Goal: Communication & Community: Answer question/provide support

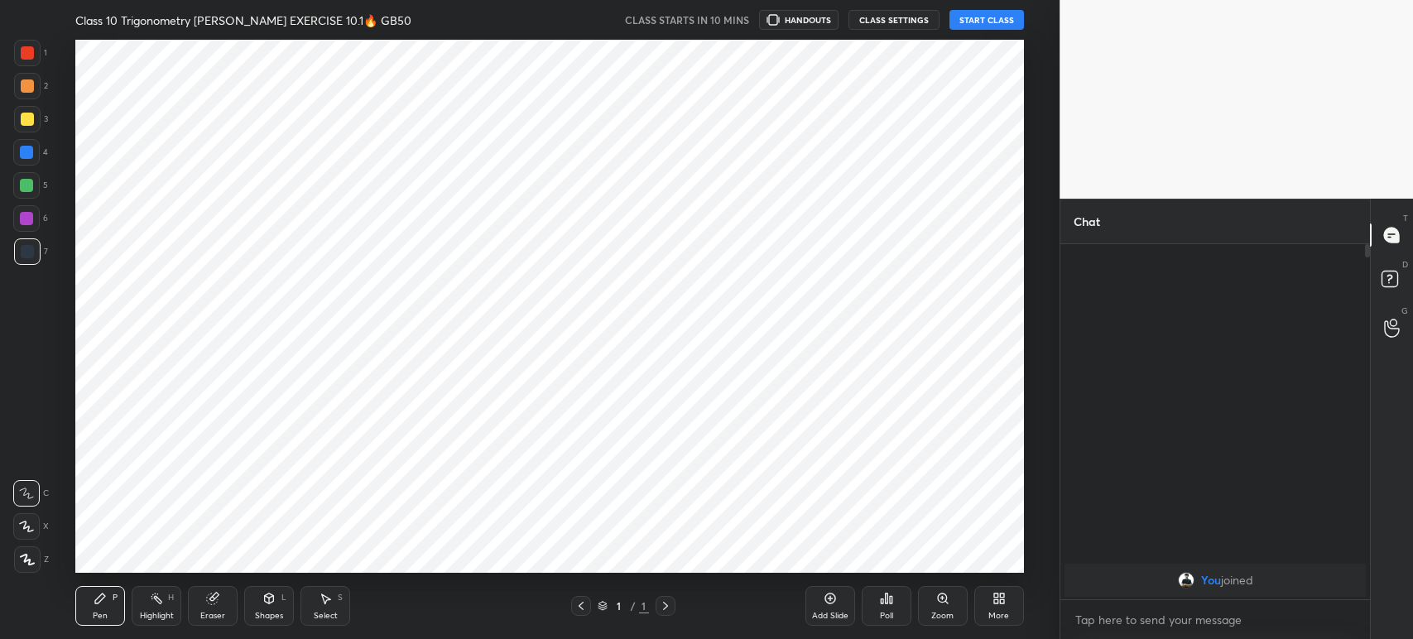
scroll to position [82260, 81800]
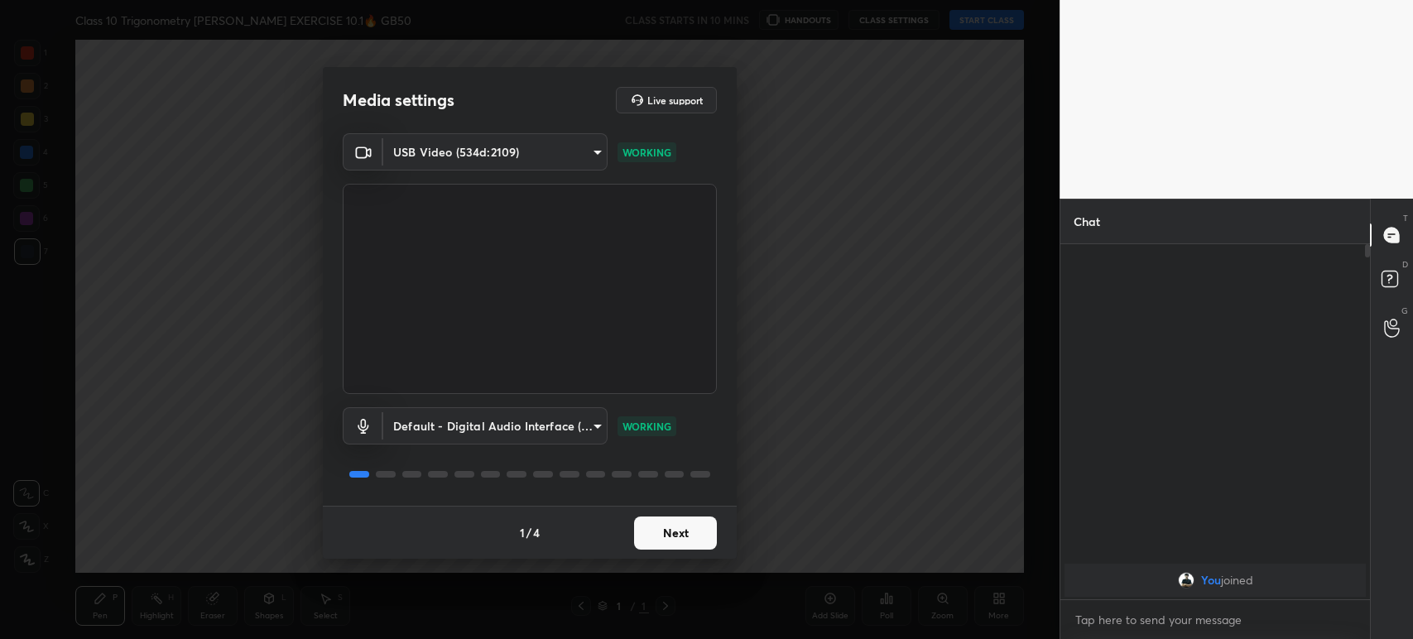
click at [659, 532] on button "Next" at bounding box center [675, 533] width 83 height 33
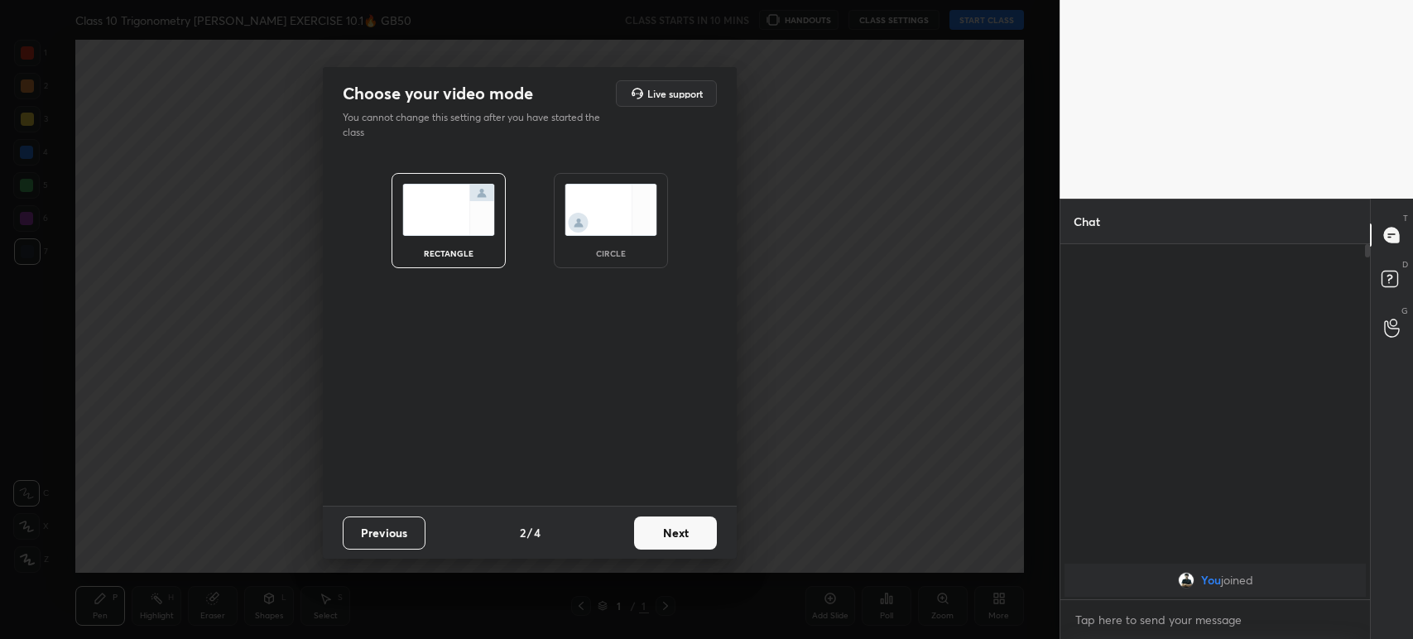
click at [659, 532] on button "Next" at bounding box center [675, 533] width 83 height 33
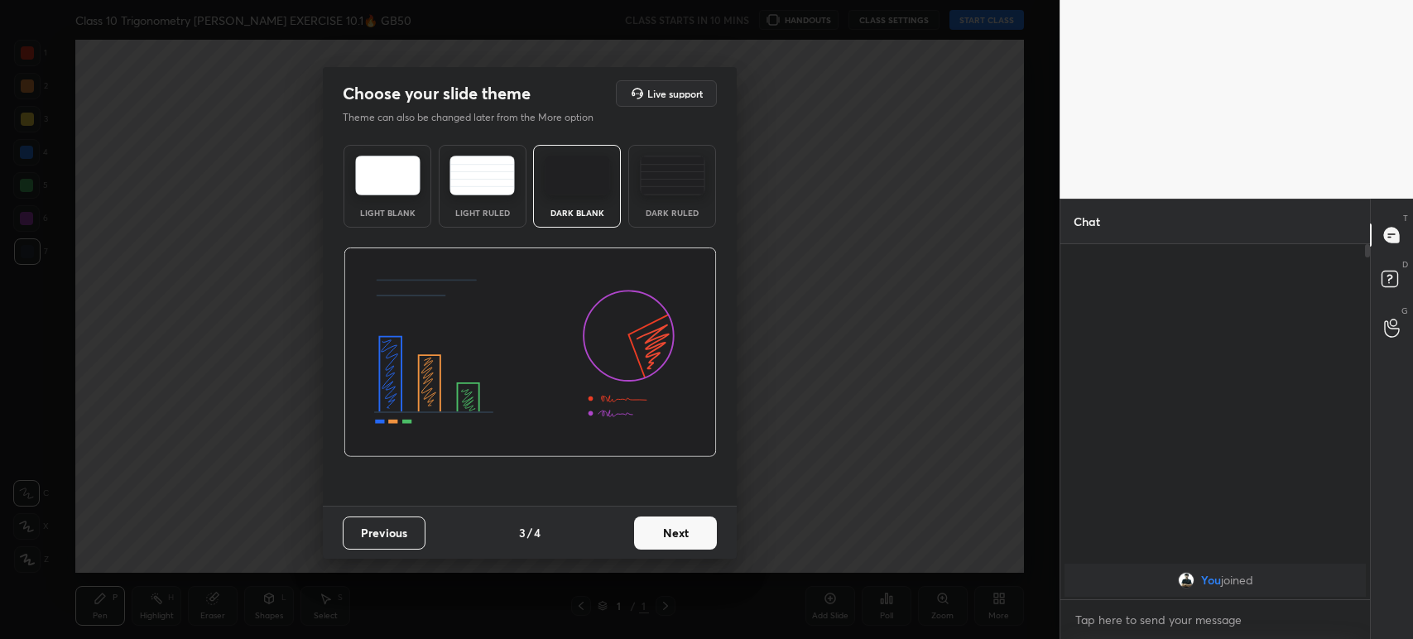
click at [659, 532] on button "Next" at bounding box center [675, 533] width 83 height 33
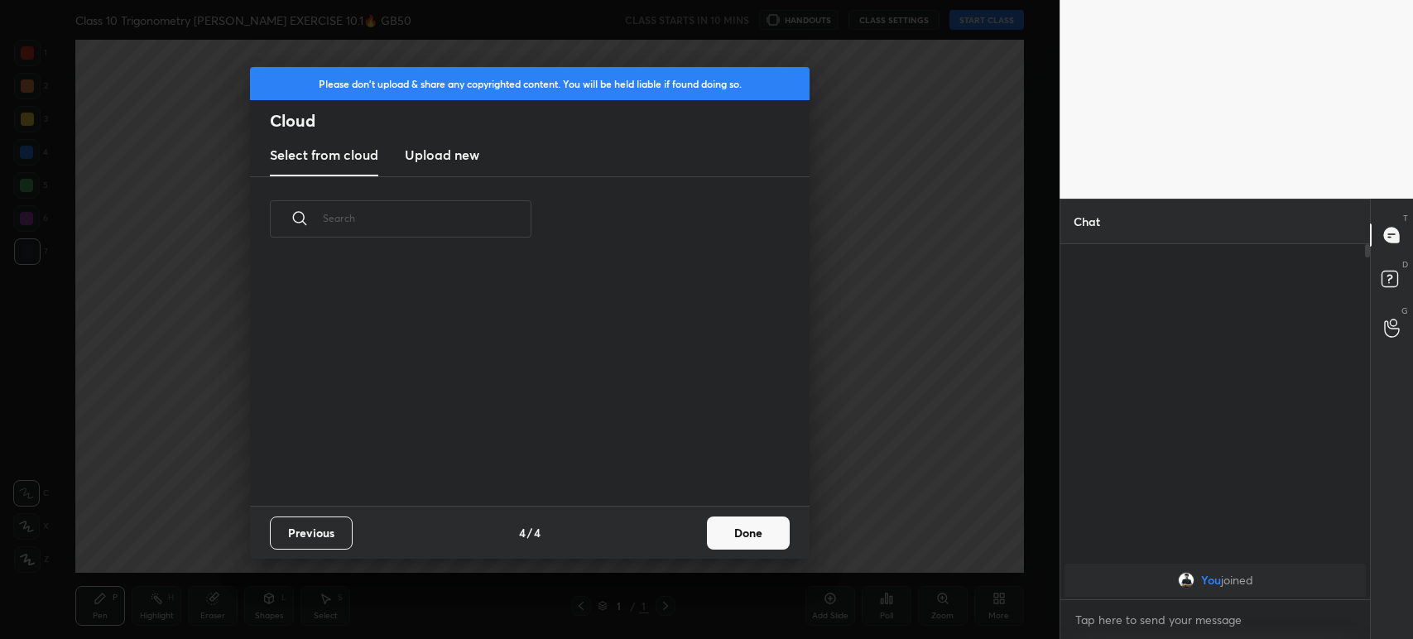
scroll to position [245, 531]
click at [421, 161] on h3 "Upload new" at bounding box center [442, 155] width 75 height 20
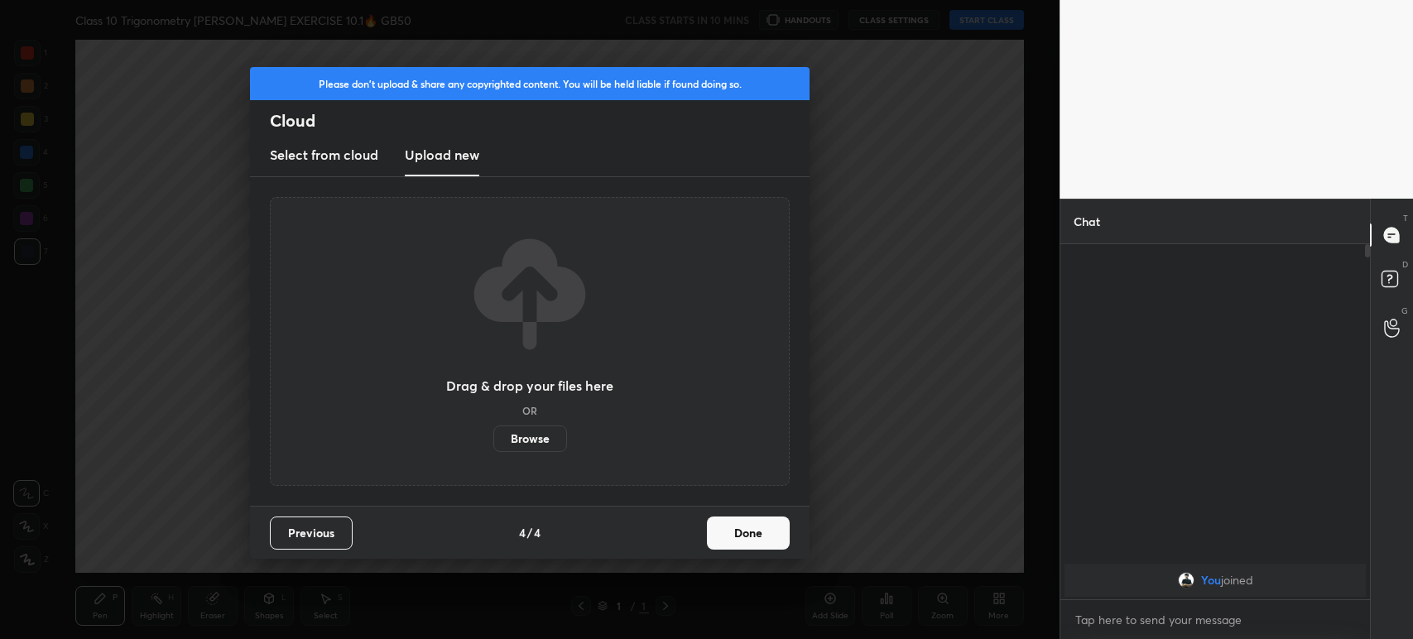
click at [529, 443] on label "Browse" at bounding box center [530, 439] width 74 height 26
click at [493, 443] on input "Browse" at bounding box center [493, 439] width 0 height 26
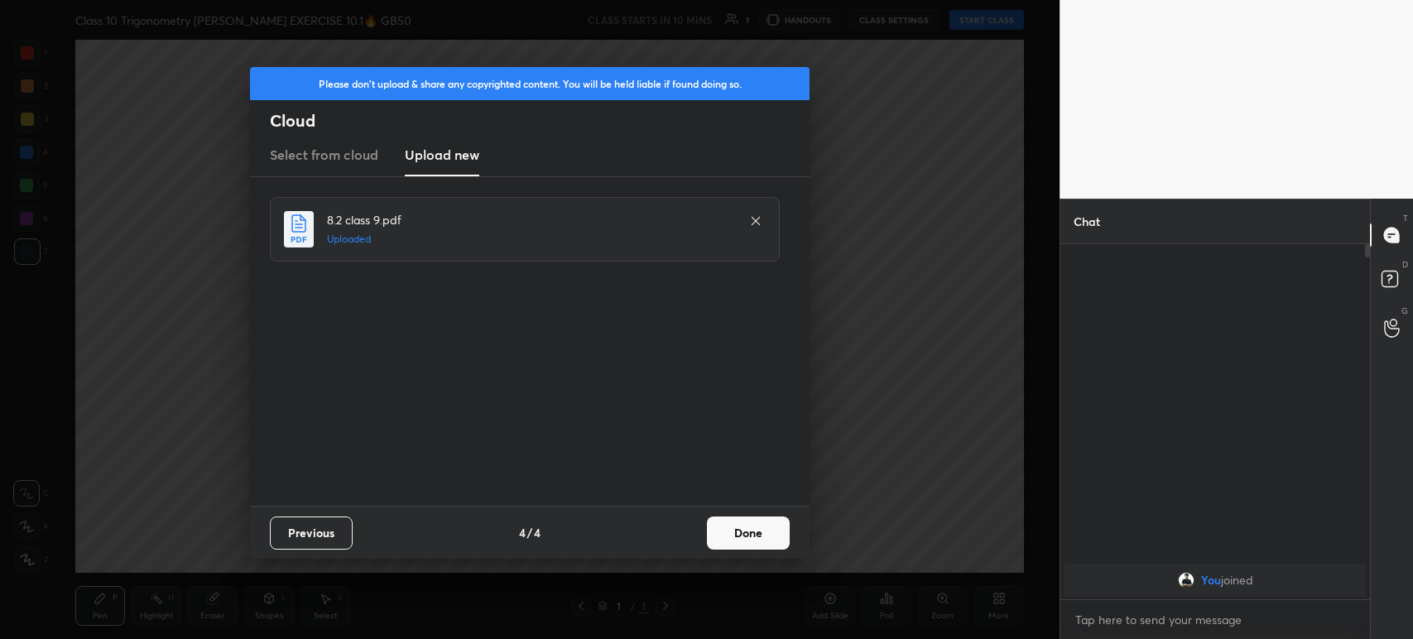
click at [755, 223] on icon at bounding box center [755, 220] width 13 height 13
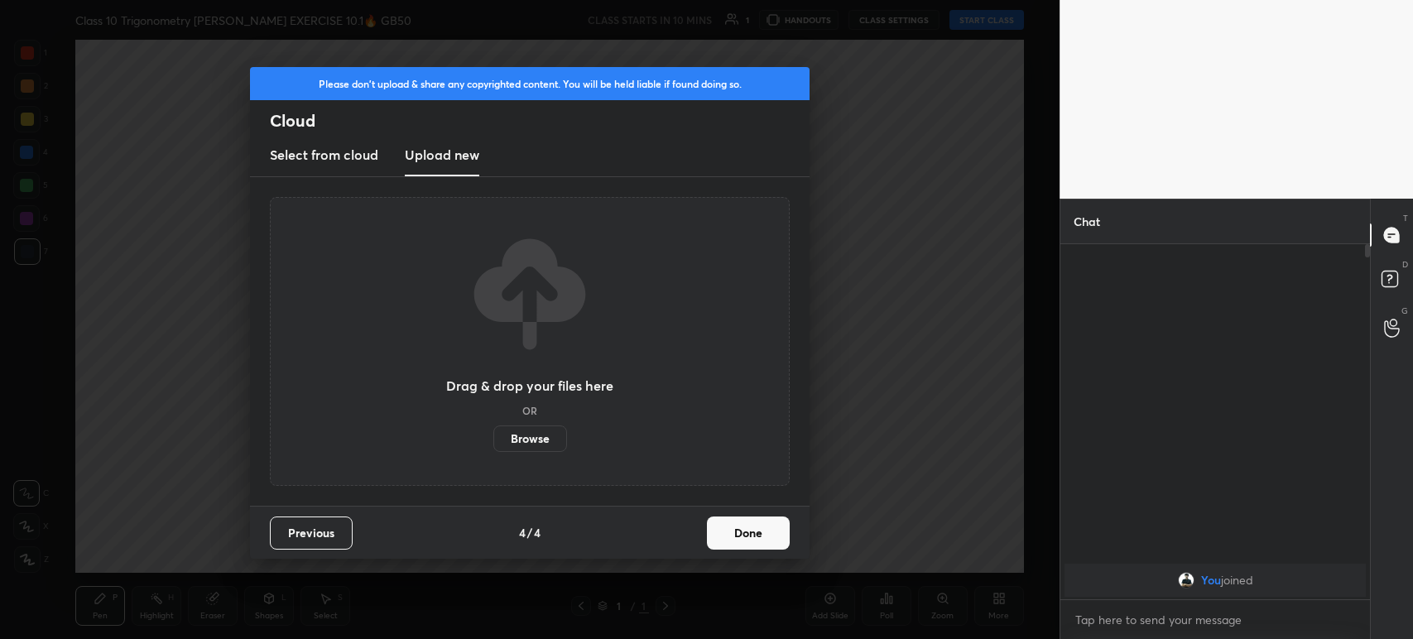
click at [751, 515] on div "Previous 4 / 4 Done" at bounding box center [530, 532] width 560 height 53
click at [748, 536] on button "Done" at bounding box center [748, 533] width 83 height 33
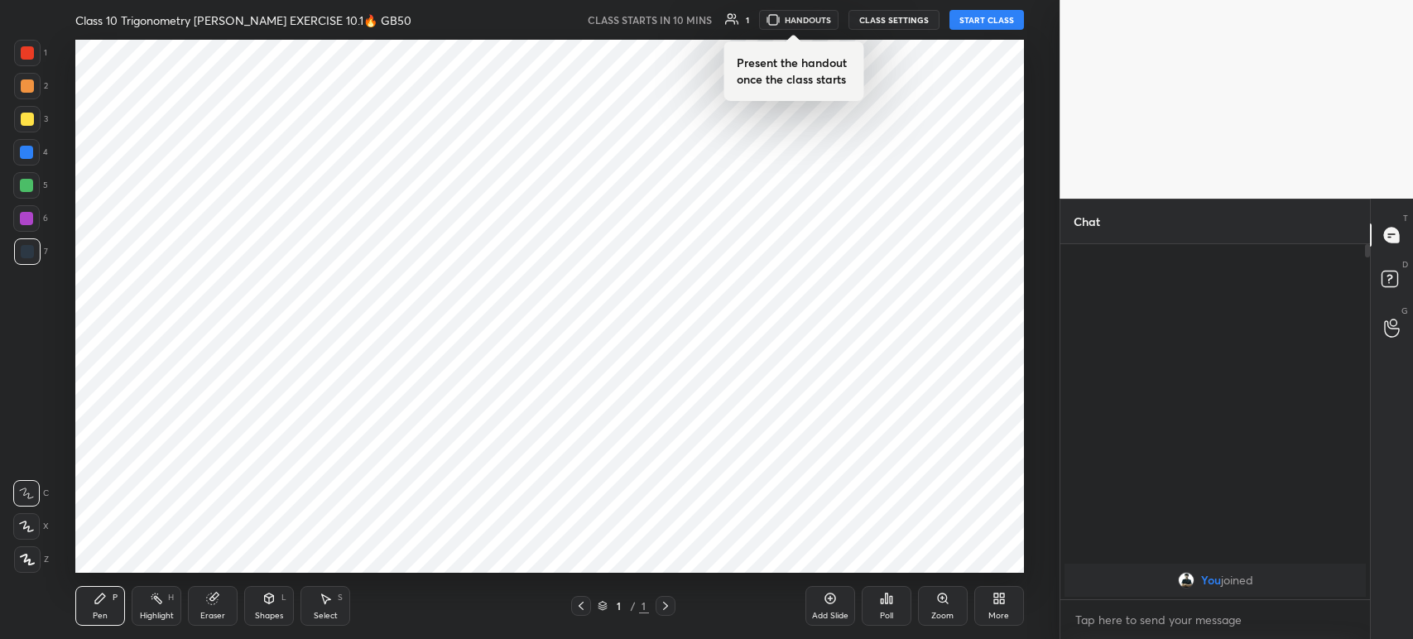
click at [1003, 612] on div "More" at bounding box center [999, 616] width 21 height 8
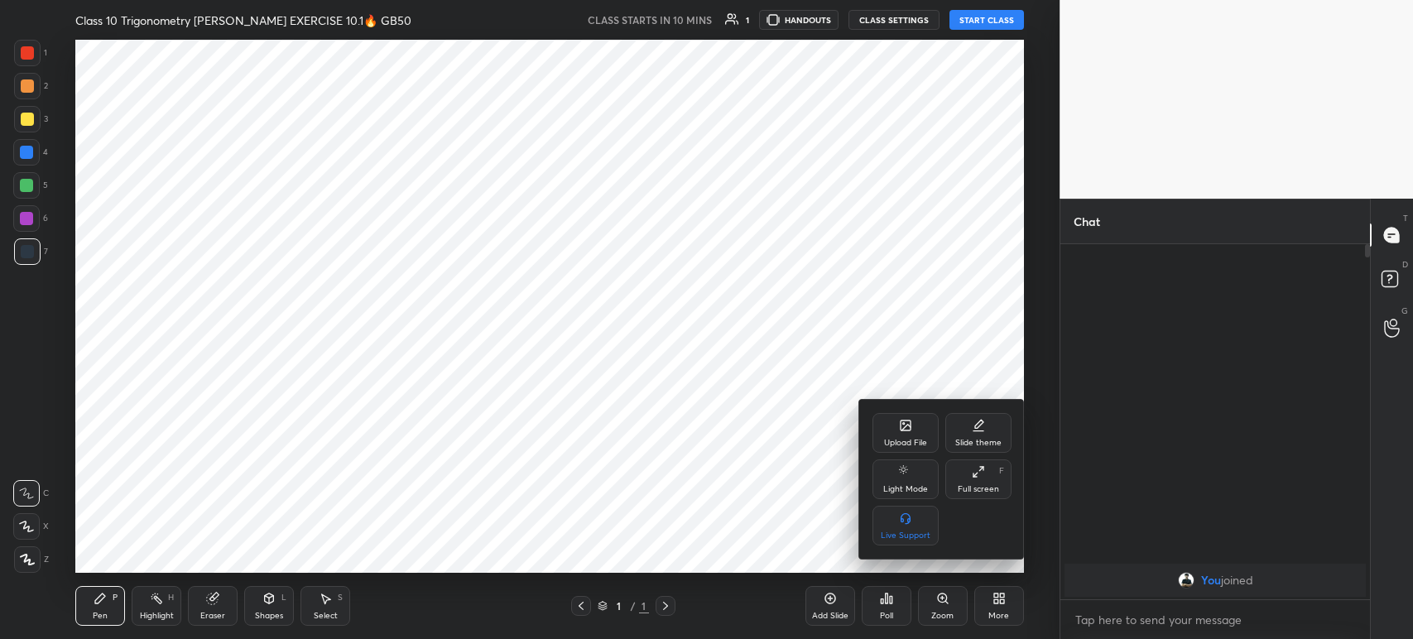
click at [917, 449] on div "Upload File" at bounding box center [906, 433] width 66 height 40
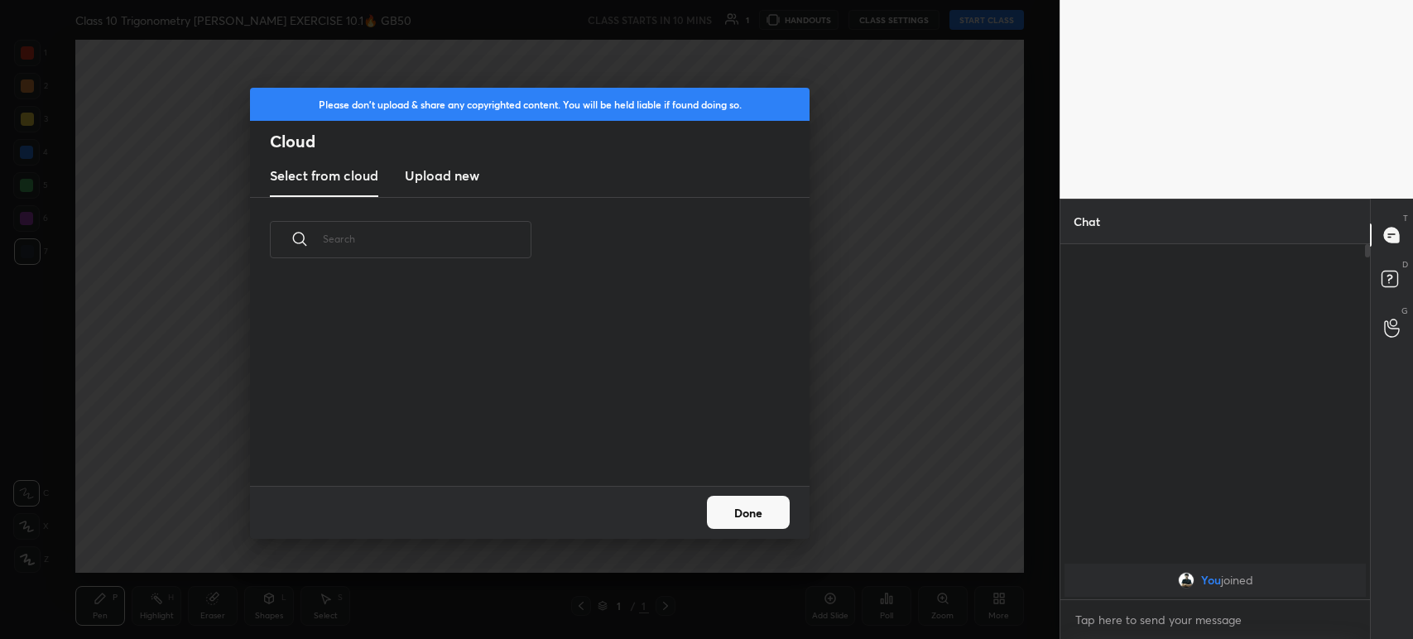
scroll to position [205, 531]
click at [445, 166] on h3 "Upload new" at bounding box center [442, 176] width 75 height 20
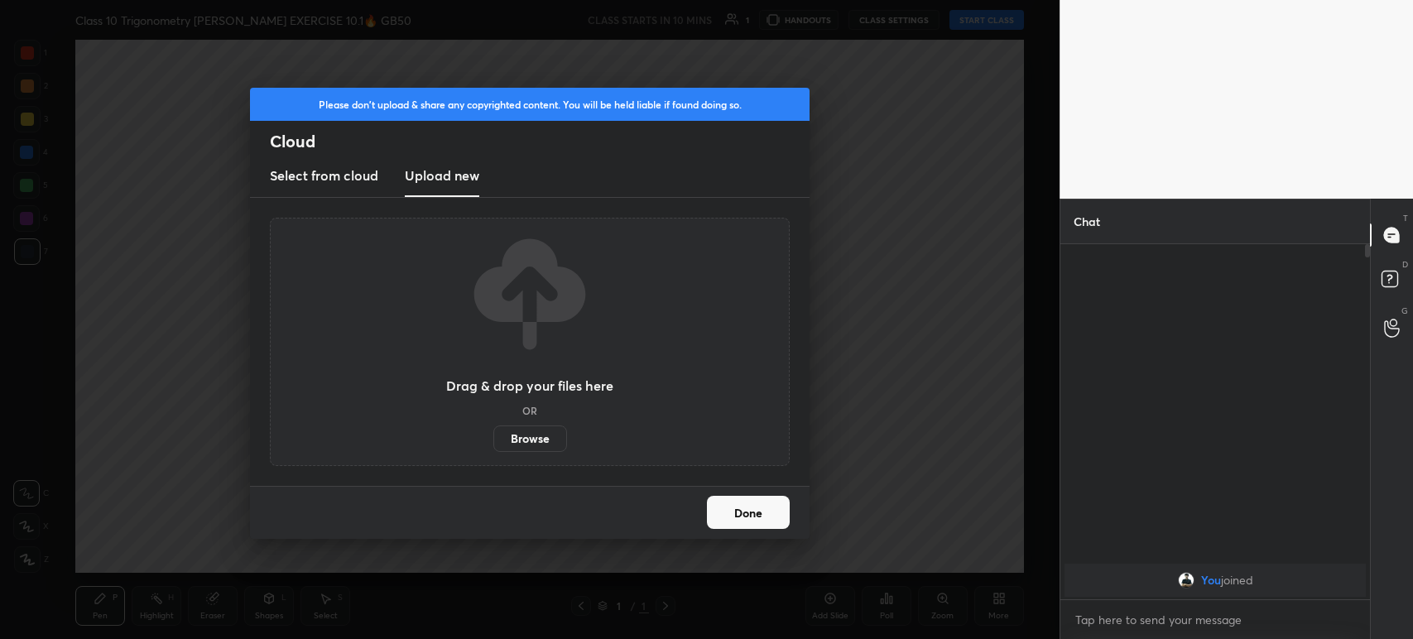
click at [513, 449] on label "Browse" at bounding box center [530, 439] width 74 height 26
click at [493, 449] on input "Browse" at bounding box center [493, 439] width 0 height 26
click at [554, 433] on label "Browse" at bounding box center [530, 439] width 74 height 26
click at [493, 433] on input "Browse" at bounding box center [493, 439] width 0 height 26
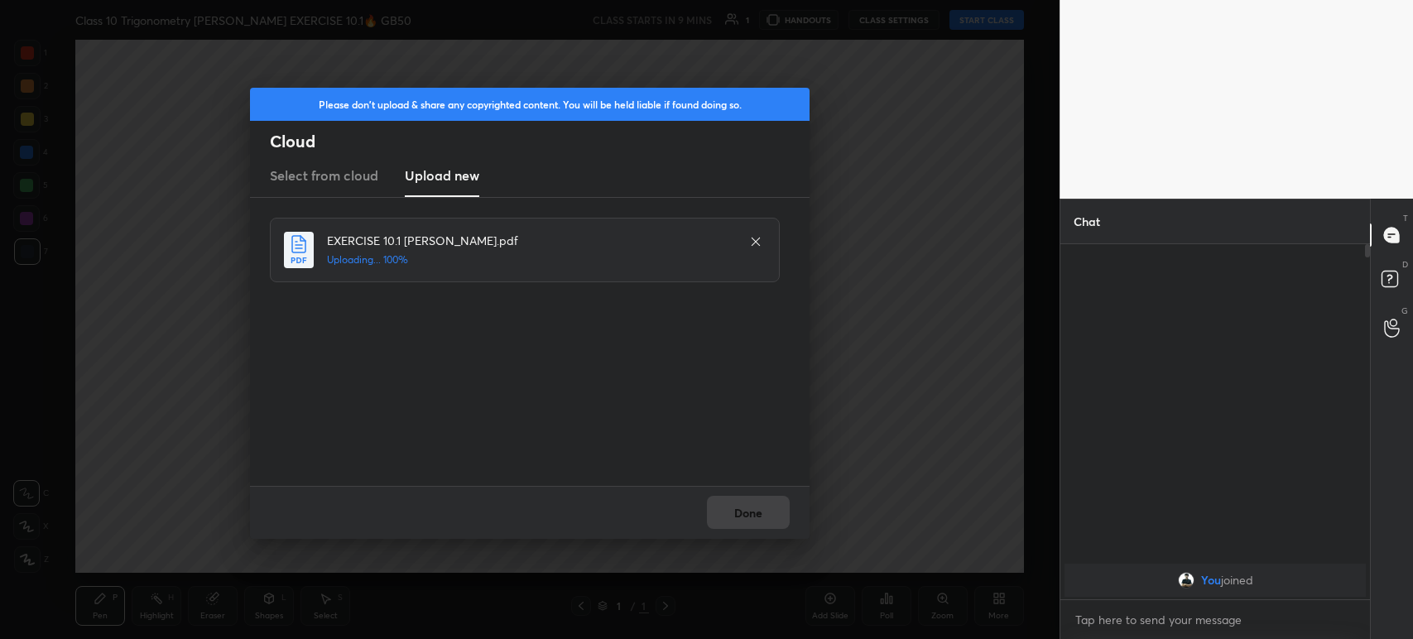
click at [737, 507] on div "Done" at bounding box center [530, 512] width 560 height 53
click at [737, 507] on button "Done" at bounding box center [748, 512] width 83 height 33
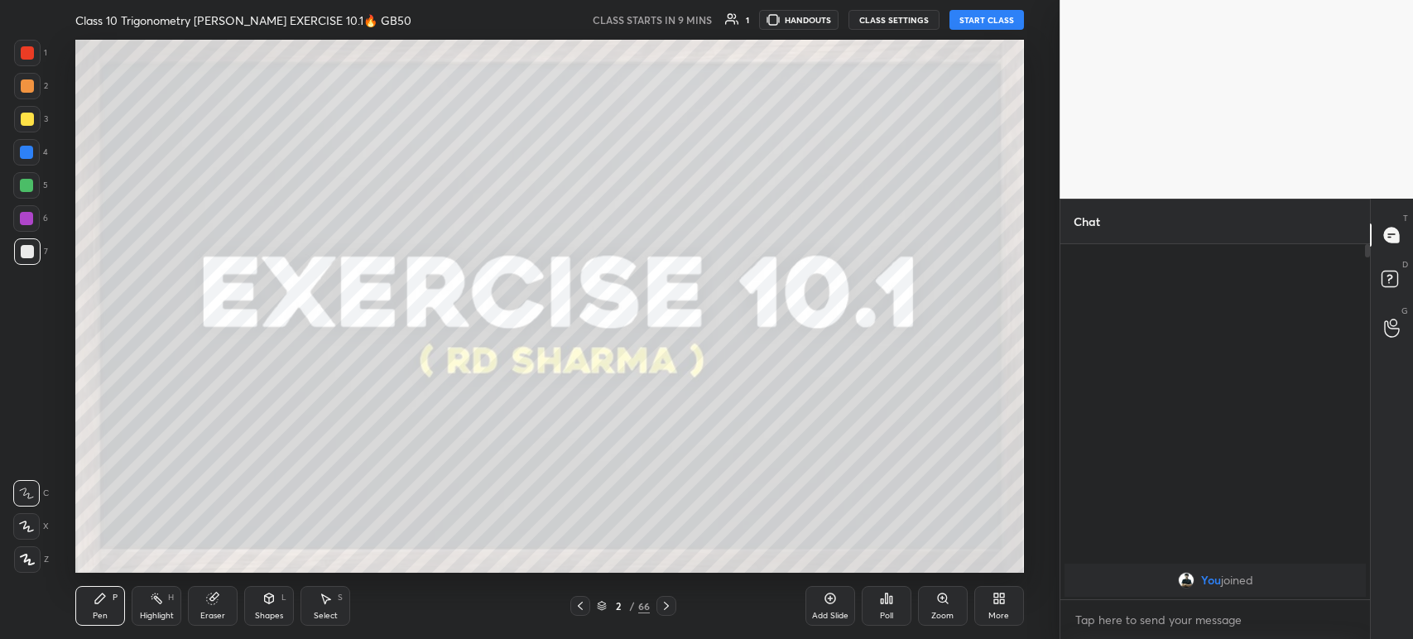
click at [678, 604] on div "2 / 66" at bounding box center [622, 606] width 365 height 20
click at [666, 608] on icon at bounding box center [666, 606] width 5 height 8
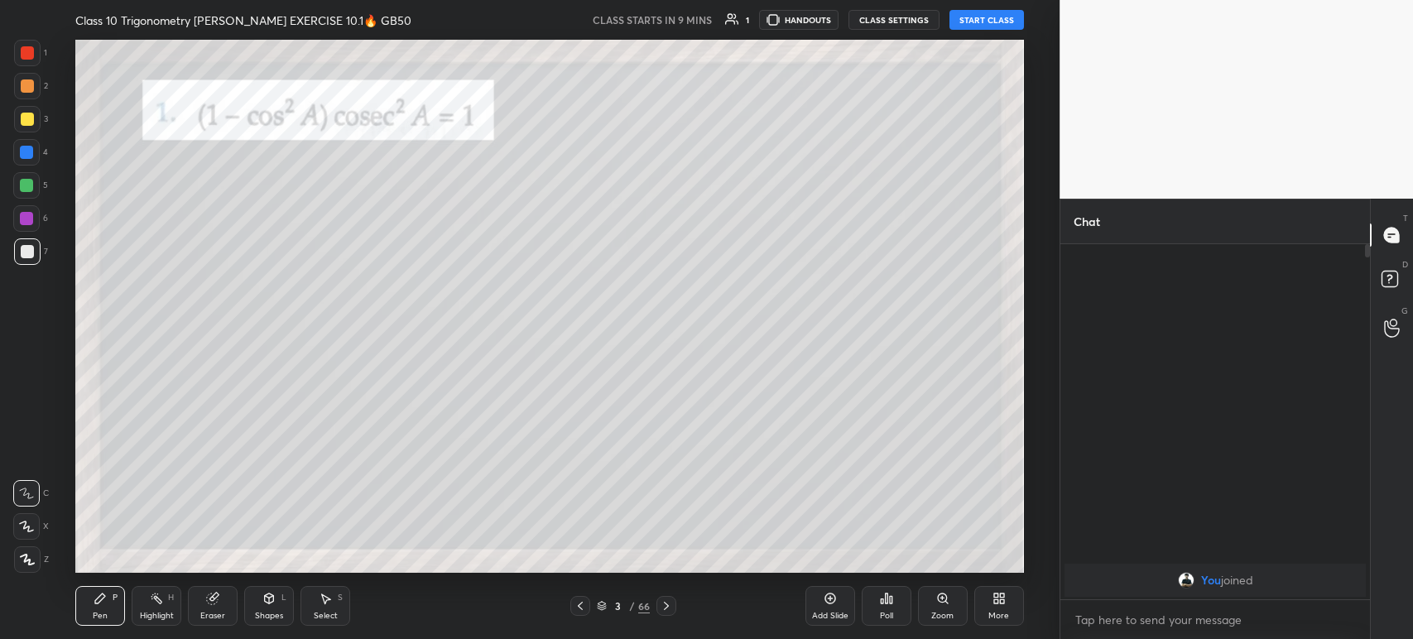
click at [666, 608] on icon at bounding box center [666, 606] width 5 height 8
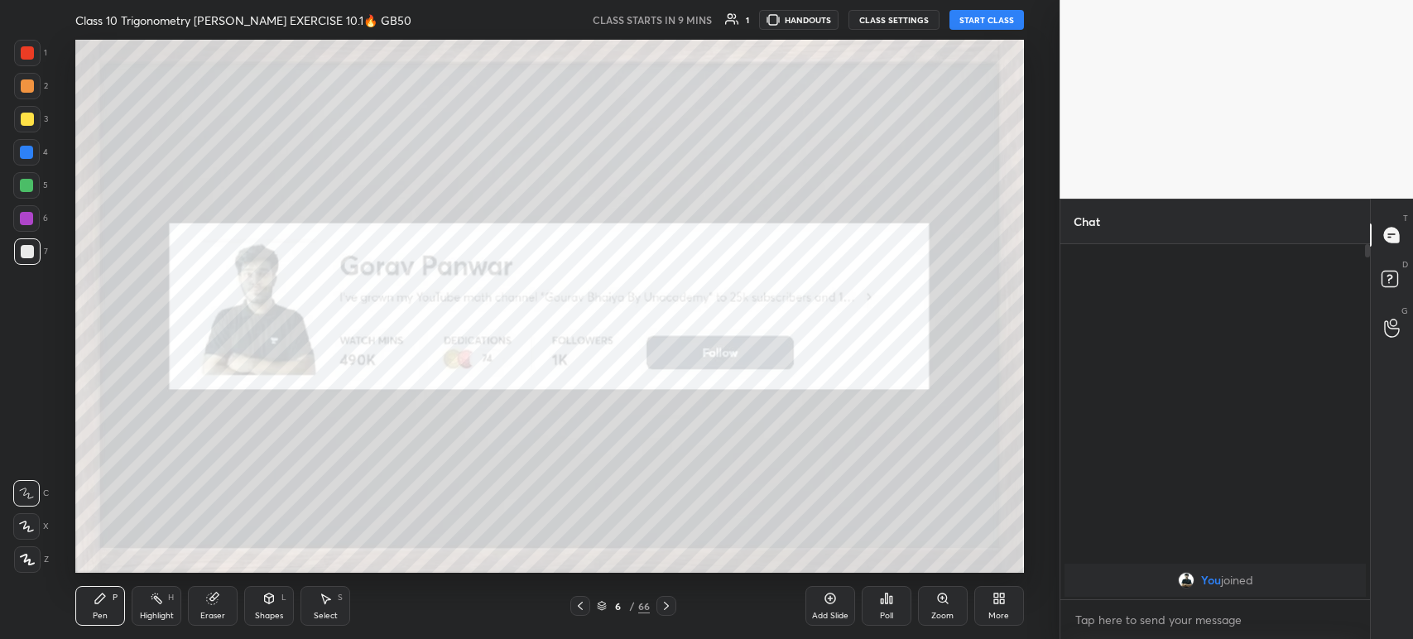
click at [666, 608] on icon at bounding box center [666, 606] width 5 height 8
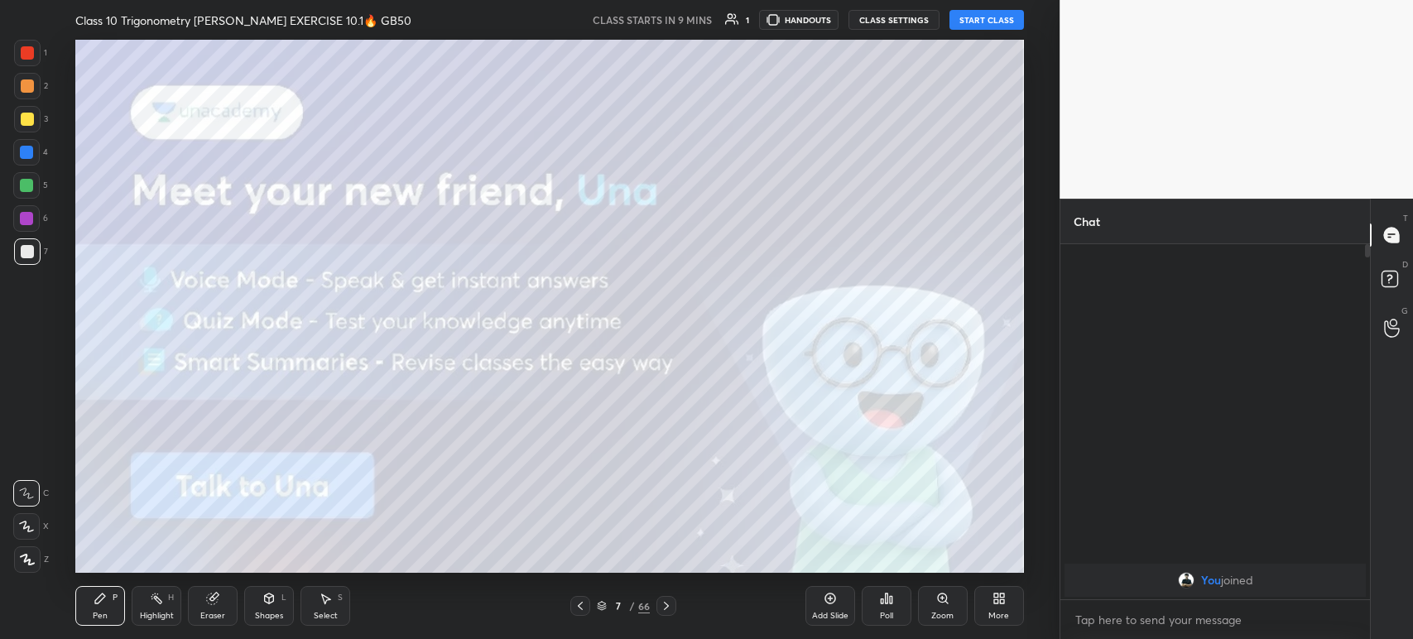
click at [666, 608] on icon at bounding box center [666, 606] width 5 height 8
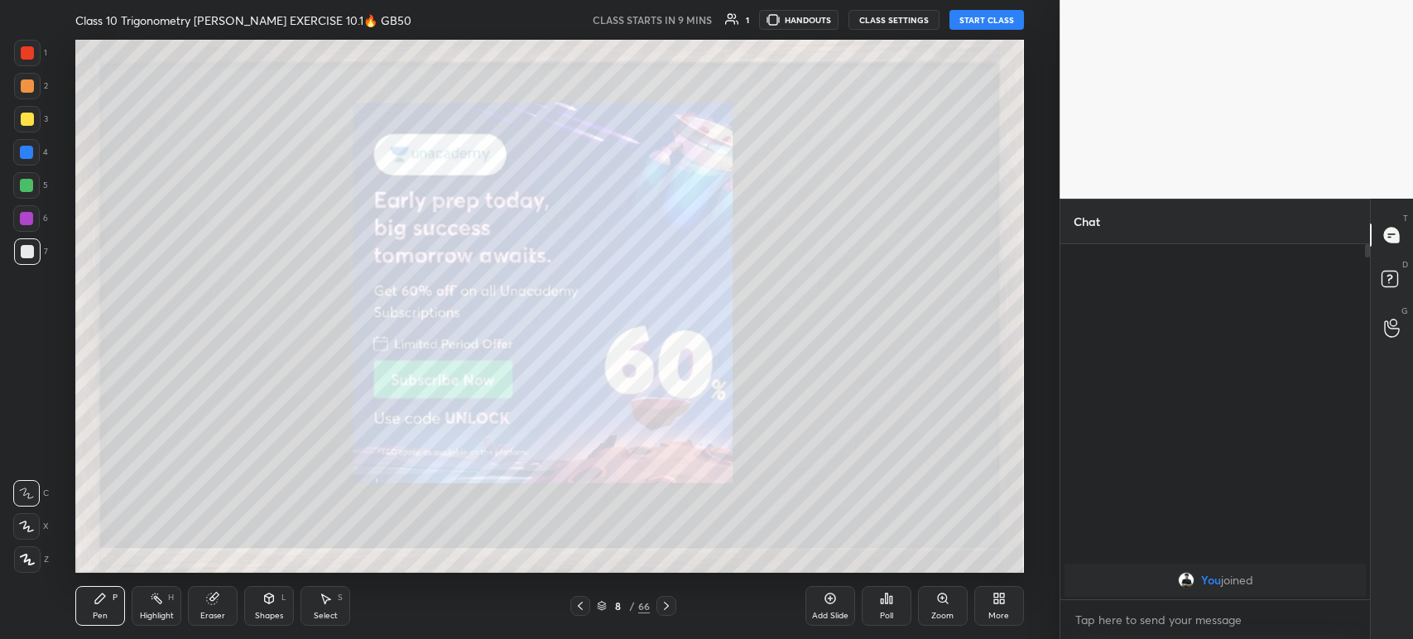
click at [666, 608] on icon at bounding box center [666, 606] width 5 height 8
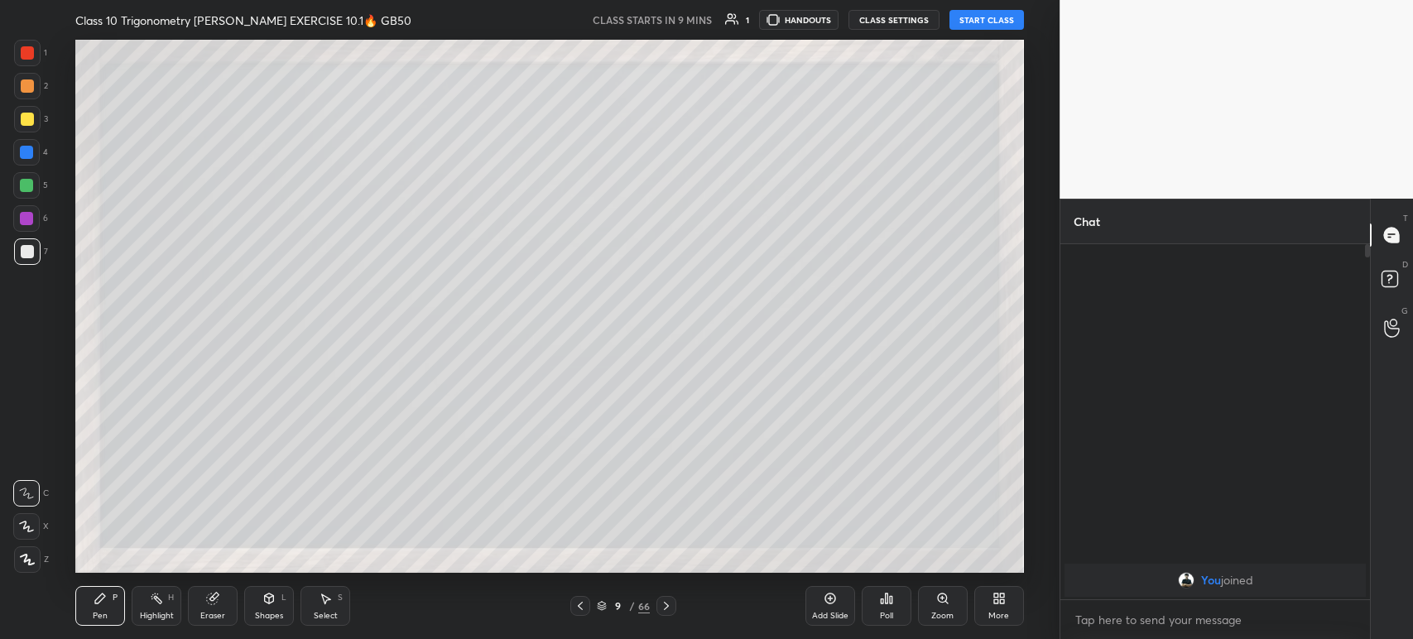
click at [666, 608] on icon at bounding box center [666, 606] width 5 height 8
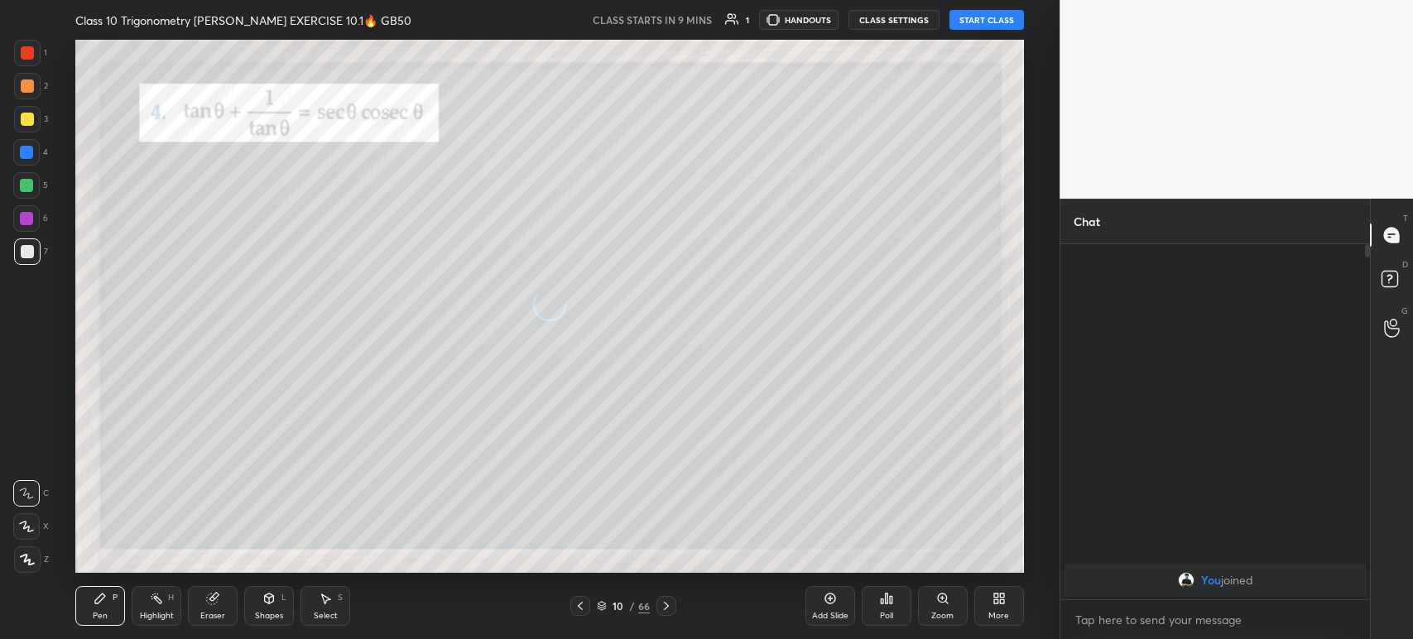
click at [666, 608] on icon at bounding box center [666, 606] width 5 height 8
click at [579, 605] on icon at bounding box center [580, 606] width 5 height 8
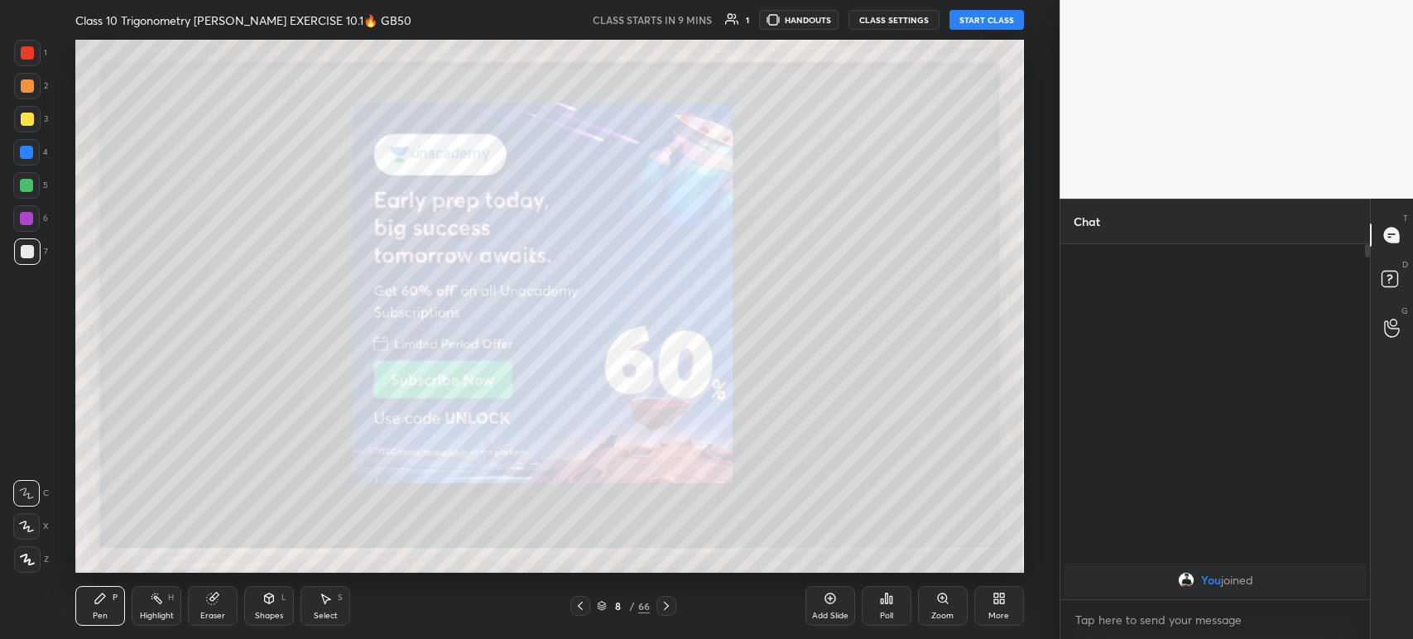
click at [579, 605] on icon at bounding box center [580, 606] width 5 height 8
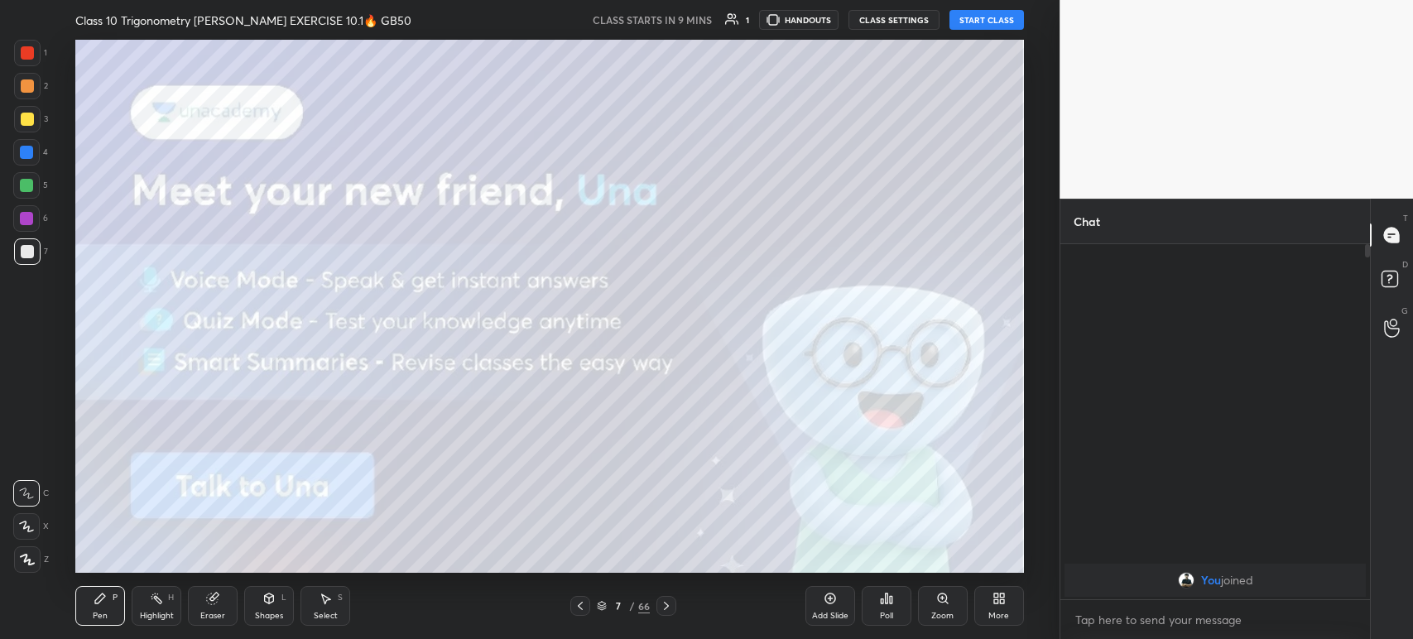
click at [579, 605] on icon at bounding box center [580, 606] width 5 height 8
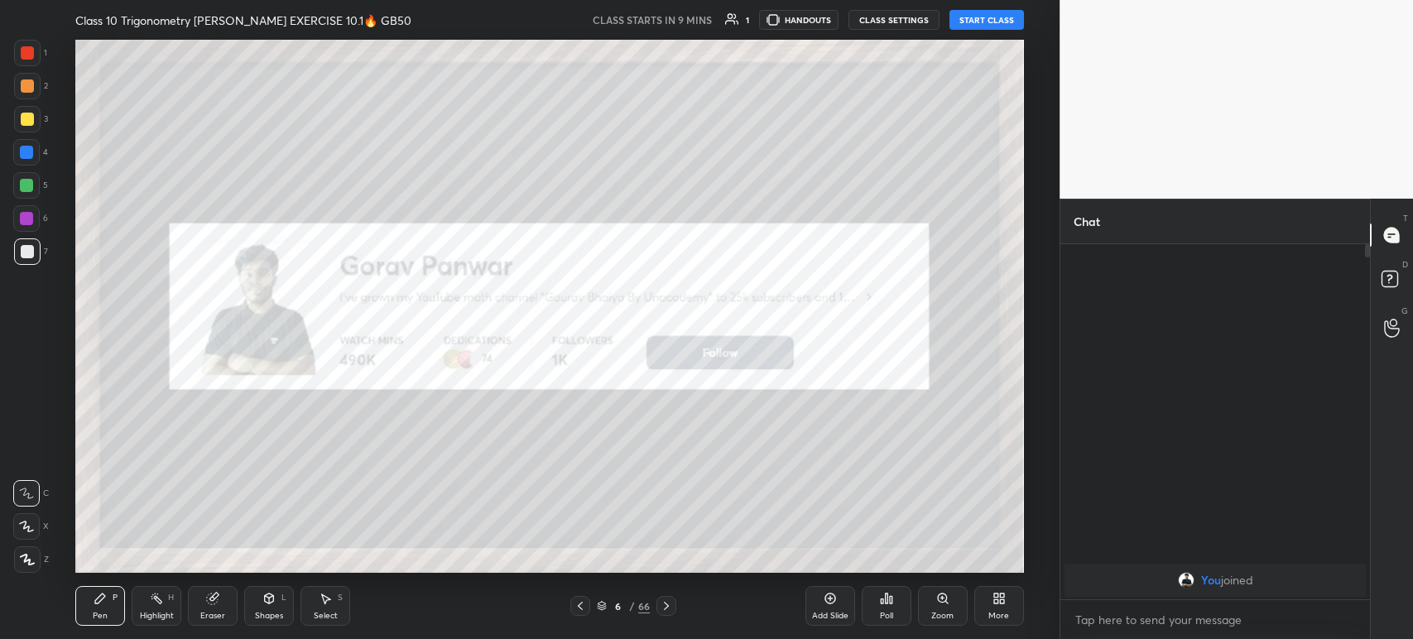
click at [579, 605] on icon at bounding box center [580, 606] width 5 height 8
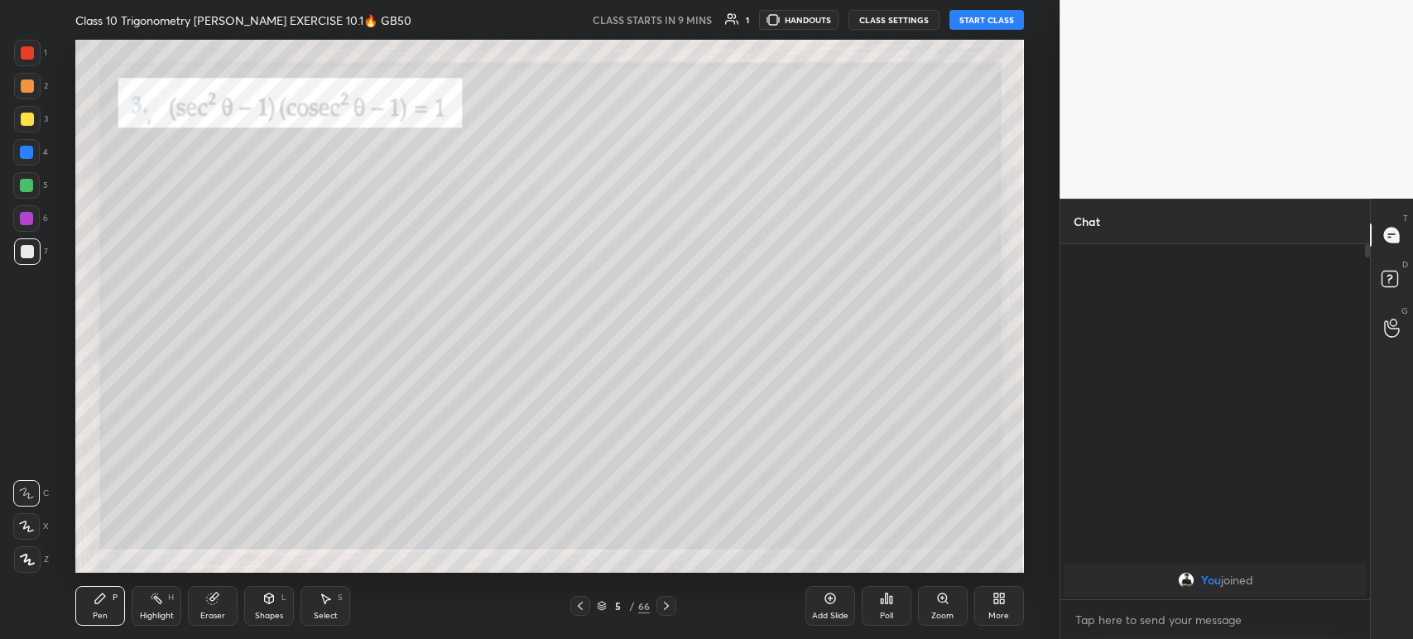
click at [579, 605] on icon at bounding box center [580, 606] width 5 height 8
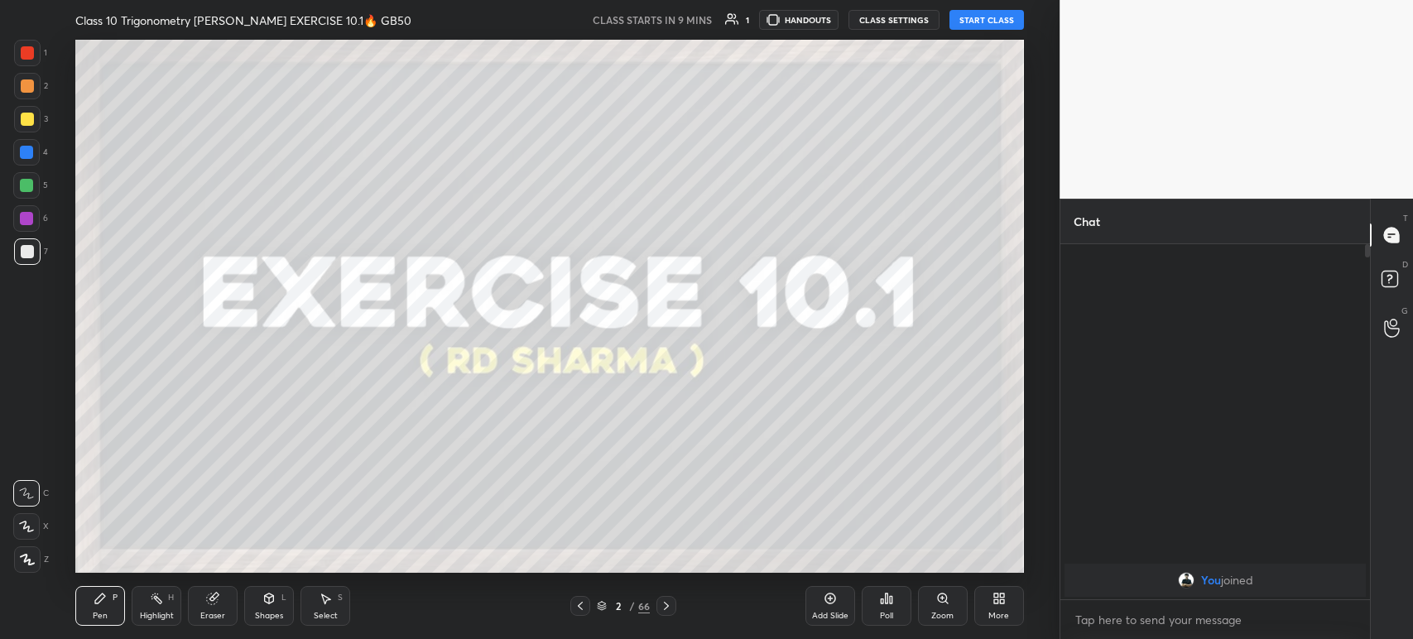
click at [579, 605] on icon at bounding box center [580, 606] width 5 height 8
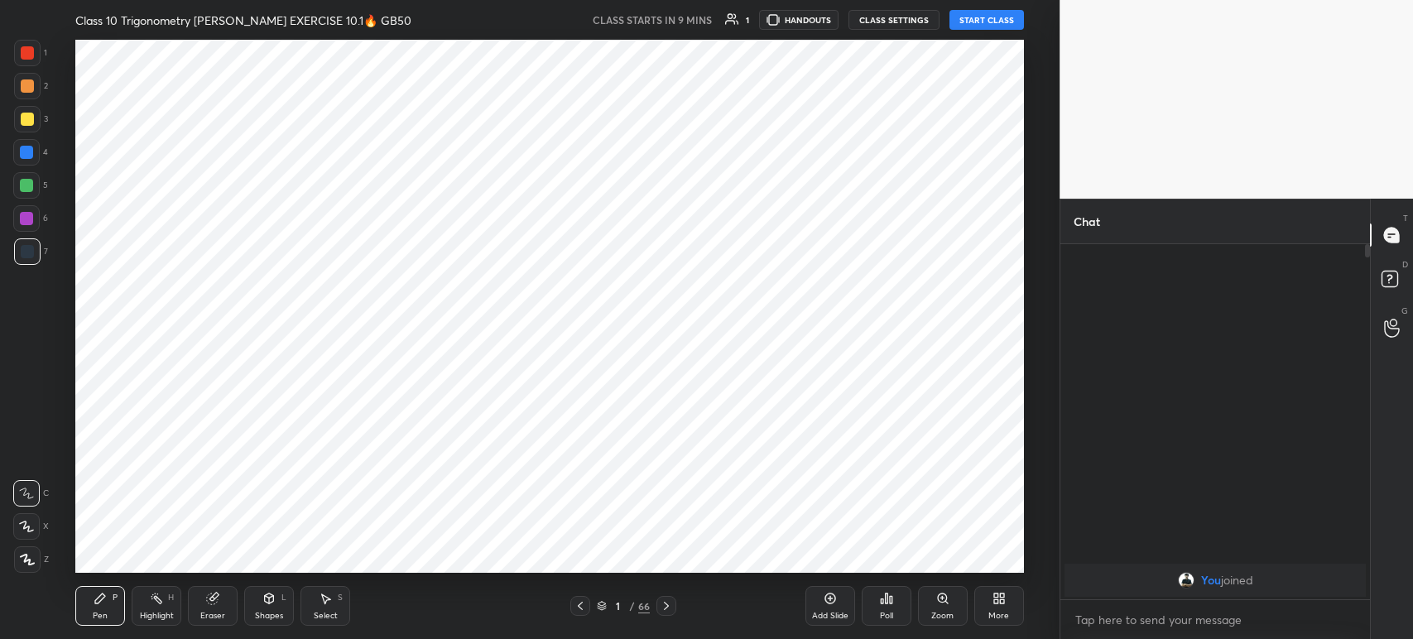
click at [664, 613] on icon at bounding box center [666, 605] width 13 height 13
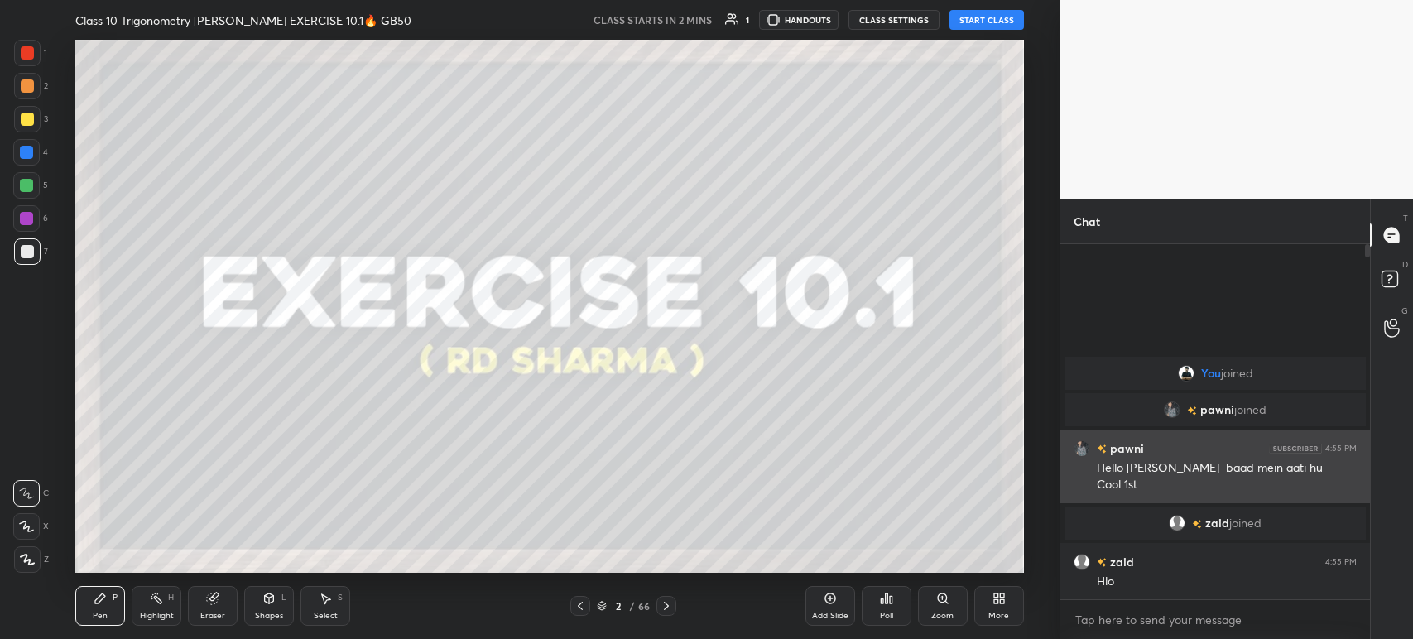
click at [1077, 440] on div "grid" at bounding box center [1085, 448] width 23 height 17
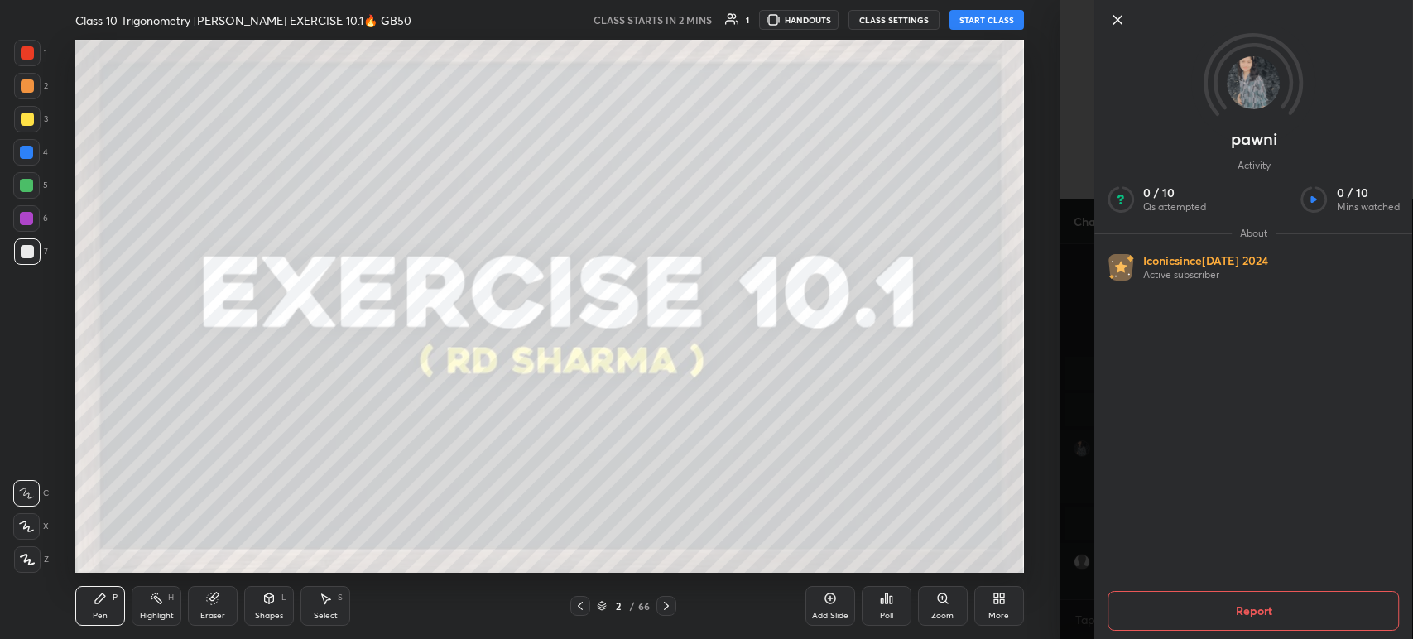
click at [1126, 17] on icon at bounding box center [1118, 20] width 20 height 20
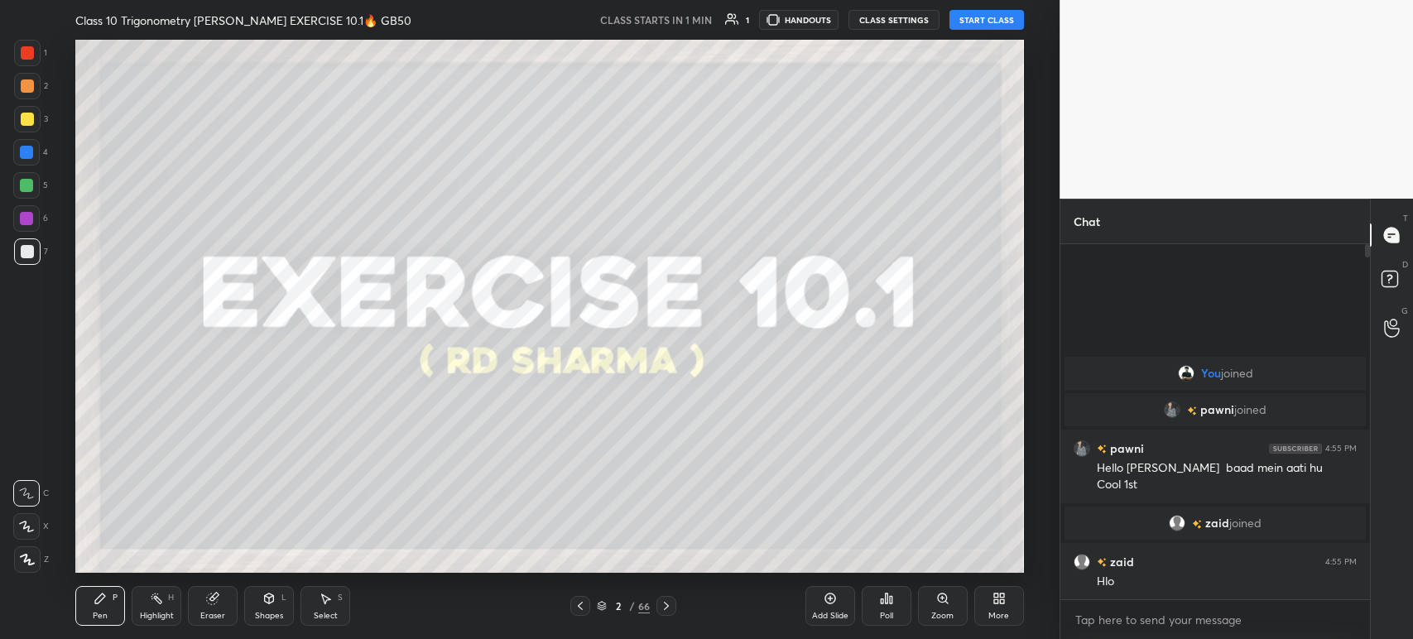
click at [979, 25] on button "START CLASS" at bounding box center [987, 20] width 75 height 20
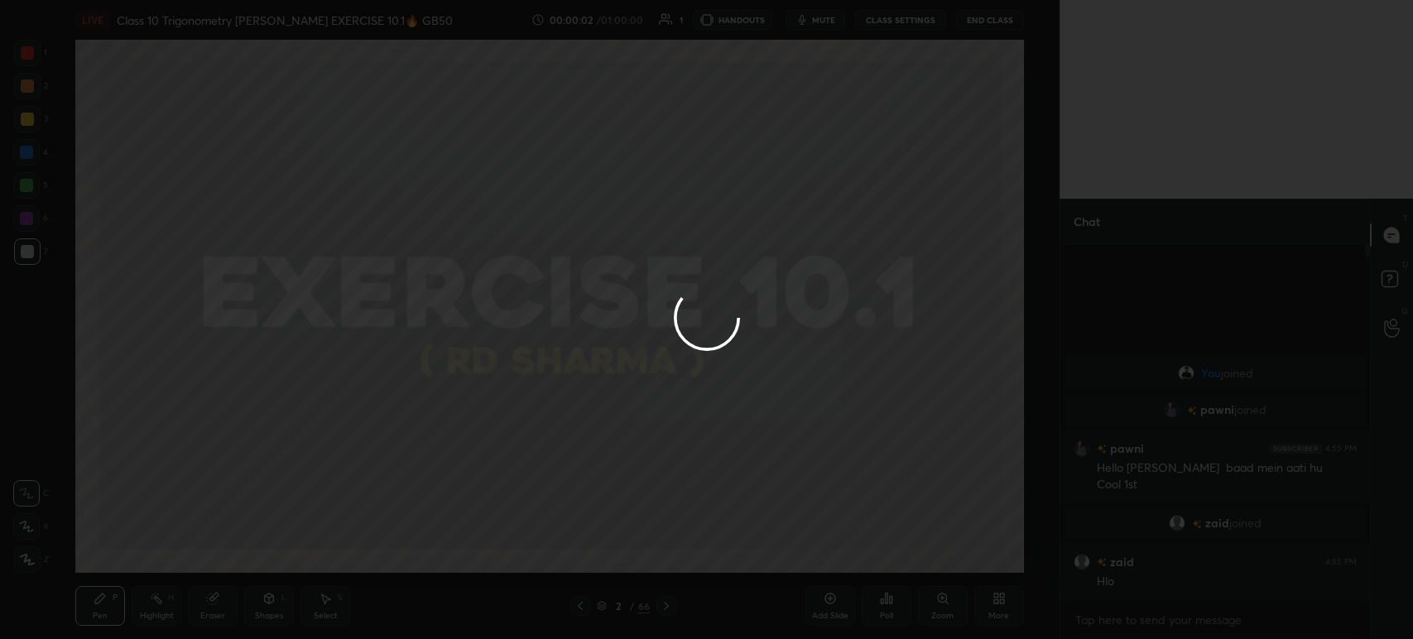
click at [35, 565] on div at bounding box center [706, 319] width 1413 height 639
click at [31, 556] on div at bounding box center [706, 319] width 1413 height 639
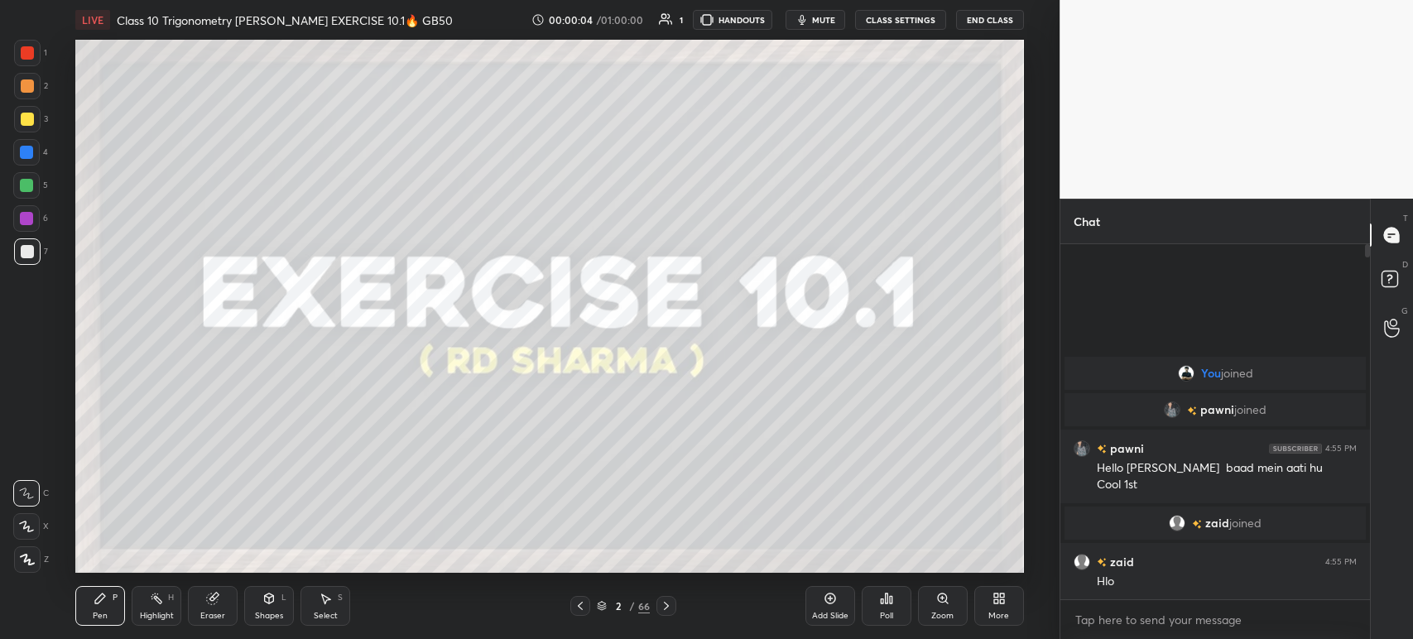
click at [30, 561] on icon at bounding box center [27, 560] width 13 height 10
click at [38, 118] on div at bounding box center [27, 119] width 26 height 26
click at [33, 84] on div at bounding box center [27, 85] width 13 height 13
click at [33, 50] on div at bounding box center [27, 52] width 13 height 13
click at [34, 89] on div at bounding box center [27, 86] width 26 height 26
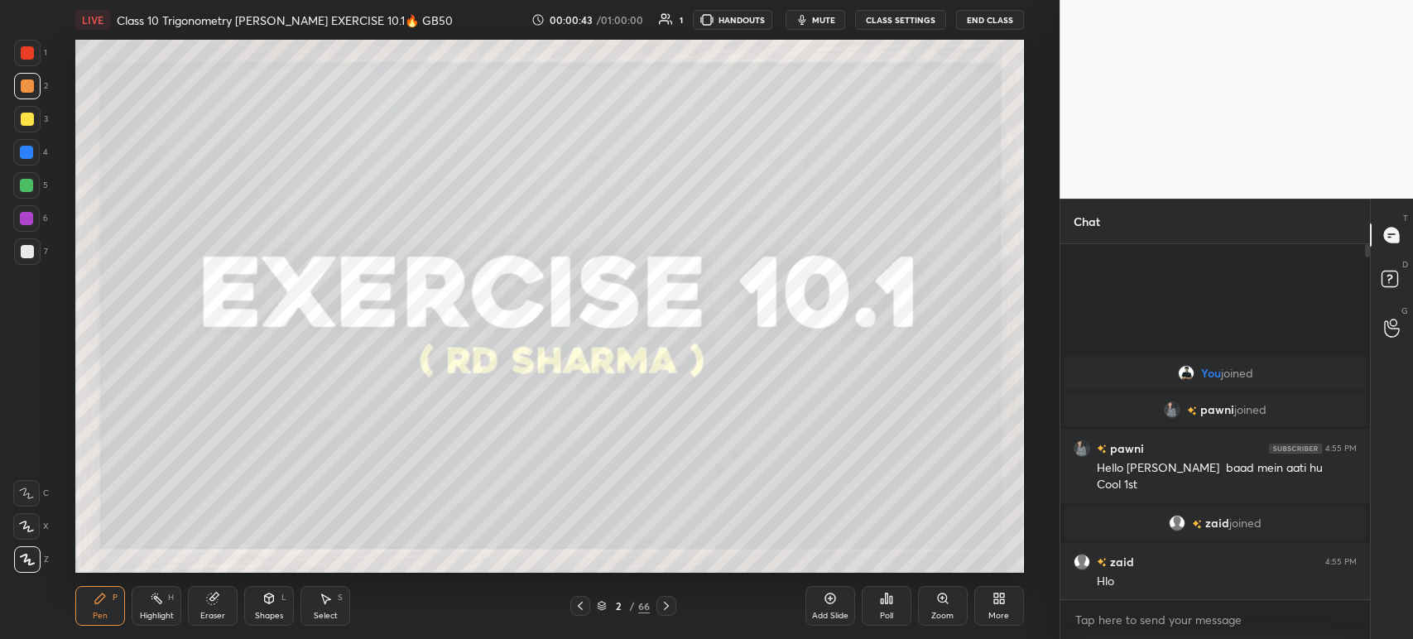
click at [26, 124] on div at bounding box center [27, 119] width 13 height 13
click at [1405, 286] on icon at bounding box center [1393, 282] width 30 height 30
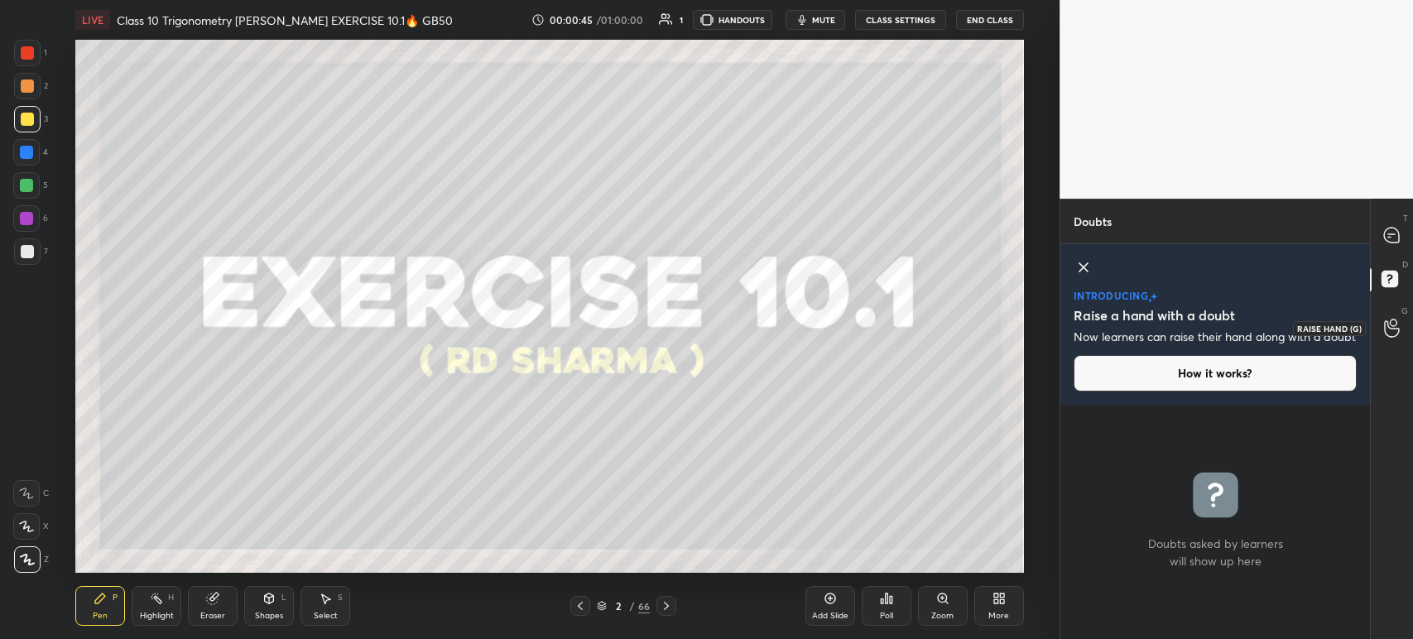
click at [1391, 334] on icon at bounding box center [1392, 328] width 16 height 19
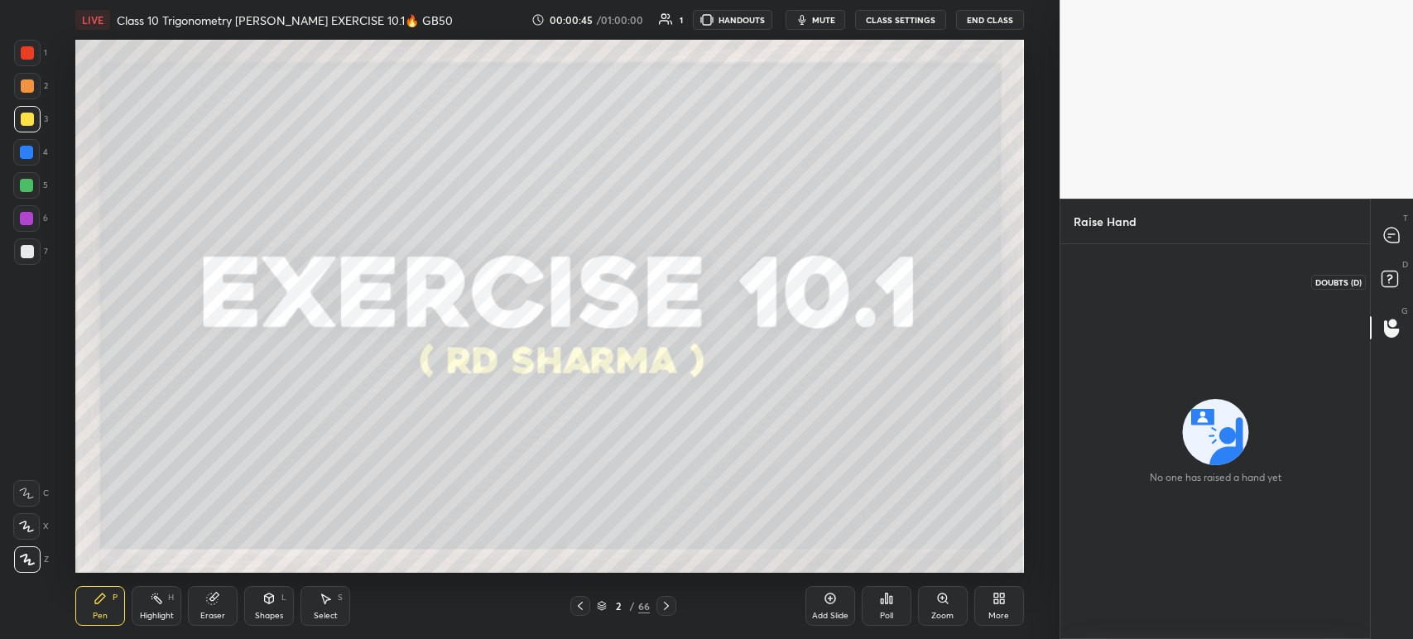
click at [1407, 253] on div "T Messages (T)" at bounding box center [1392, 235] width 42 height 46
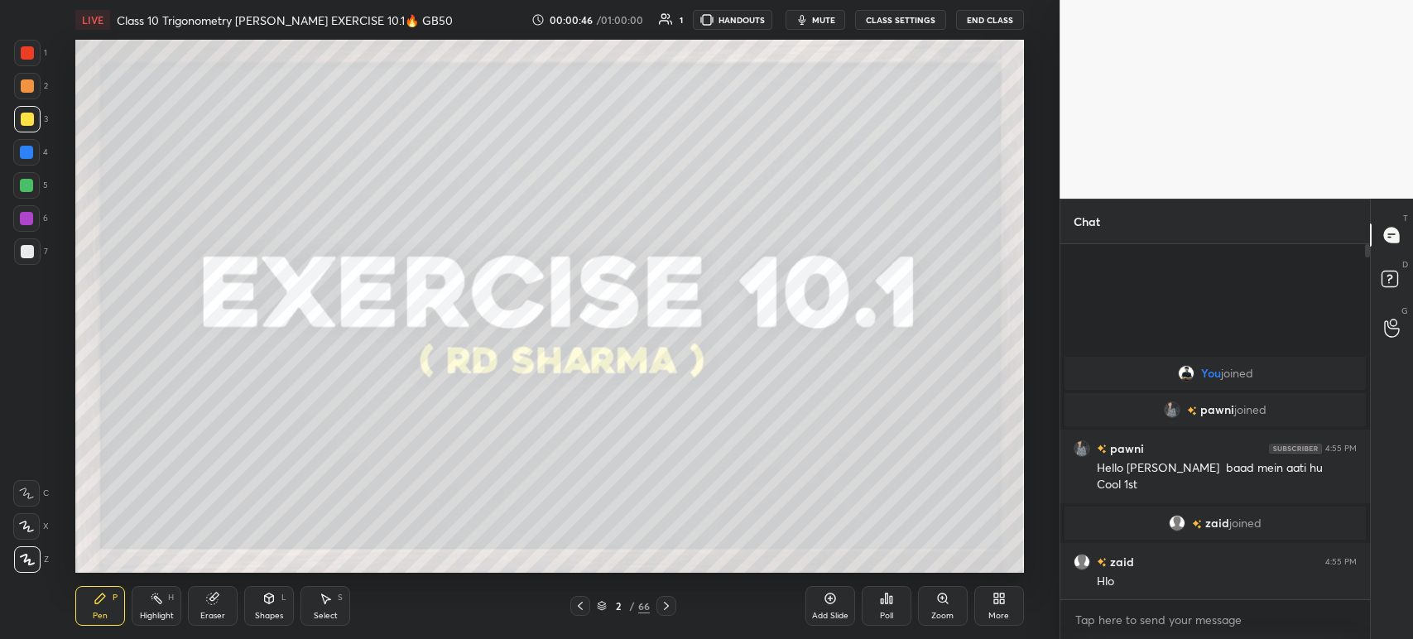
scroll to position [351, 305]
click at [36, 152] on div at bounding box center [26, 152] width 26 height 26
click at [32, 115] on div at bounding box center [27, 119] width 13 height 13
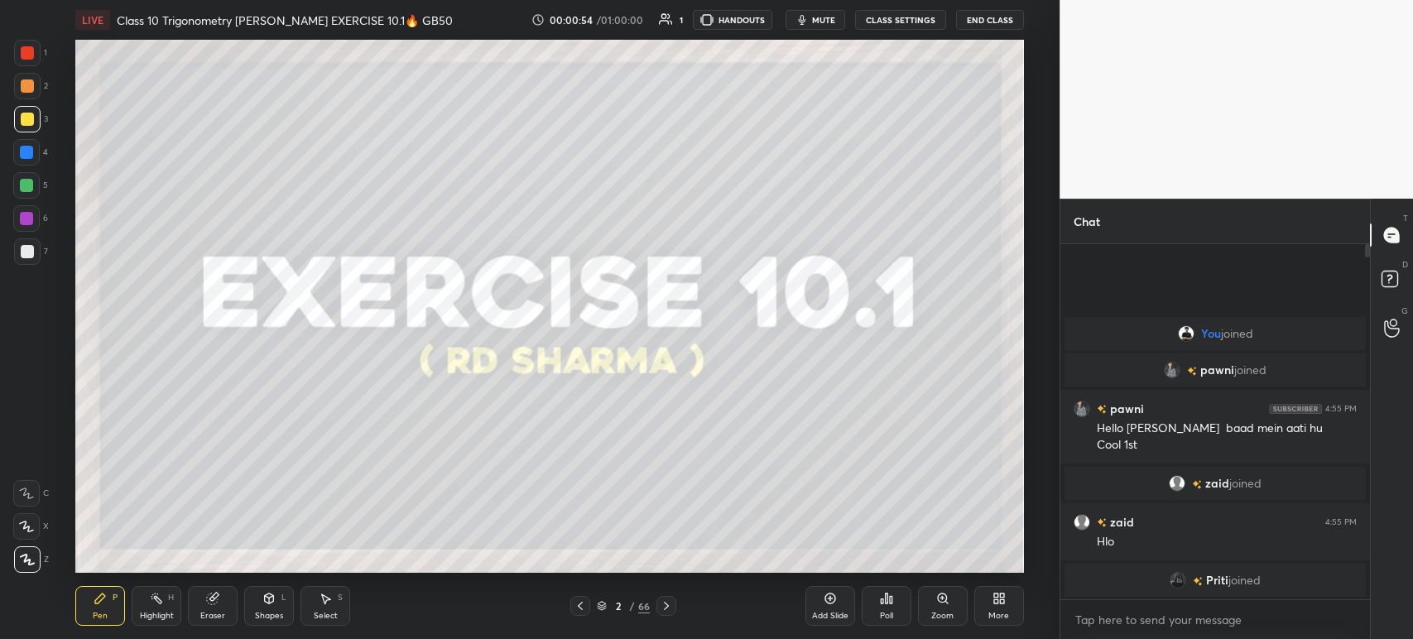
click at [32, 72] on div "1" at bounding box center [30, 56] width 33 height 33
click at [29, 123] on div at bounding box center [27, 119] width 13 height 13
click at [36, 160] on div at bounding box center [26, 152] width 26 height 26
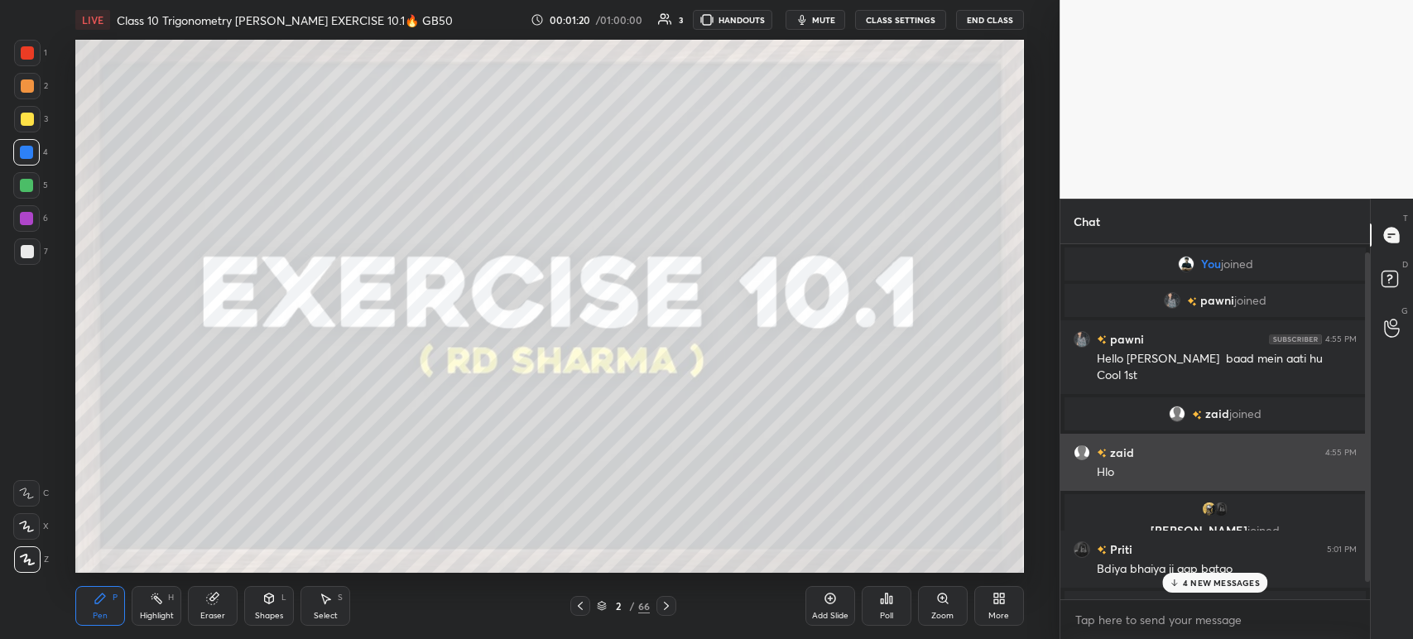
scroll to position [26, 0]
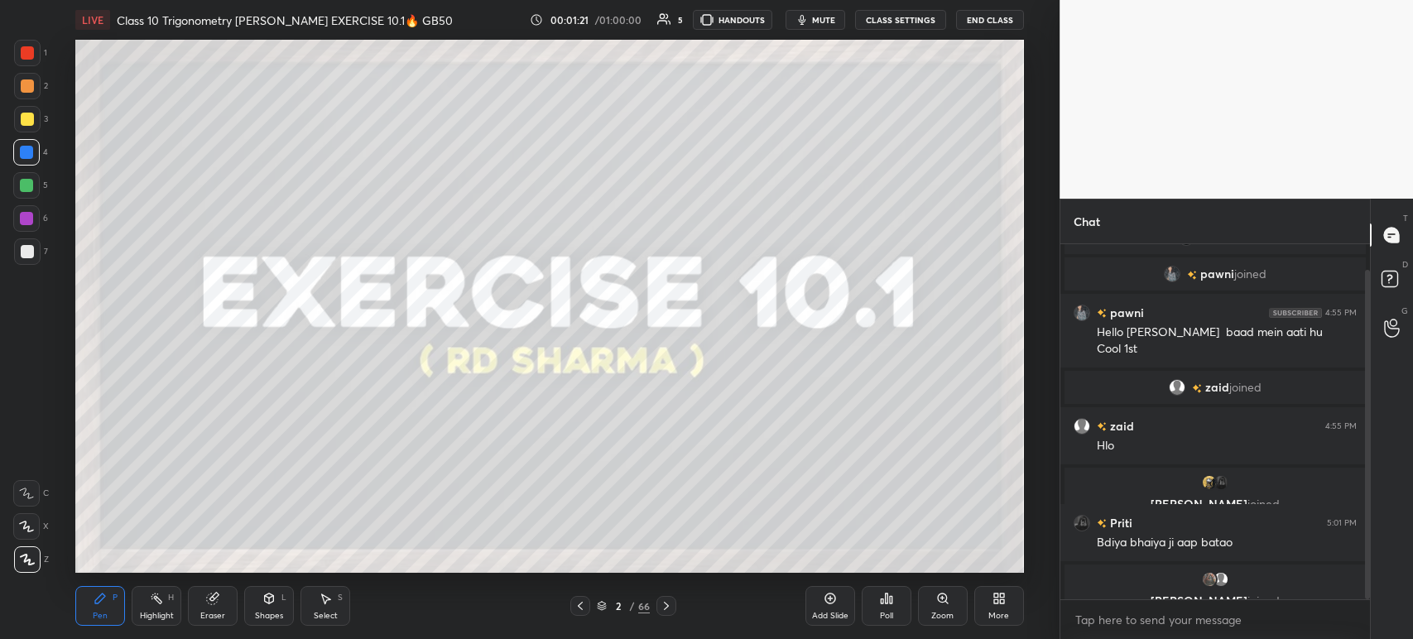
click at [1186, 592] on div "Shreya, [PERSON_NAME] joined" at bounding box center [1215, 591] width 301 height 53
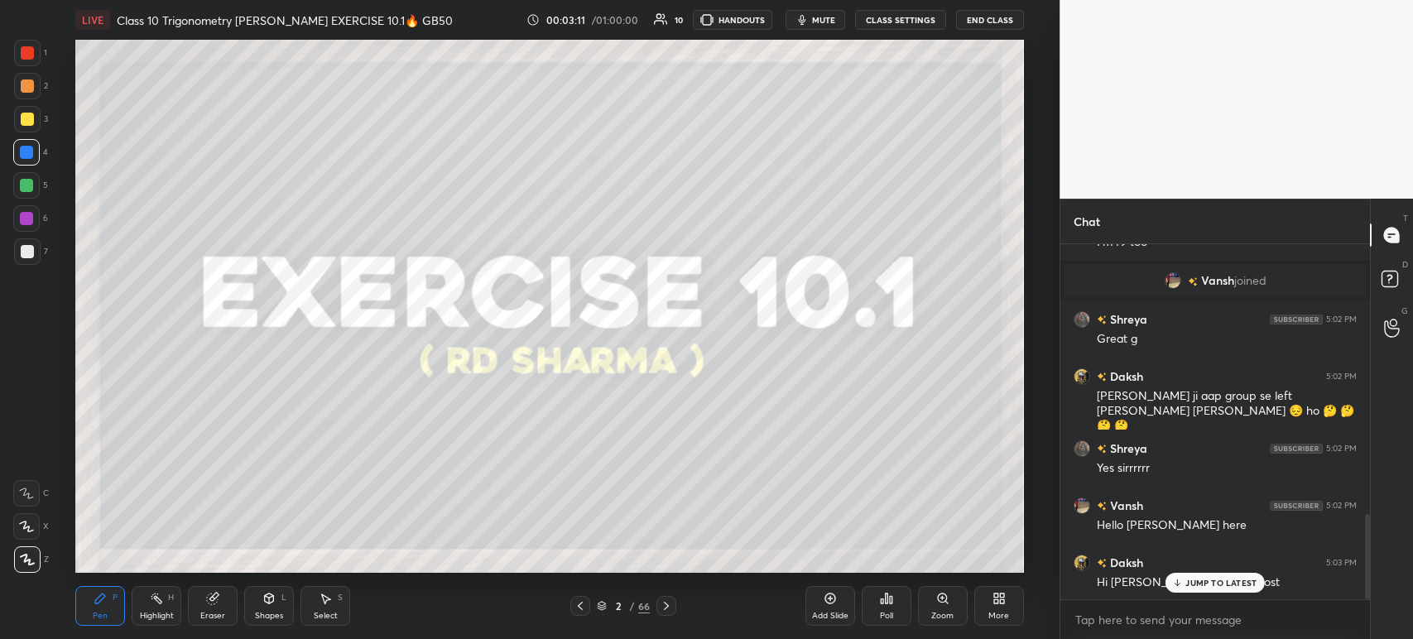
scroll to position [1127, 0]
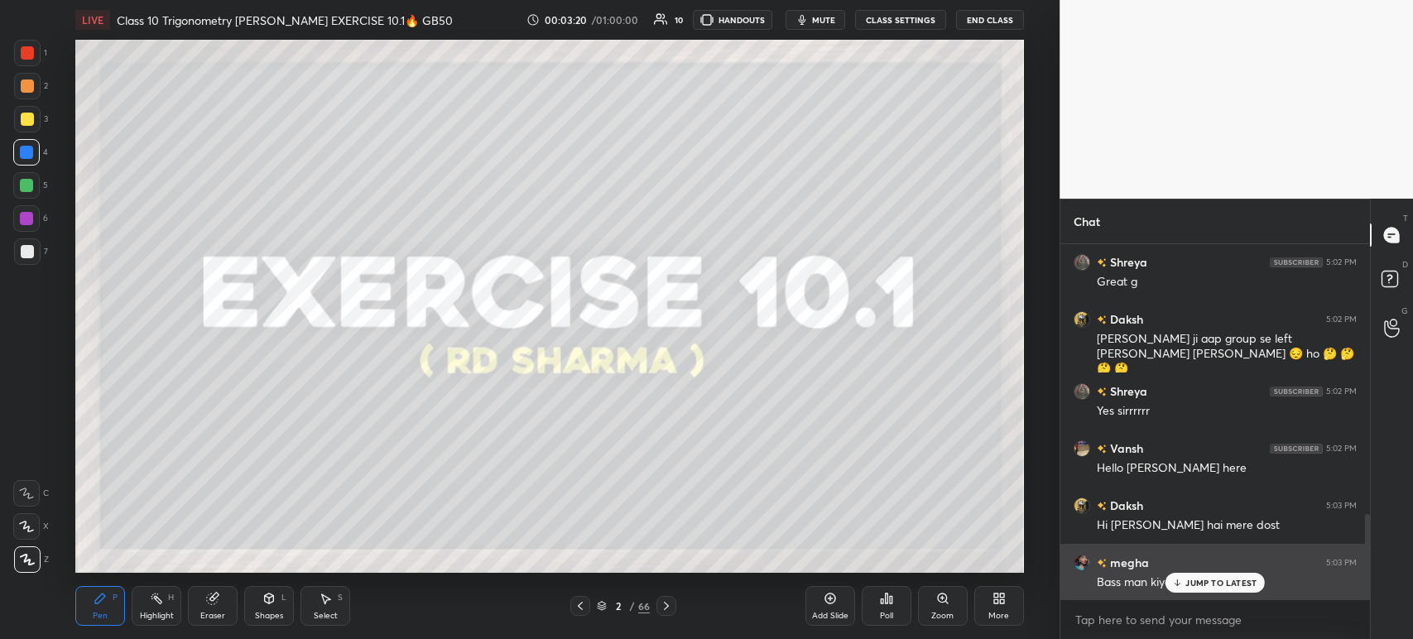
click at [1204, 583] on p "JUMP TO LATEST" at bounding box center [1221, 583] width 71 height 10
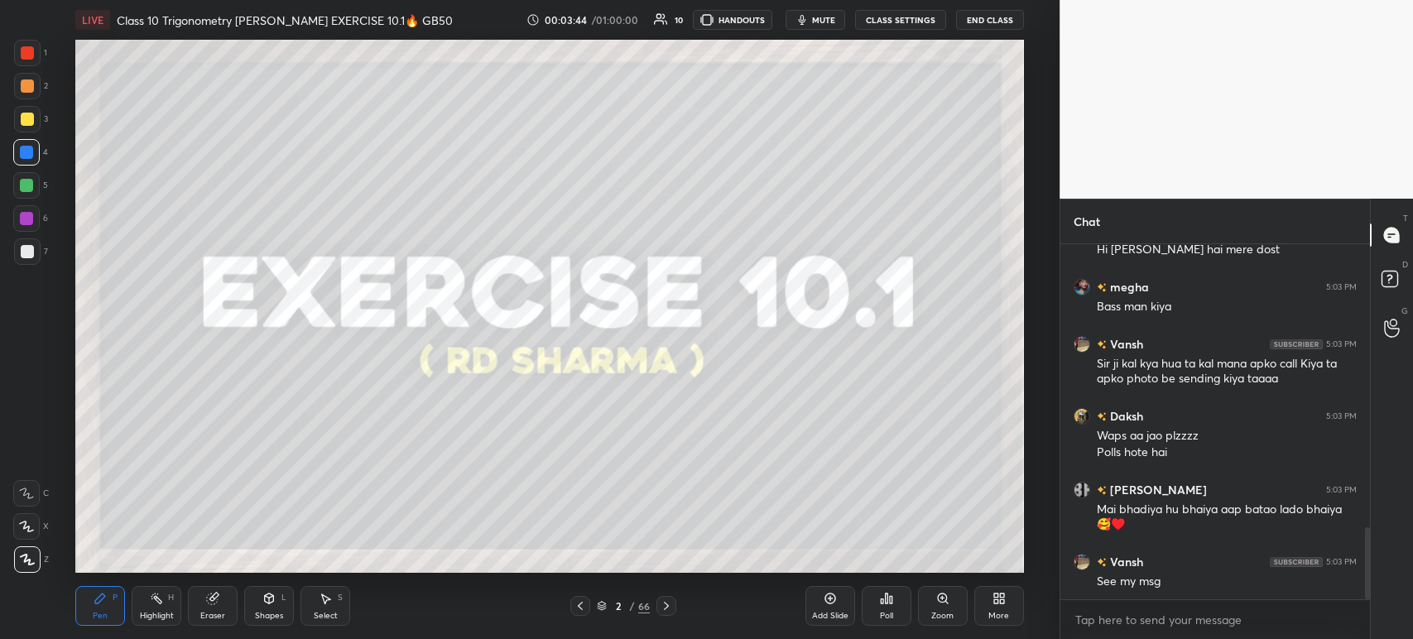
scroll to position [1459, 0]
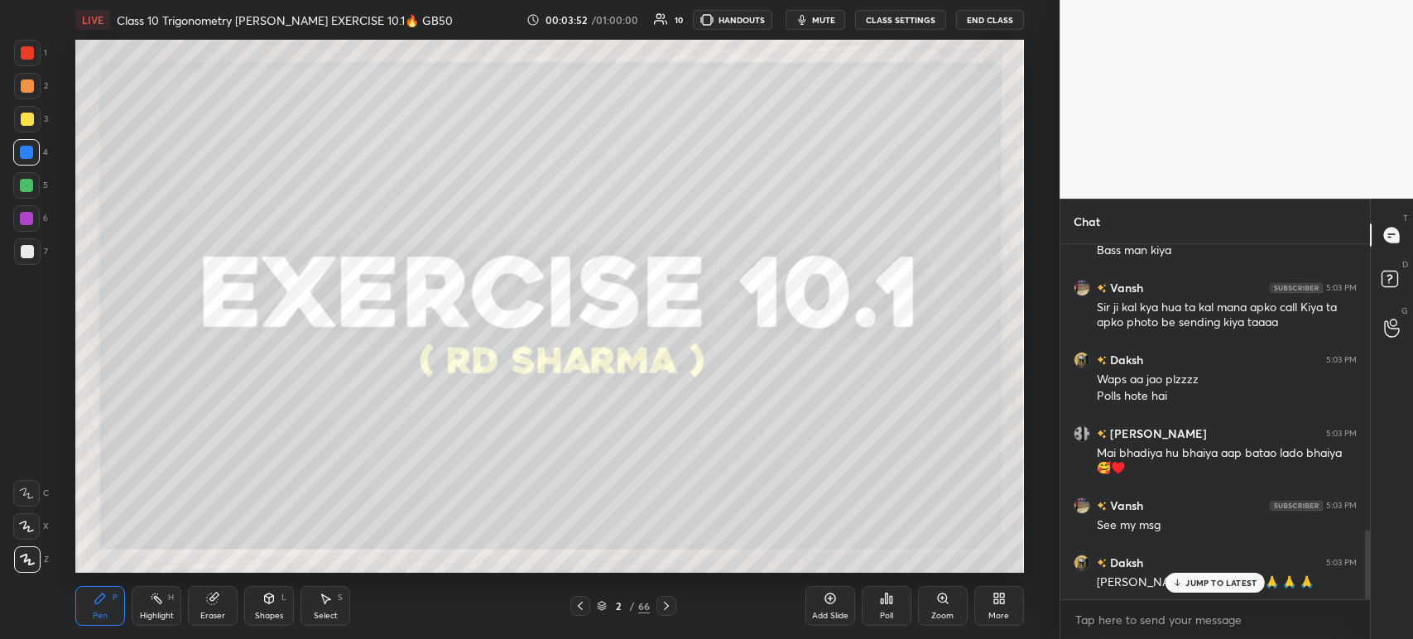
click at [1186, 578] on p "JUMP TO LATEST" at bounding box center [1221, 583] width 71 height 10
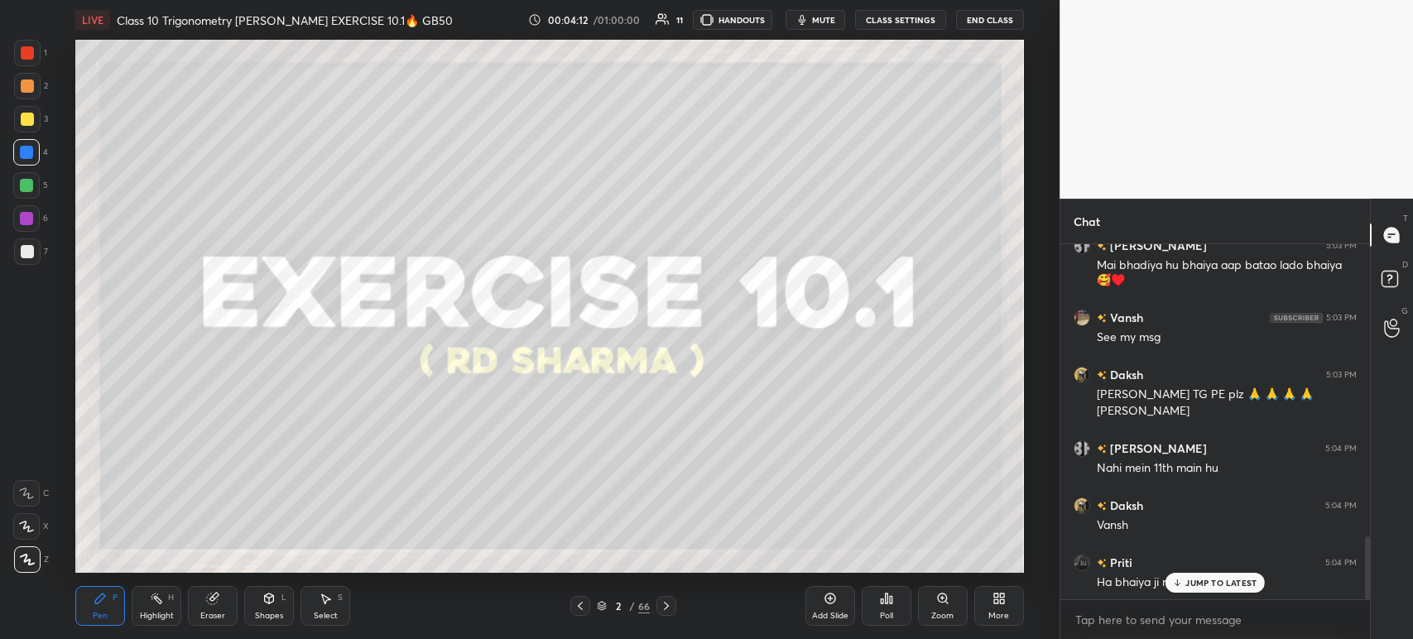
scroll to position [1704, 0]
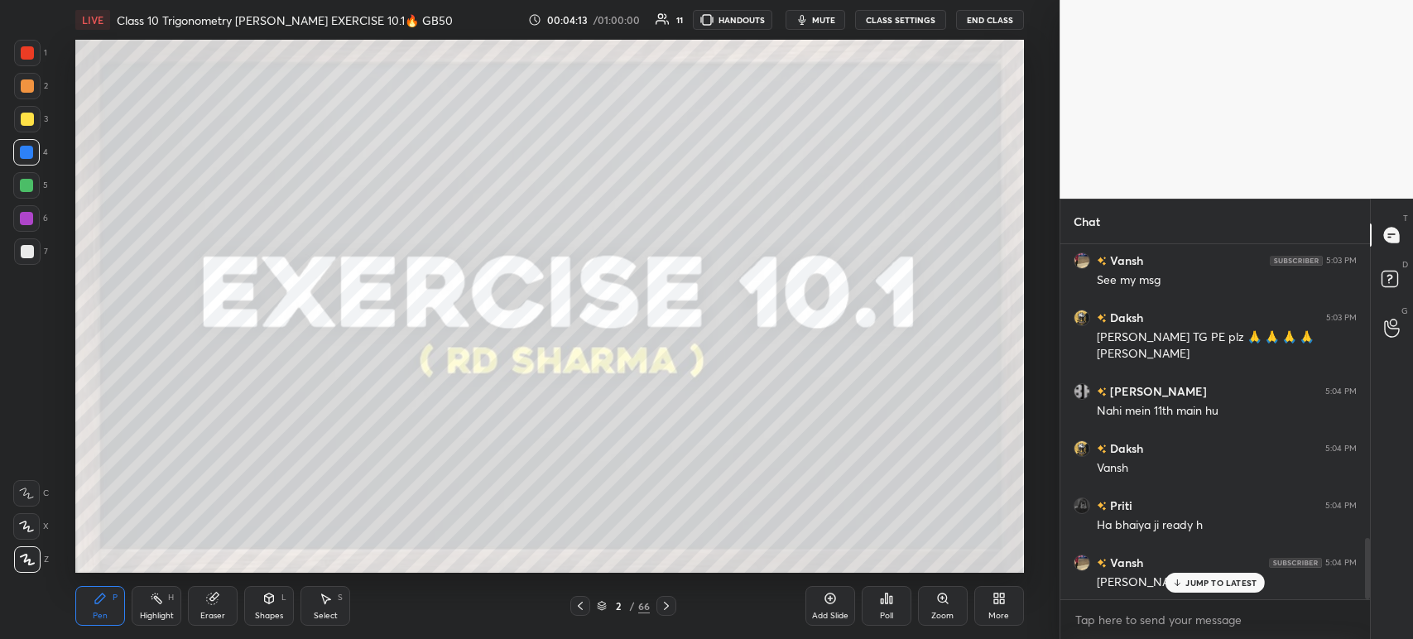
click at [667, 610] on icon at bounding box center [666, 605] width 13 height 13
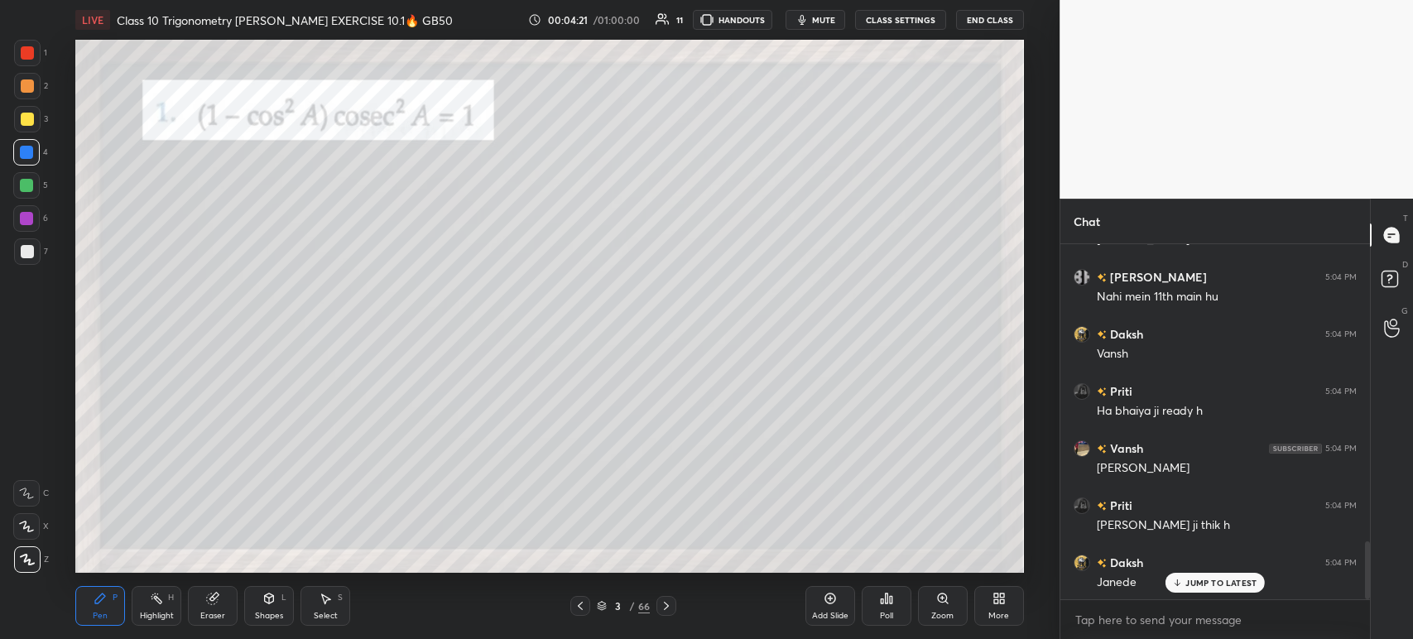
scroll to position [1875, 0]
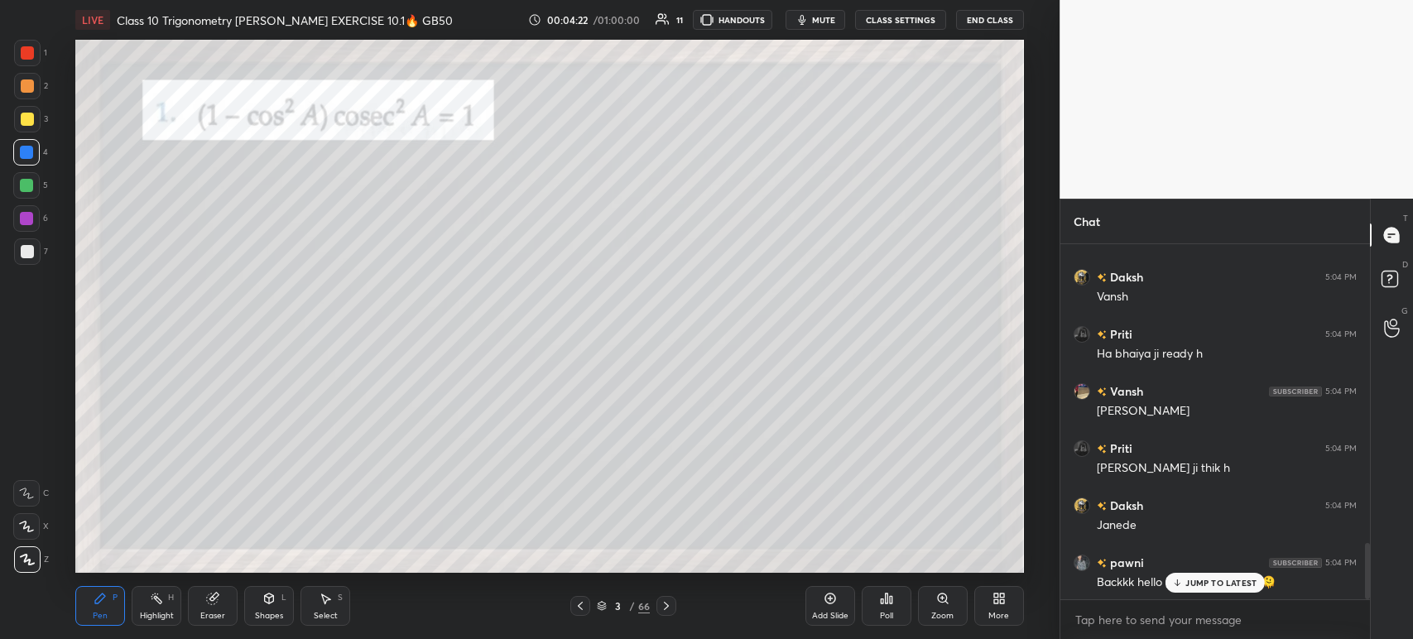
click at [666, 602] on icon at bounding box center [666, 605] width 13 height 13
click at [664, 609] on icon at bounding box center [666, 606] width 5 height 8
click at [666, 605] on icon at bounding box center [666, 606] width 5 height 8
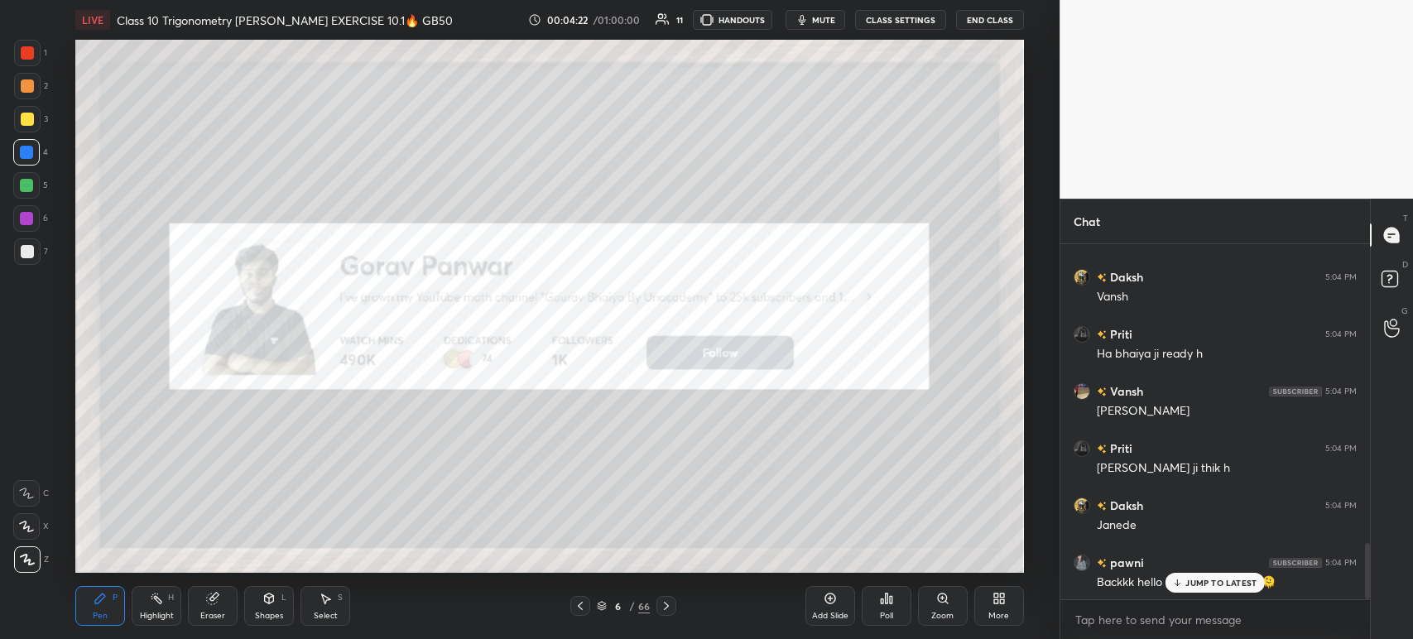
click at [666, 605] on icon at bounding box center [666, 606] width 5 height 8
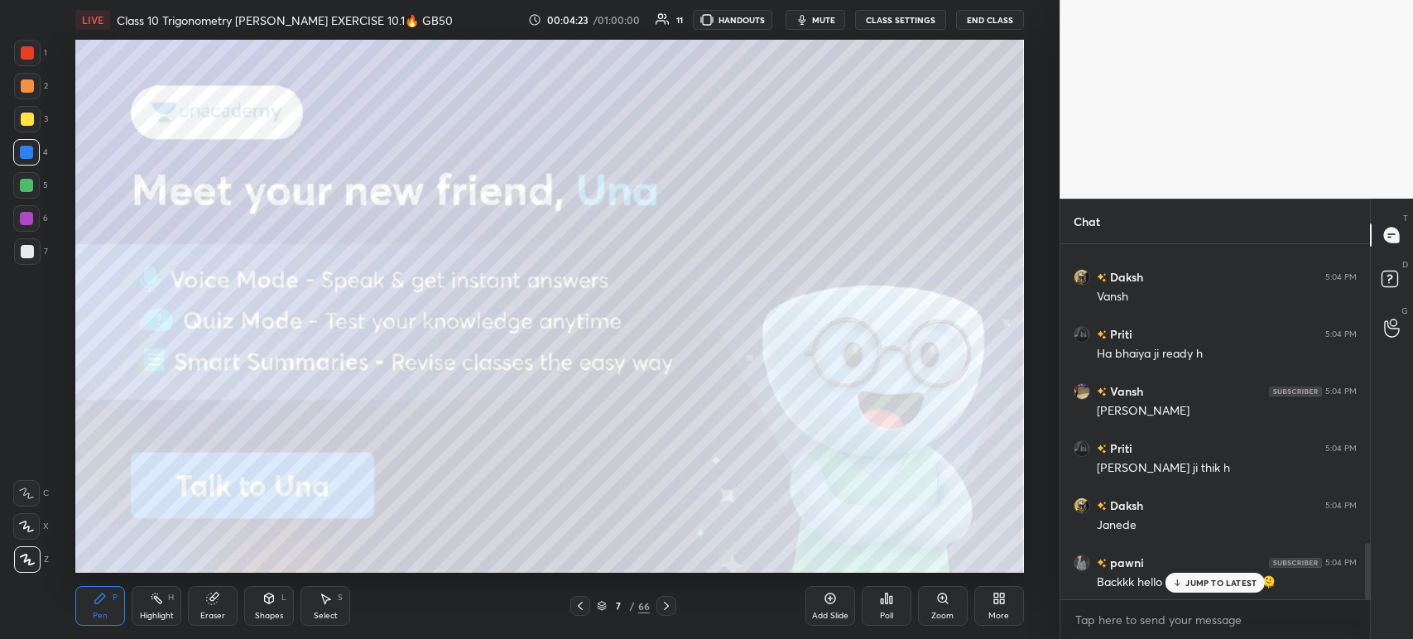
click at [668, 604] on icon at bounding box center [666, 605] width 13 height 13
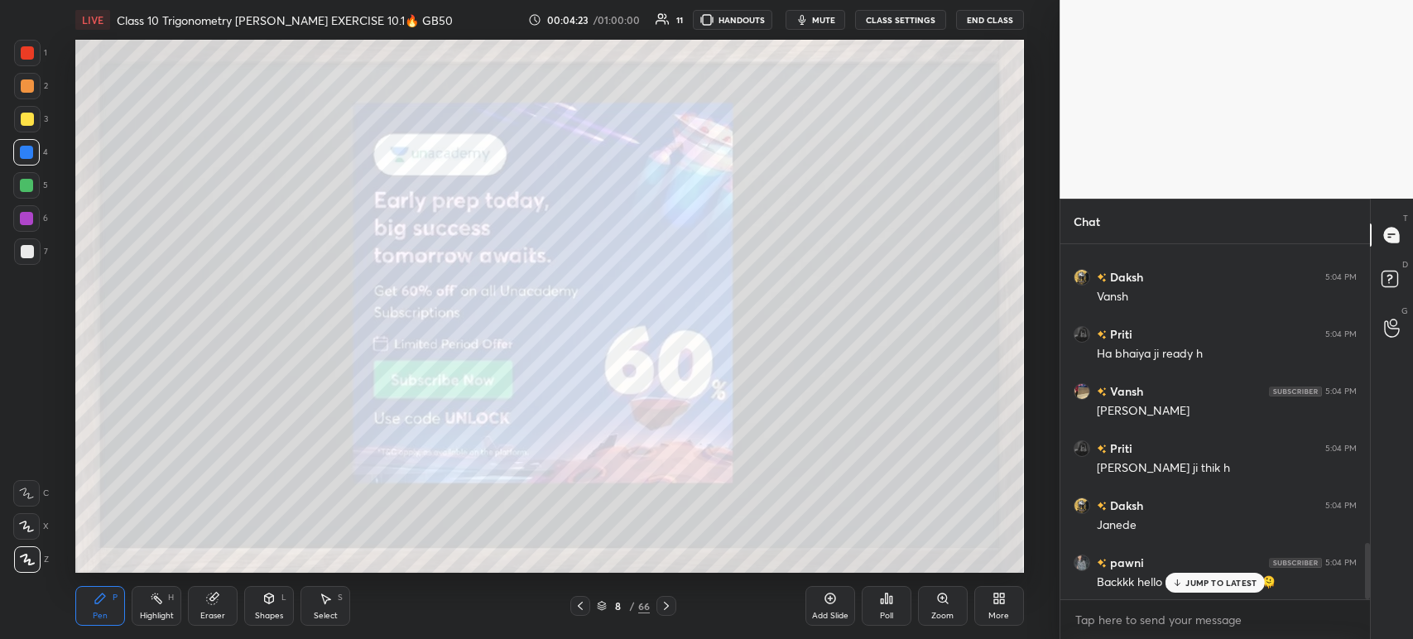
click at [669, 603] on icon at bounding box center [666, 605] width 13 height 13
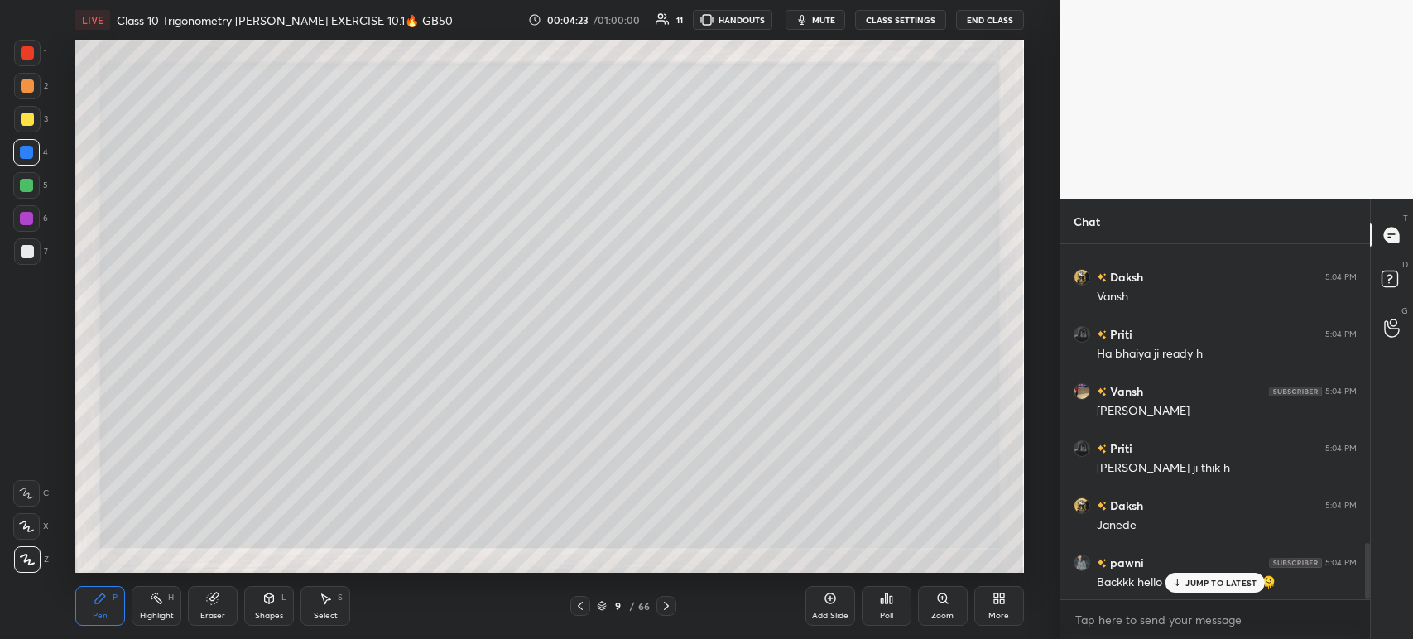
click at [670, 601] on icon at bounding box center [666, 605] width 13 height 13
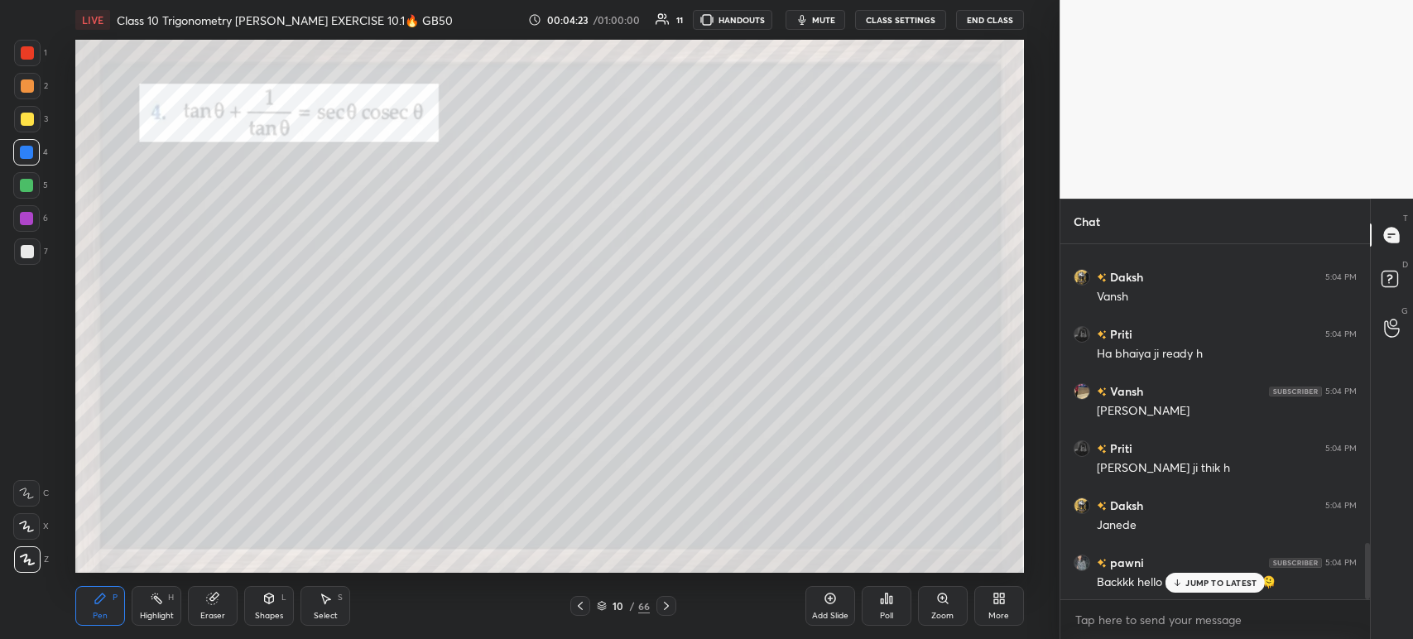
click at [667, 601] on icon at bounding box center [666, 605] width 13 height 13
click at [668, 605] on icon at bounding box center [666, 605] width 13 height 13
click at [663, 606] on icon at bounding box center [666, 605] width 13 height 13
click at [665, 605] on icon at bounding box center [666, 605] width 13 height 13
click at [665, 604] on icon at bounding box center [666, 606] width 5 height 8
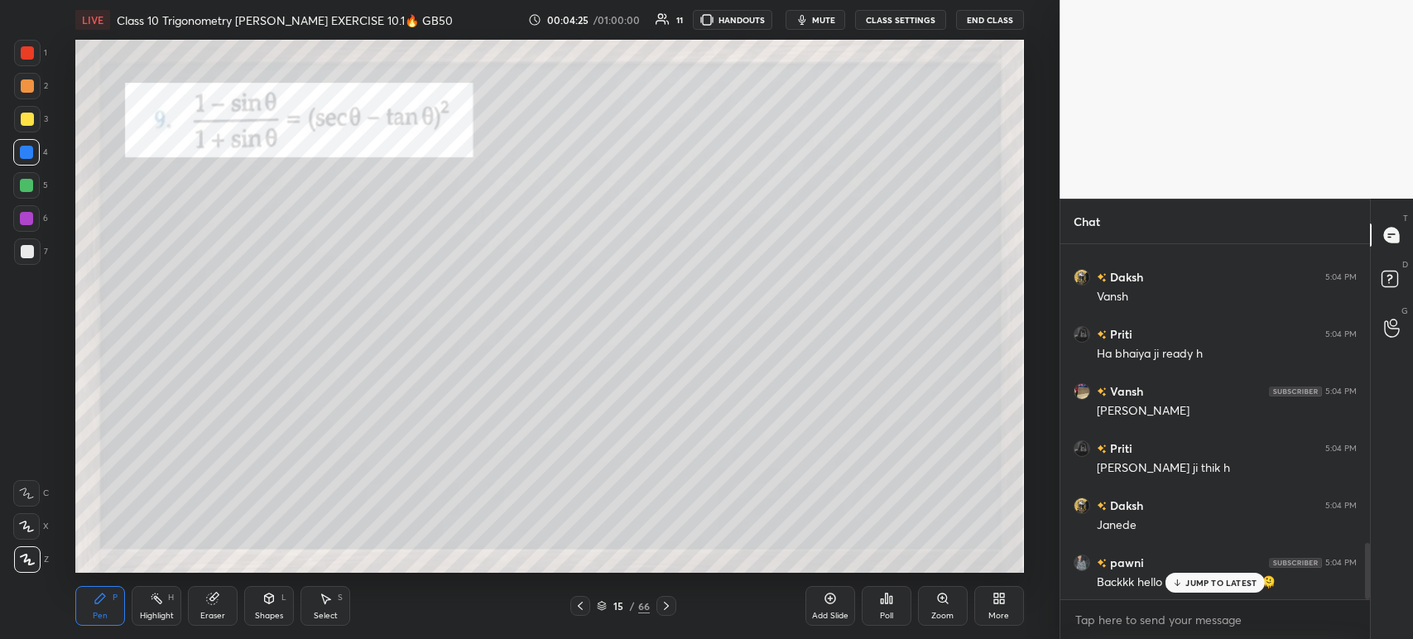
click at [666, 601] on icon at bounding box center [666, 605] width 13 height 13
click at [670, 601] on icon at bounding box center [666, 605] width 13 height 13
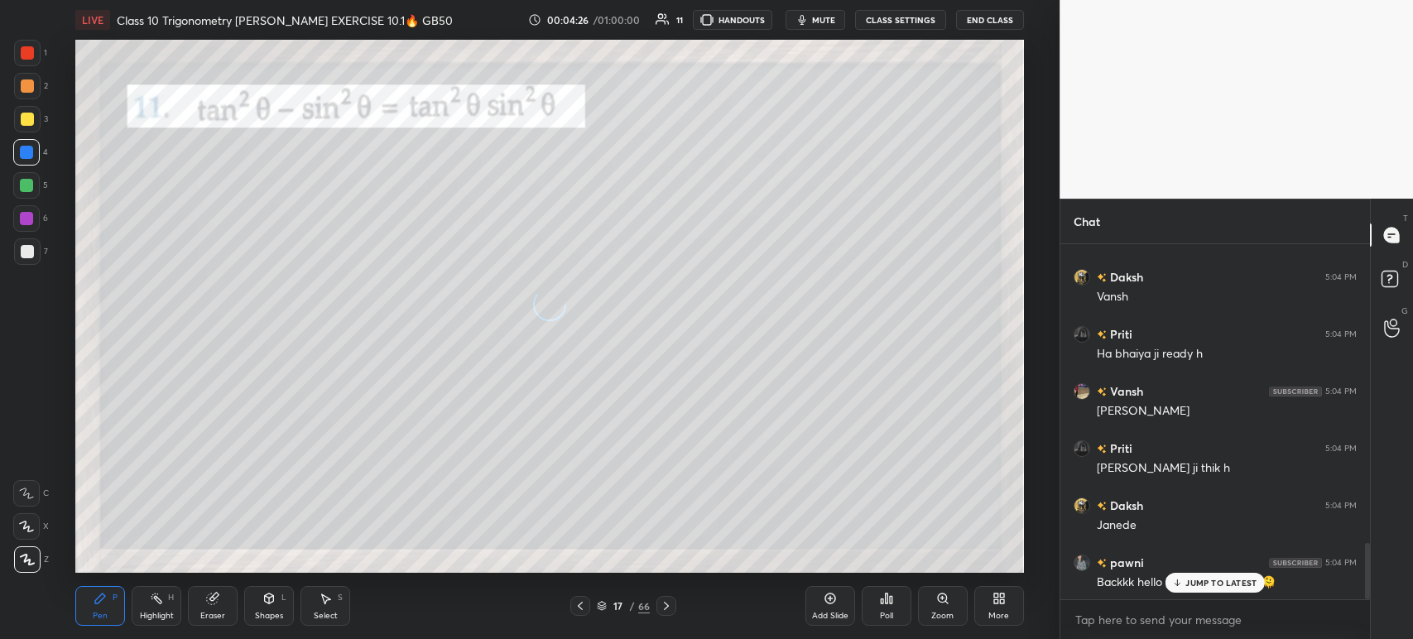
click at [671, 601] on icon at bounding box center [666, 605] width 13 height 13
click at [673, 603] on div at bounding box center [667, 606] width 20 height 20
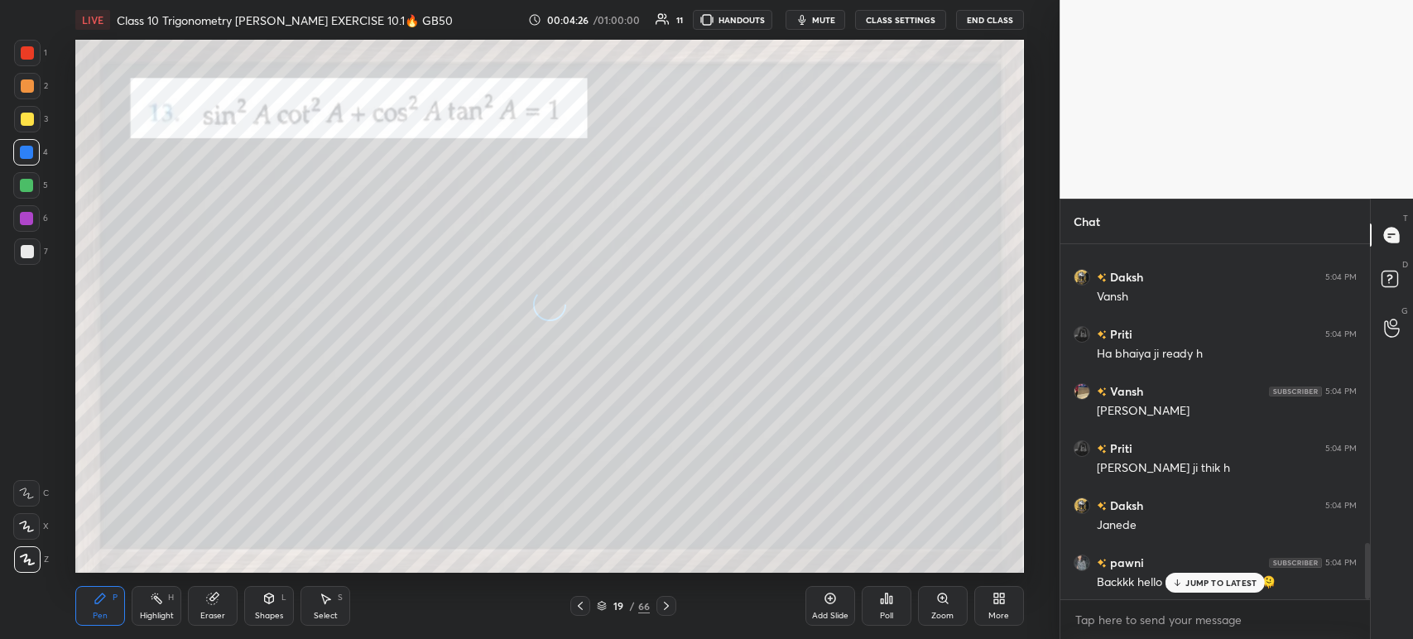
click at [672, 604] on icon at bounding box center [666, 605] width 13 height 13
click at [671, 606] on icon at bounding box center [666, 605] width 13 height 13
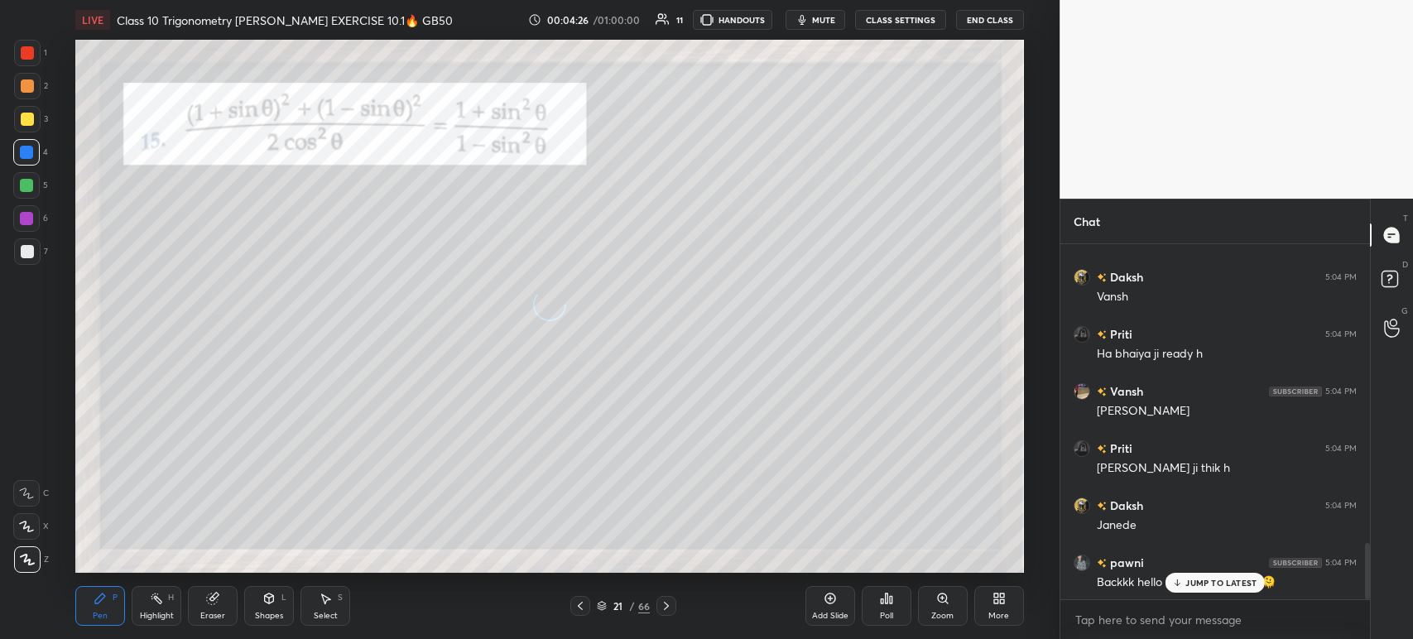
click at [669, 604] on icon at bounding box center [666, 605] width 13 height 13
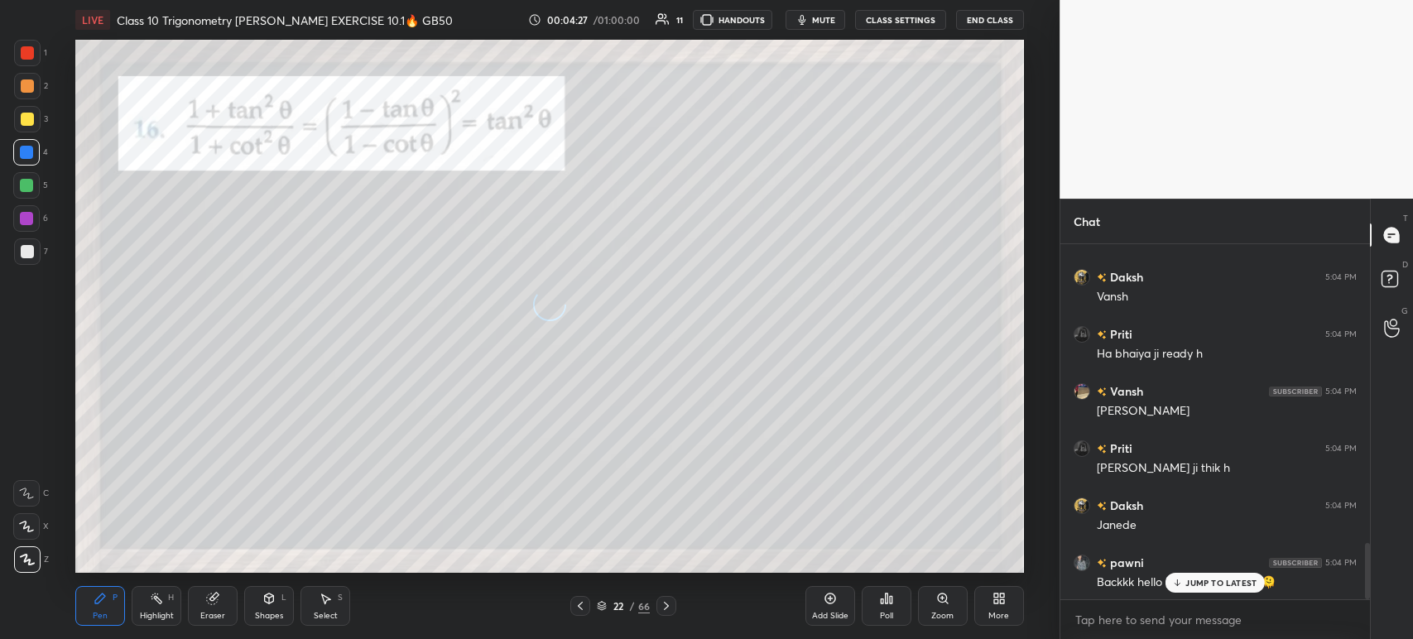
click at [671, 603] on icon at bounding box center [666, 605] width 13 height 13
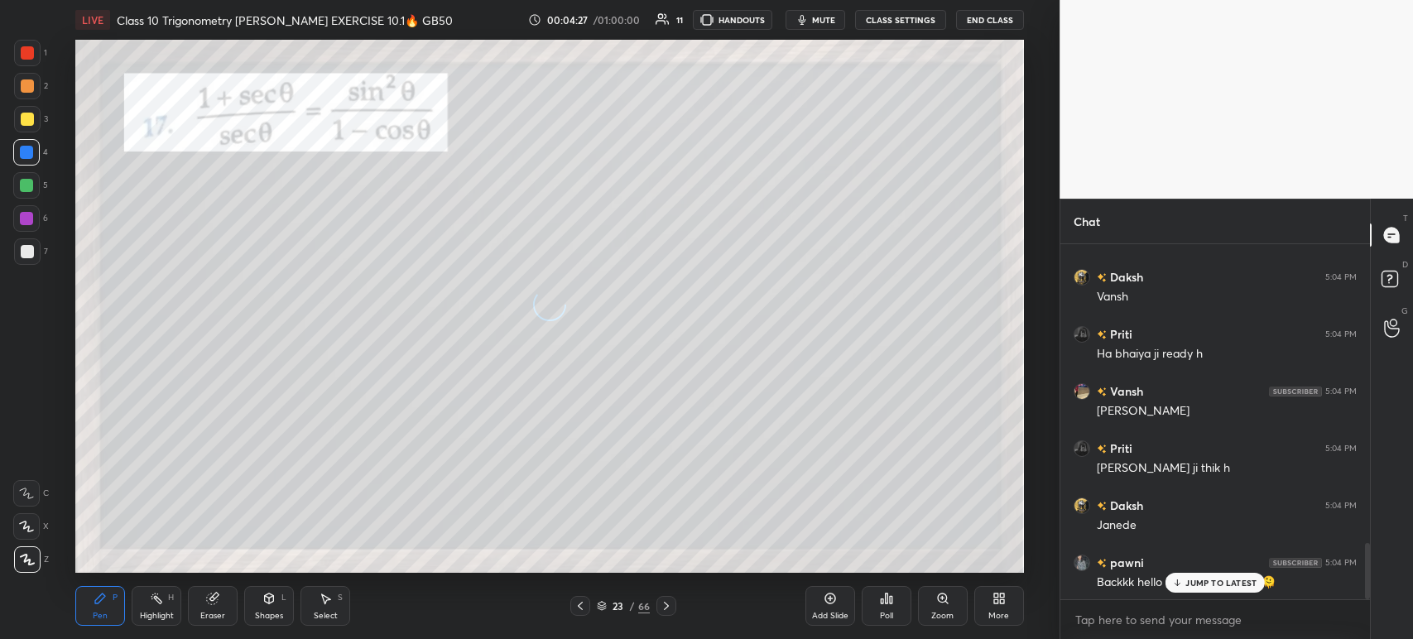
click at [669, 606] on icon at bounding box center [666, 605] width 13 height 13
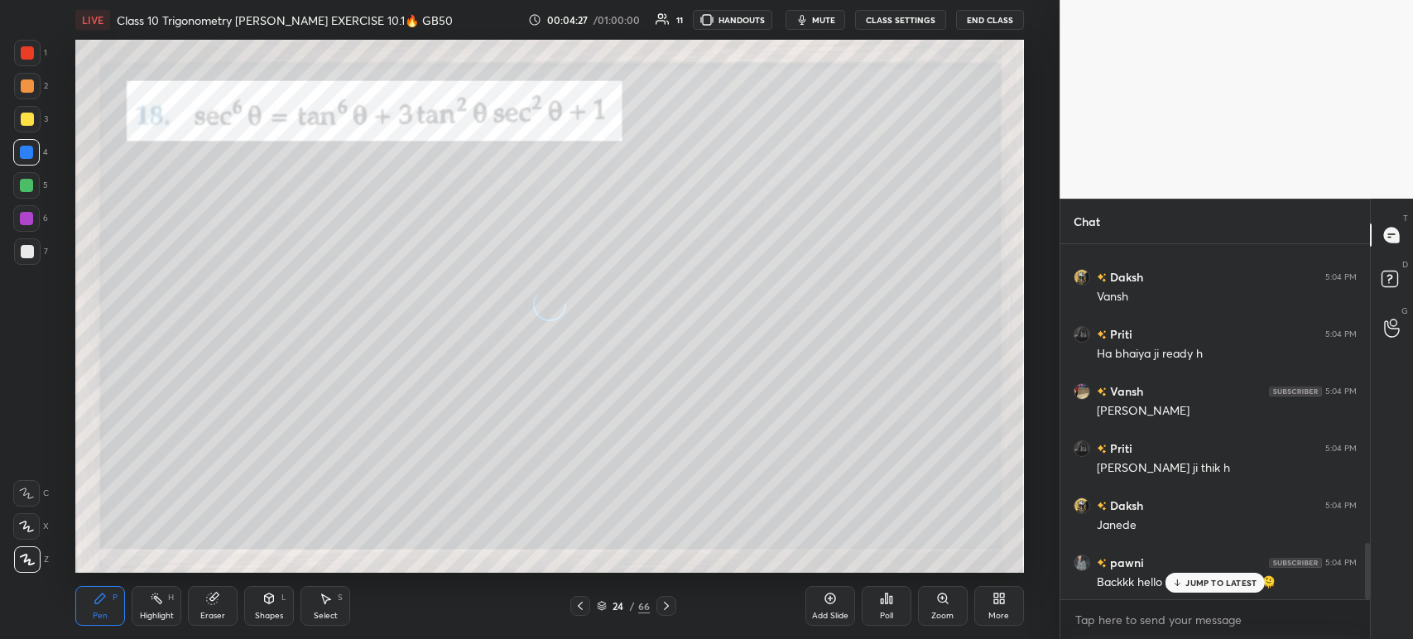
click at [666, 607] on icon at bounding box center [666, 605] width 13 height 13
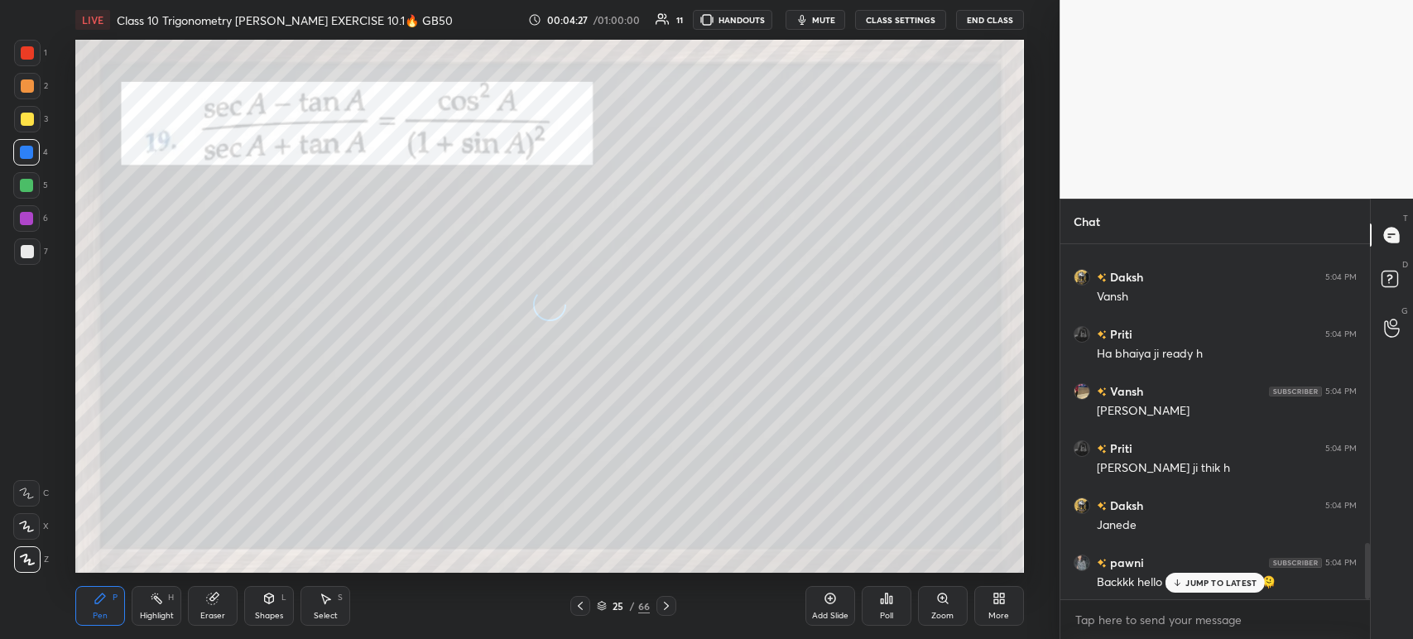
click at [669, 605] on icon at bounding box center [666, 605] width 13 height 13
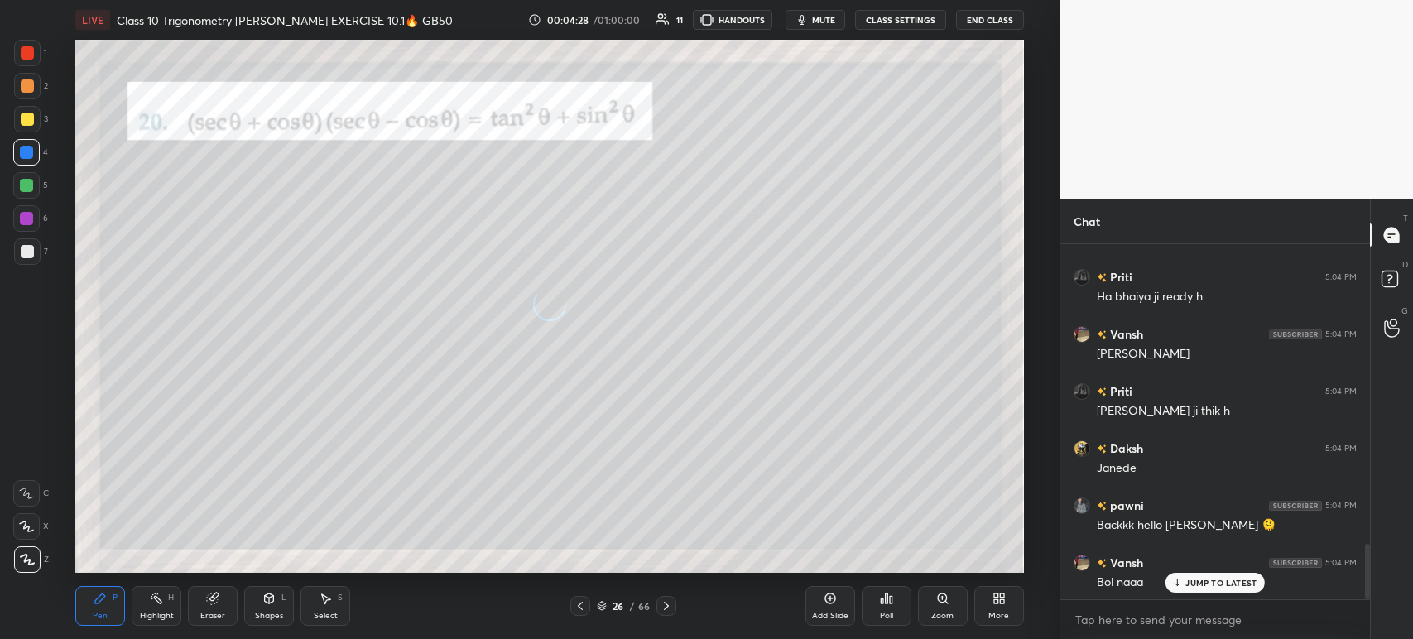
click at [671, 601] on icon at bounding box center [666, 605] width 13 height 13
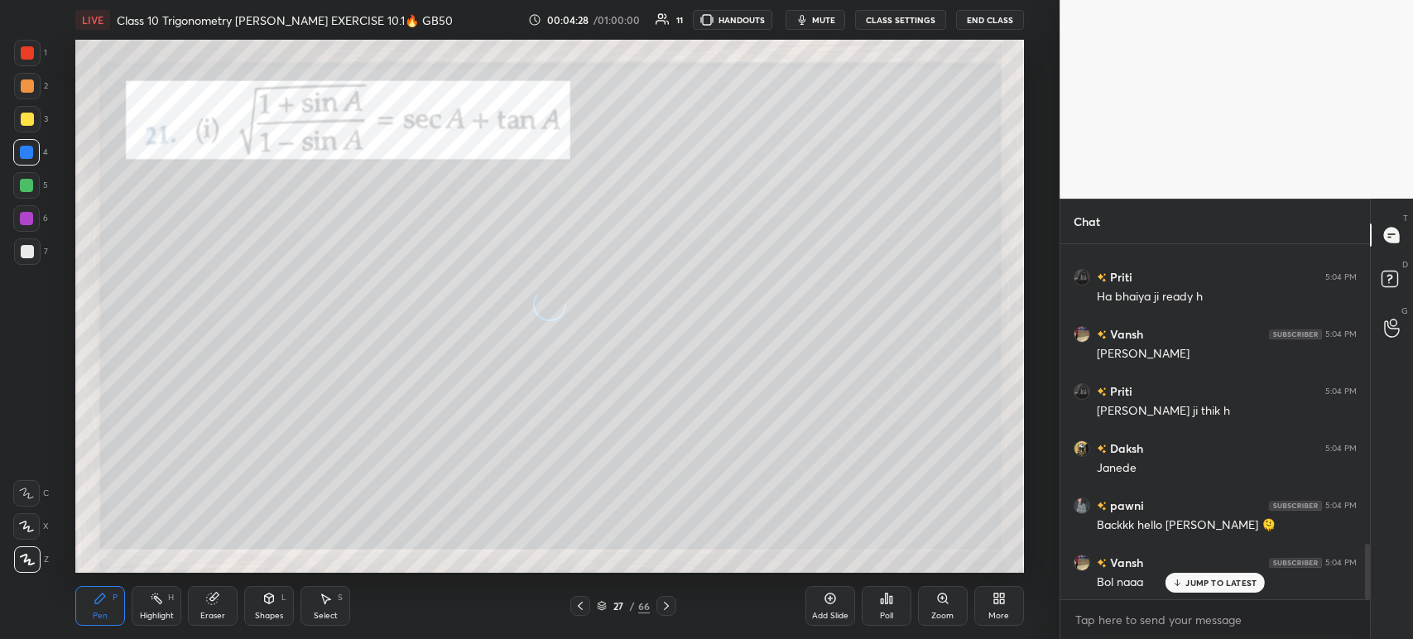
click at [671, 601] on icon at bounding box center [666, 605] width 13 height 13
click at [670, 603] on icon at bounding box center [666, 605] width 13 height 13
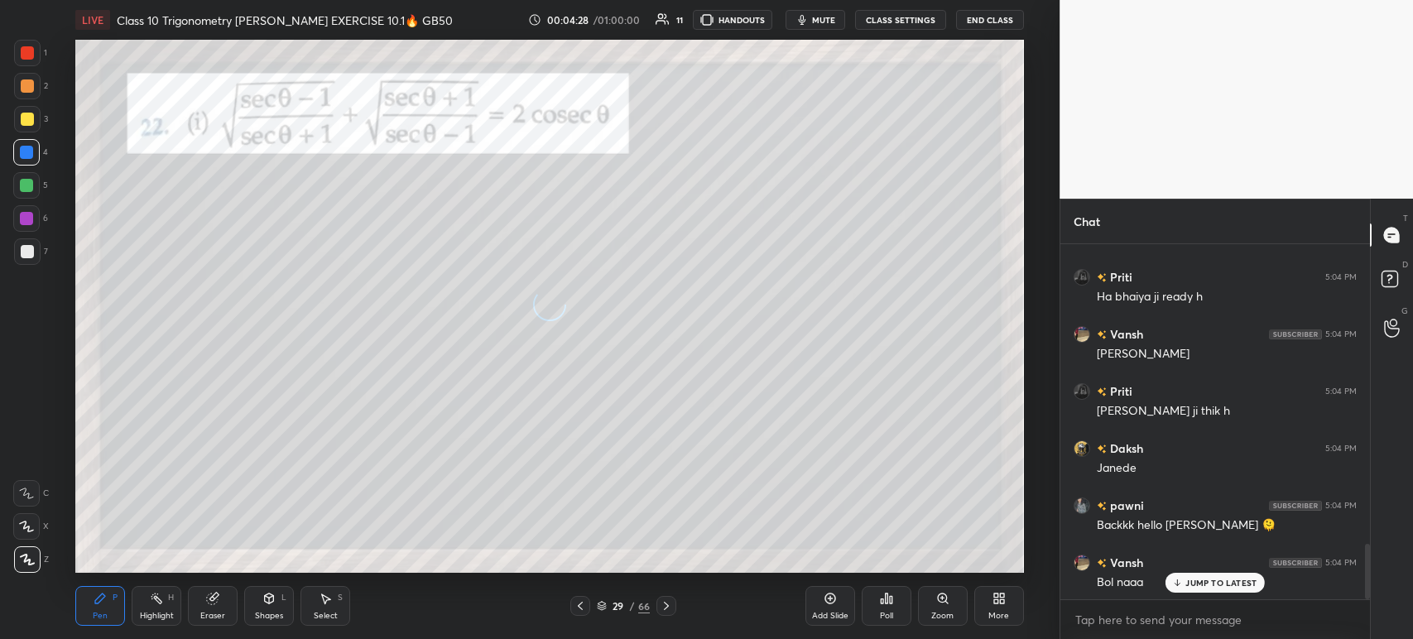
click at [670, 606] on icon at bounding box center [666, 605] width 13 height 13
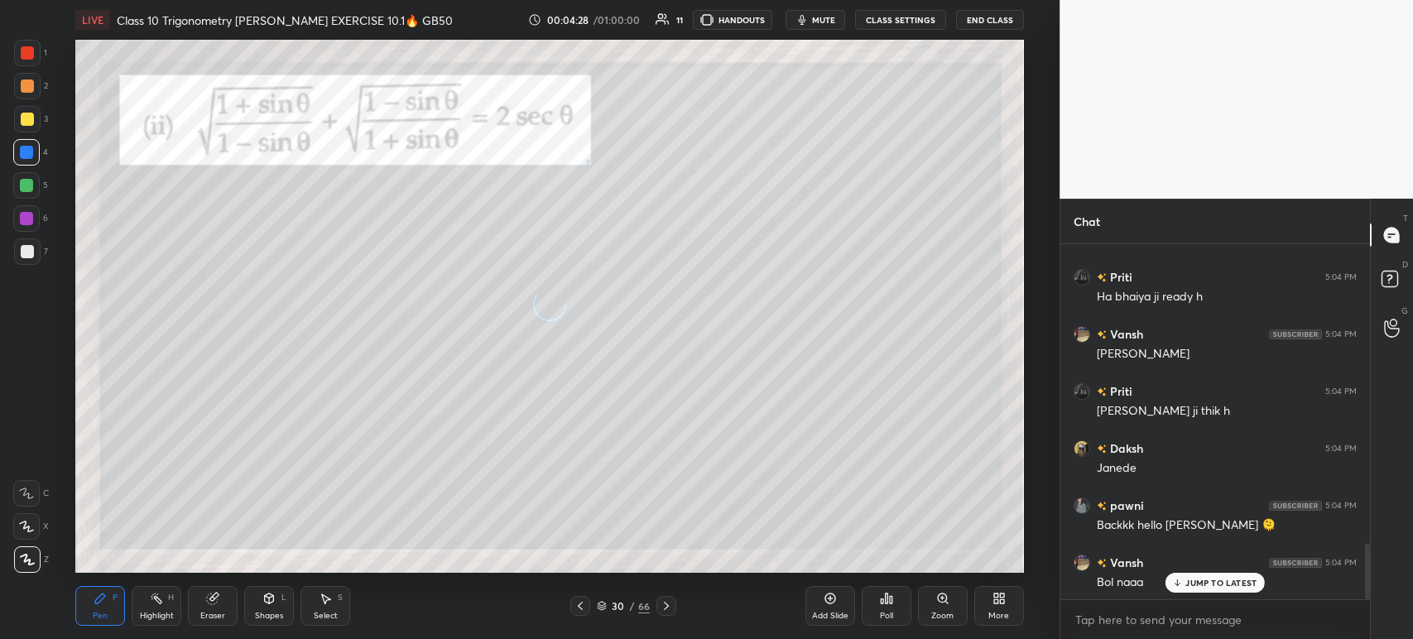
click at [668, 605] on icon at bounding box center [666, 605] width 13 height 13
click at [670, 608] on icon at bounding box center [666, 605] width 13 height 13
click at [667, 607] on icon at bounding box center [666, 606] width 5 height 8
click at [665, 604] on icon at bounding box center [666, 606] width 5 height 8
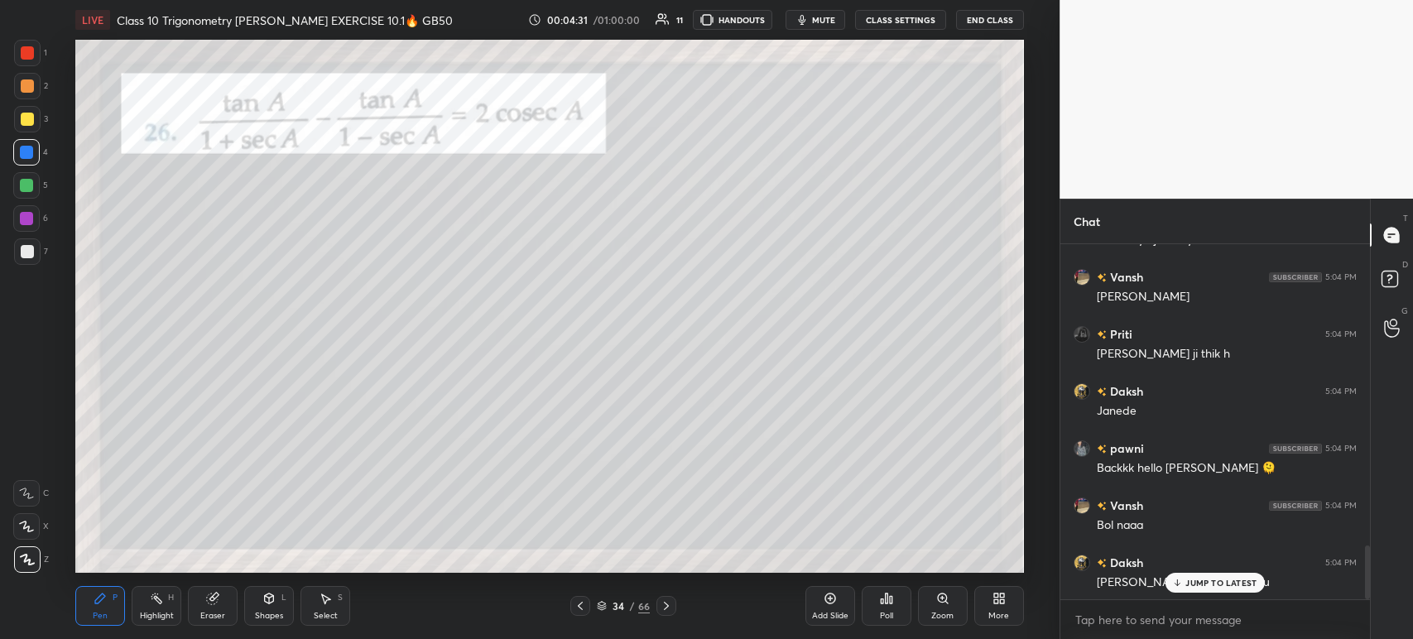
click at [584, 608] on icon at bounding box center [580, 605] width 13 height 13
click at [591, 608] on div "33 / 66" at bounding box center [623, 606] width 106 height 20
click at [597, 608] on icon at bounding box center [602, 606] width 10 height 10
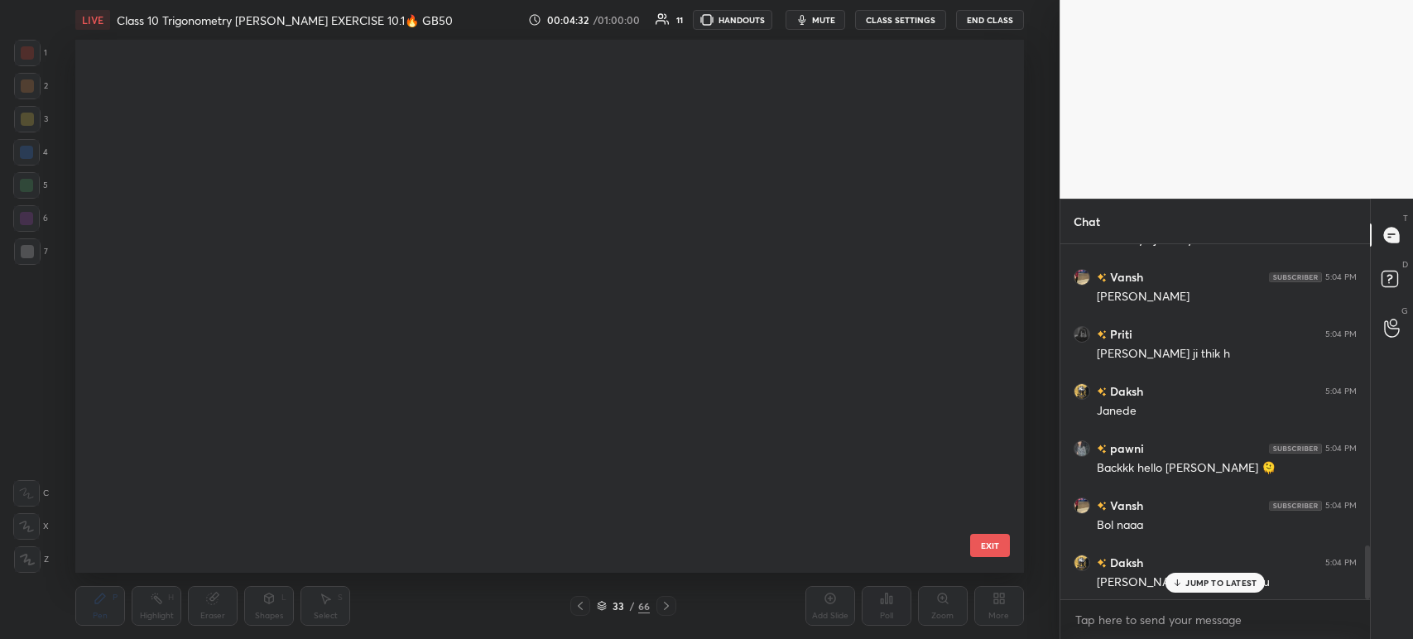
click at [597, 610] on icon at bounding box center [602, 606] width 10 height 10
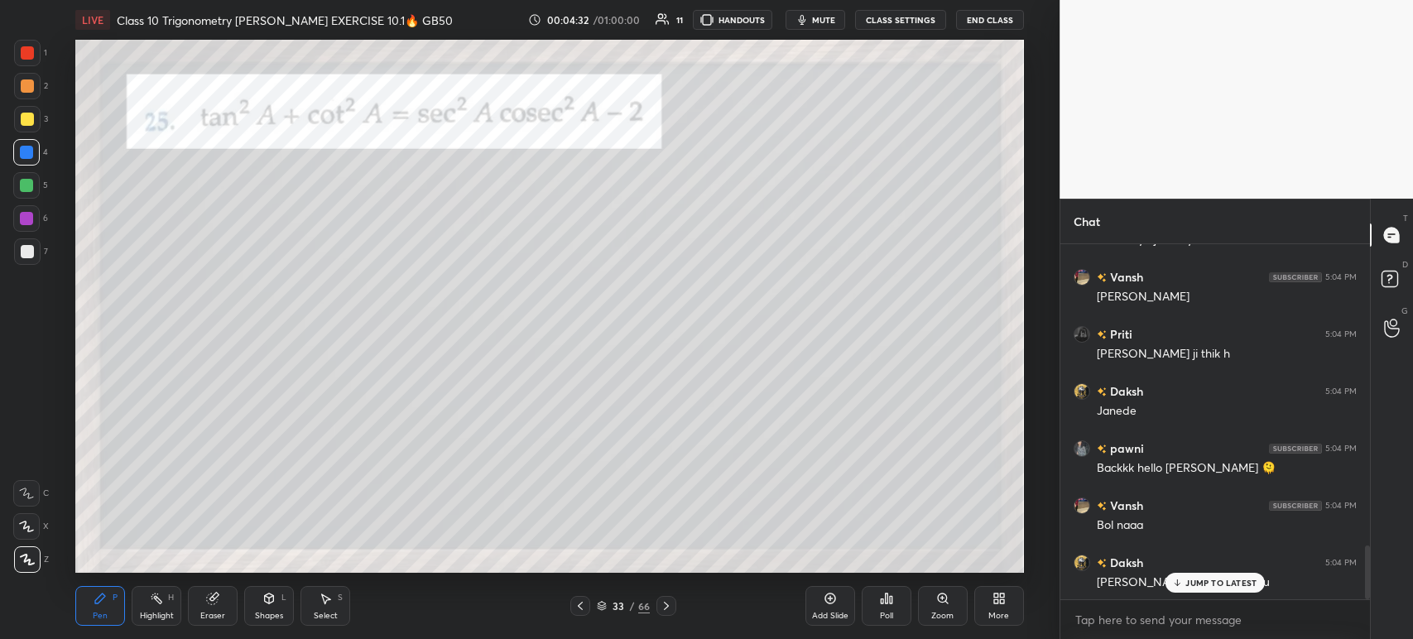
scroll to position [0, 0]
click at [942, 603] on icon at bounding box center [942, 598] width 9 height 9
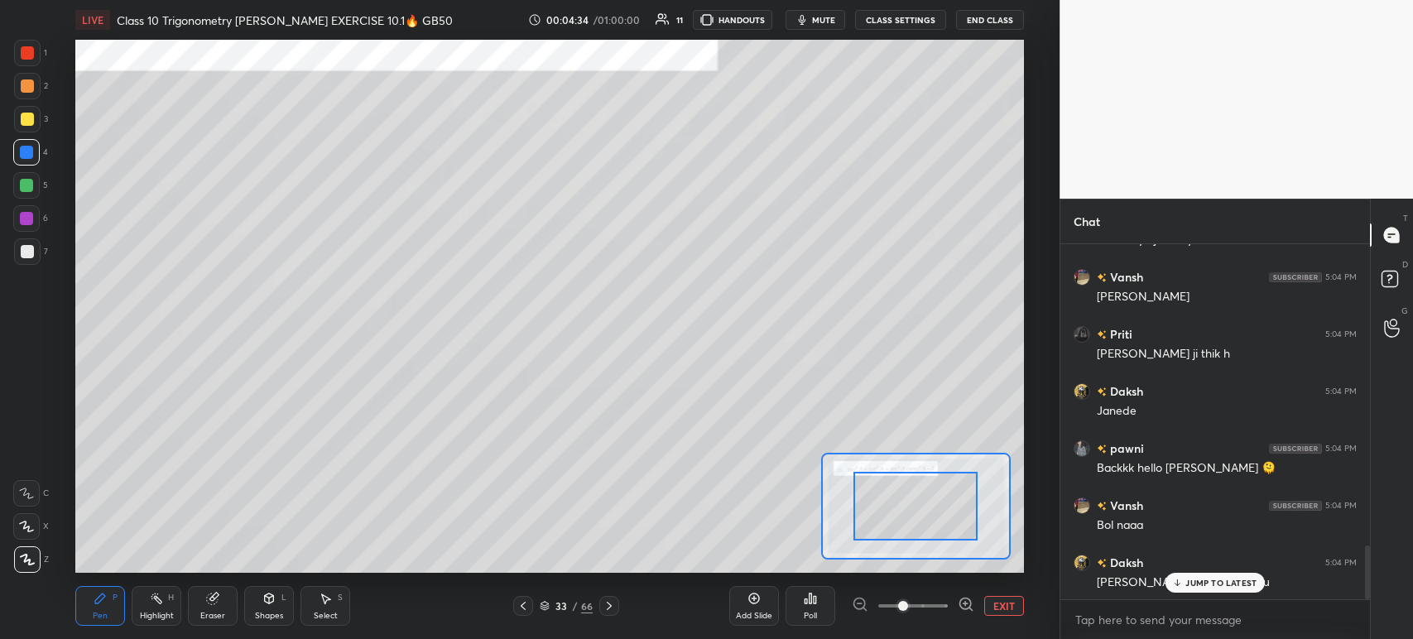
click at [1004, 604] on button "EXIT" at bounding box center [1004, 606] width 40 height 20
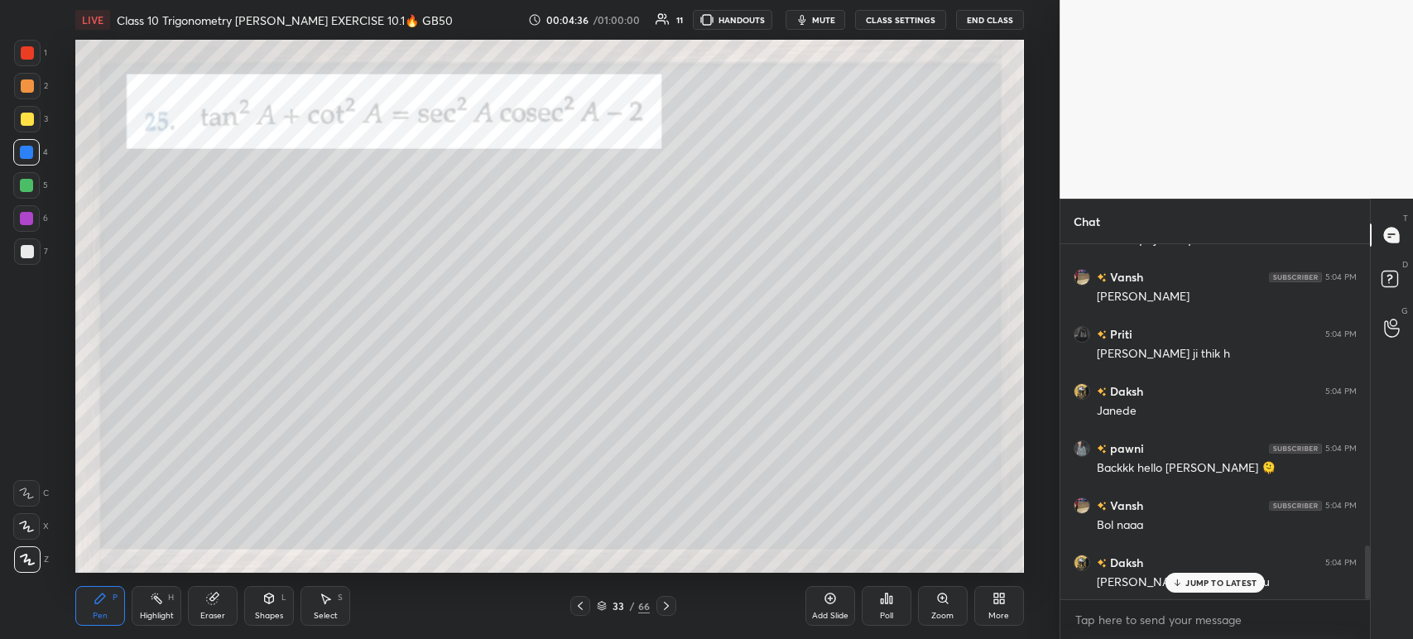
click at [582, 601] on icon at bounding box center [580, 605] width 13 height 13
click at [589, 609] on div at bounding box center [580, 606] width 20 height 20
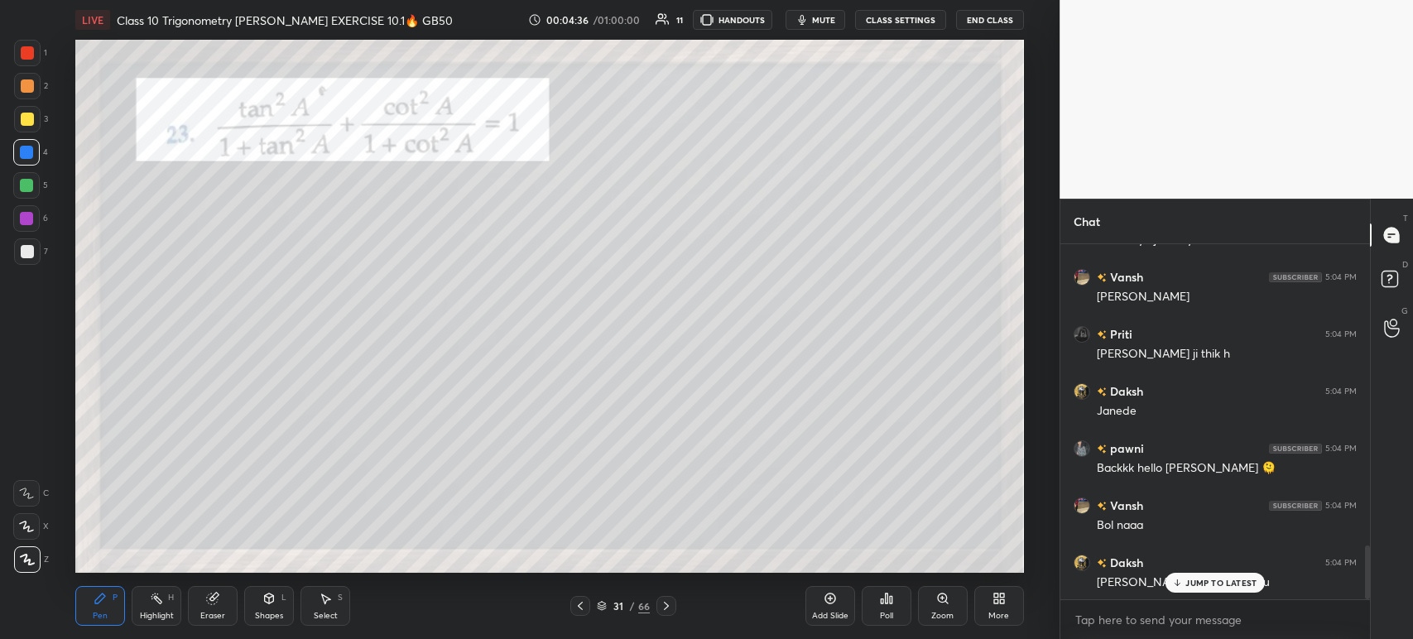
click at [593, 605] on div "31 / 66" at bounding box center [623, 606] width 106 height 20
click at [593, 607] on div "31 / 66" at bounding box center [623, 606] width 106 height 20
click at [592, 608] on div "31 / 66" at bounding box center [623, 606] width 106 height 20
click at [591, 603] on div "31 / 66" at bounding box center [623, 606] width 106 height 20
click at [588, 610] on div at bounding box center [580, 606] width 20 height 20
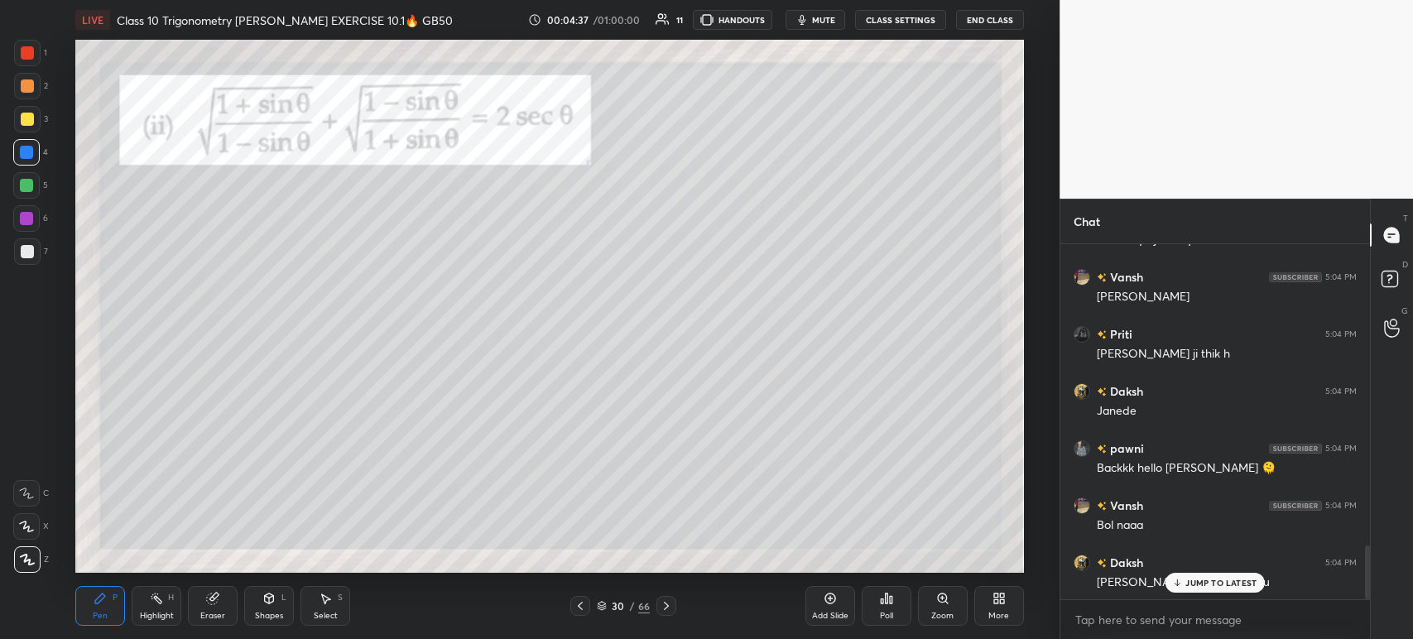
click at [586, 608] on div at bounding box center [580, 606] width 20 height 20
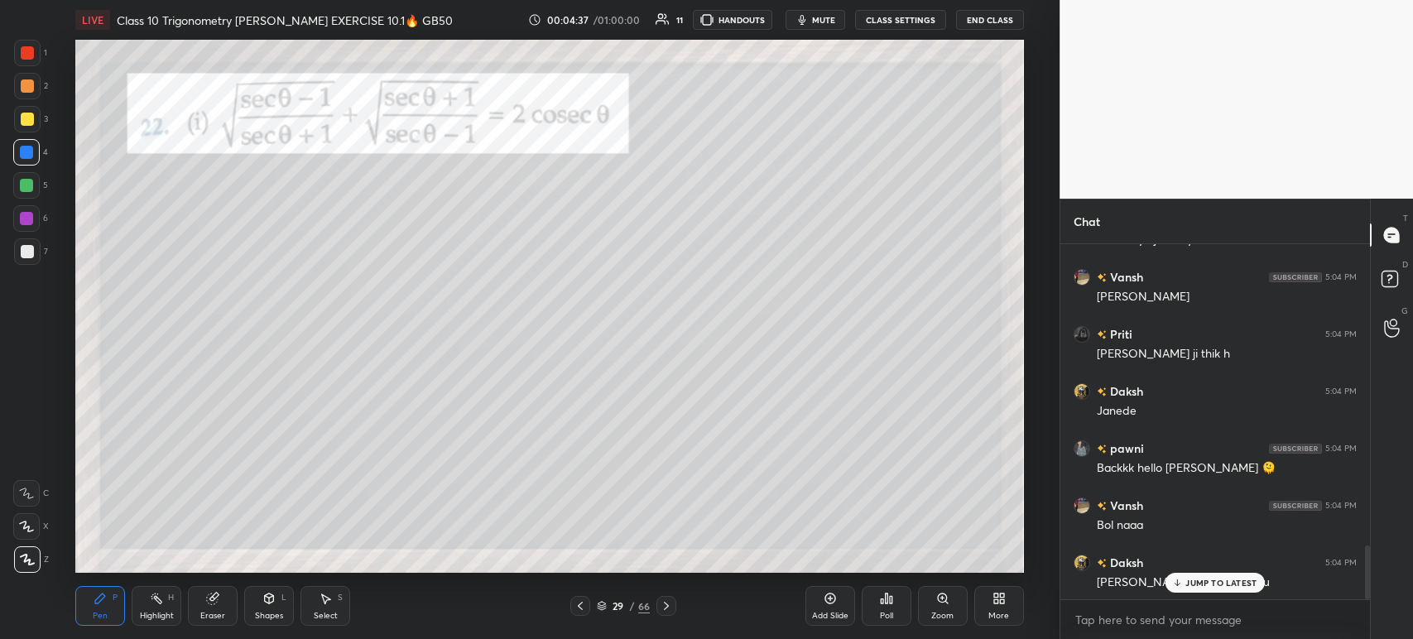
click at [586, 608] on div at bounding box center [580, 606] width 20 height 20
click at [583, 604] on icon at bounding box center [580, 605] width 13 height 13
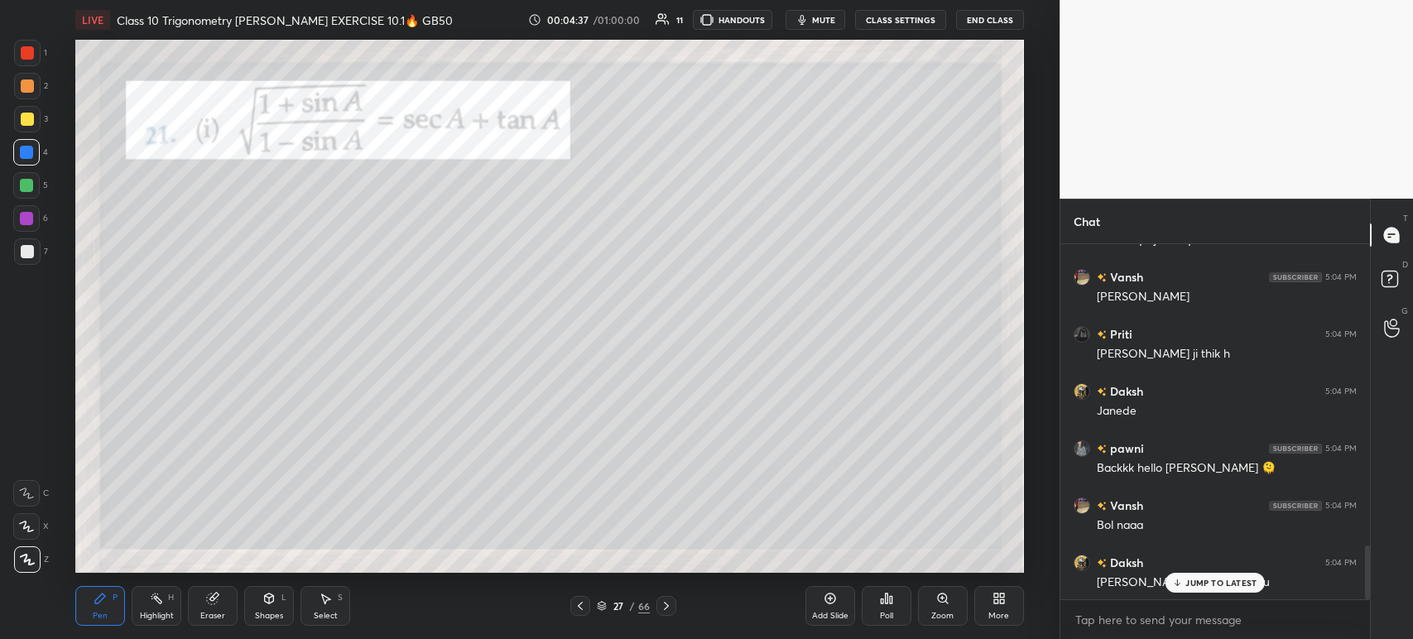
click at [582, 603] on icon at bounding box center [580, 606] width 5 height 8
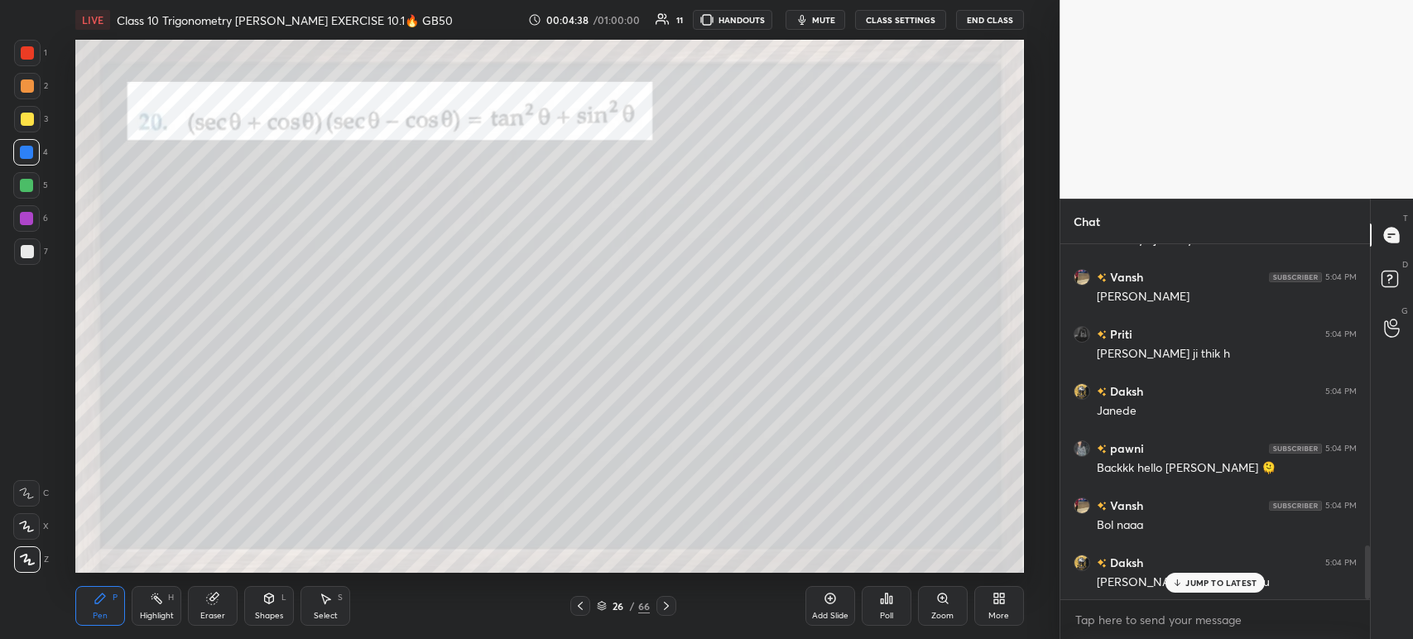
click at [581, 608] on icon at bounding box center [580, 605] width 13 height 13
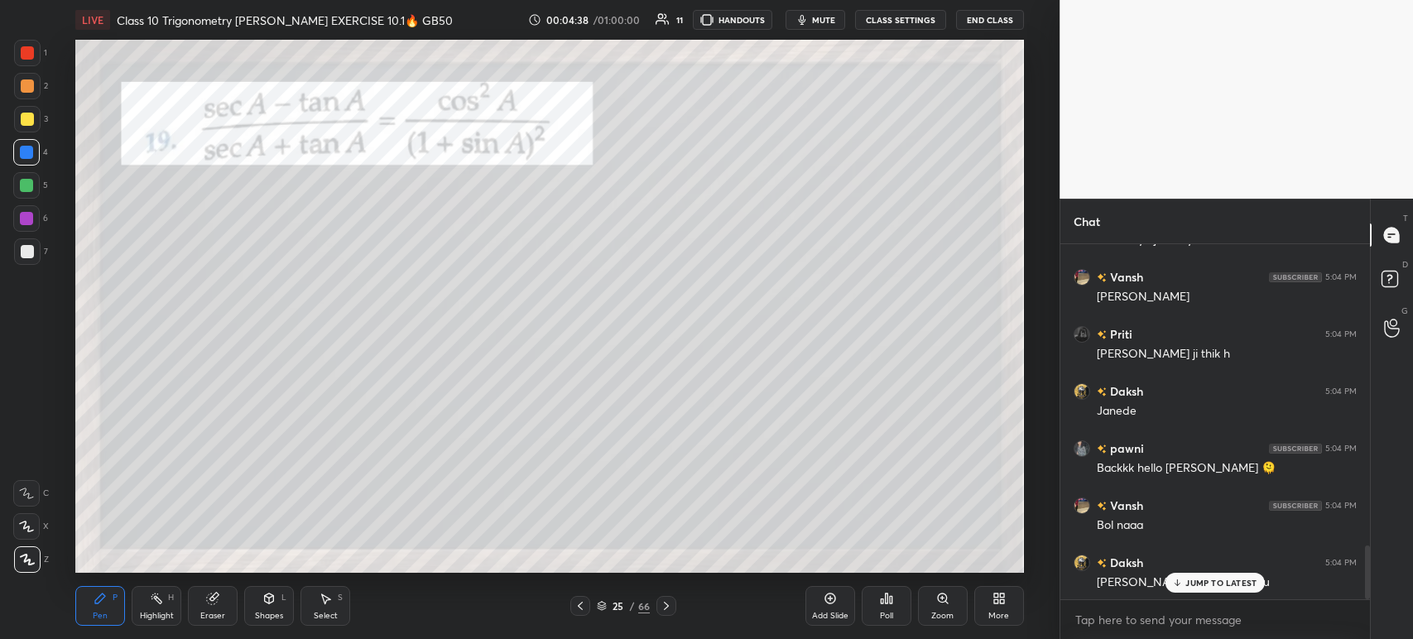
click at [583, 603] on icon at bounding box center [580, 605] width 13 height 13
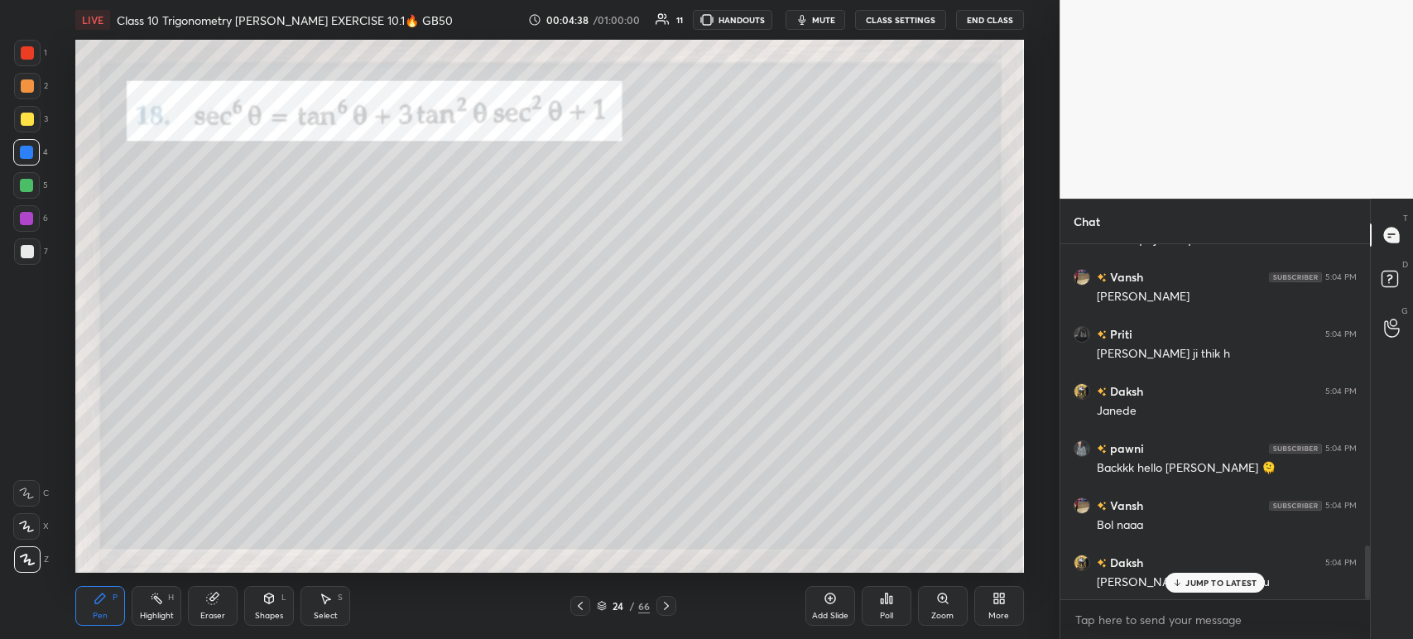
click at [581, 603] on icon at bounding box center [580, 606] width 5 height 8
click at [583, 606] on icon at bounding box center [580, 605] width 13 height 13
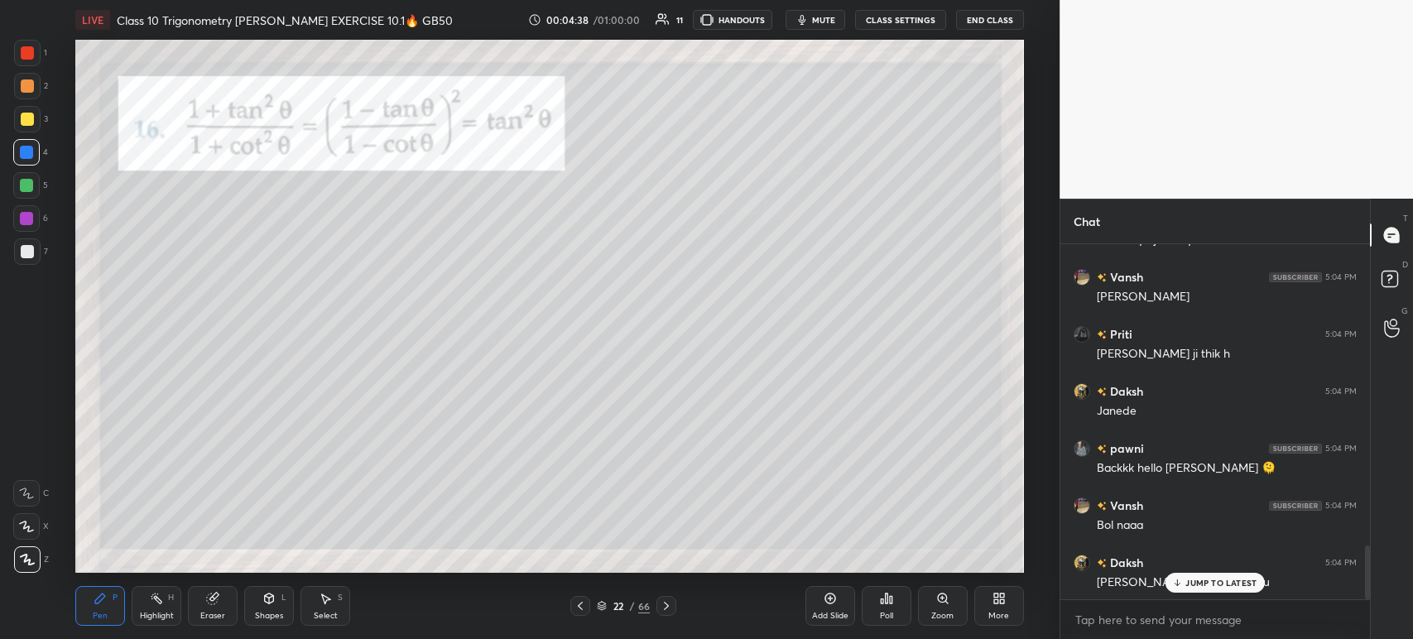
click at [579, 607] on icon at bounding box center [580, 605] width 13 height 13
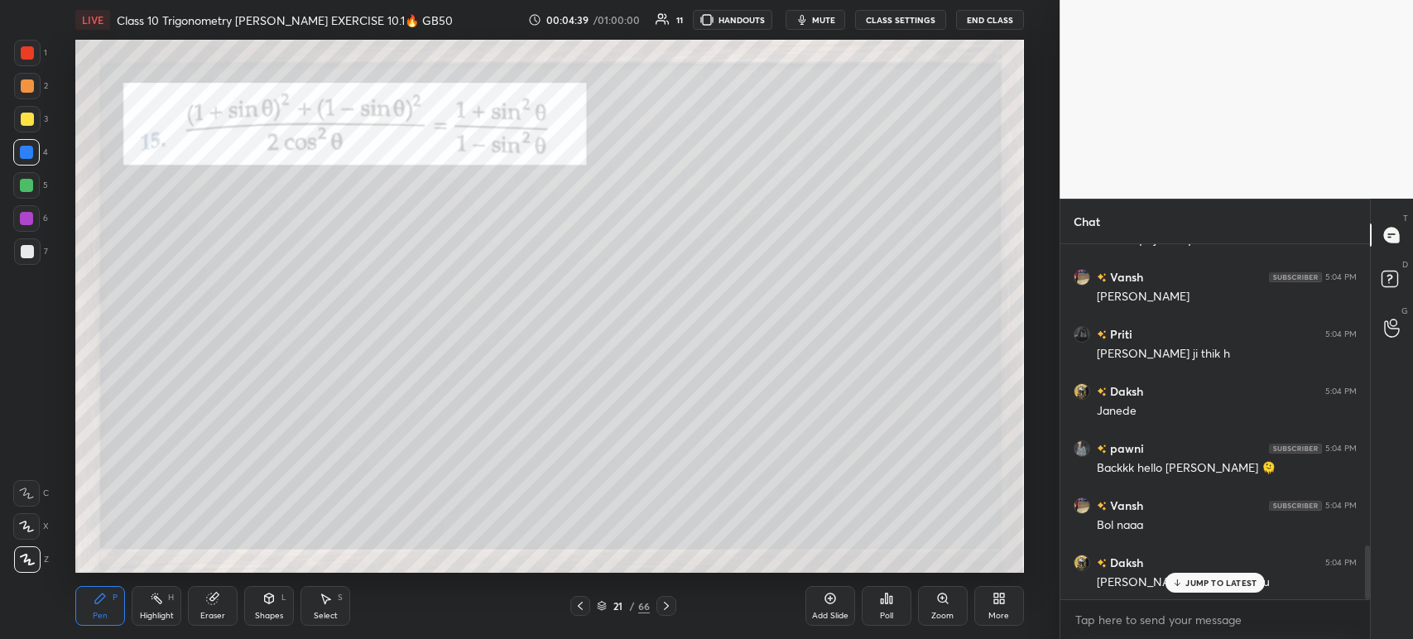
click at [585, 601] on icon at bounding box center [580, 605] width 13 height 13
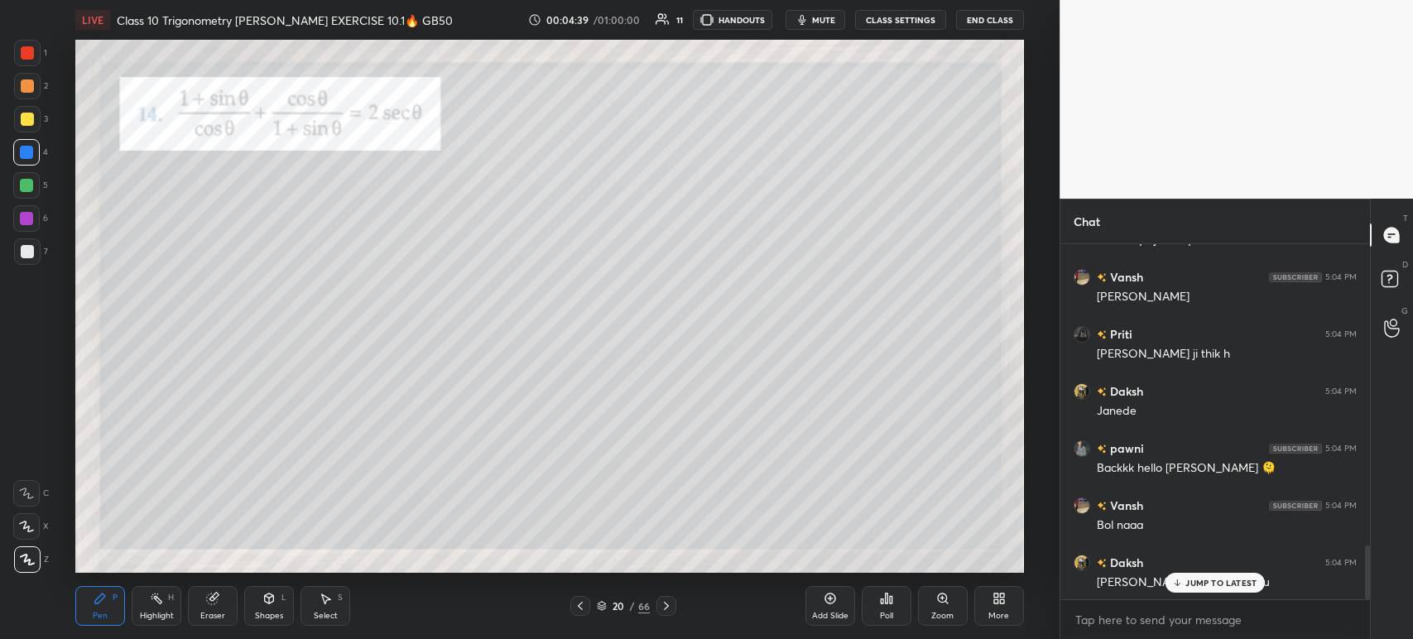
click at [579, 604] on icon at bounding box center [580, 605] width 13 height 13
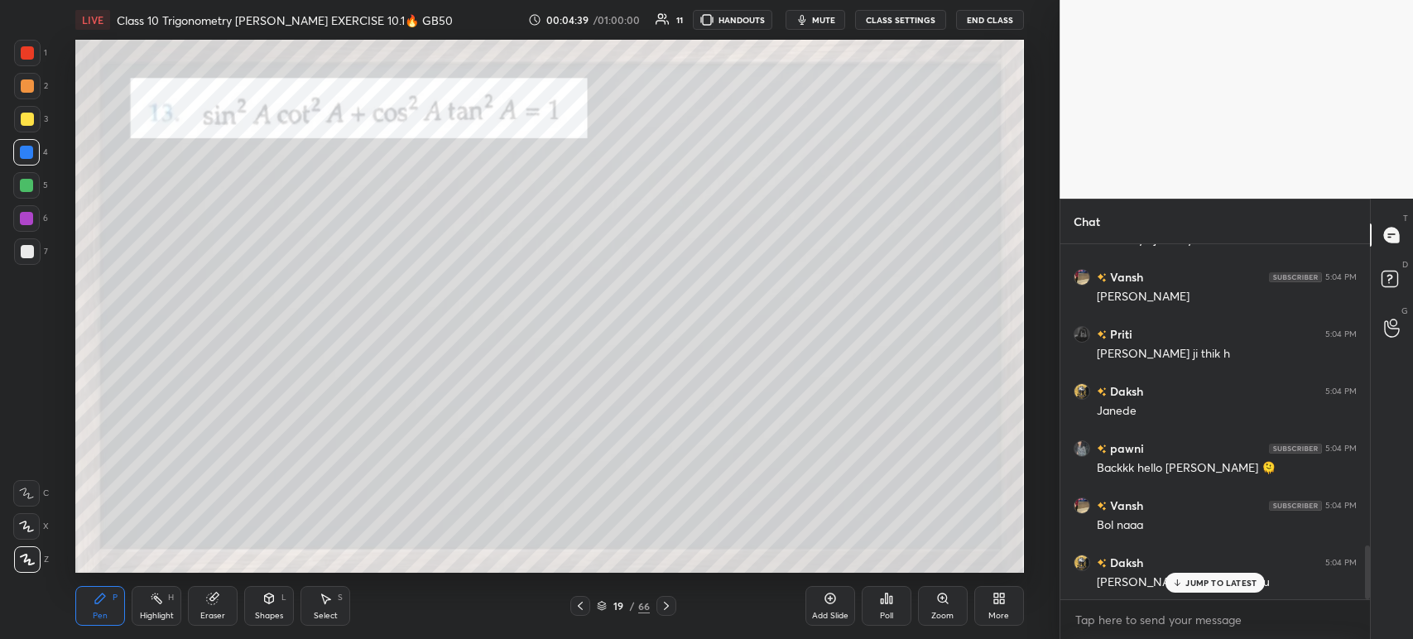
click at [582, 604] on icon at bounding box center [580, 605] width 13 height 13
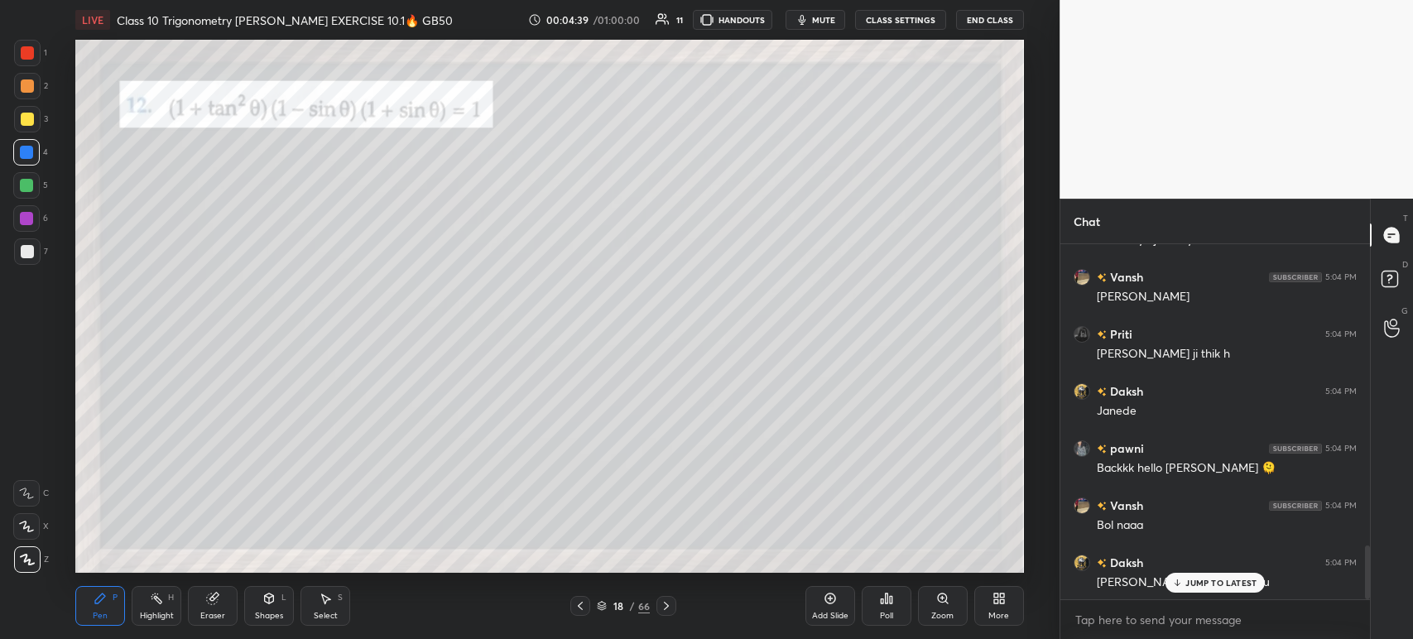
click at [580, 604] on icon at bounding box center [580, 605] width 13 height 13
click at [575, 608] on icon at bounding box center [580, 605] width 13 height 13
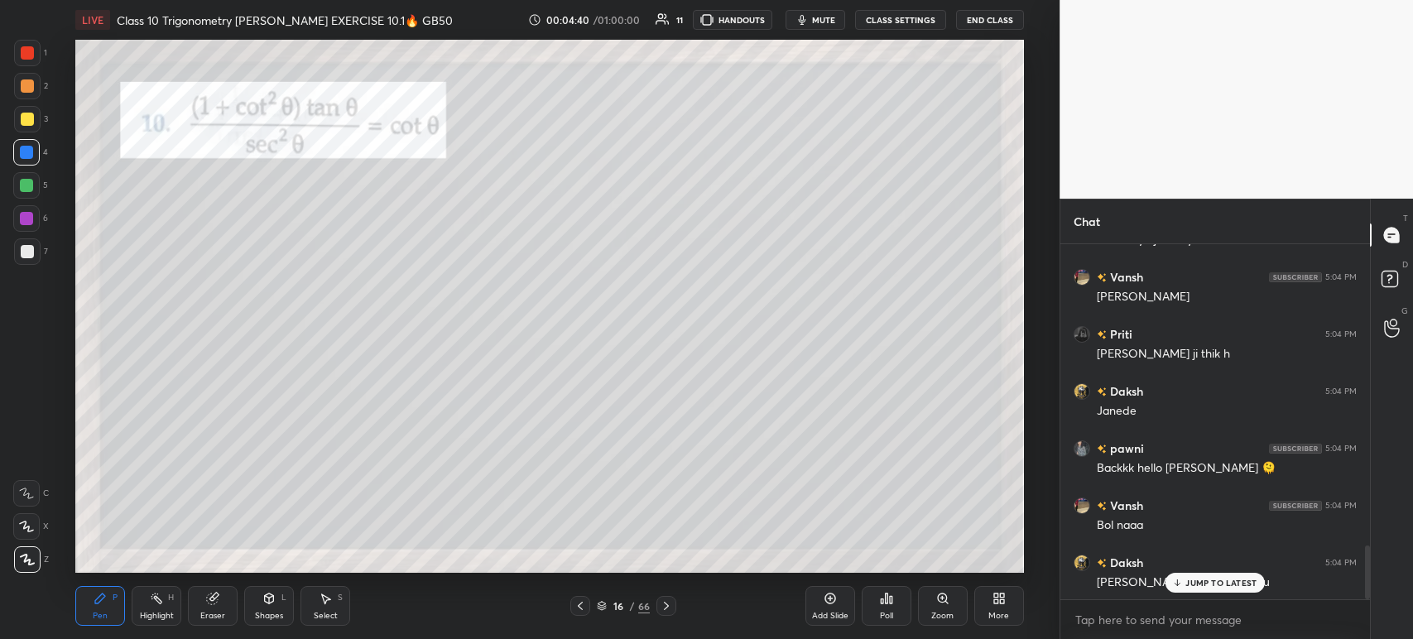
click at [575, 608] on icon at bounding box center [580, 605] width 13 height 13
click at [575, 604] on icon at bounding box center [580, 605] width 13 height 13
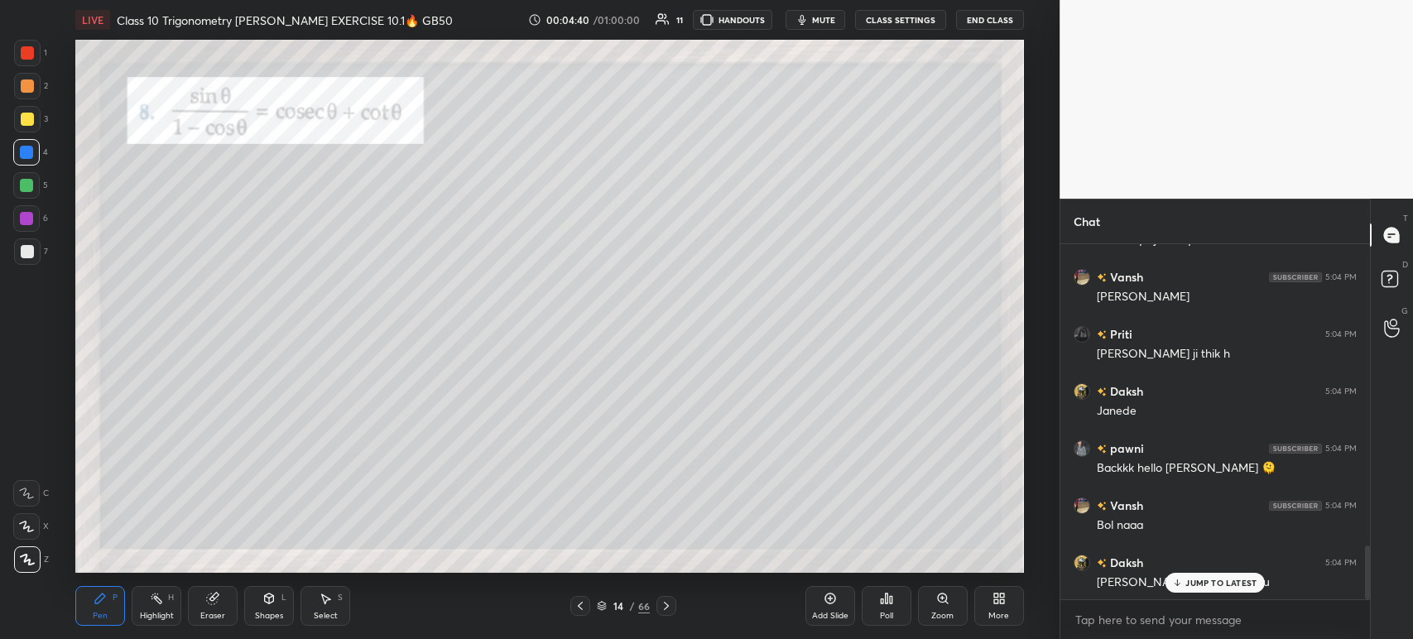
click at [575, 608] on icon at bounding box center [580, 605] width 13 height 13
click at [576, 605] on icon at bounding box center [580, 605] width 13 height 13
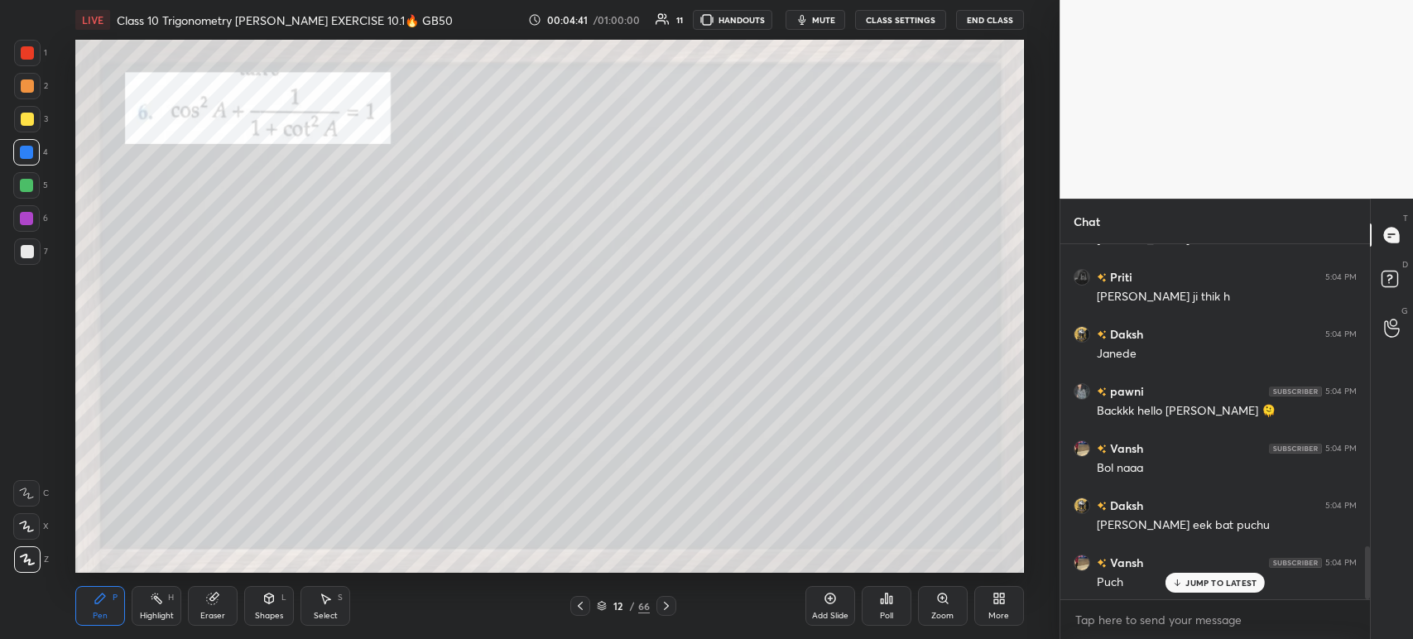
click at [583, 609] on icon at bounding box center [580, 605] width 13 height 13
click at [585, 606] on icon at bounding box center [580, 605] width 13 height 13
click at [589, 601] on div at bounding box center [580, 606] width 20 height 20
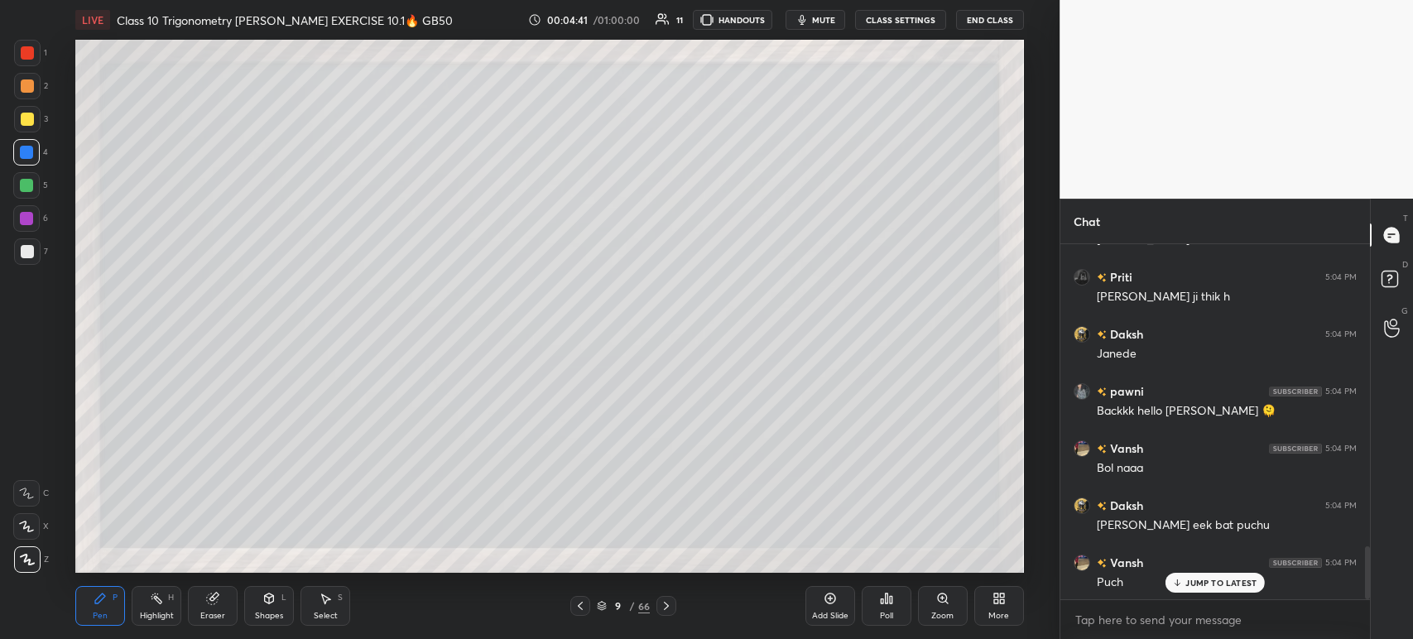
click at [592, 599] on div "9 / 66" at bounding box center [623, 606] width 106 height 20
click at [589, 602] on div at bounding box center [580, 606] width 20 height 20
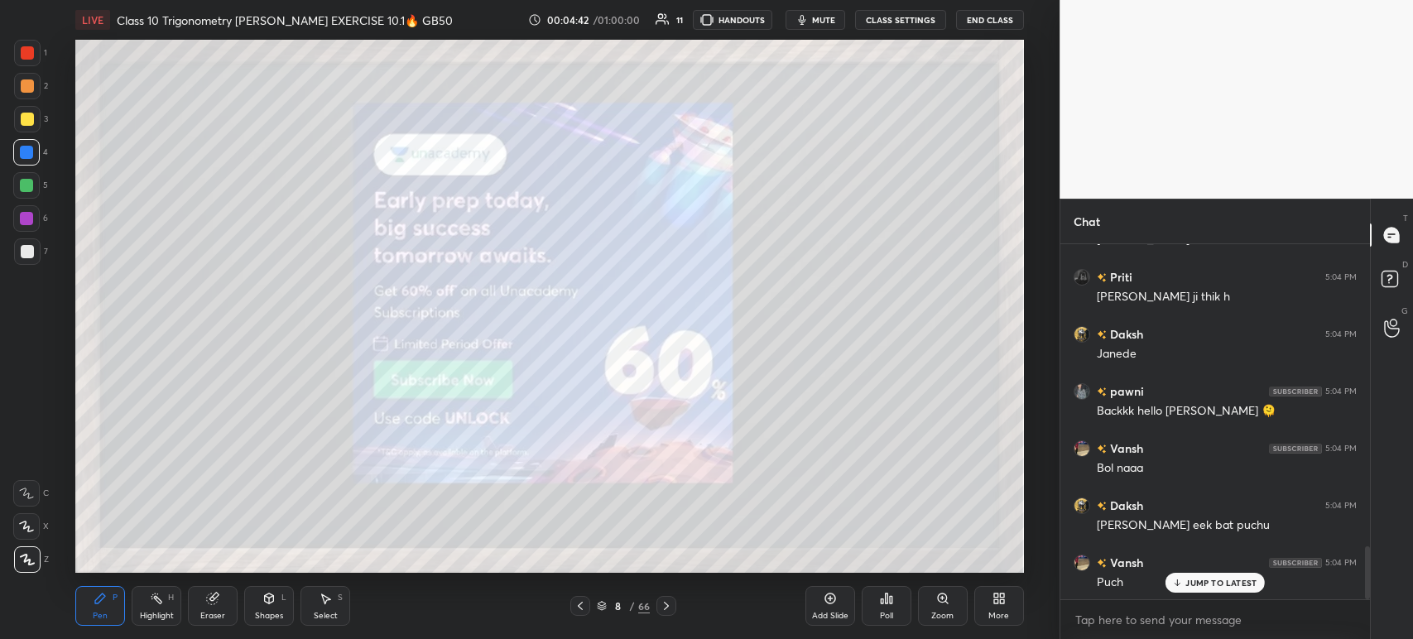
click at [583, 608] on icon at bounding box center [580, 605] width 13 height 13
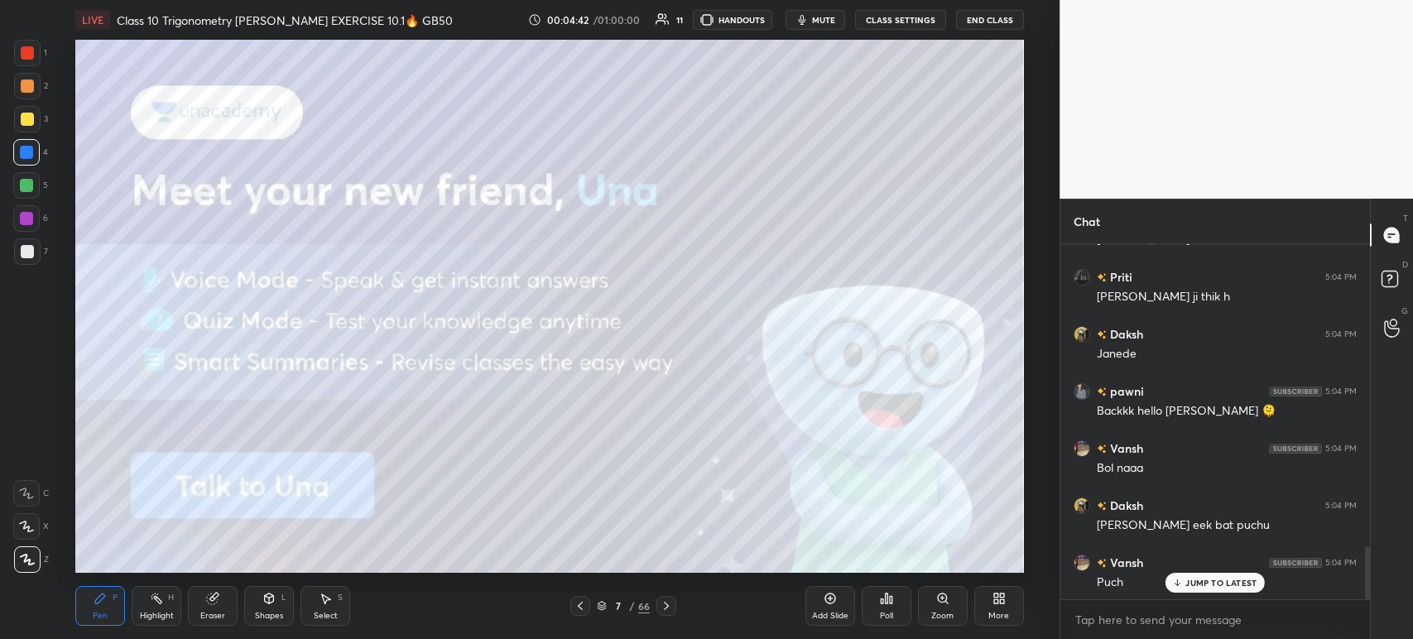
click at [581, 608] on icon at bounding box center [580, 605] width 13 height 13
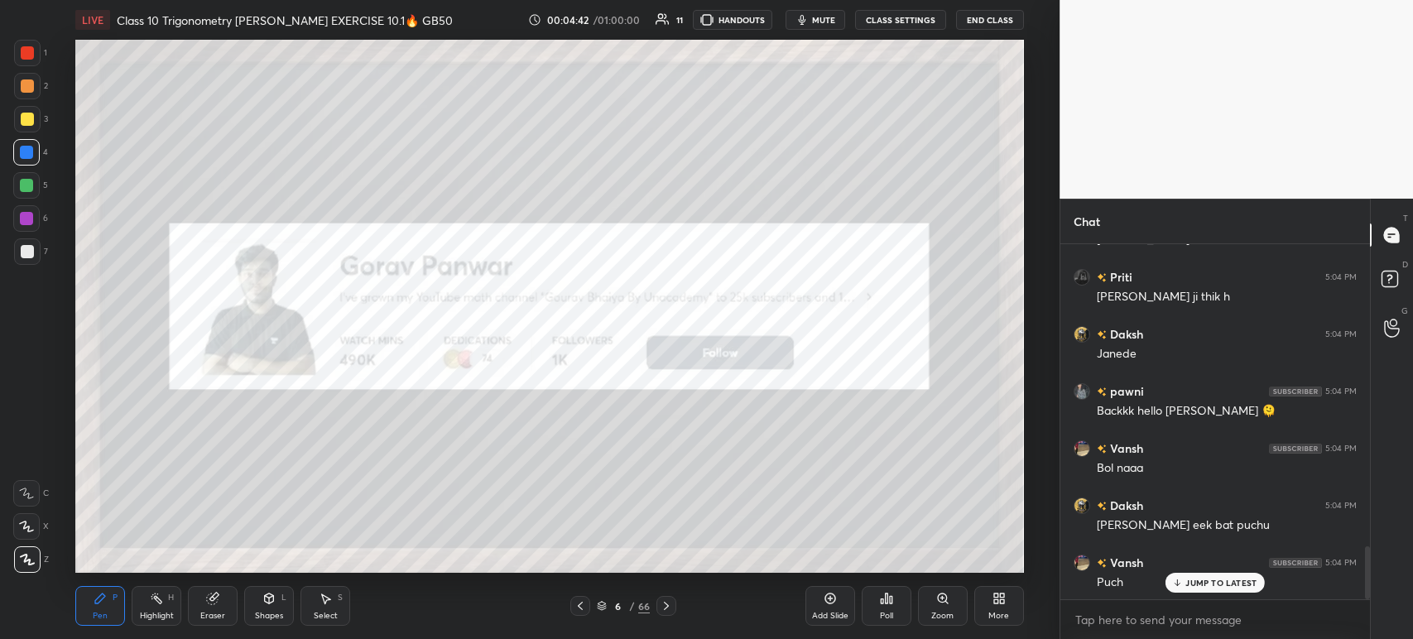
click at [580, 608] on icon at bounding box center [580, 606] width 5 height 8
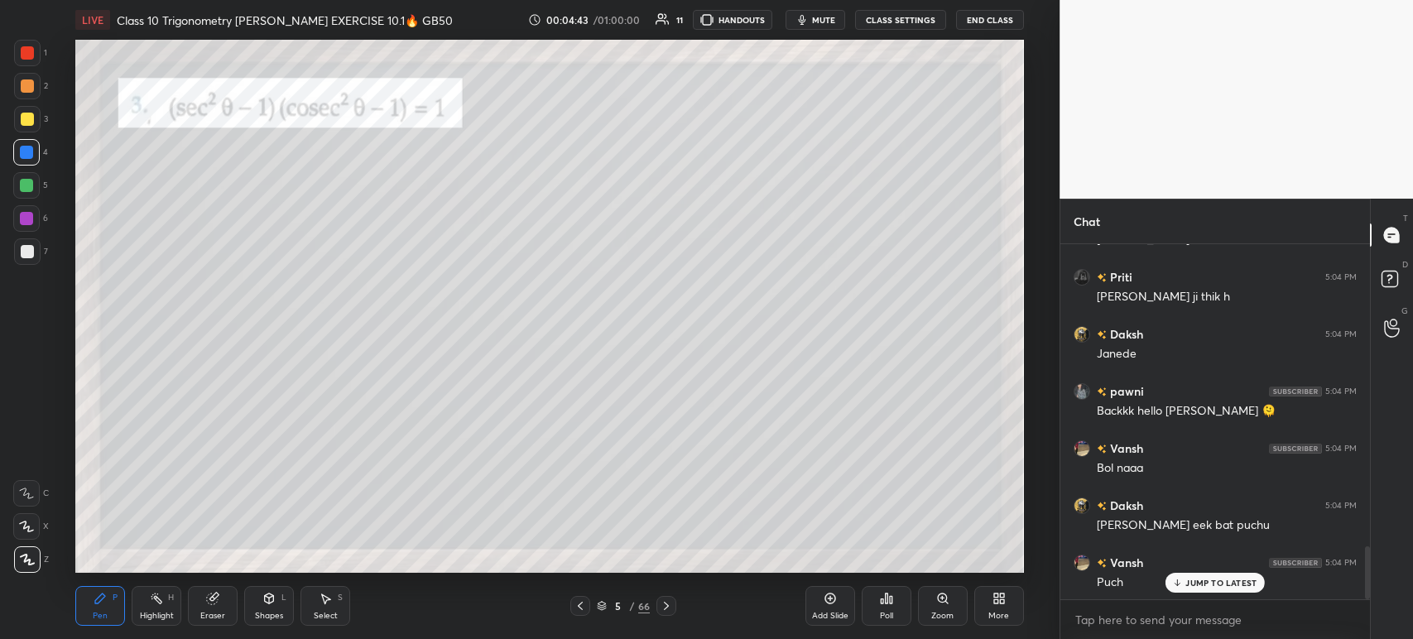
click at [580, 604] on icon at bounding box center [580, 605] width 13 height 13
click at [581, 604] on icon at bounding box center [580, 606] width 5 height 8
click at [578, 601] on icon at bounding box center [580, 605] width 13 height 13
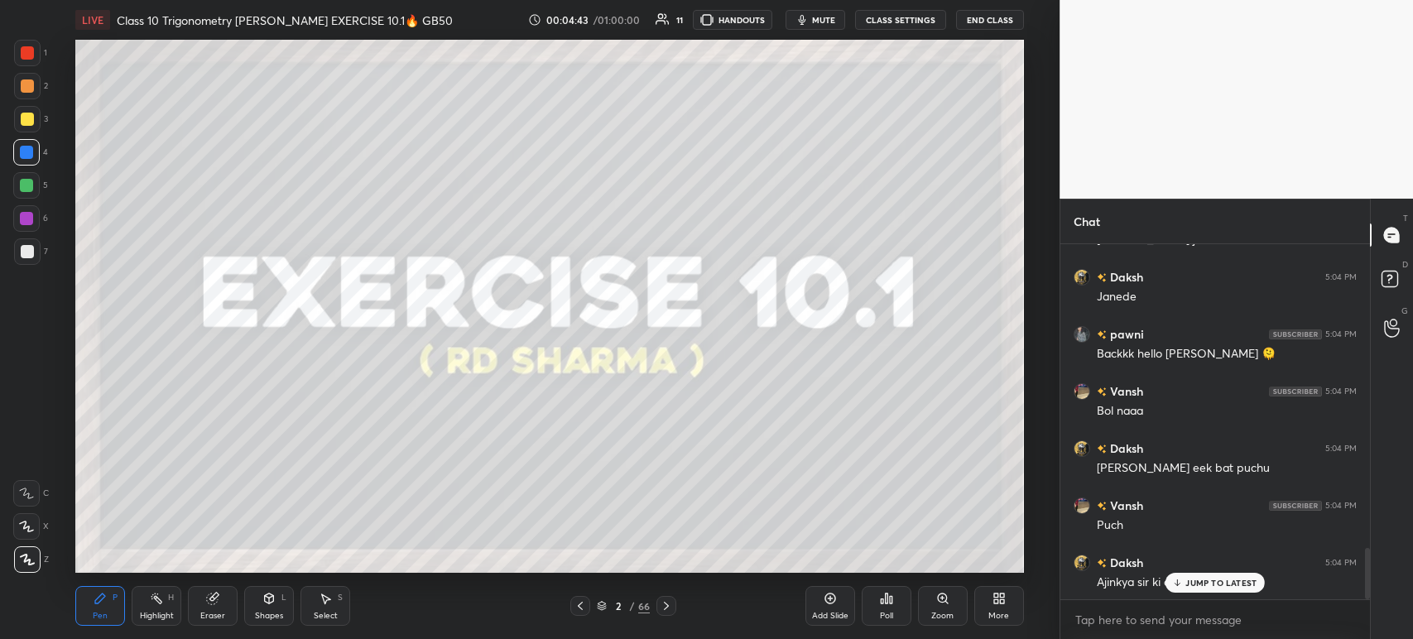
click at [585, 606] on icon at bounding box center [580, 605] width 13 height 13
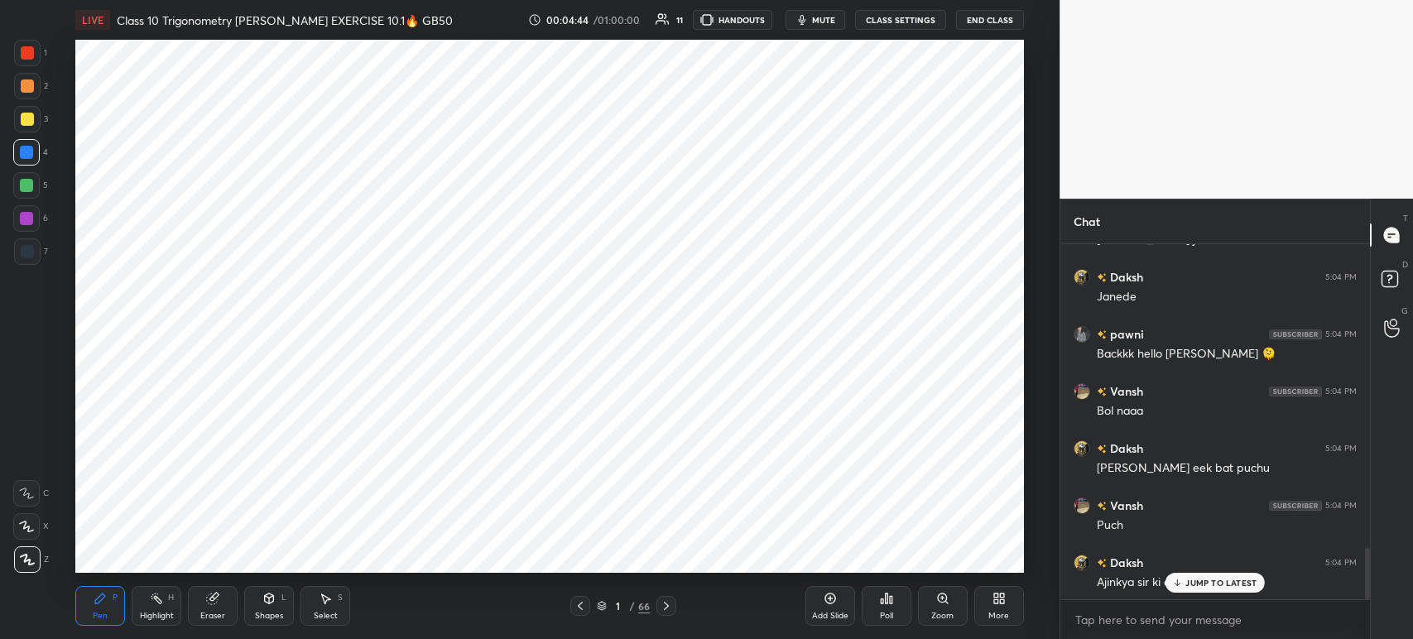
click at [657, 609] on div at bounding box center [667, 606] width 20 height 20
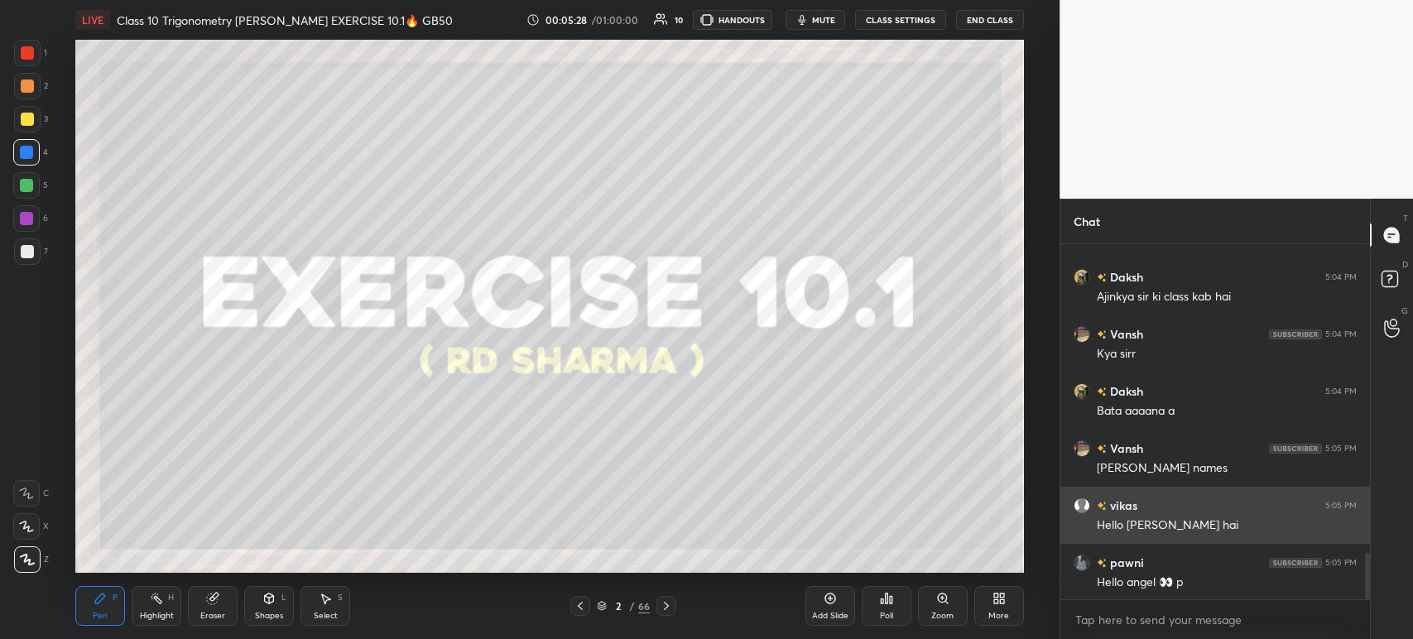
scroll to position [2390, 0]
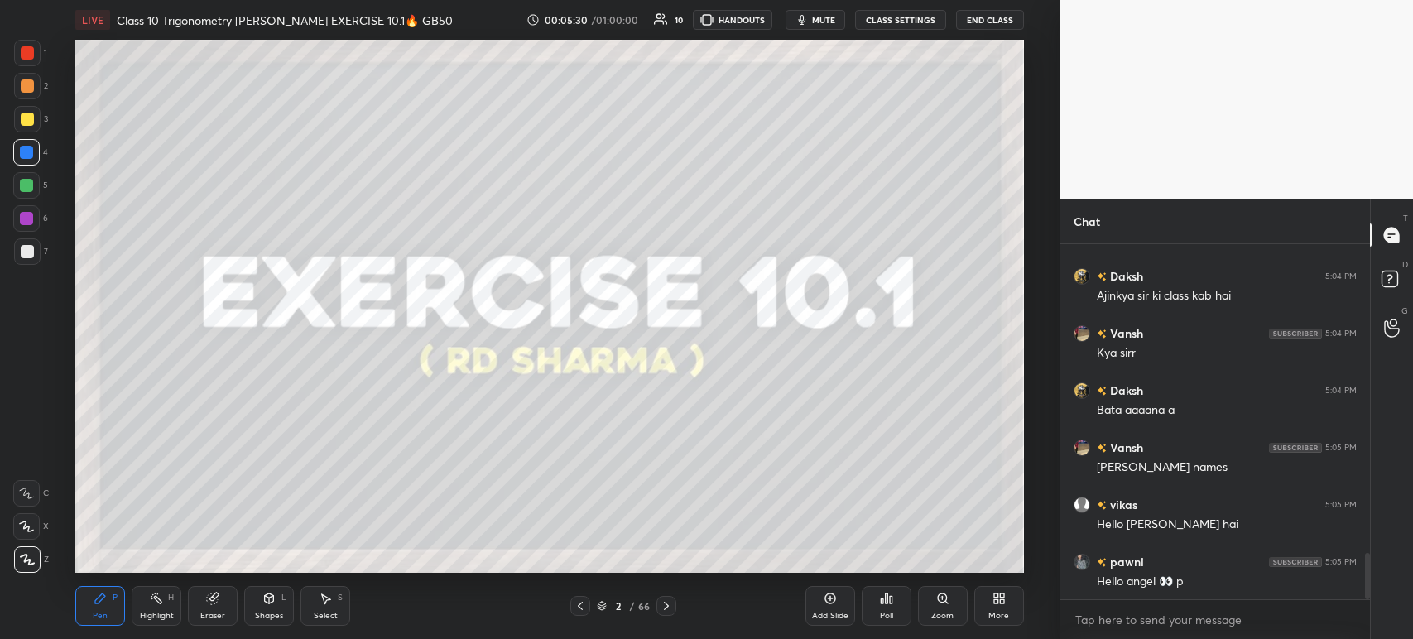
click at [674, 605] on div at bounding box center [667, 606] width 20 height 20
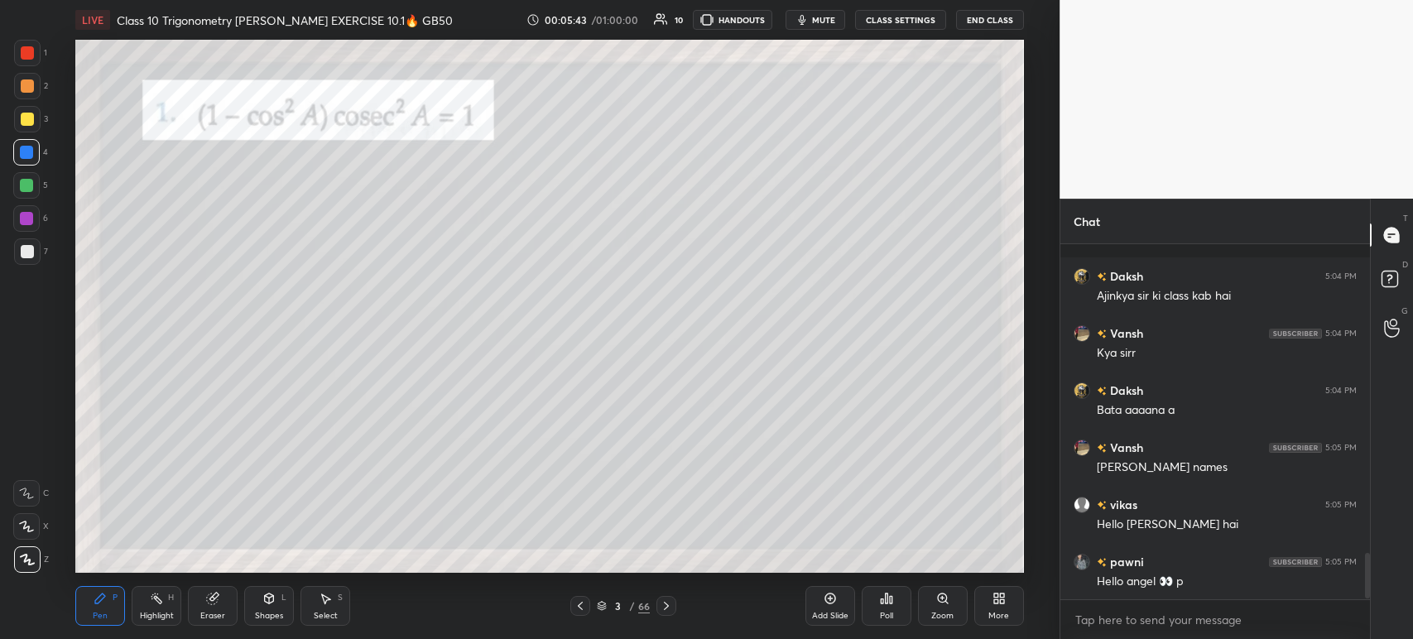
scroll to position [2461, 0]
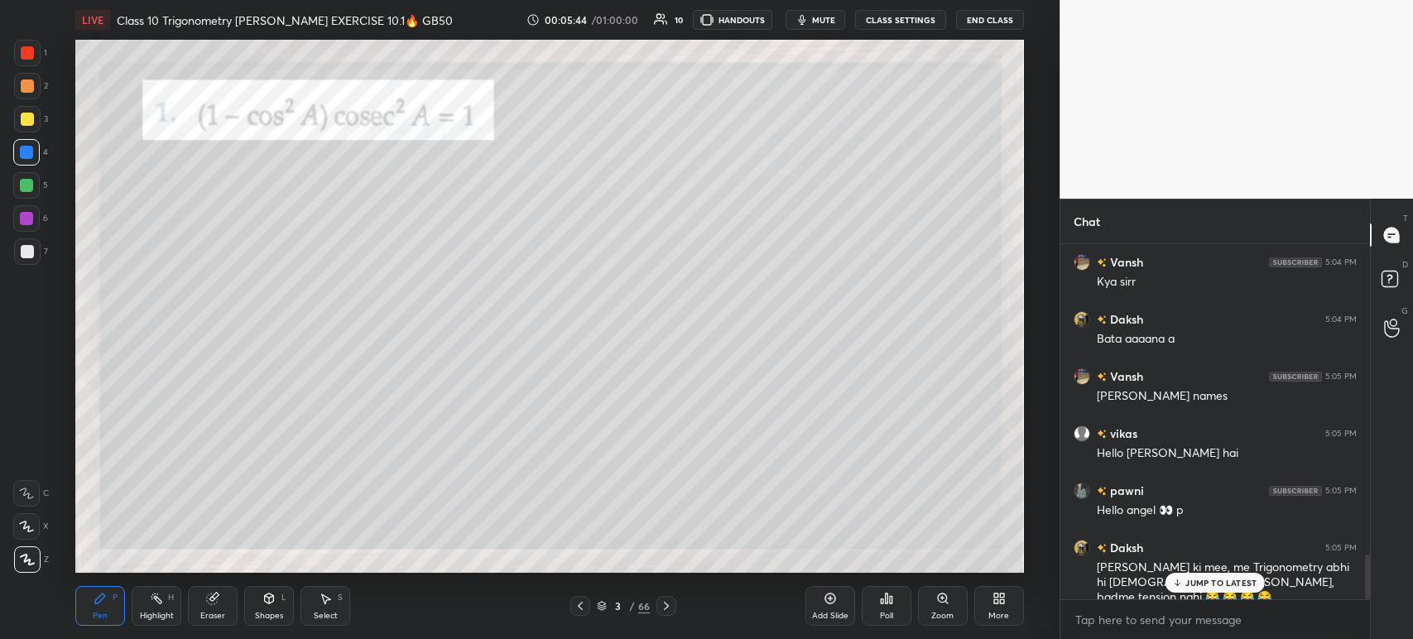
click at [27, 122] on div at bounding box center [27, 119] width 13 height 13
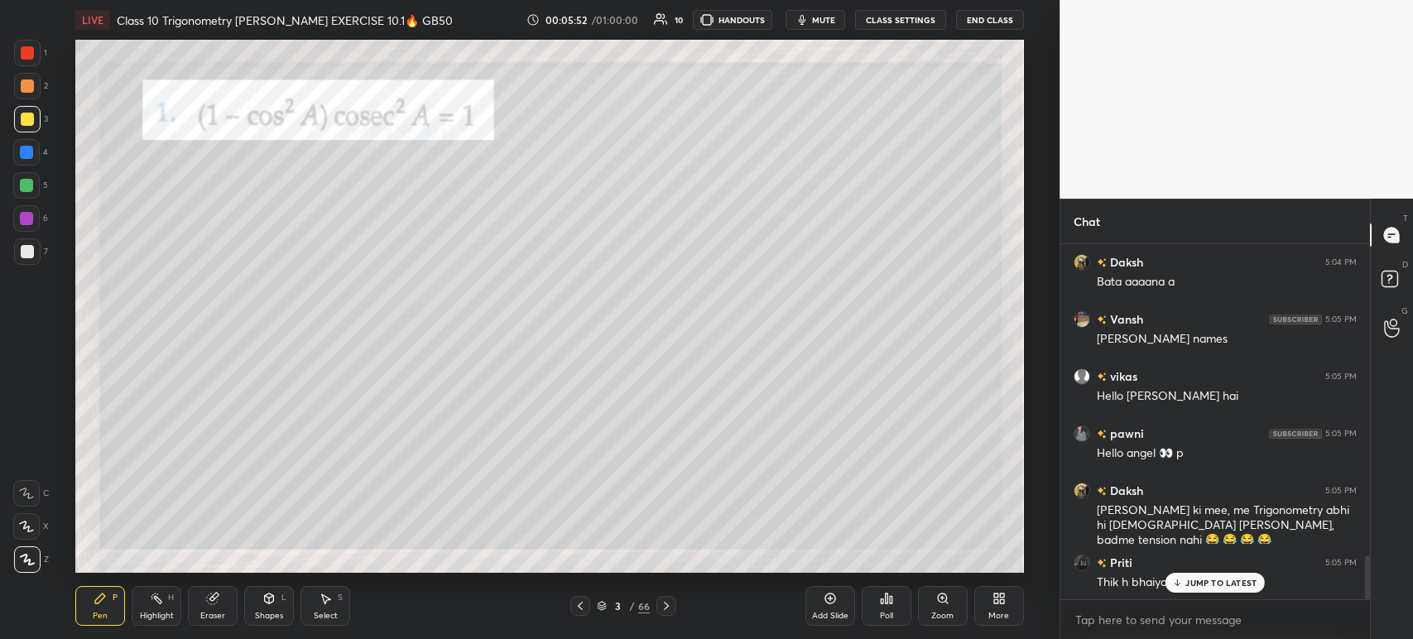
click at [31, 120] on div at bounding box center [27, 119] width 13 height 13
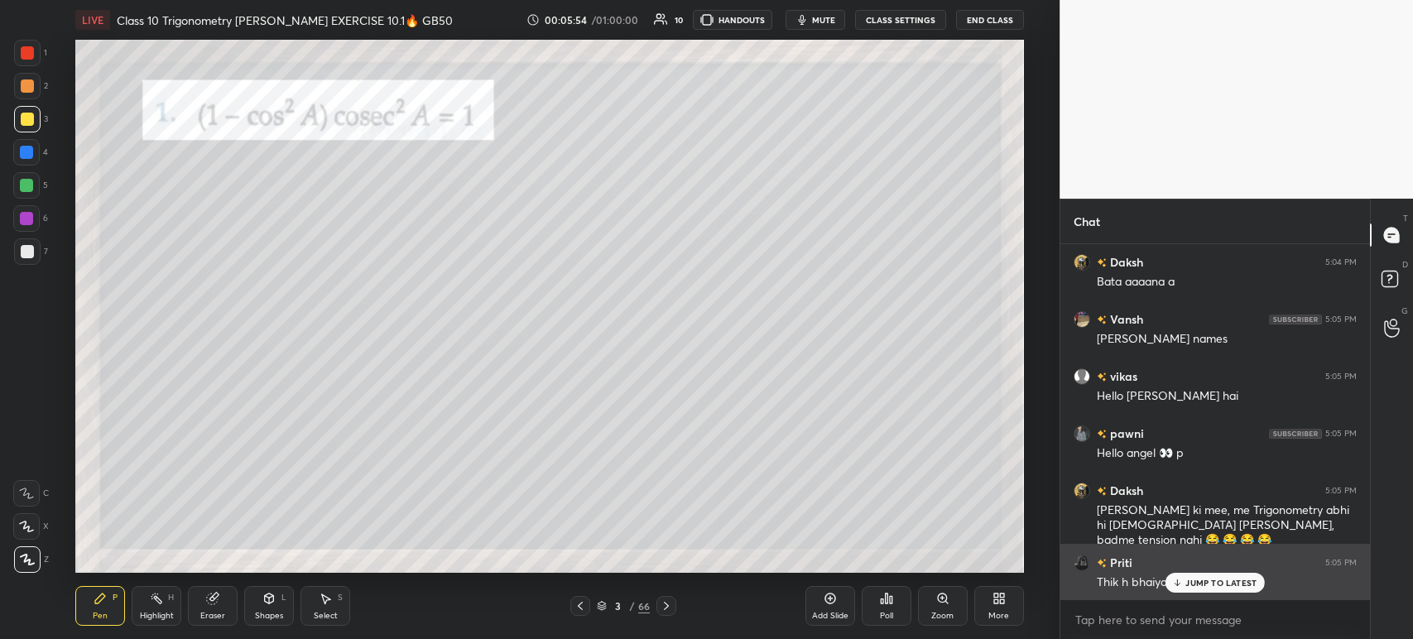
click at [1190, 576] on div "JUMP TO LATEST" at bounding box center [1215, 583] width 99 height 20
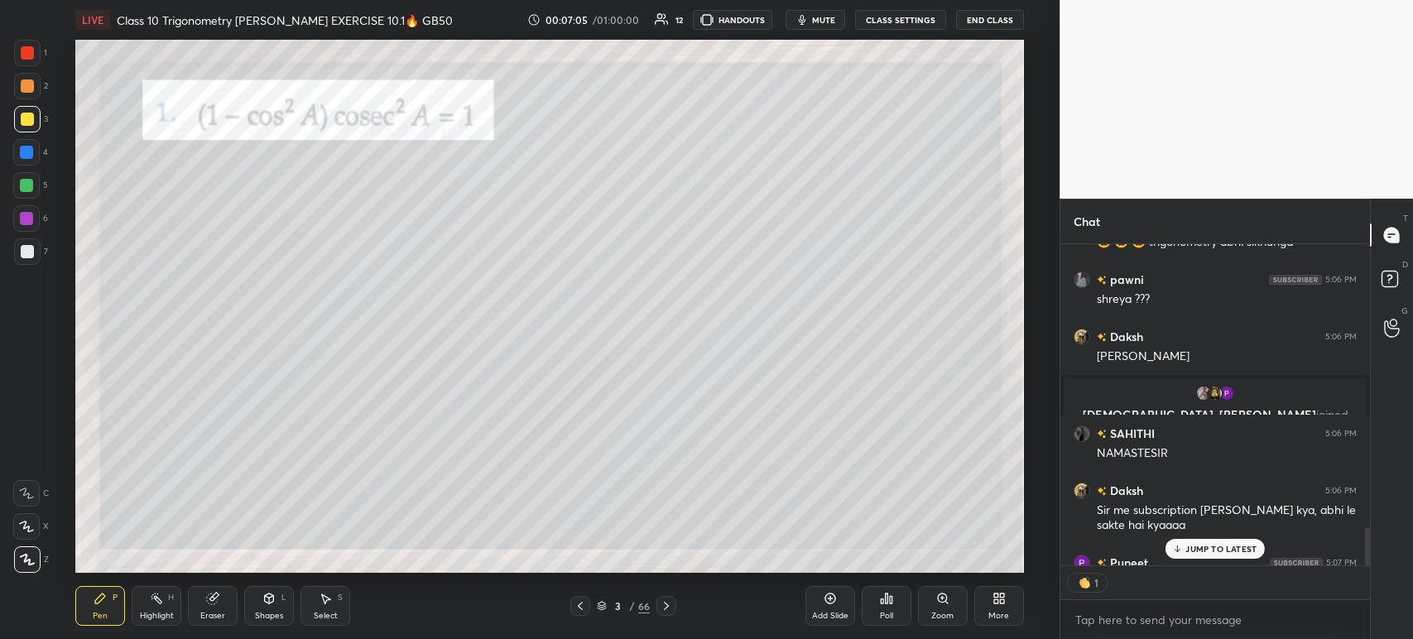
scroll to position [317, 305]
click at [38, 250] on div at bounding box center [27, 251] width 26 height 26
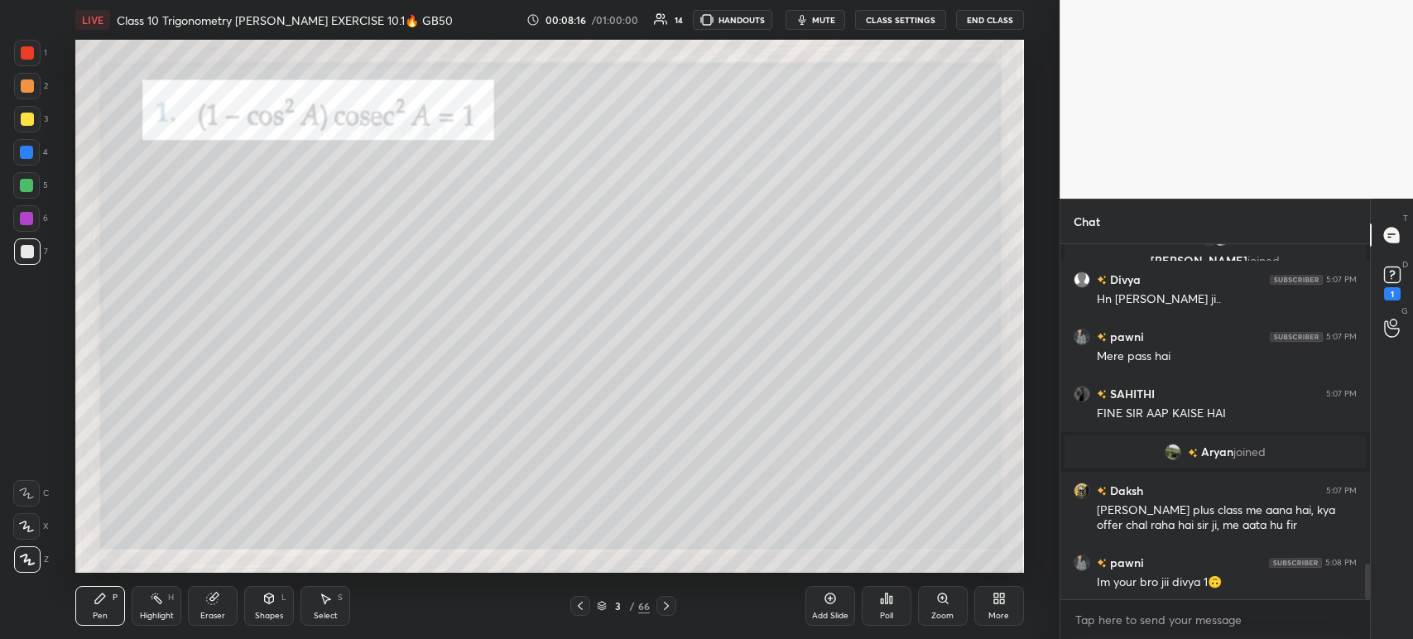
scroll to position [3286, 0]
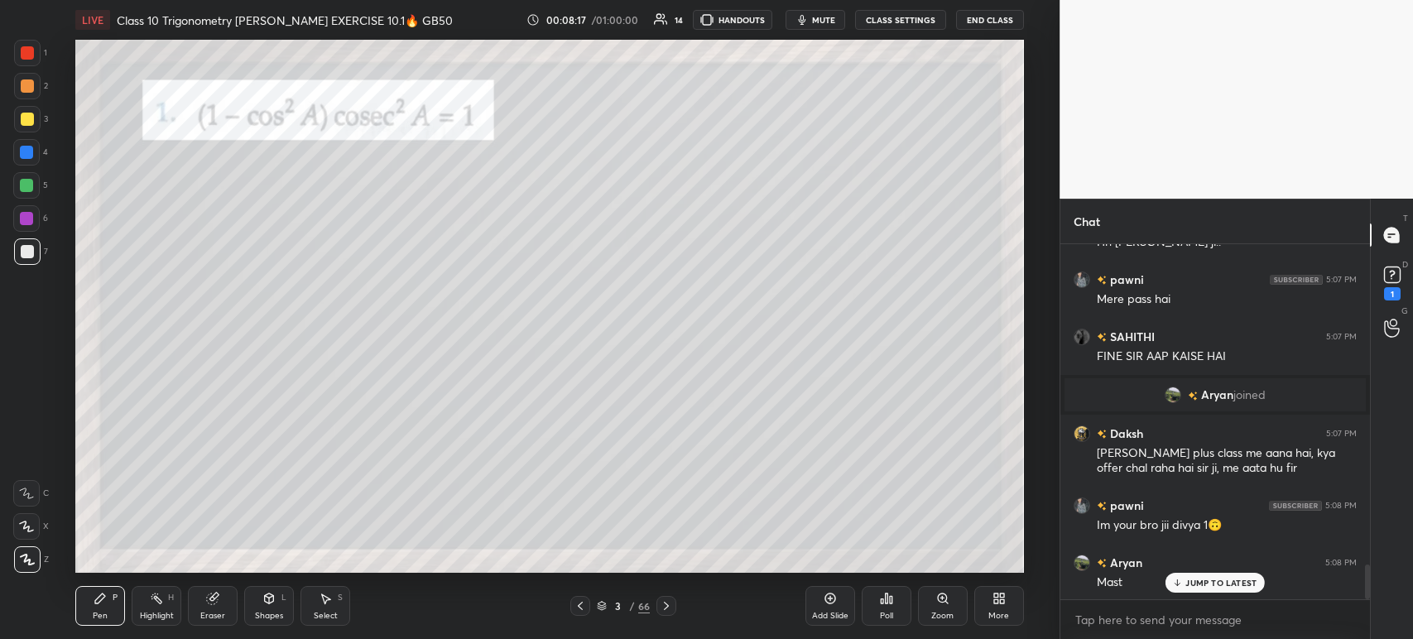
click at [663, 613] on icon at bounding box center [666, 605] width 13 height 13
click at [662, 604] on icon at bounding box center [666, 605] width 13 height 13
click at [662, 603] on icon at bounding box center [666, 605] width 13 height 13
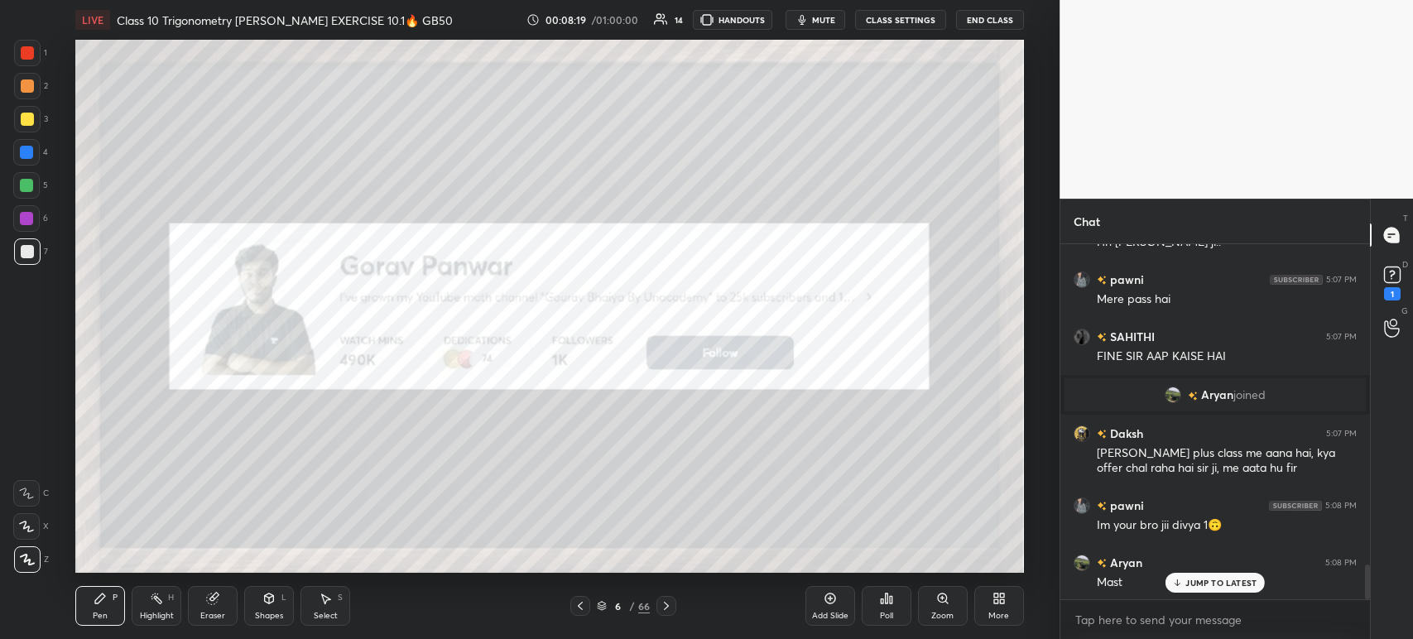
click at [663, 600] on icon at bounding box center [666, 605] width 13 height 13
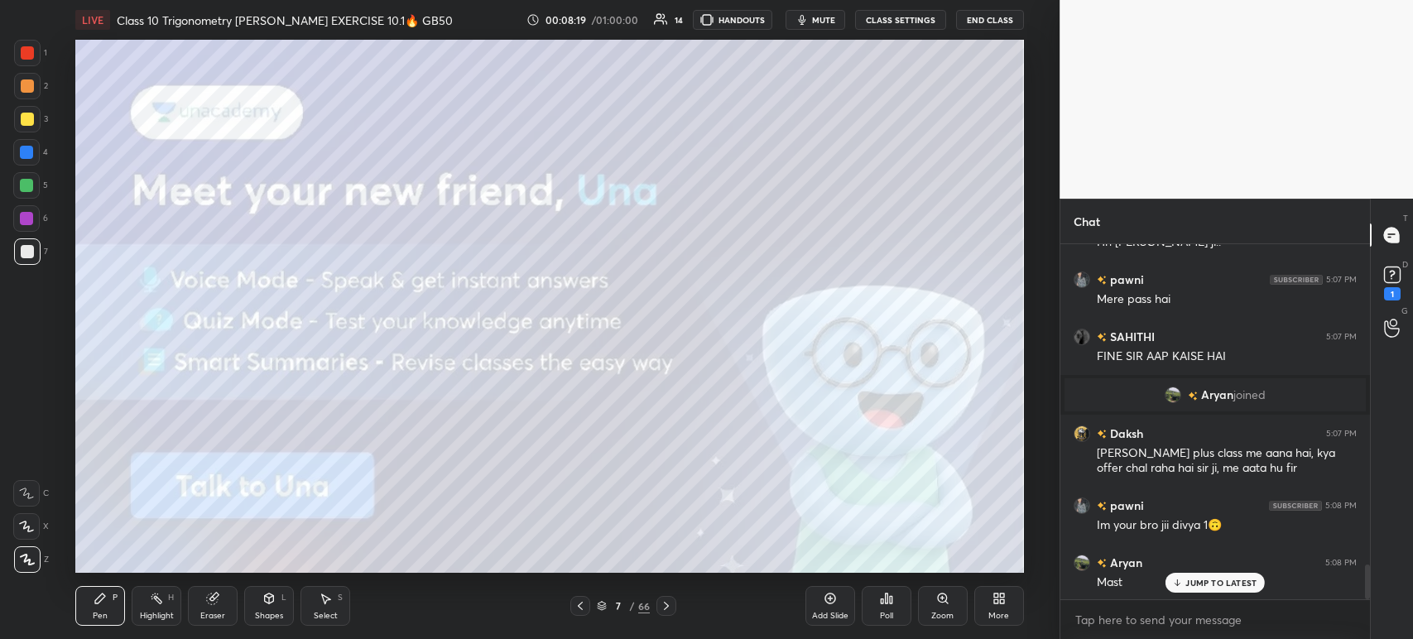
click at [662, 608] on icon at bounding box center [666, 605] width 13 height 13
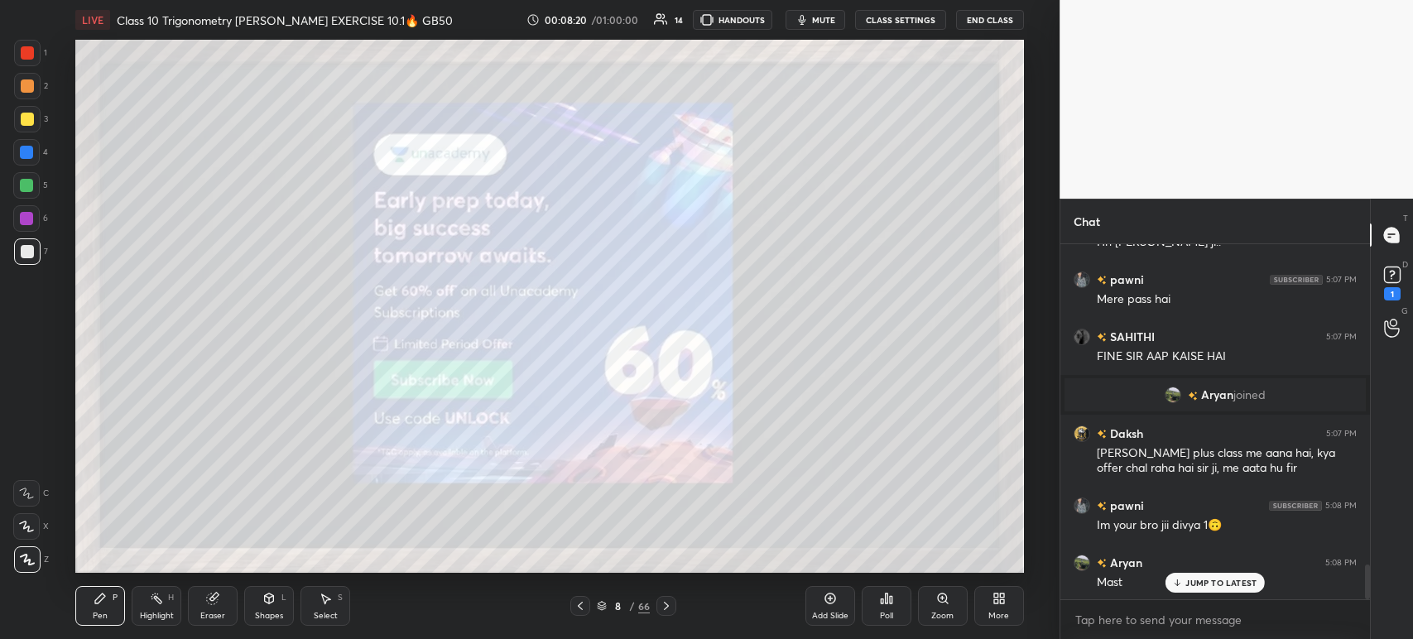
scroll to position [3343, 0]
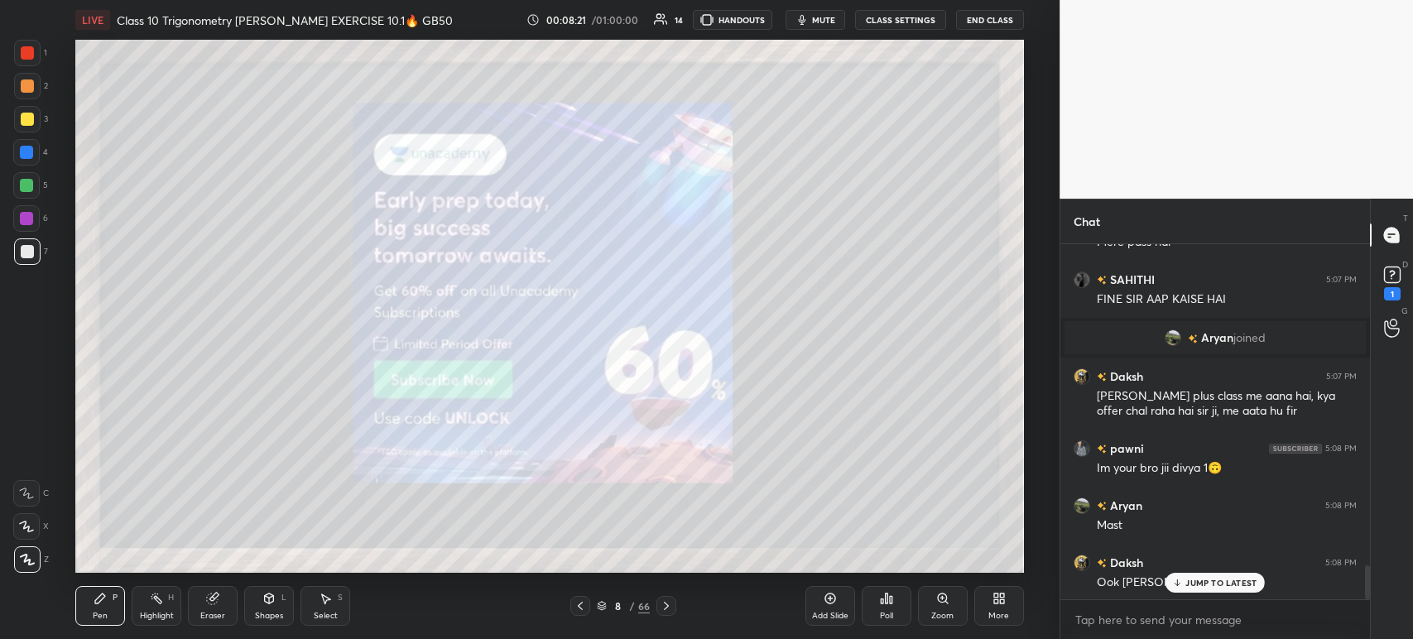
click at [33, 58] on div at bounding box center [27, 53] width 26 height 26
click at [27, 91] on div at bounding box center [27, 85] width 13 height 13
click at [26, 117] on div at bounding box center [27, 119] width 13 height 13
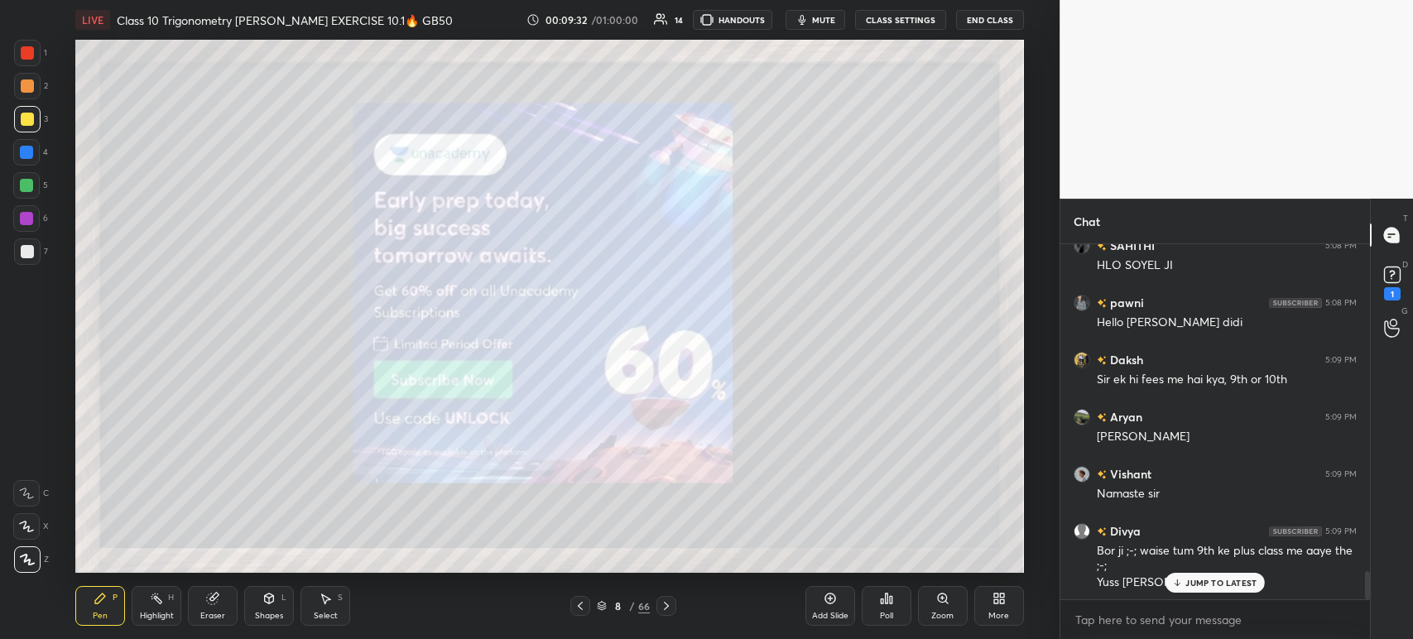
scroll to position [4075, 0]
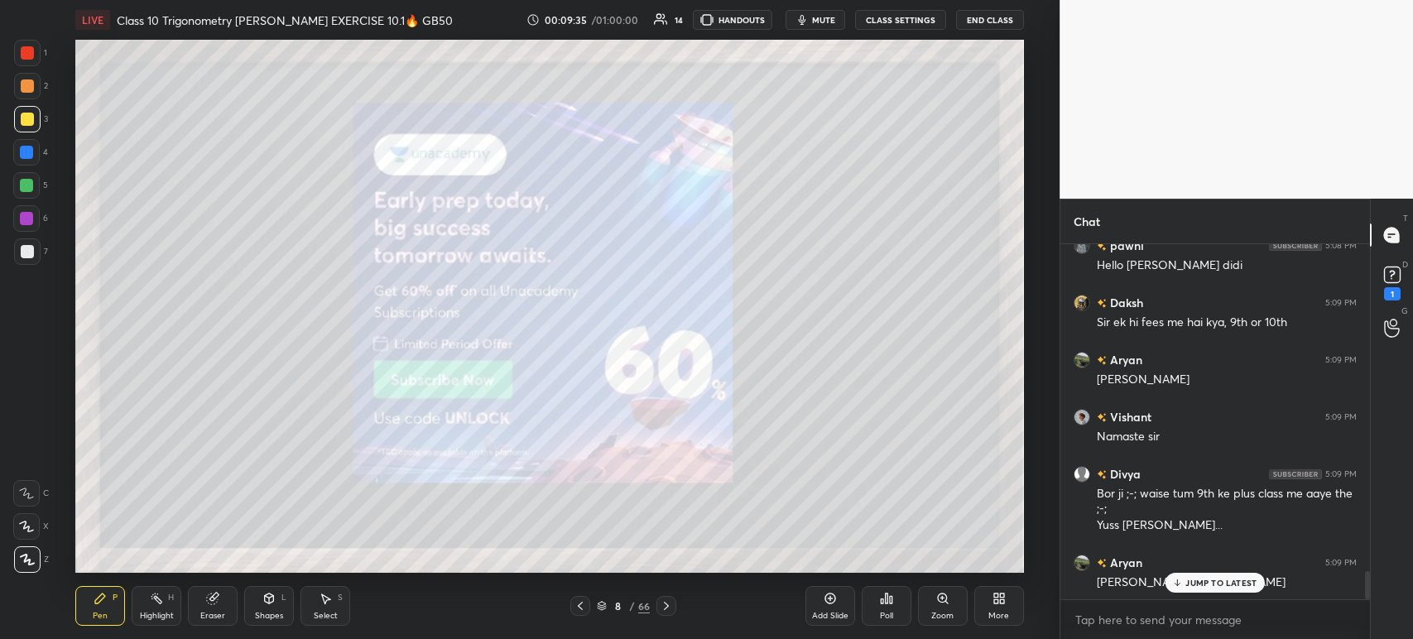
click at [580, 612] on icon at bounding box center [580, 605] width 13 height 13
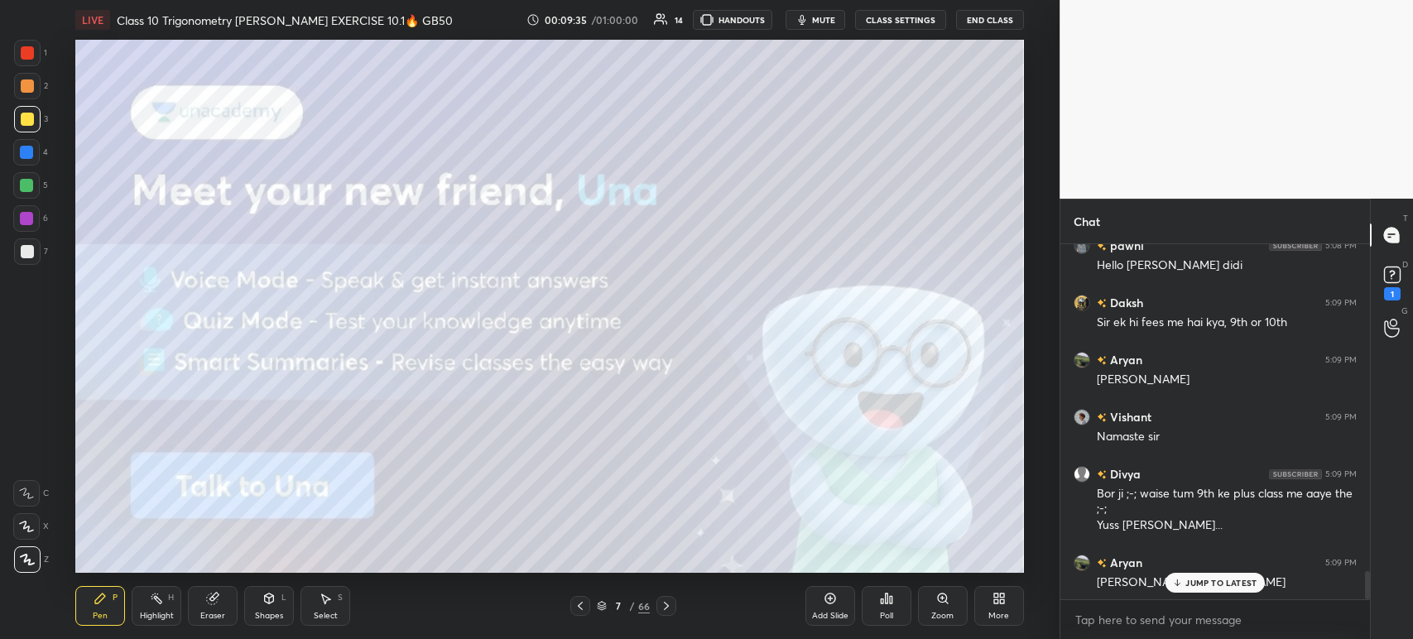
scroll to position [4133, 0]
click at [582, 608] on icon at bounding box center [580, 605] width 13 height 13
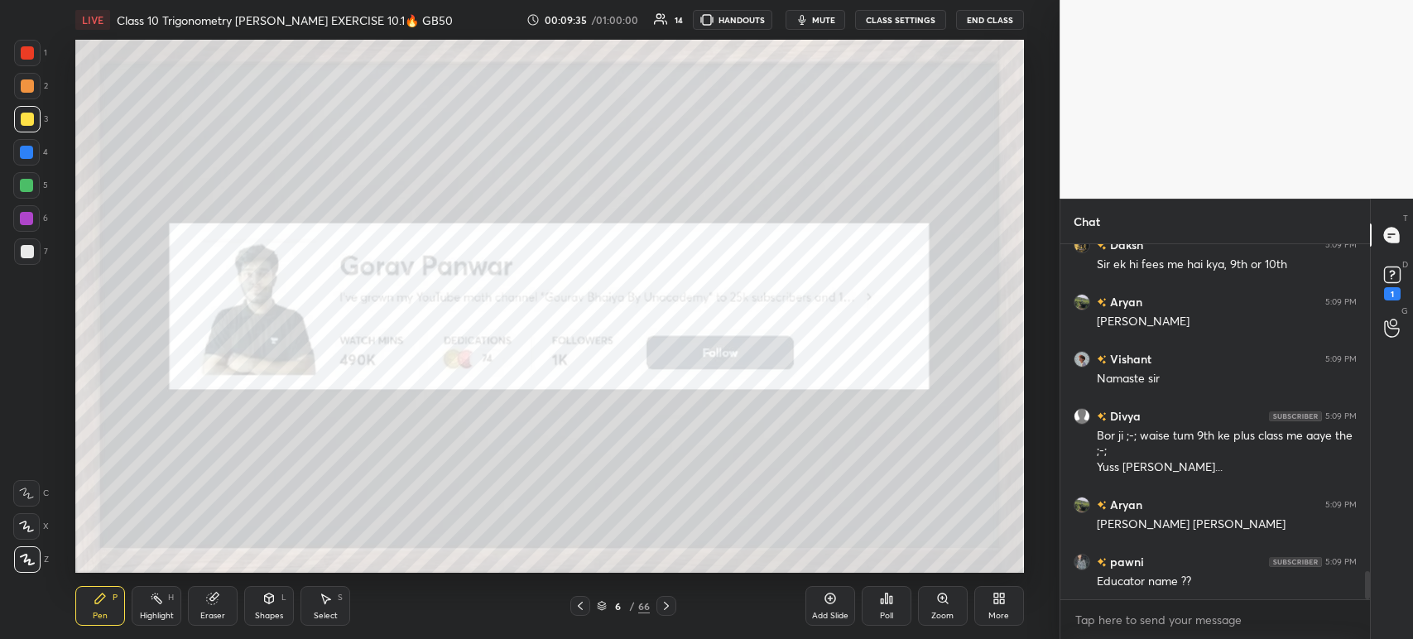
click at [585, 599] on div at bounding box center [580, 606] width 20 height 20
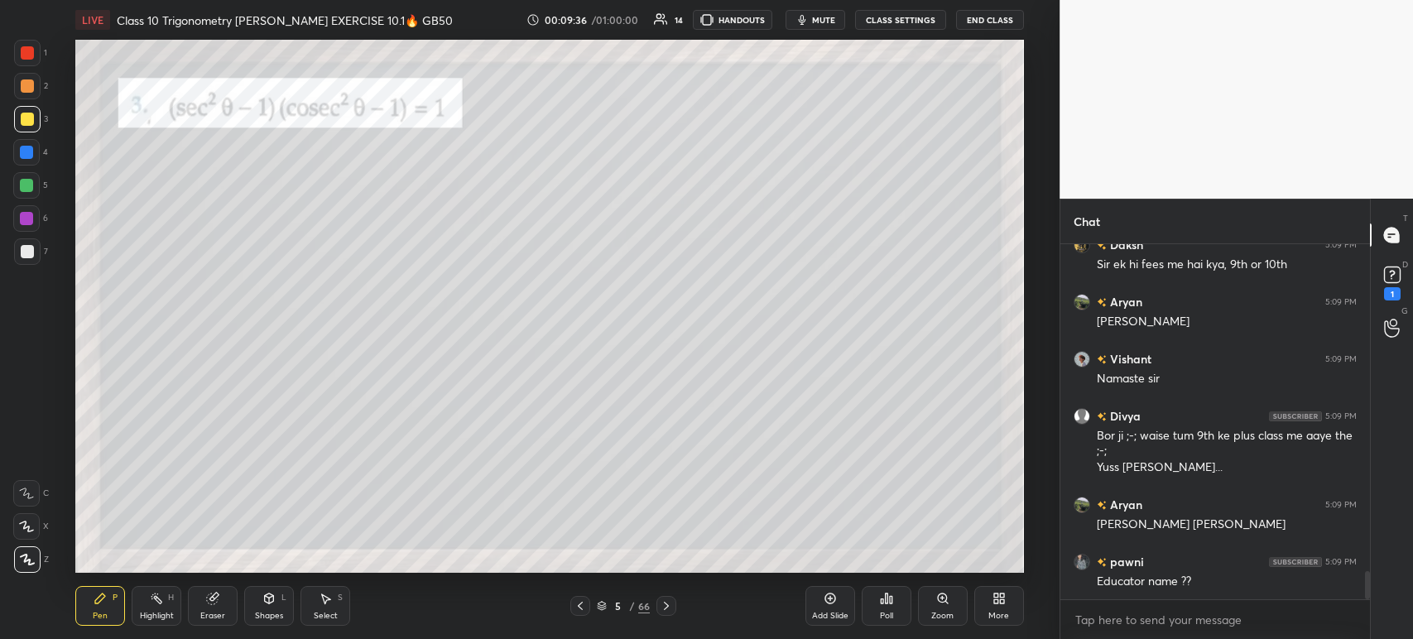
click at [587, 599] on div at bounding box center [580, 606] width 20 height 20
click at [586, 600] on div at bounding box center [580, 606] width 20 height 20
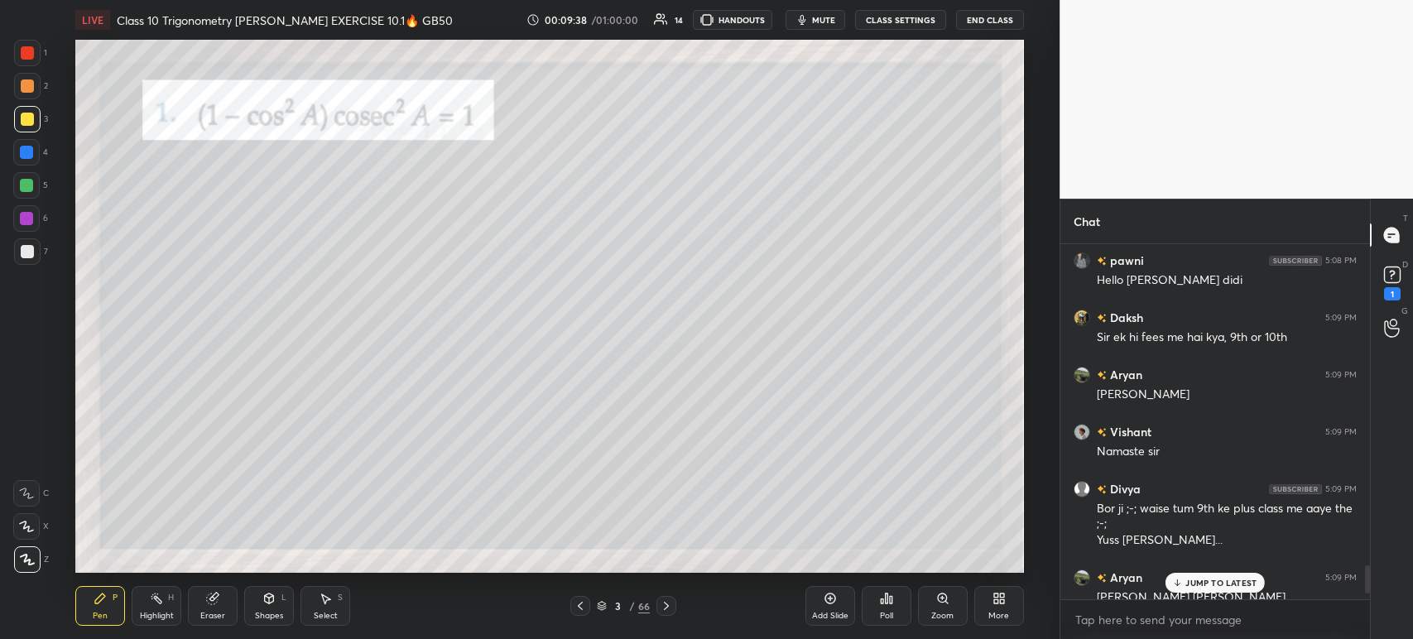
scroll to position [4057, 0]
click at [234, 613] on div "Eraser" at bounding box center [213, 606] width 50 height 40
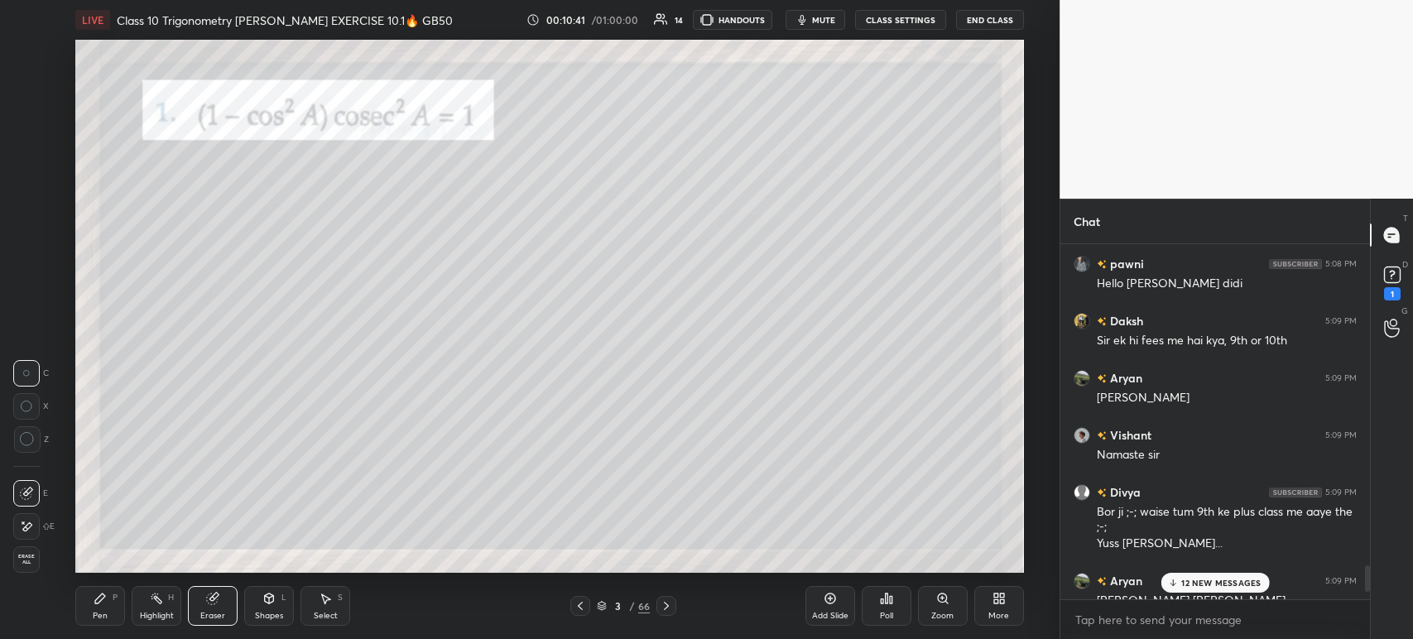
click at [33, 530] on div at bounding box center [26, 526] width 26 height 26
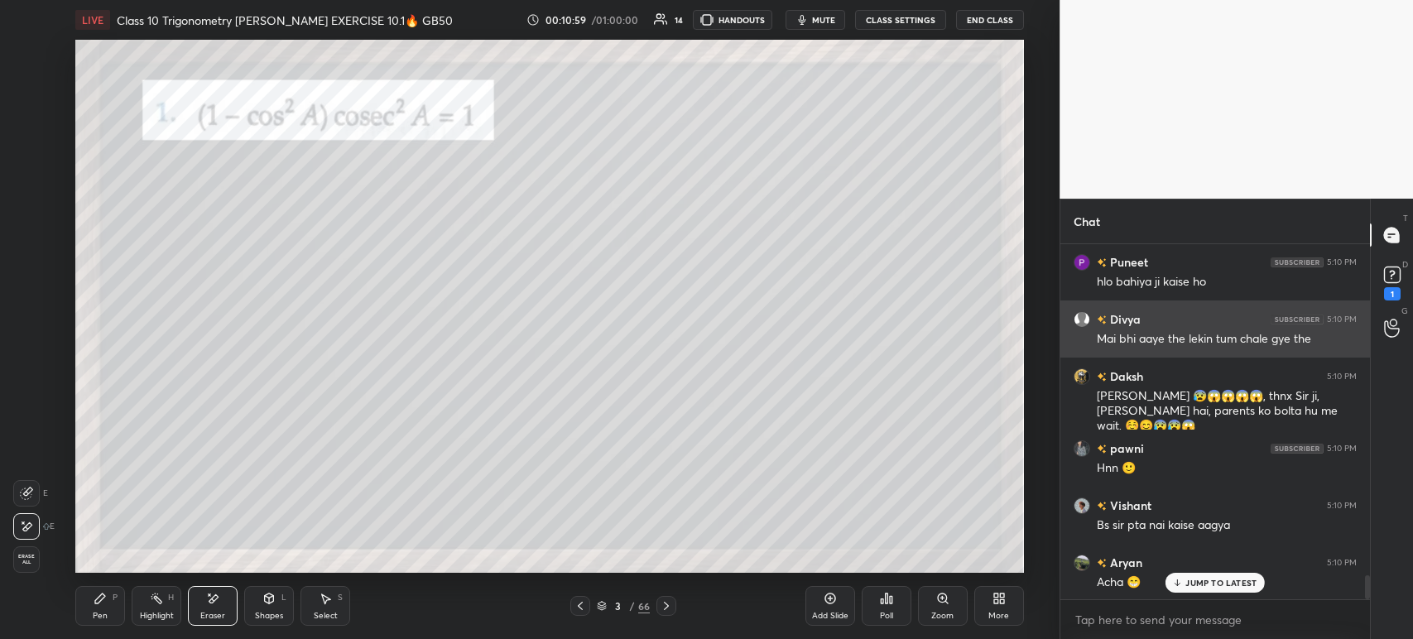
scroll to position [4963, 0]
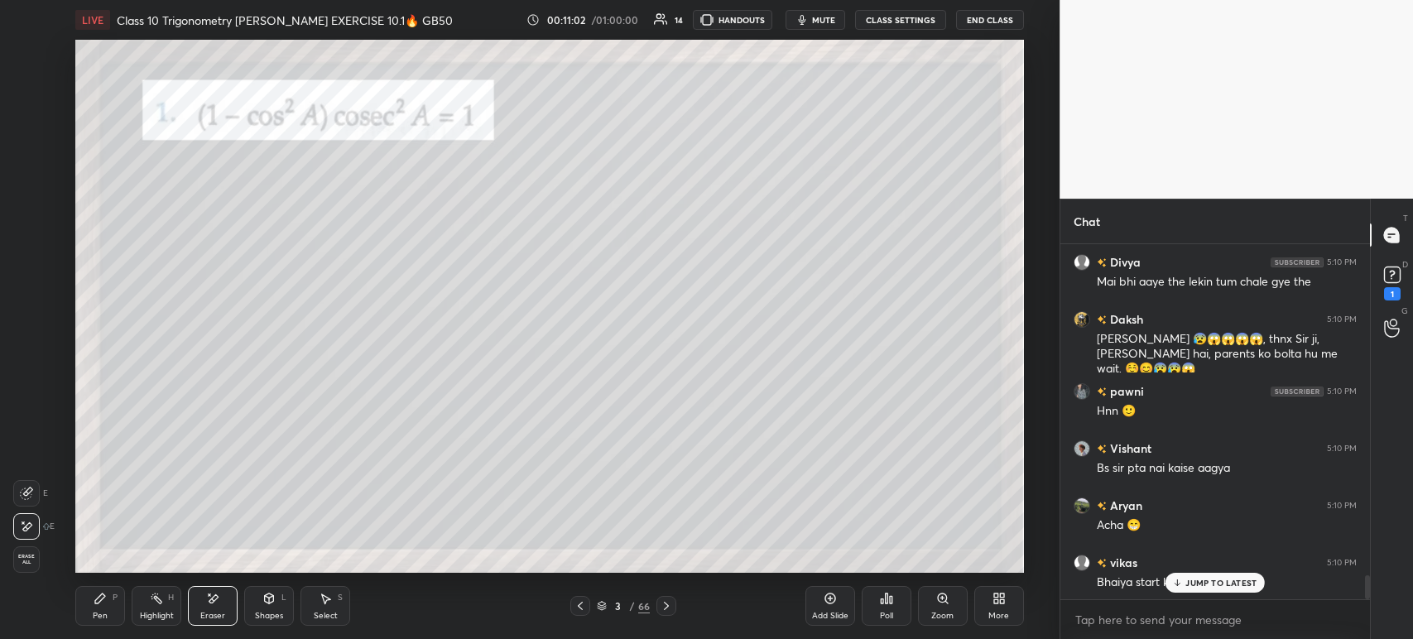
click at [99, 614] on div "Pen" at bounding box center [100, 616] width 15 height 8
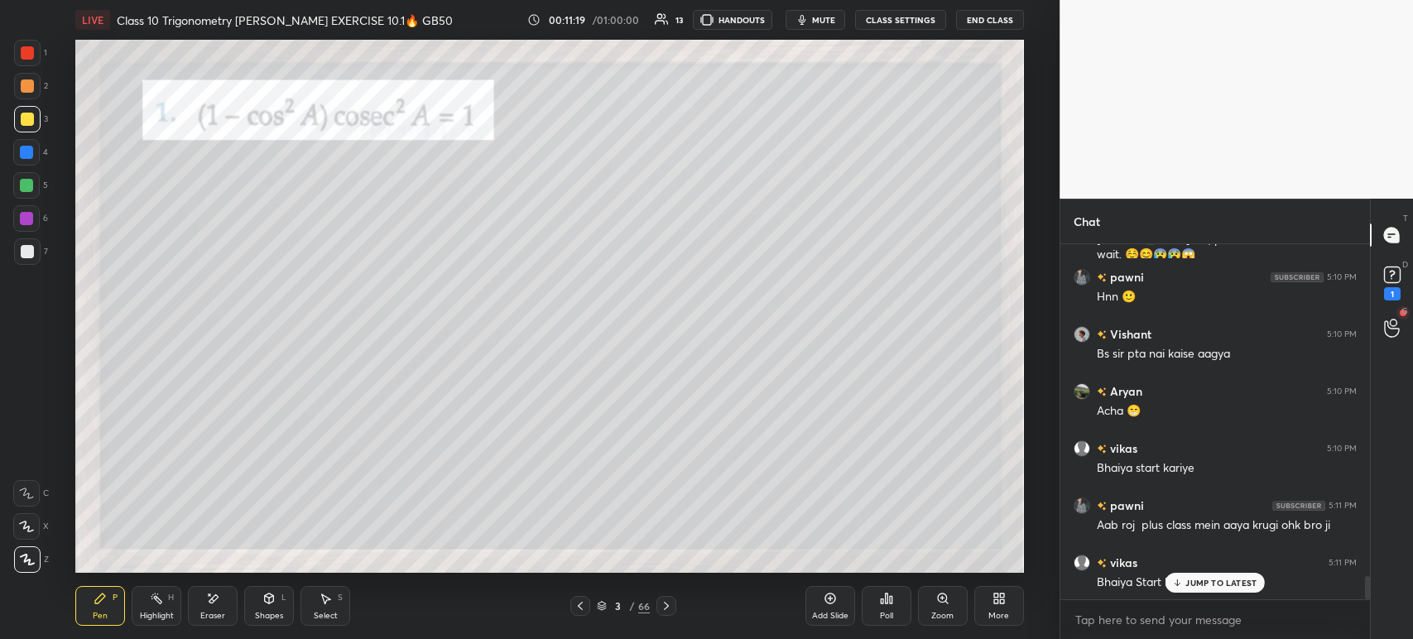
scroll to position [5135, 0]
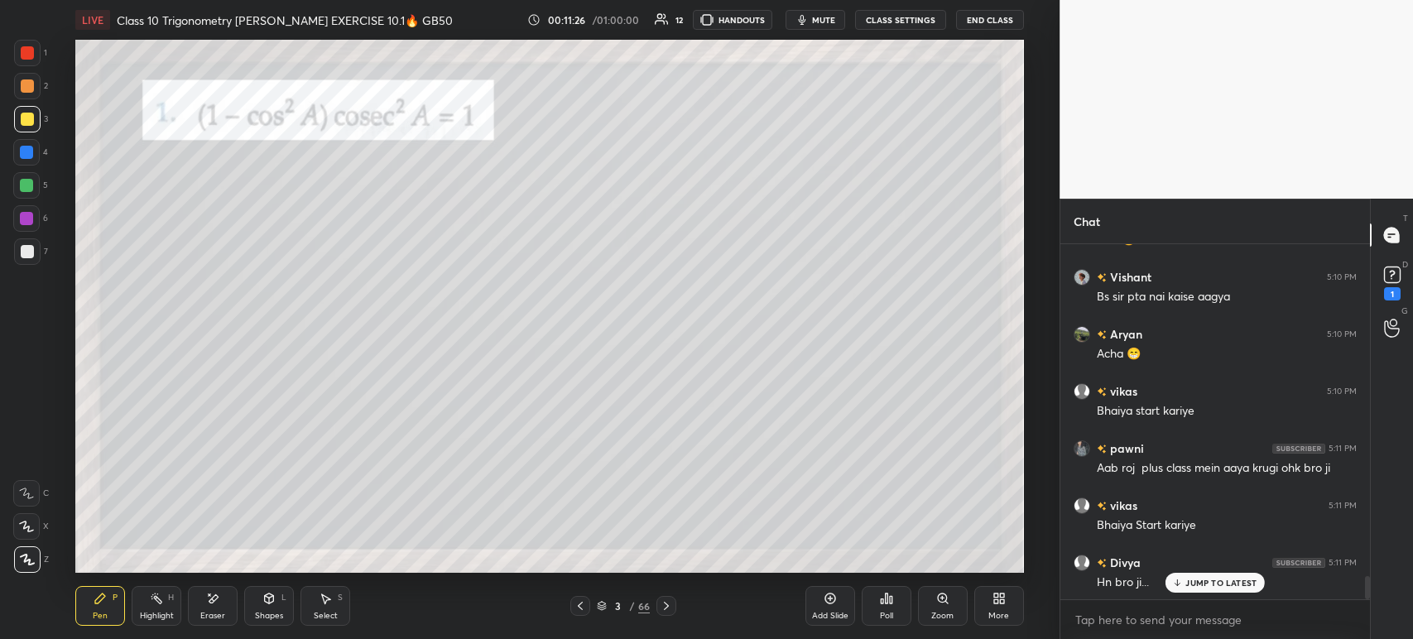
click at [171, 618] on div "Highlight" at bounding box center [157, 616] width 34 height 8
click at [223, 606] on div "Eraser" at bounding box center [213, 606] width 50 height 40
click at [111, 604] on div "Pen P" at bounding box center [100, 606] width 50 height 40
click at [1403, 293] on div "1" at bounding box center [1392, 281] width 25 height 38
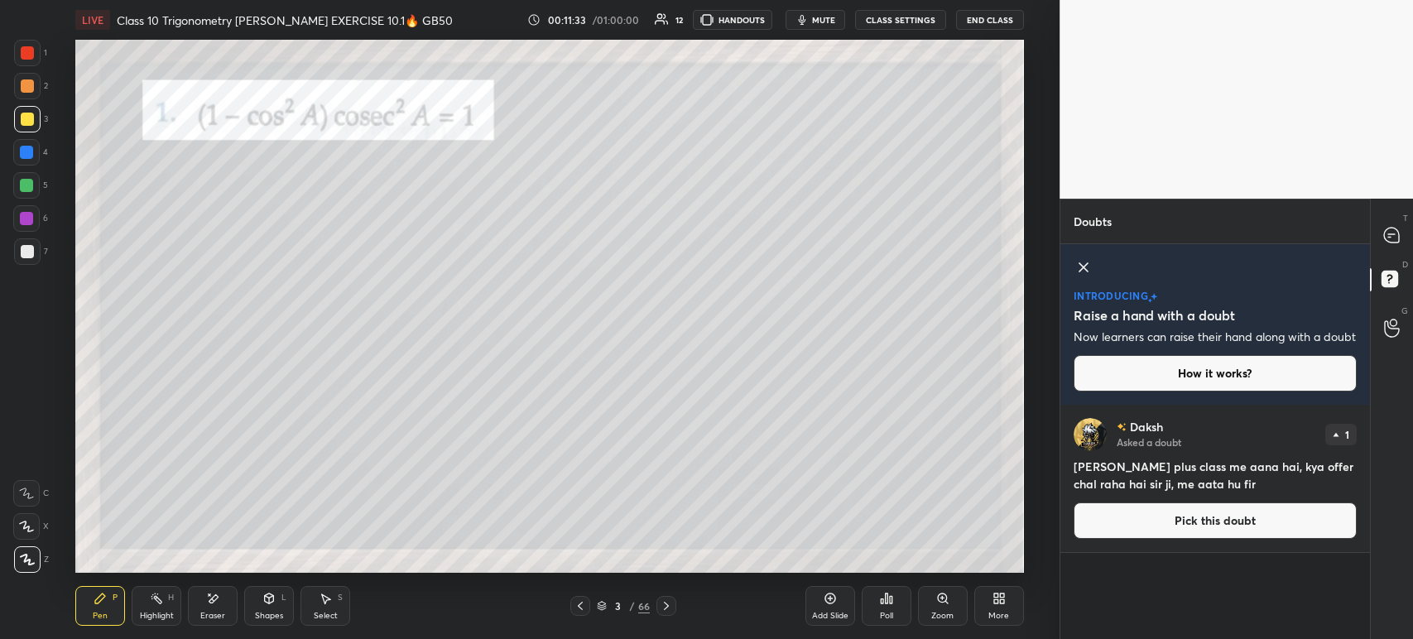
click at [1391, 243] on icon at bounding box center [1391, 235] width 15 height 15
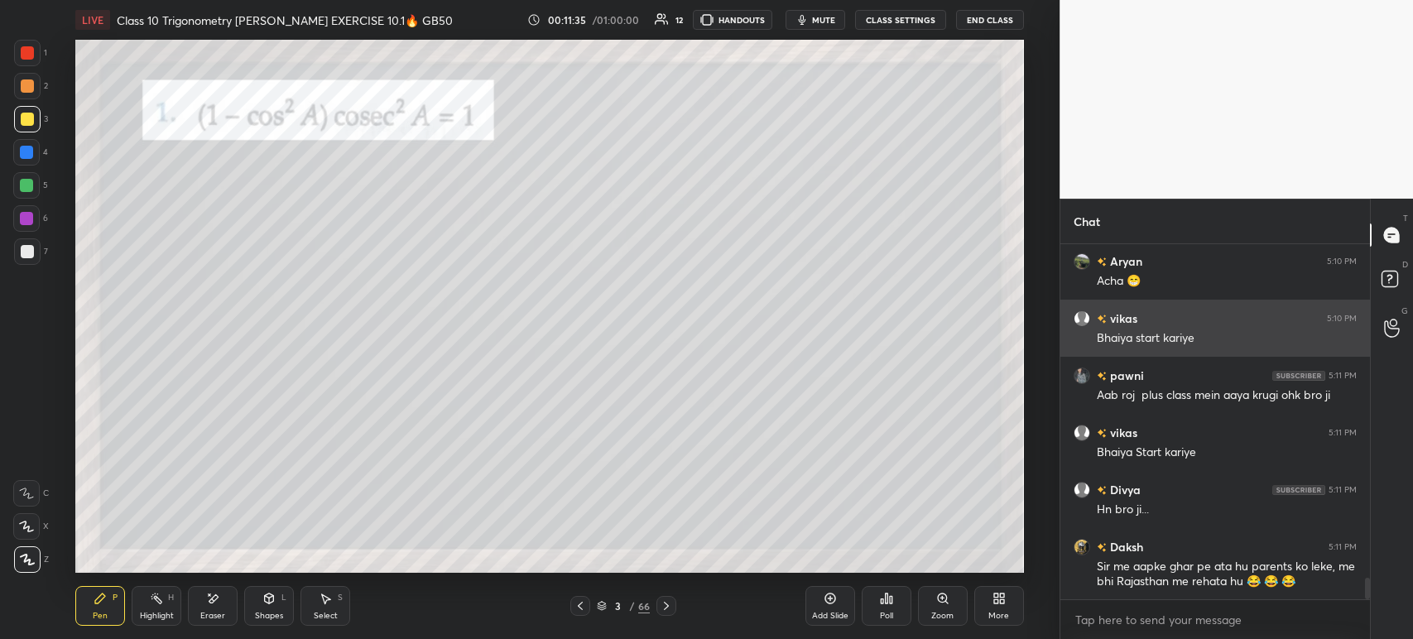
scroll to position [5526, 0]
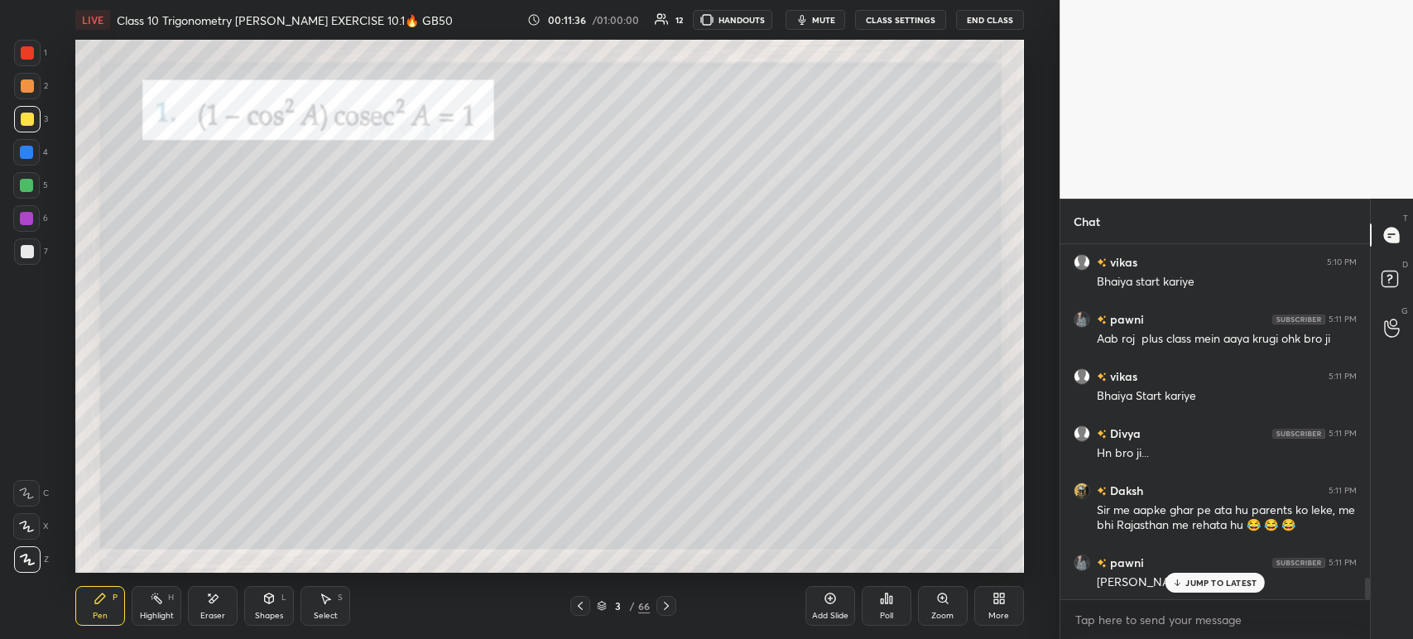
click at [31, 84] on div at bounding box center [27, 85] width 13 height 13
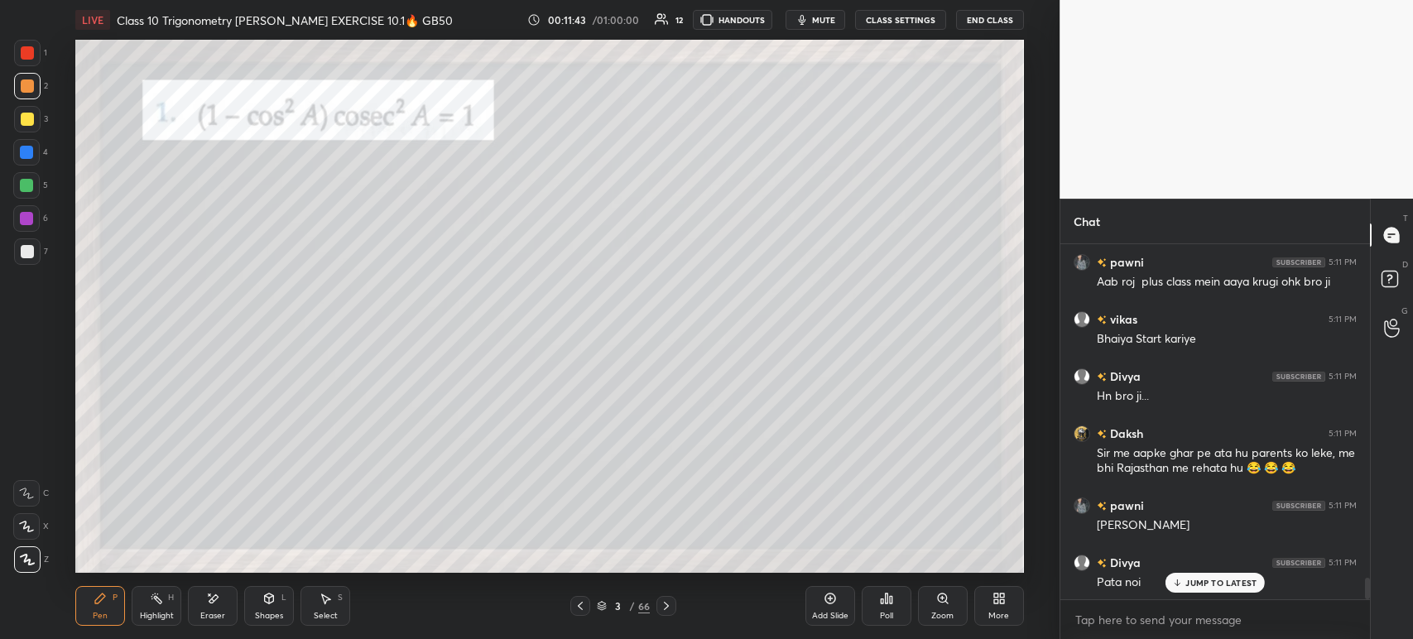
click at [37, 253] on div at bounding box center [27, 251] width 26 height 26
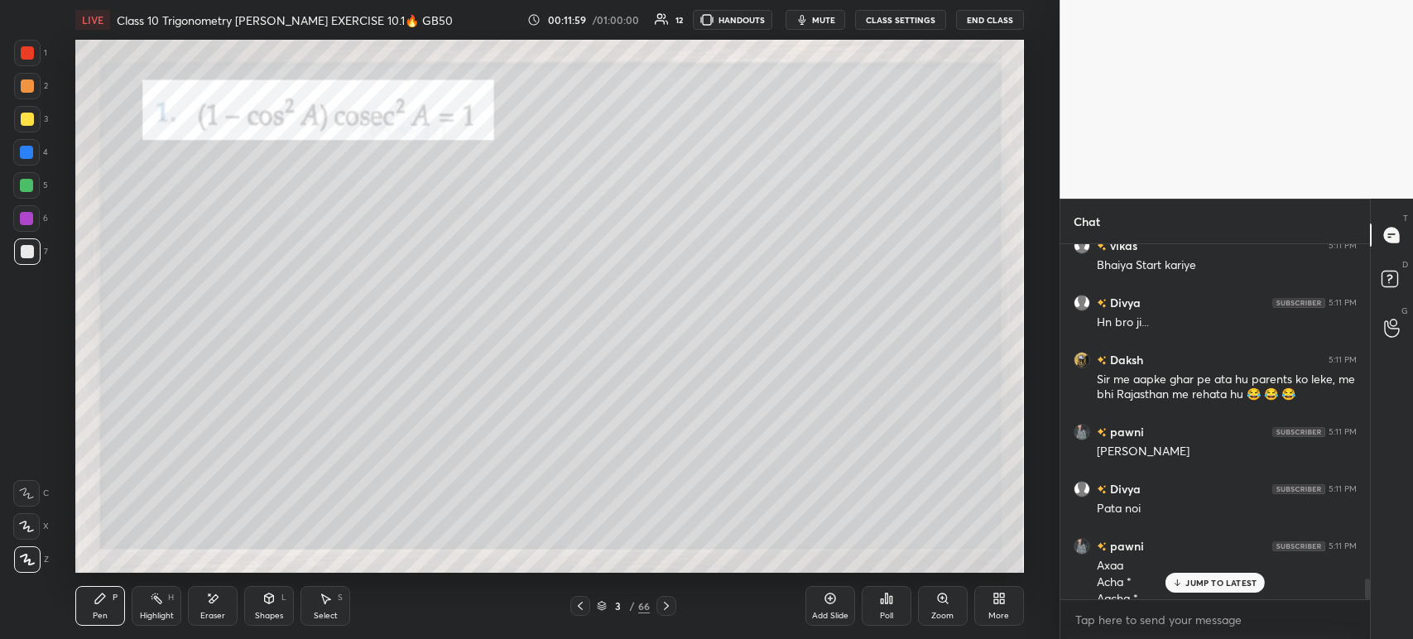
scroll to position [5674, 0]
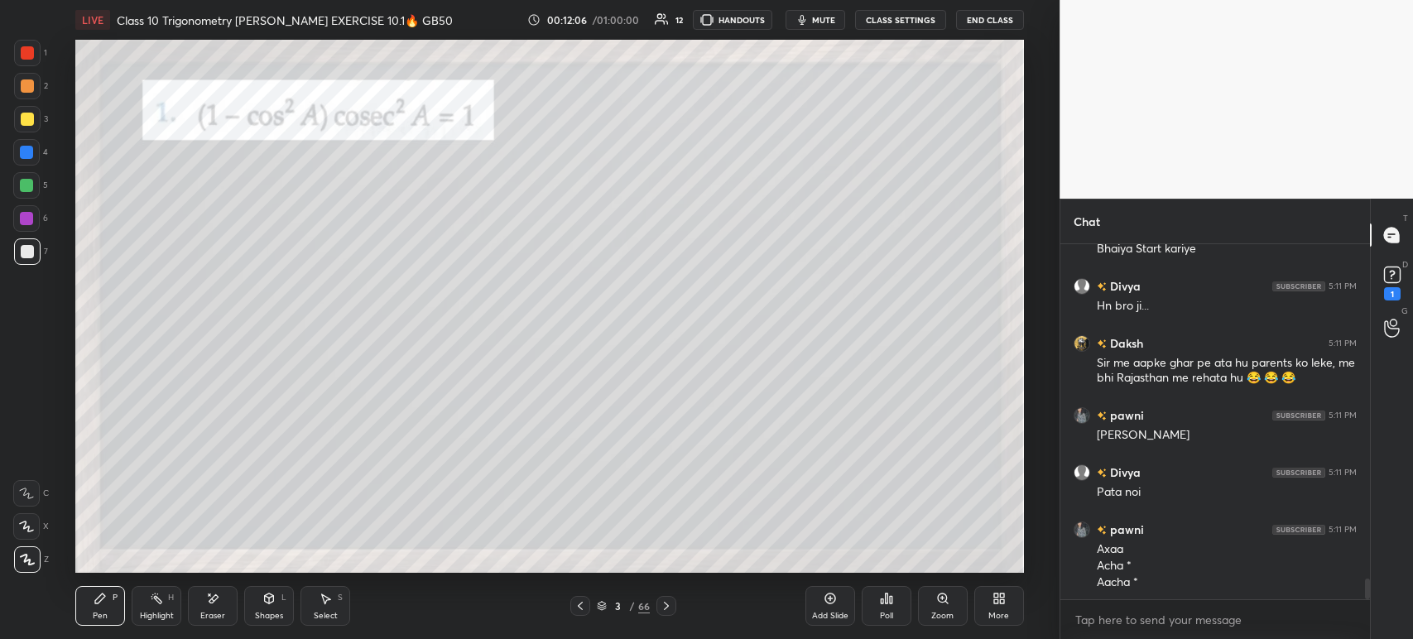
click at [33, 65] on div at bounding box center [27, 53] width 26 height 26
click at [668, 608] on icon at bounding box center [666, 605] width 13 height 13
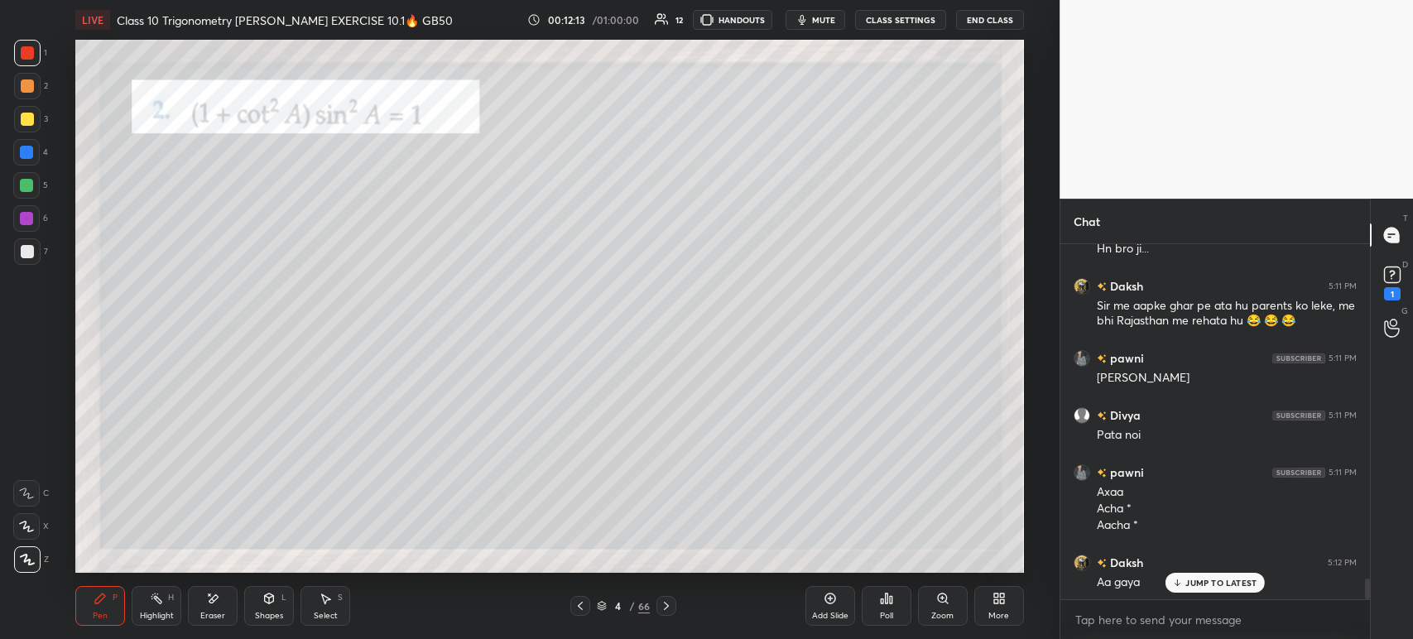
click at [38, 250] on div at bounding box center [27, 251] width 26 height 26
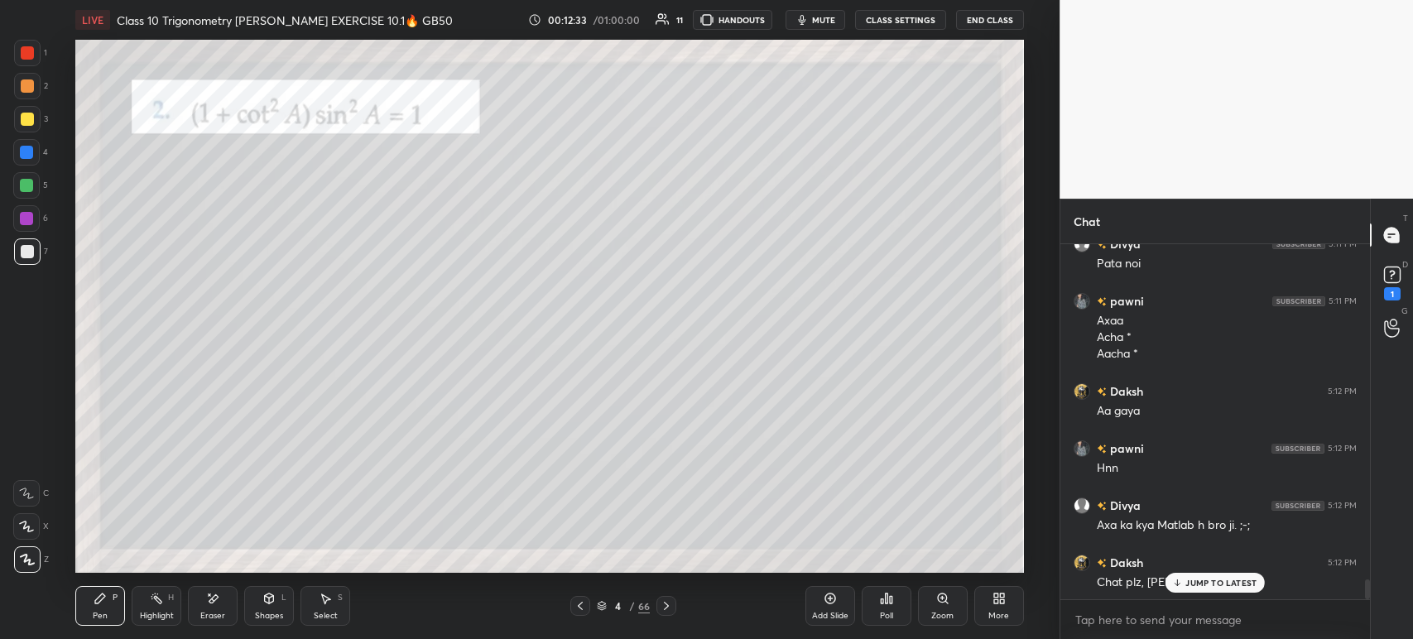
scroll to position [5919, 0]
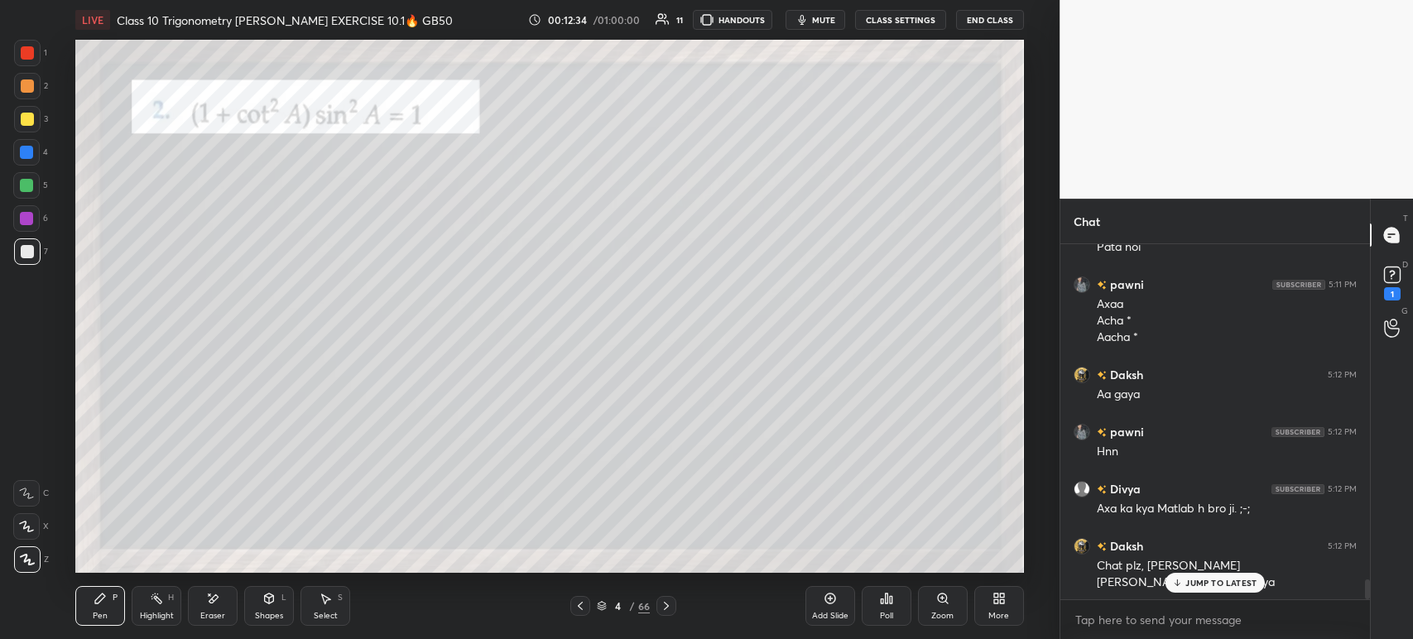
click at [575, 609] on icon at bounding box center [580, 605] width 13 height 13
click at [662, 608] on icon at bounding box center [666, 605] width 13 height 13
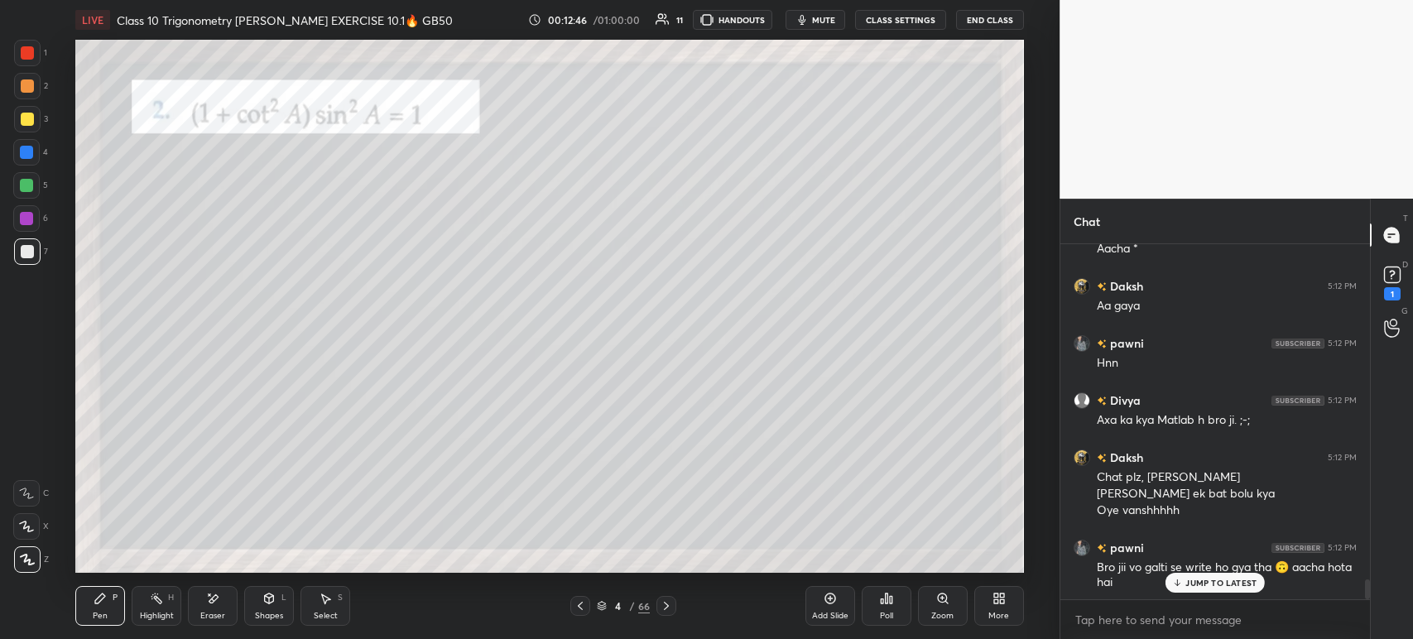
scroll to position [6065, 0]
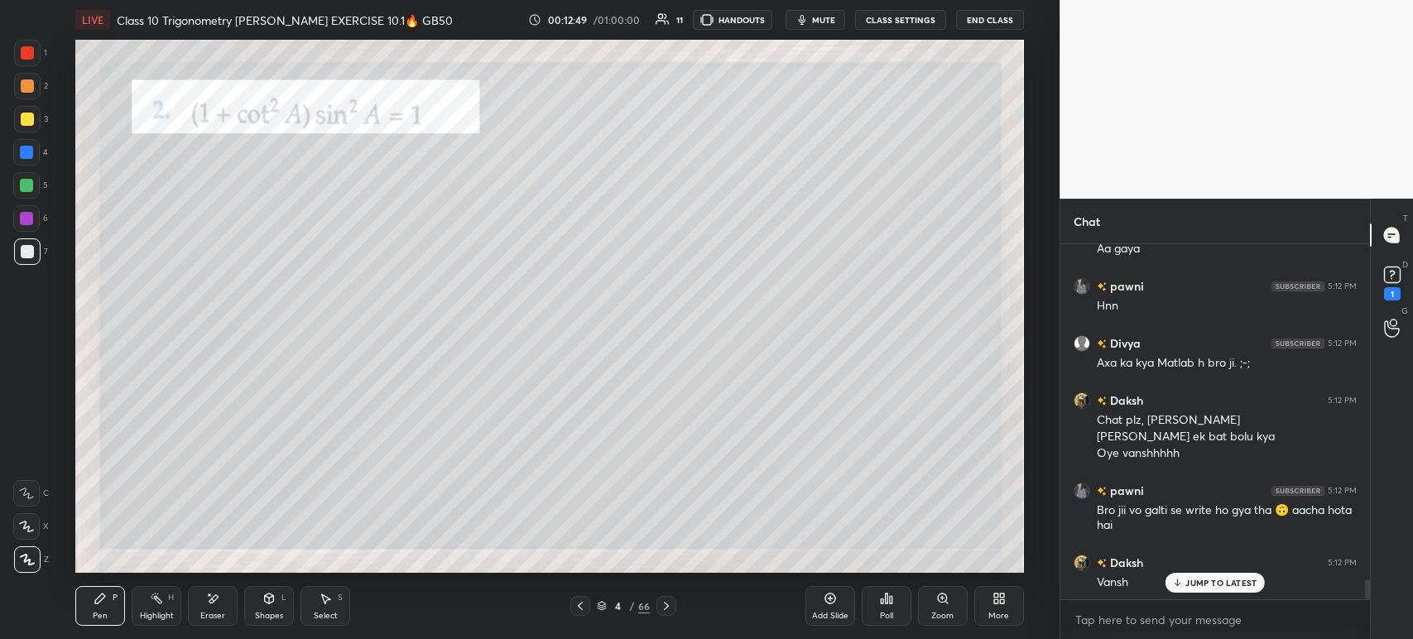
click at [665, 612] on icon at bounding box center [666, 605] width 13 height 13
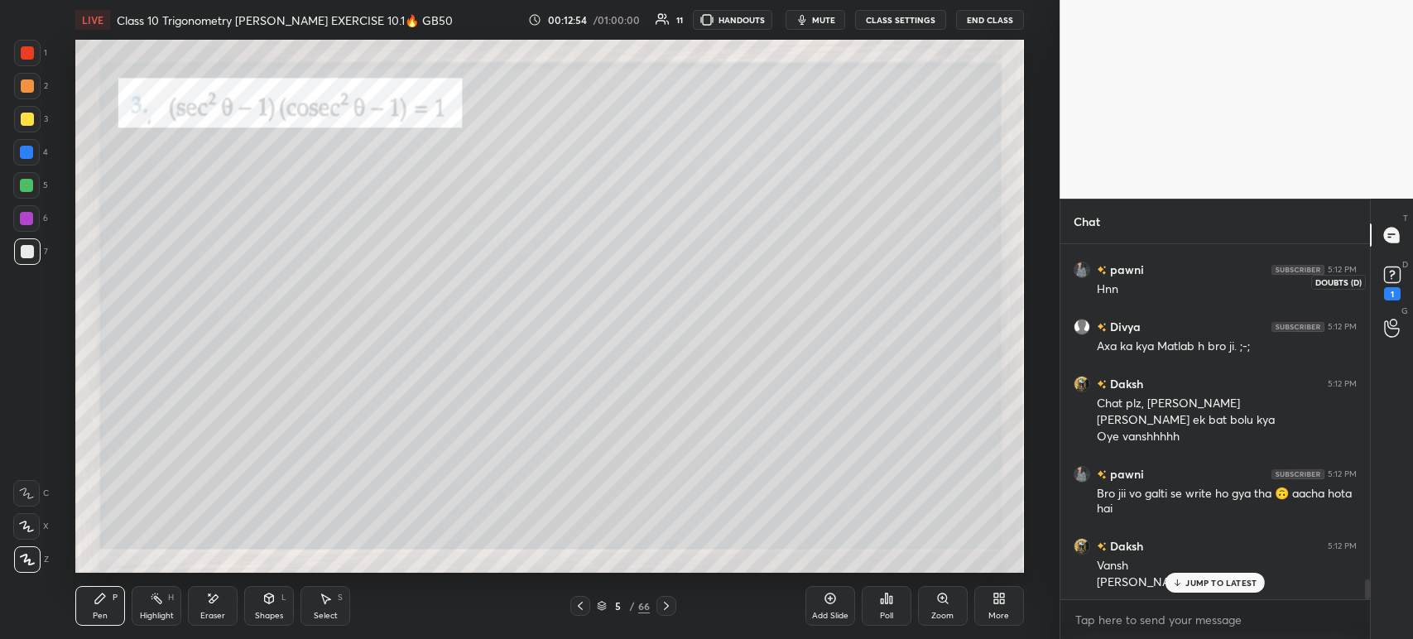
click at [1395, 290] on div "1" at bounding box center [1392, 293] width 17 height 13
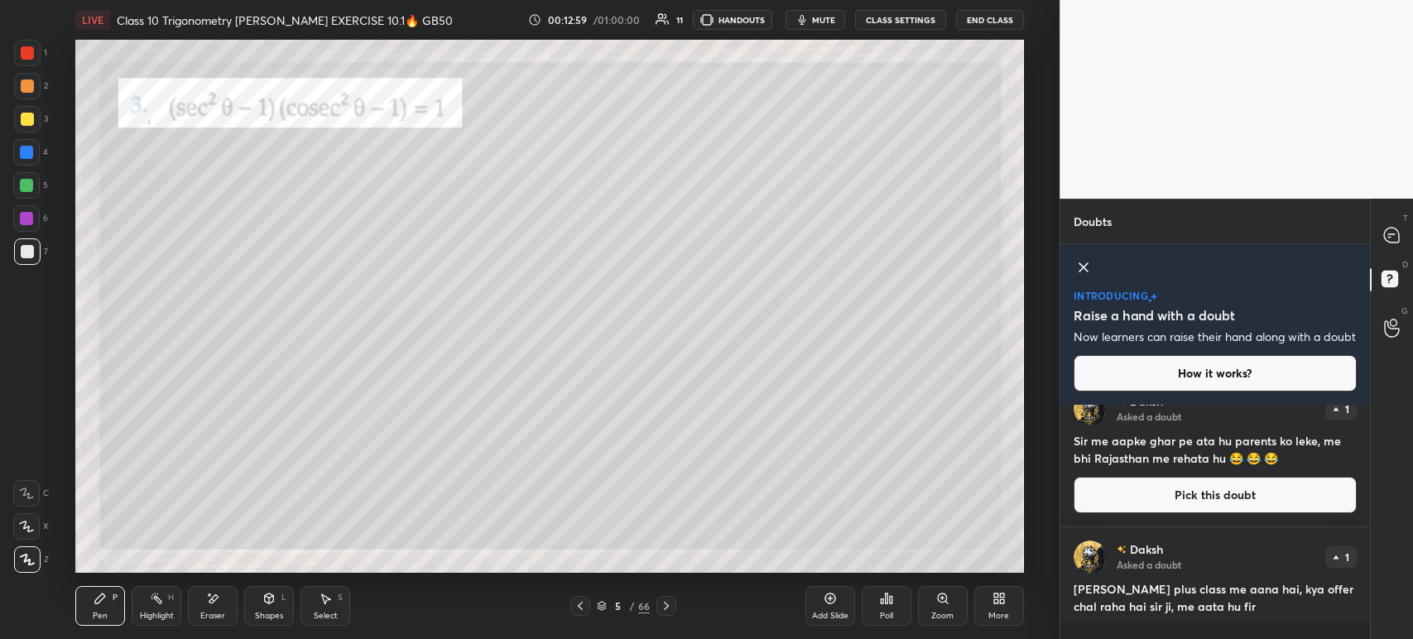
scroll to position [79, 0]
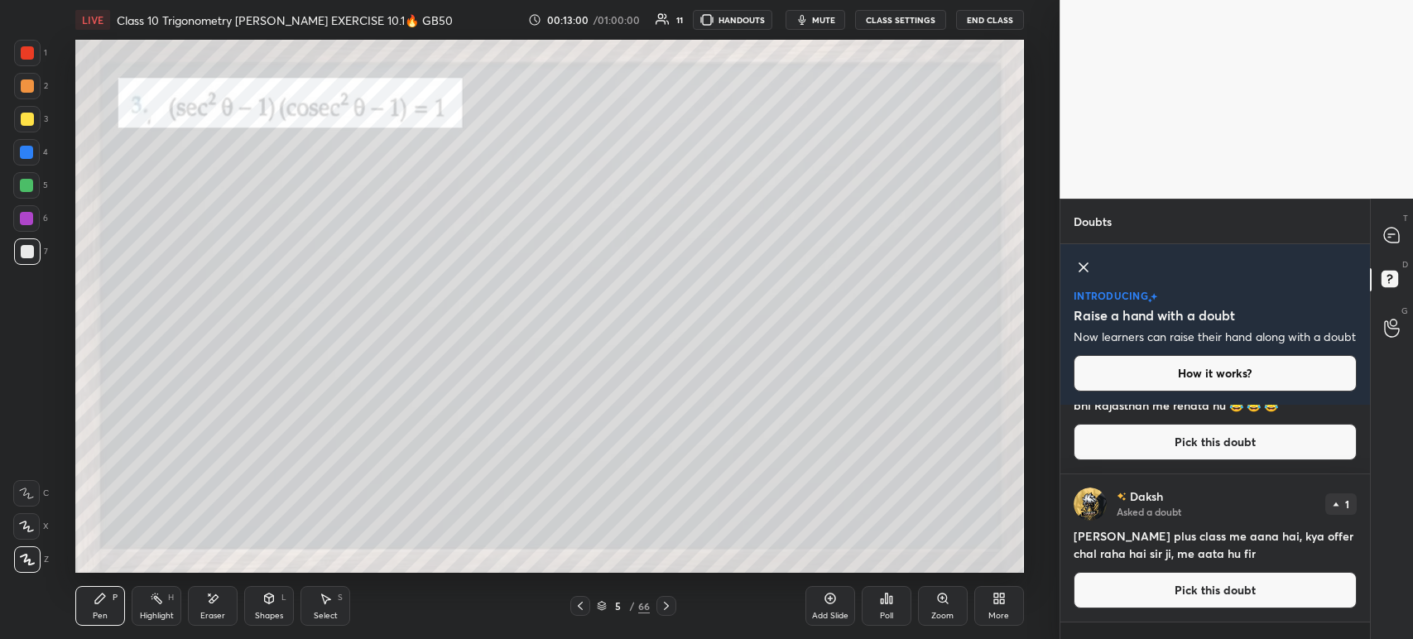
click at [1388, 250] on div "T Messages (T)" at bounding box center [1392, 235] width 42 height 46
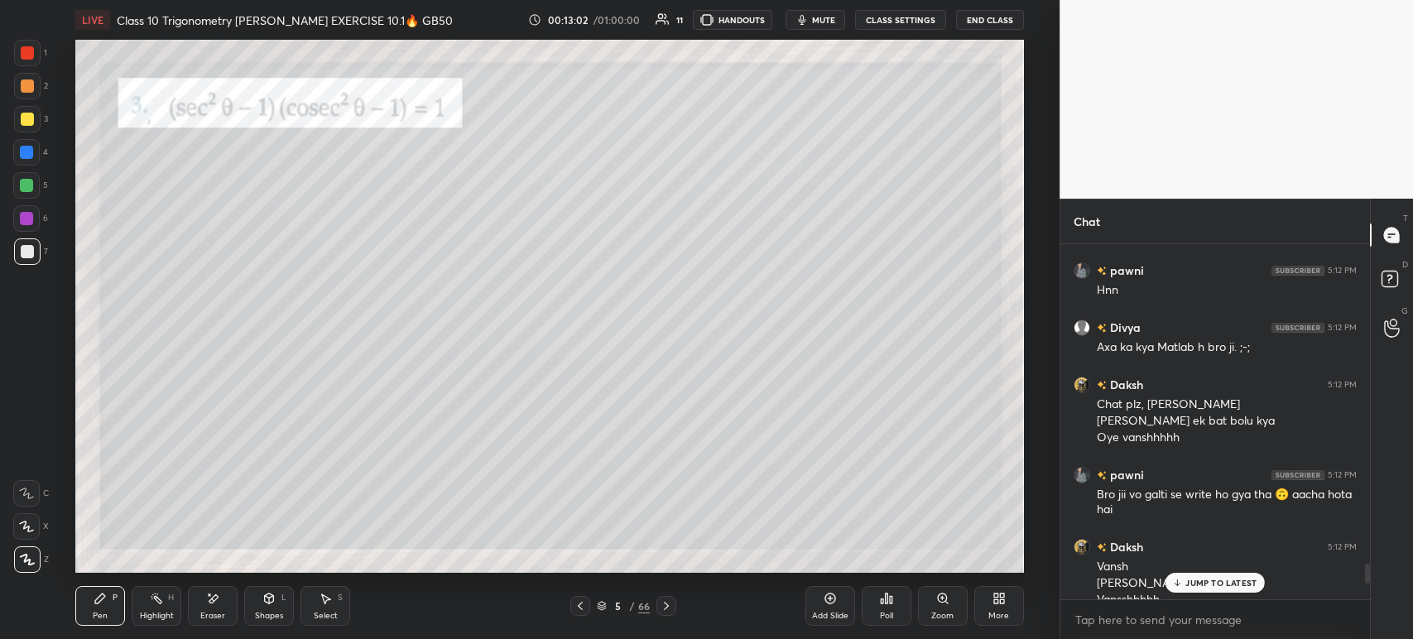
scroll to position [6155, 0]
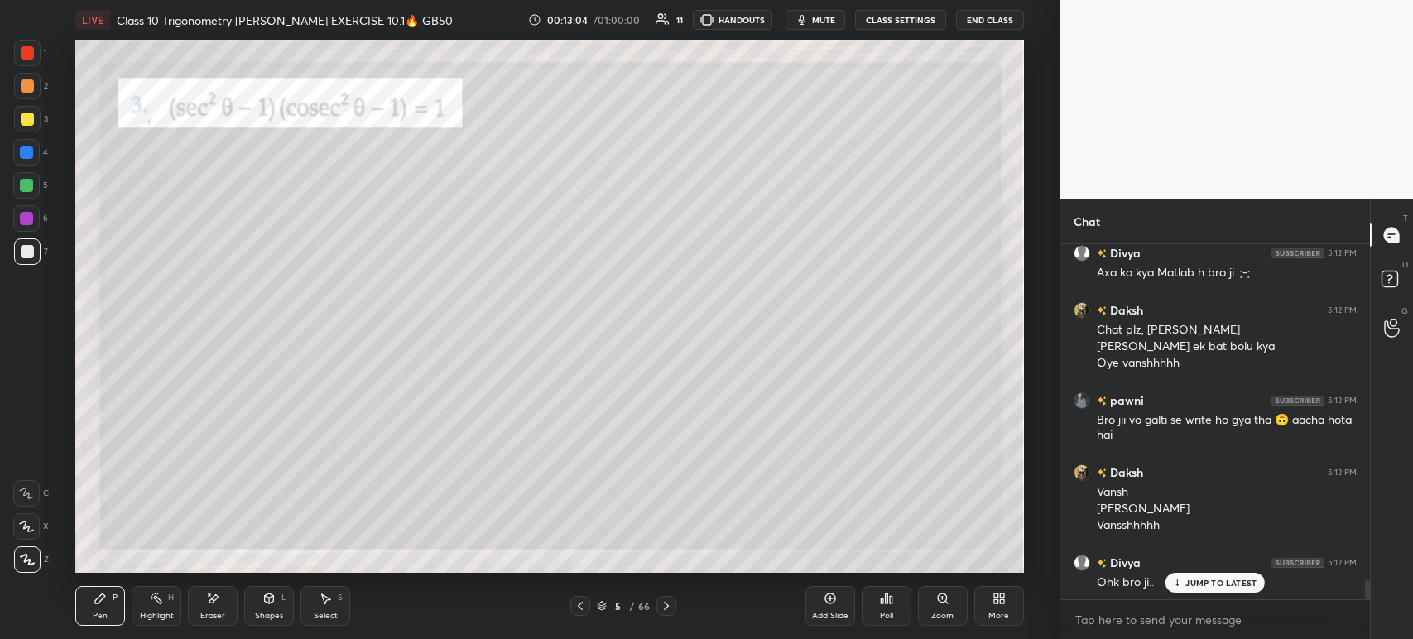
click at [28, 114] on div at bounding box center [27, 119] width 13 height 13
click at [34, 89] on div at bounding box center [27, 86] width 26 height 26
click at [34, 51] on div at bounding box center [27, 53] width 26 height 26
click at [29, 126] on div at bounding box center [27, 119] width 26 height 26
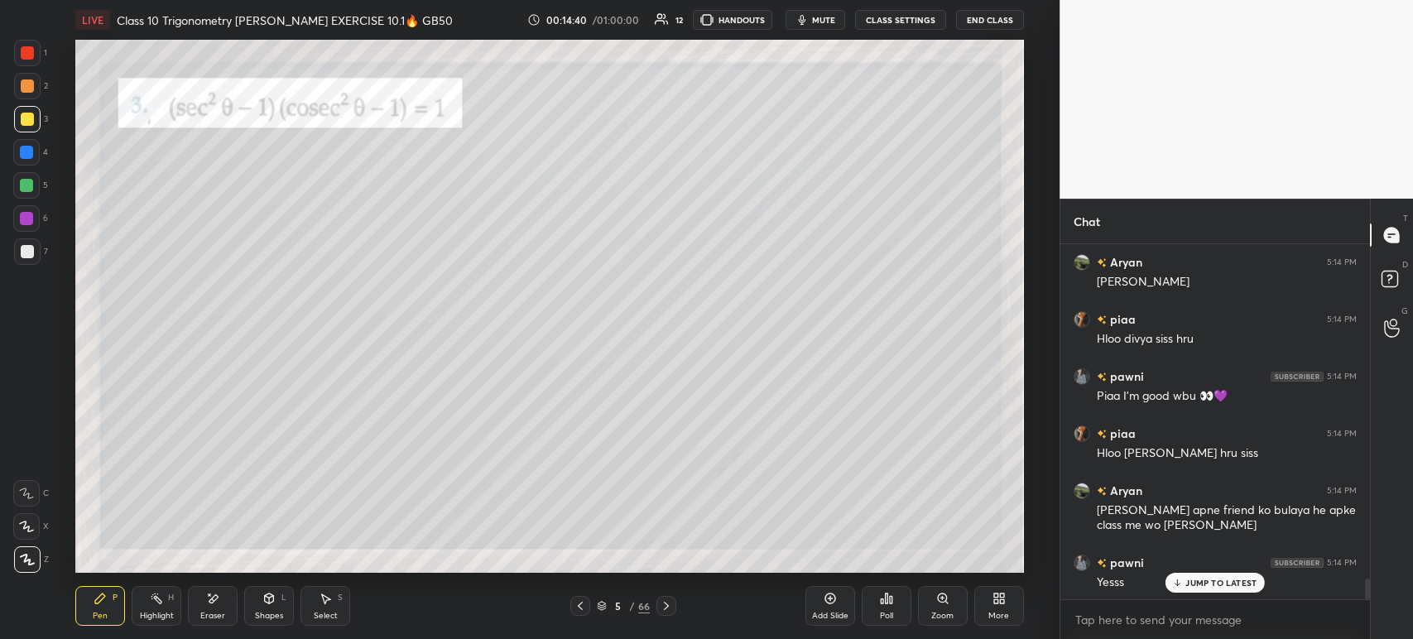
scroll to position [5824, 0]
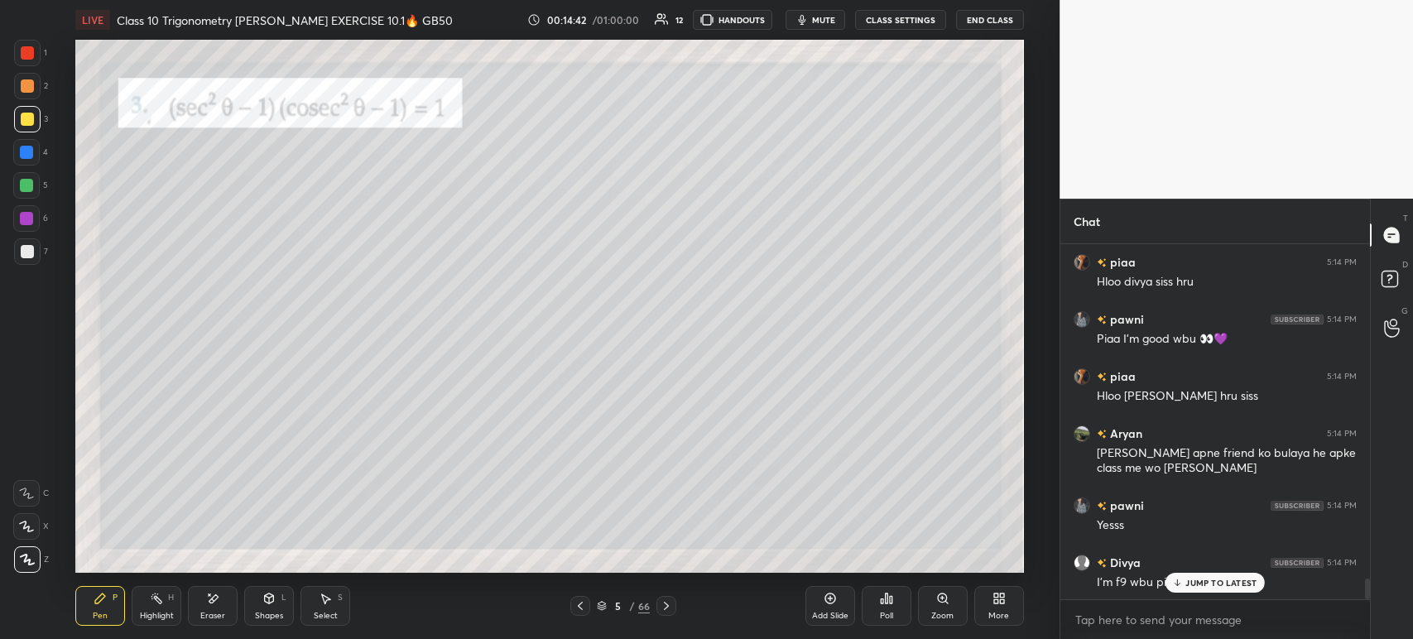
click at [662, 627] on div "Pen P Highlight H Eraser Shapes L Select S 5 / 66 Add Slide Poll Zoom More" at bounding box center [549, 606] width 949 height 66
click at [666, 617] on div "Pen P Highlight H Eraser Shapes L Select S 5 / 66 Add Slide Poll Zoom More" at bounding box center [549, 606] width 949 height 66
click at [667, 609] on icon at bounding box center [666, 605] width 13 height 13
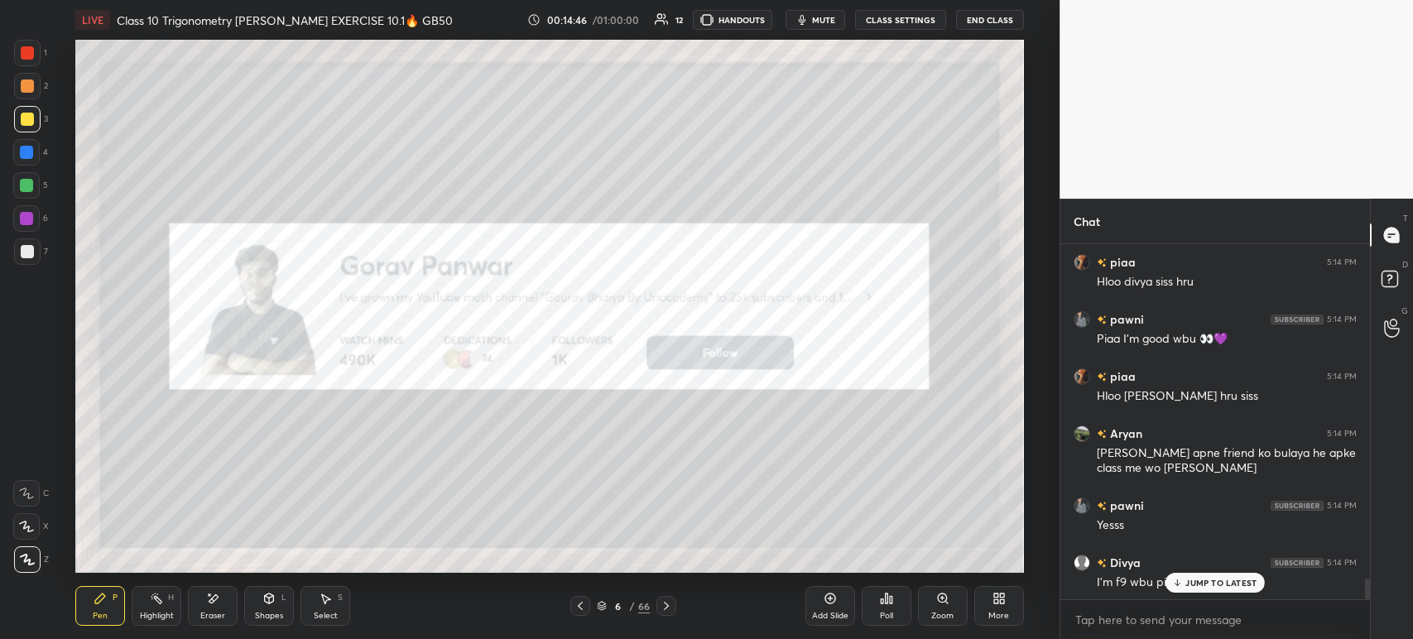
scroll to position [5882, 0]
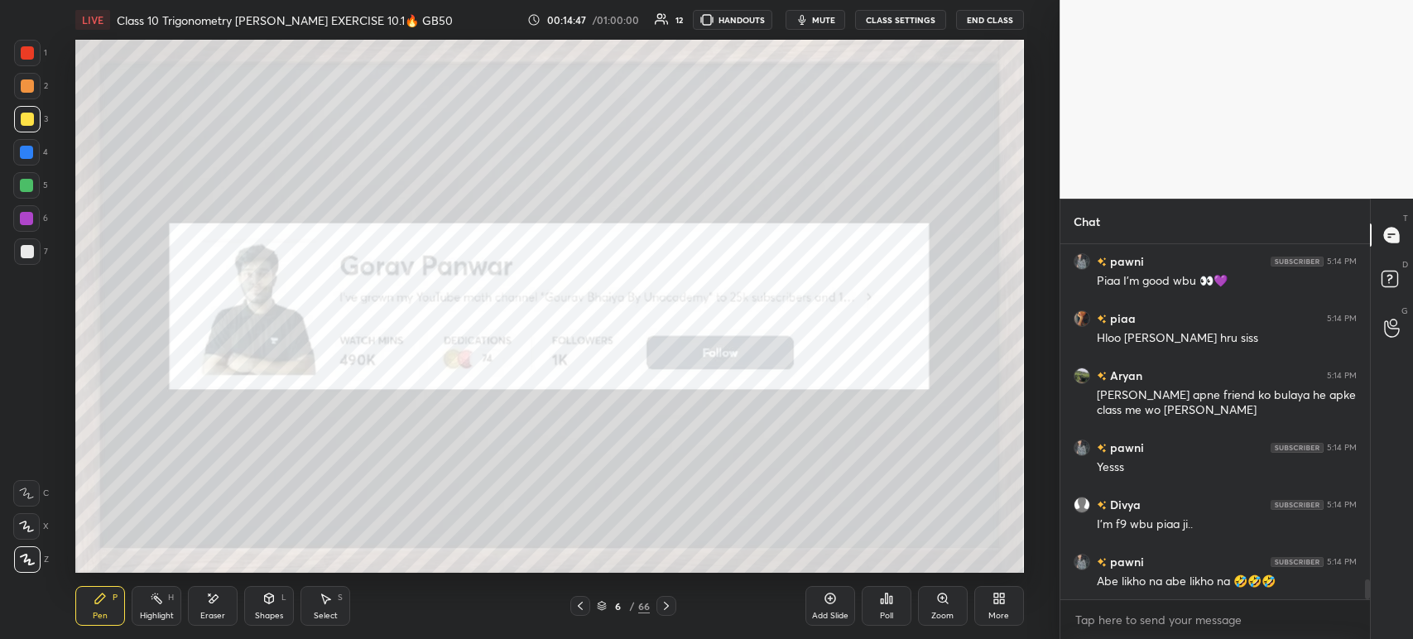
click at [29, 71] on div "1" at bounding box center [30, 56] width 33 height 33
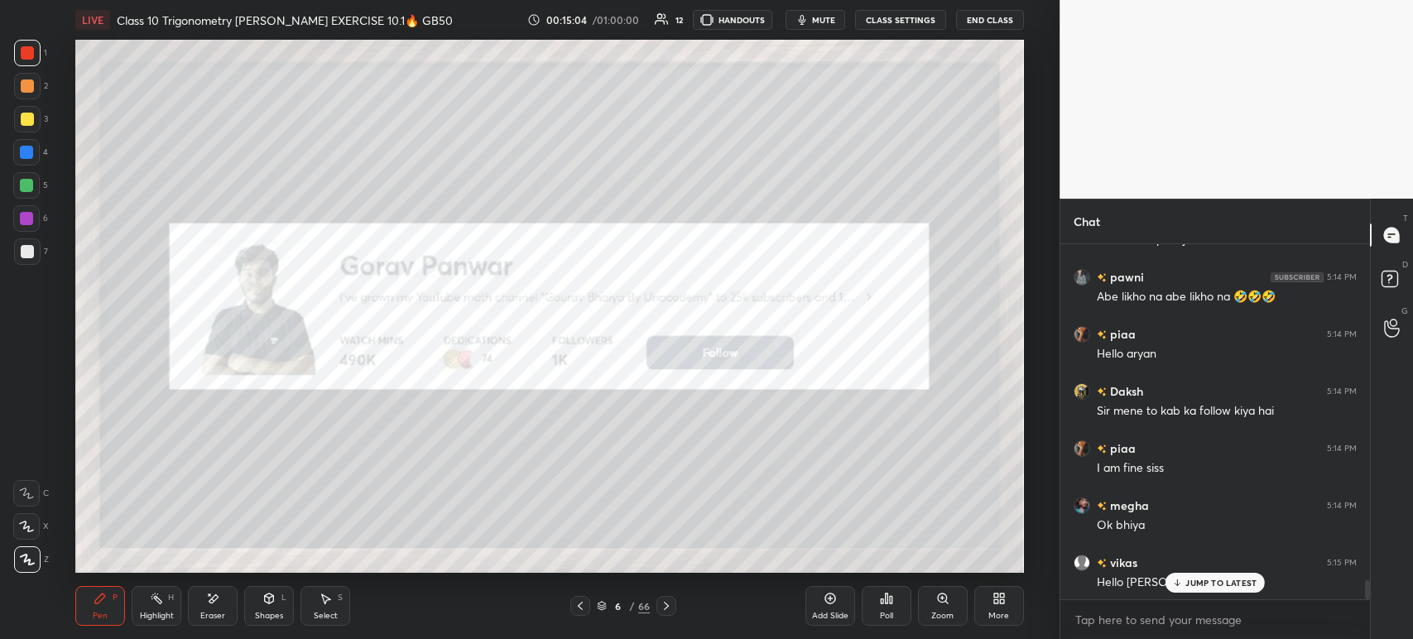
scroll to position [6206, 0]
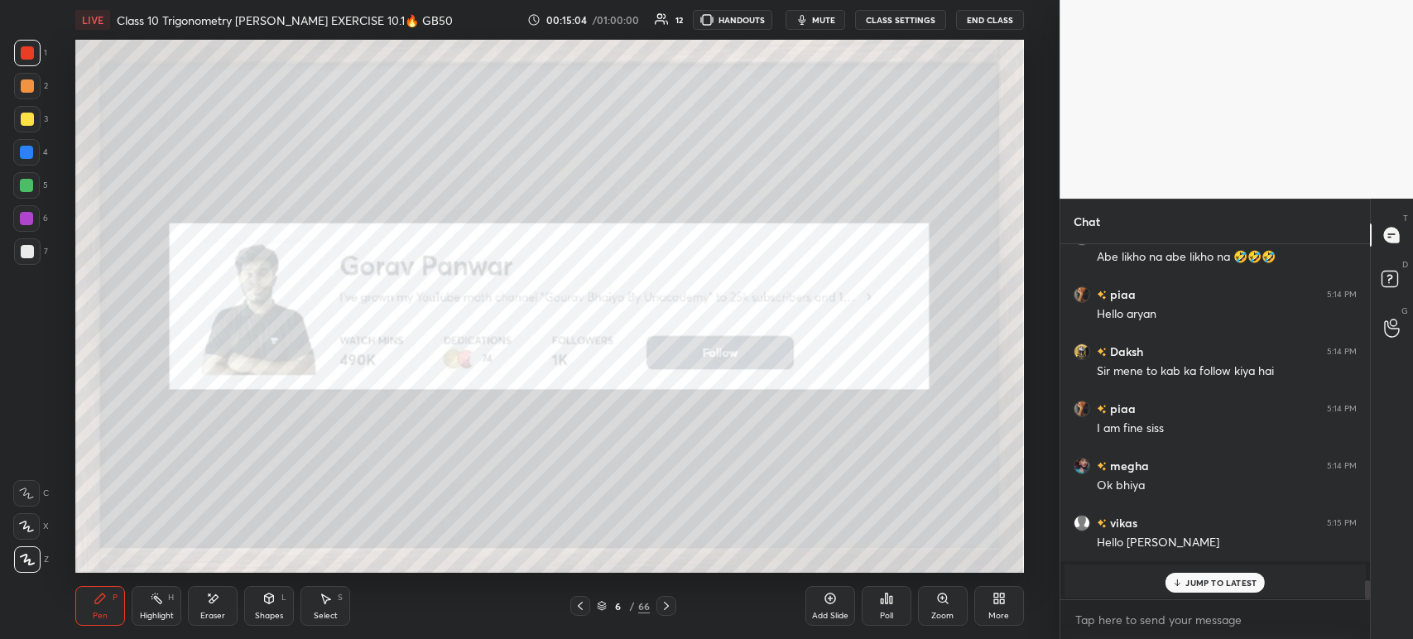
click at [665, 605] on icon at bounding box center [666, 605] width 13 height 13
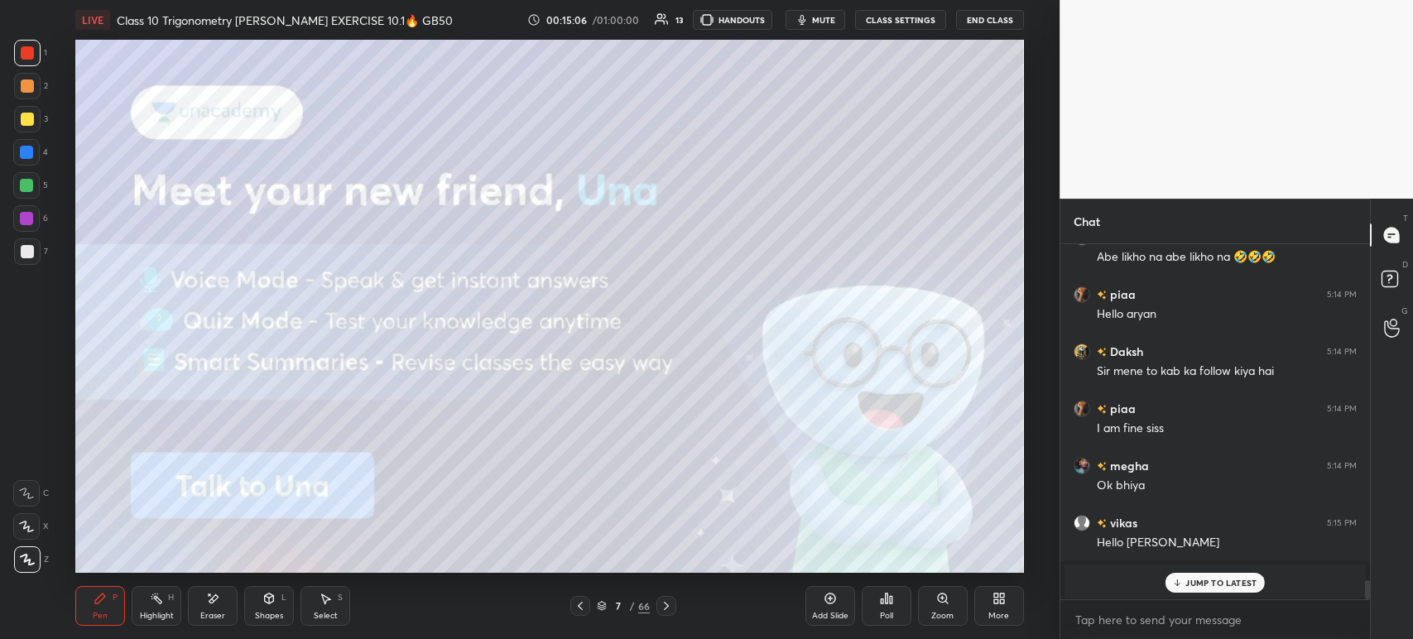
click at [31, 123] on div at bounding box center [27, 119] width 13 height 13
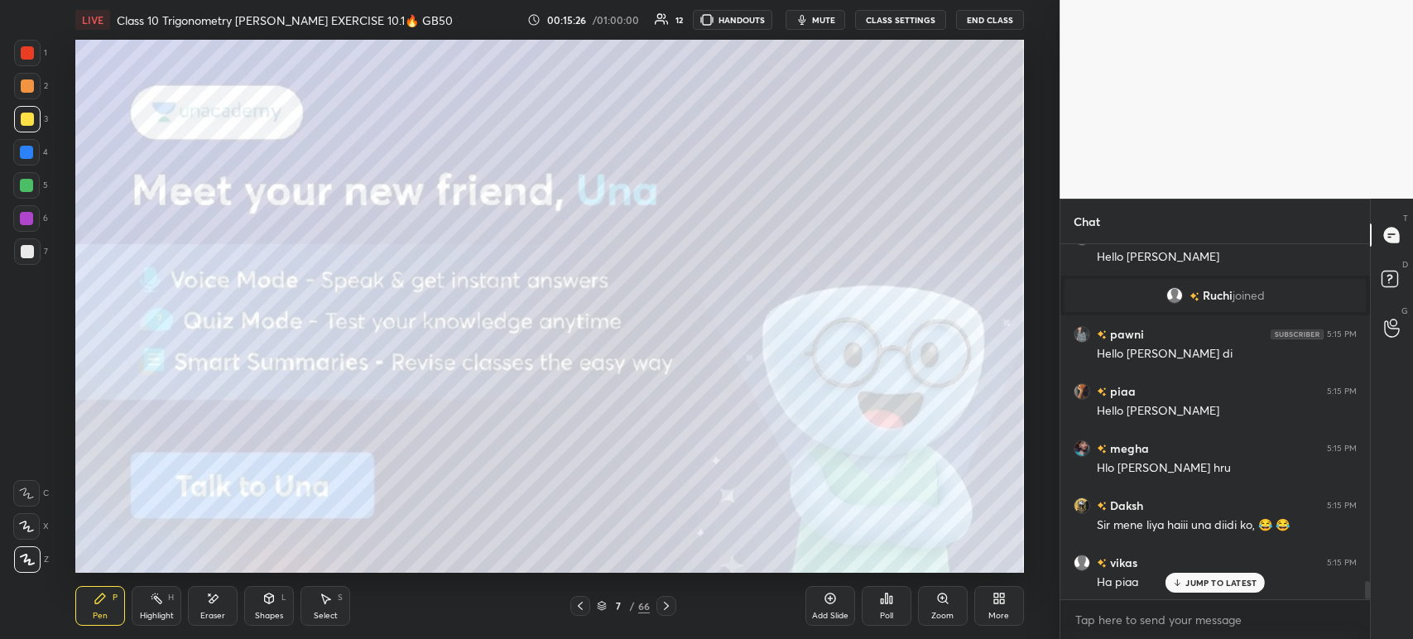
scroll to position [6549, 0]
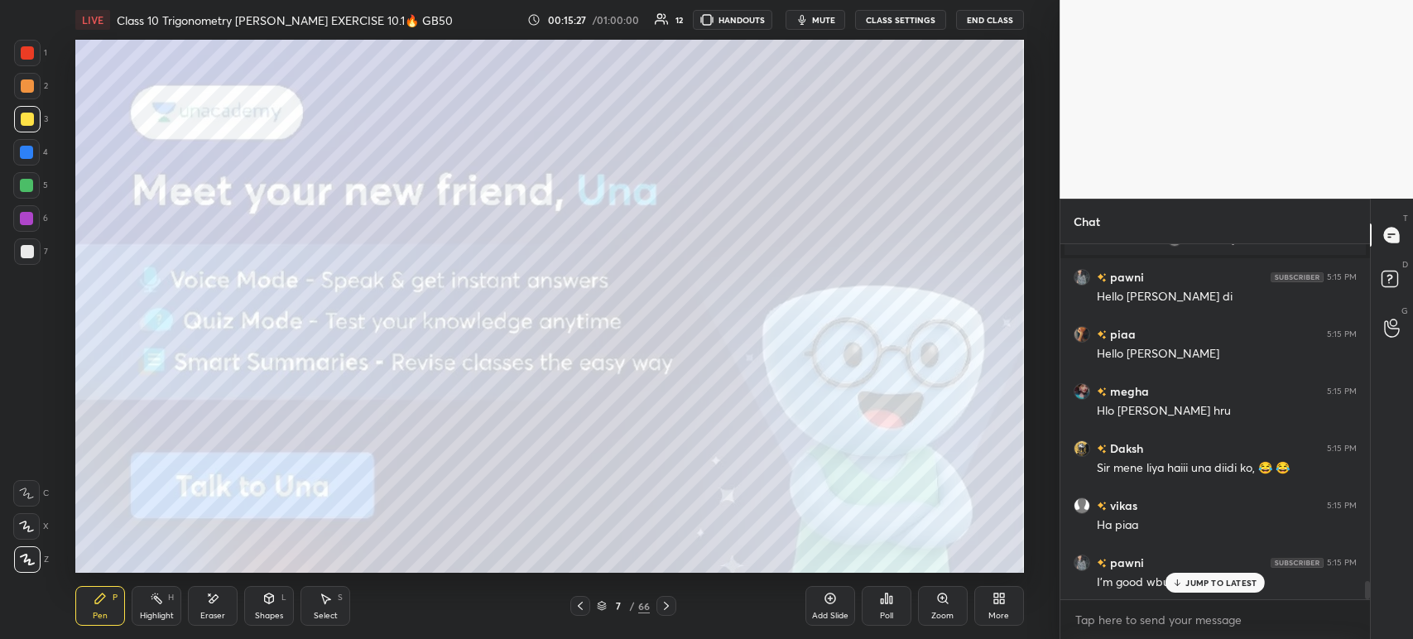
click at [667, 610] on icon at bounding box center [666, 605] width 13 height 13
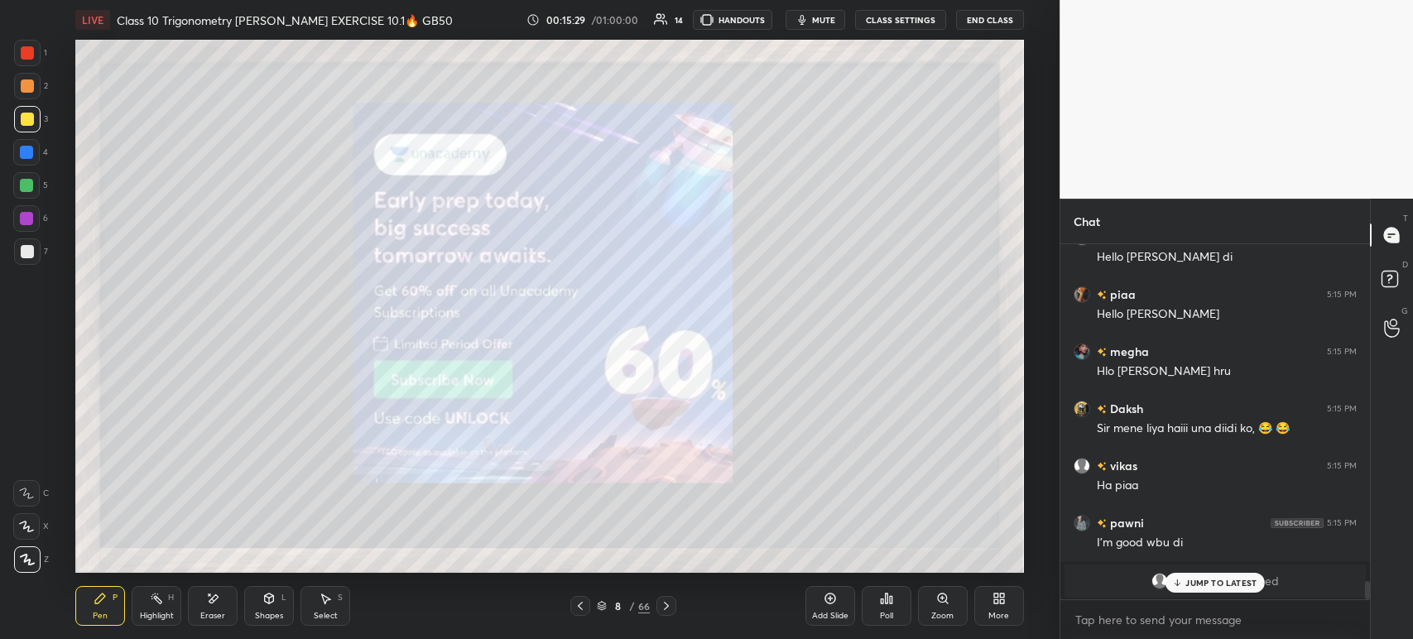
scroll to position [6646, 0]
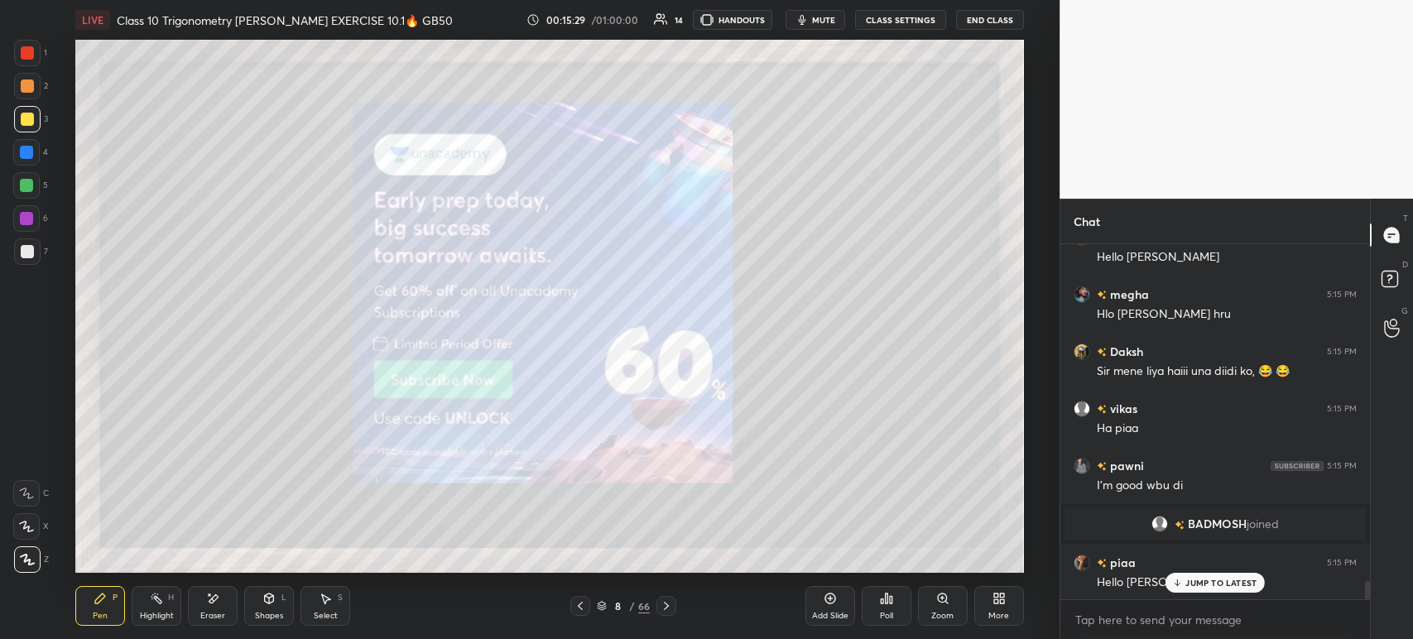
click at [663, 607] on icon at bounding box center [666, 605] width 13 height 13
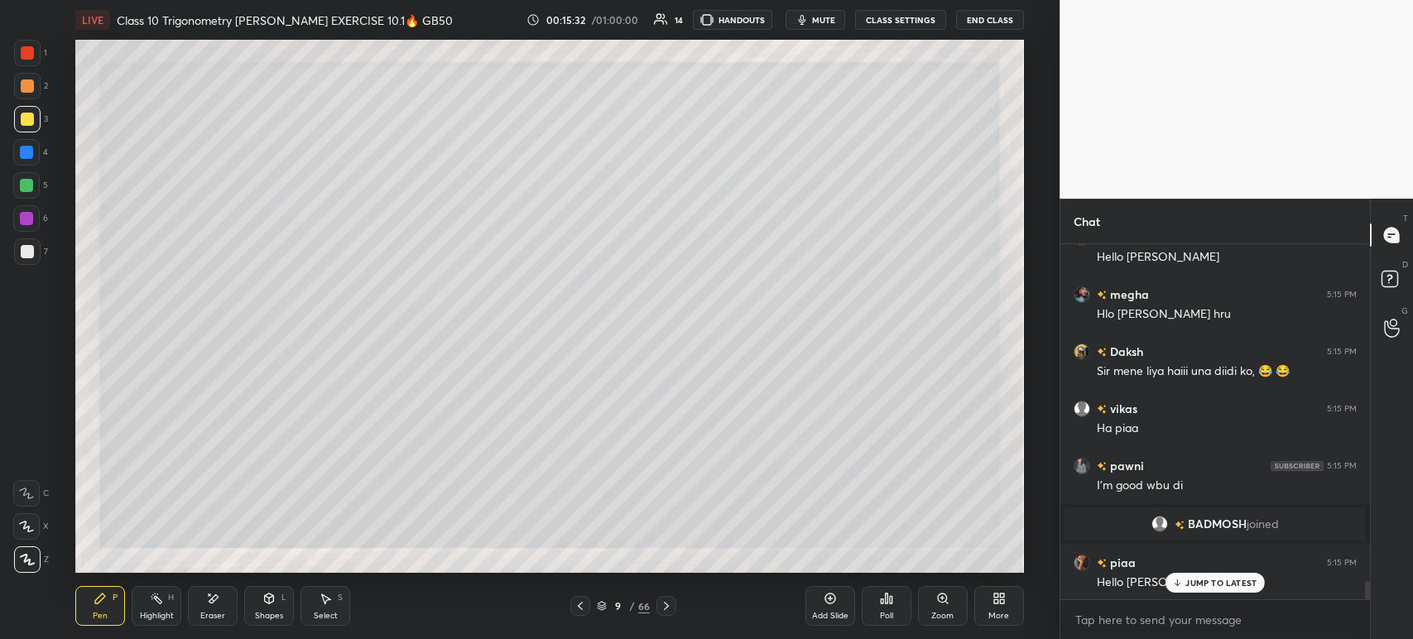
click at [672, 610] on icon at bounding box center [666, 605] width 13 height 13
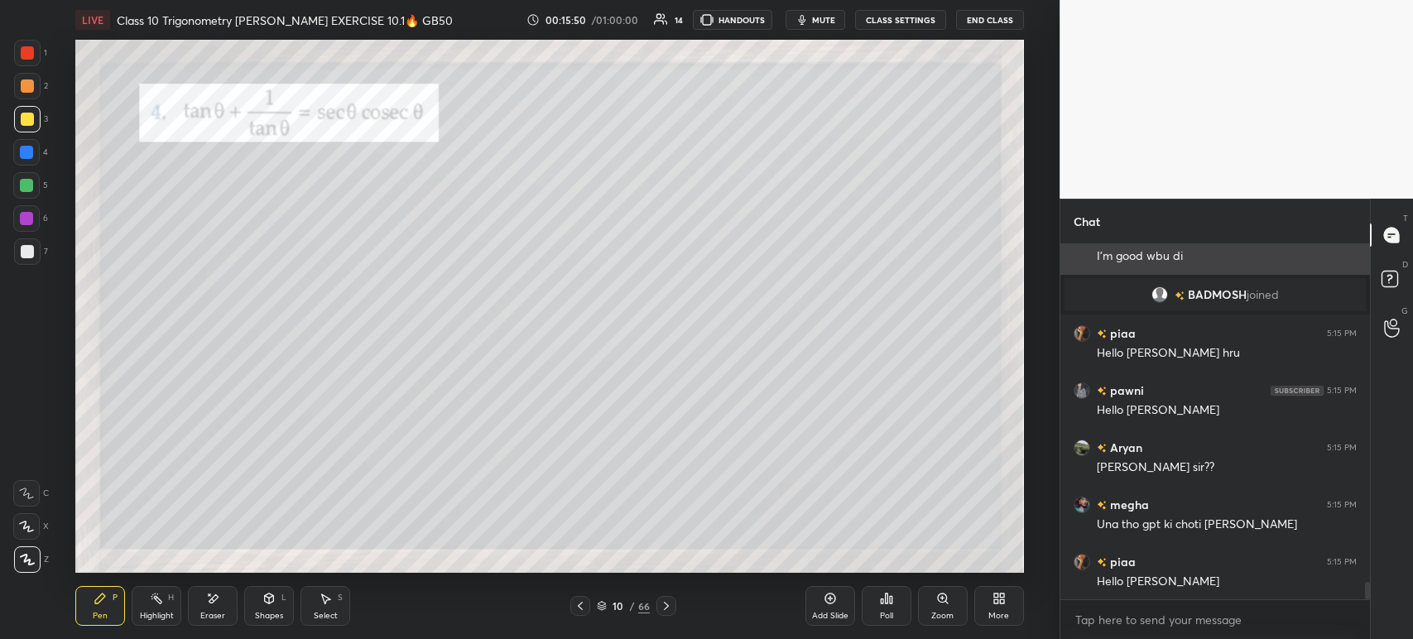
scroll to position [6932, 0]
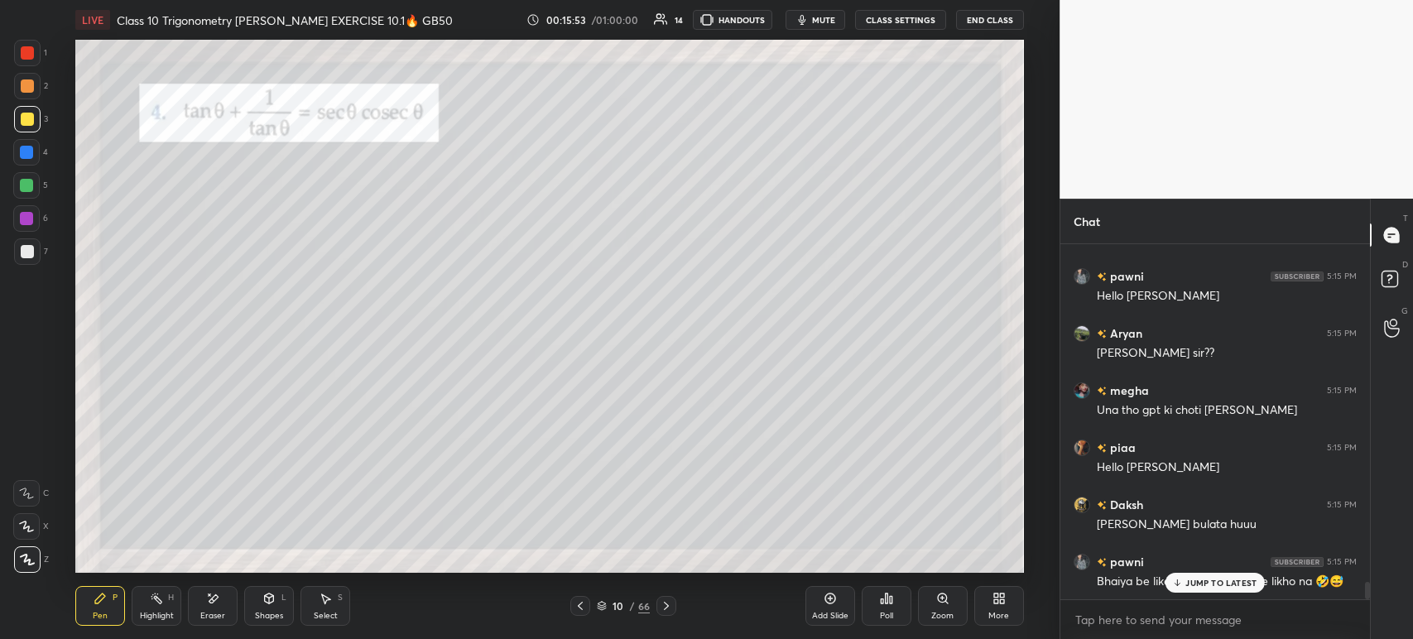
click at [33, 128] on div at bounding box center [27, 119] width 26 height 26
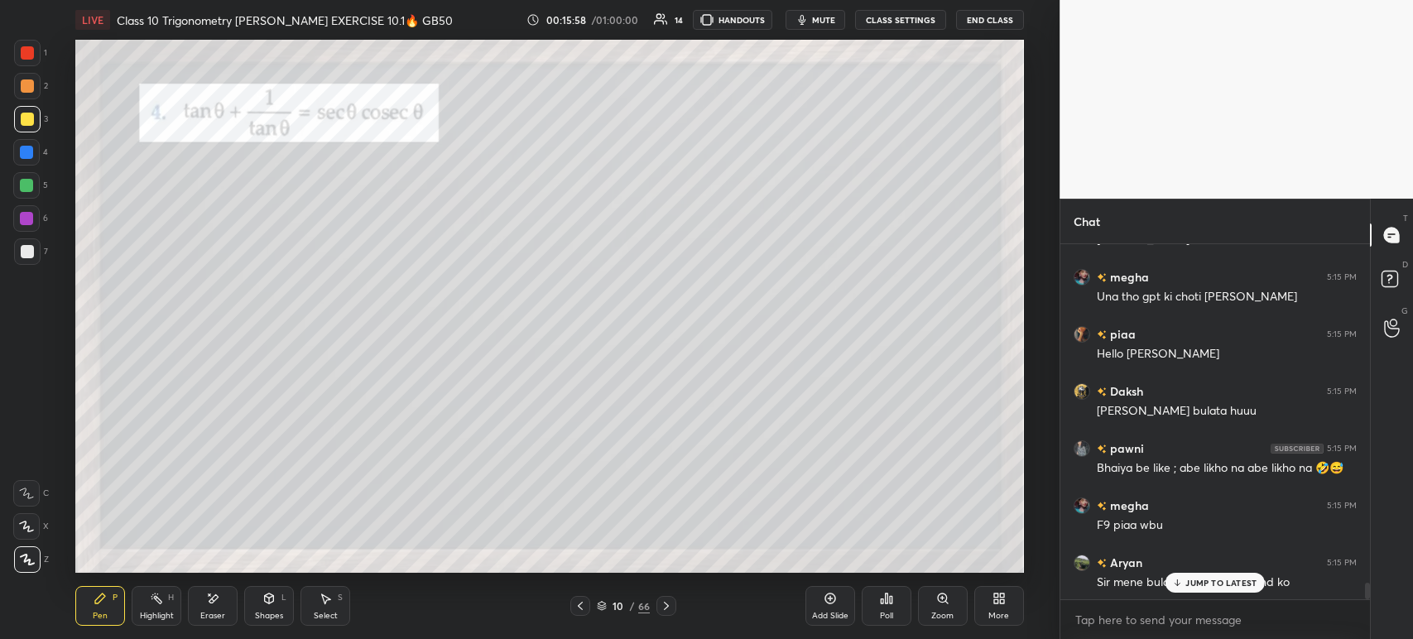
scroll to position [7160, 0]
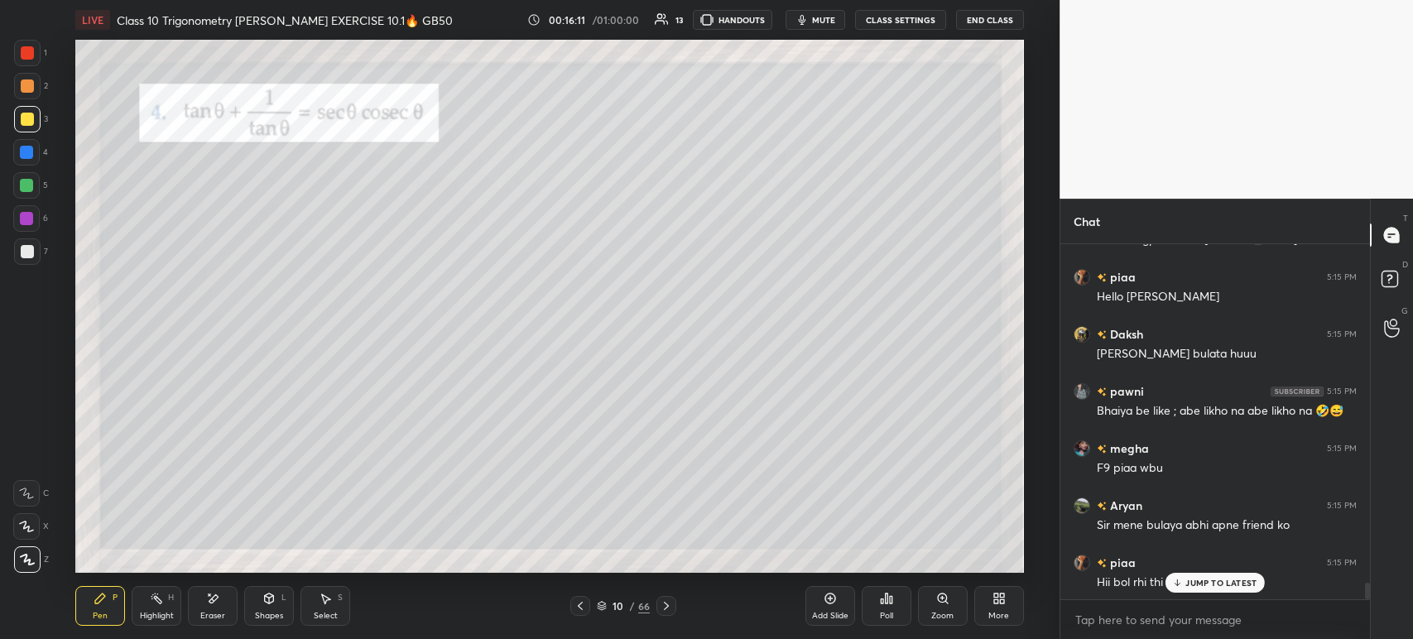
click at [213, 612] on div "Eraser" at bounding box center [212, 616] width 25 height 8
click at [122, 601] on div "Pen P" at bounding box center [100, 606] width 50 height 40
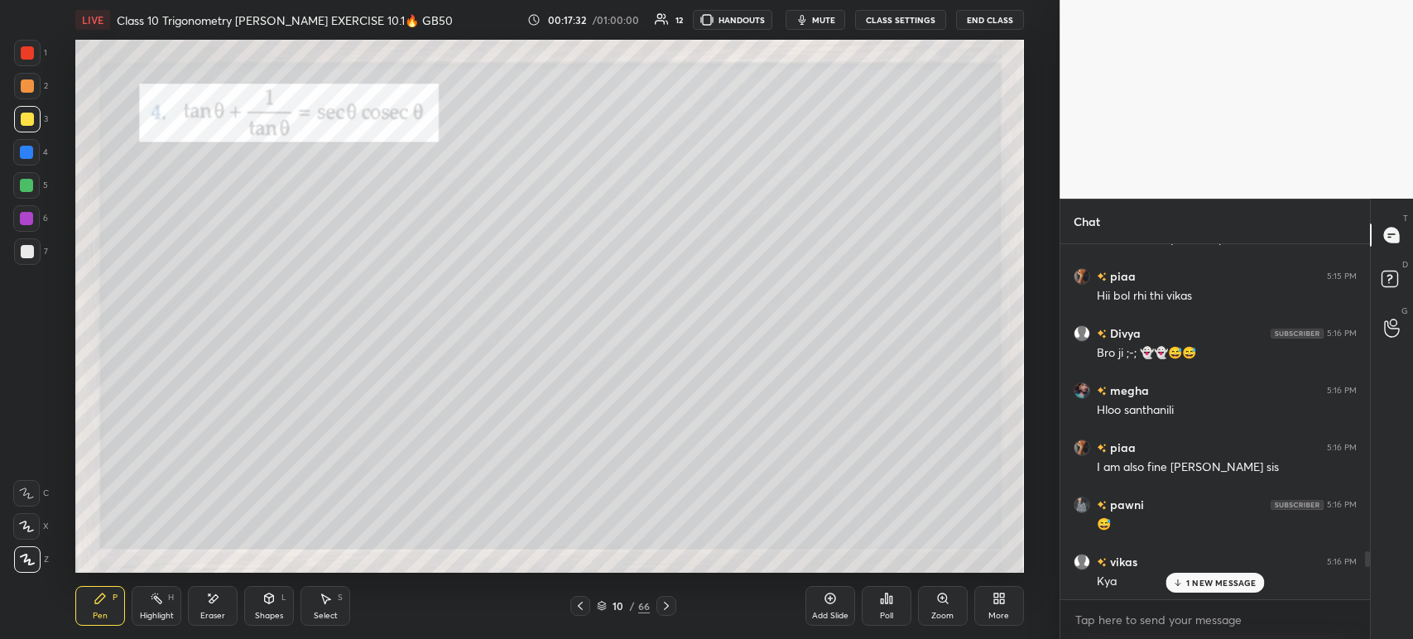
scroll to position [8074, 0]
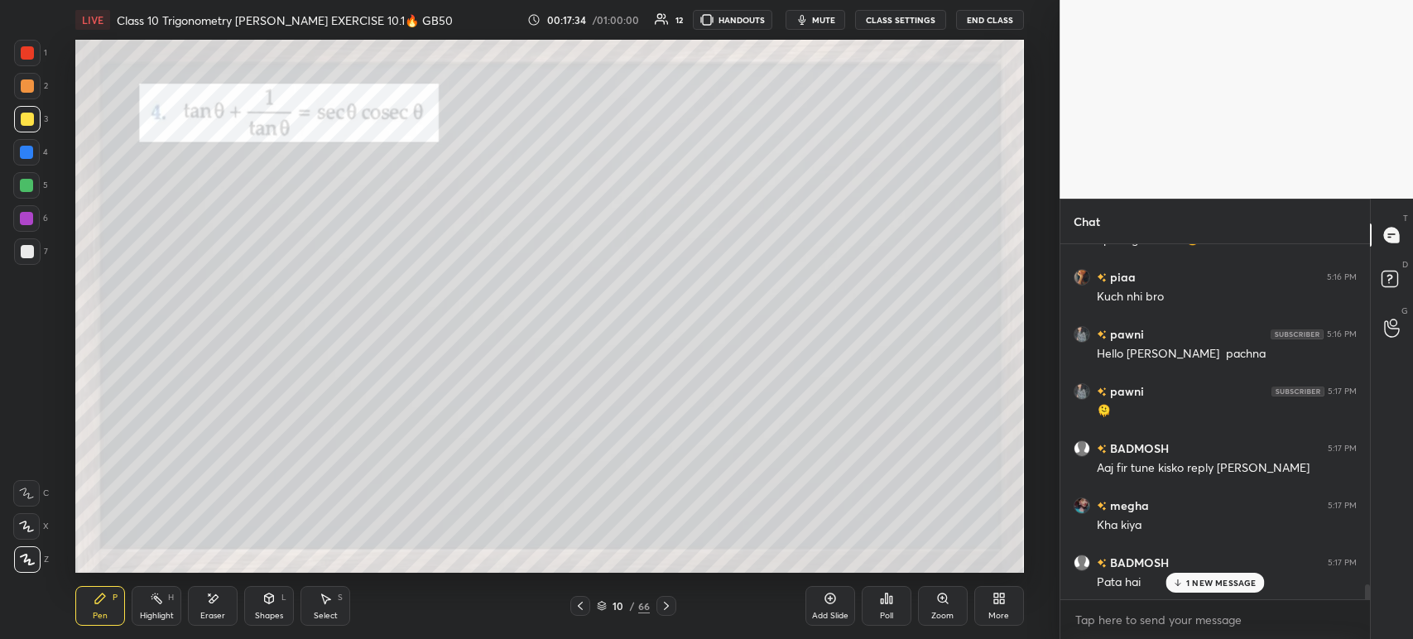
click at [666, 609] on icon at bounding box center [666, 606] width 5 height 8
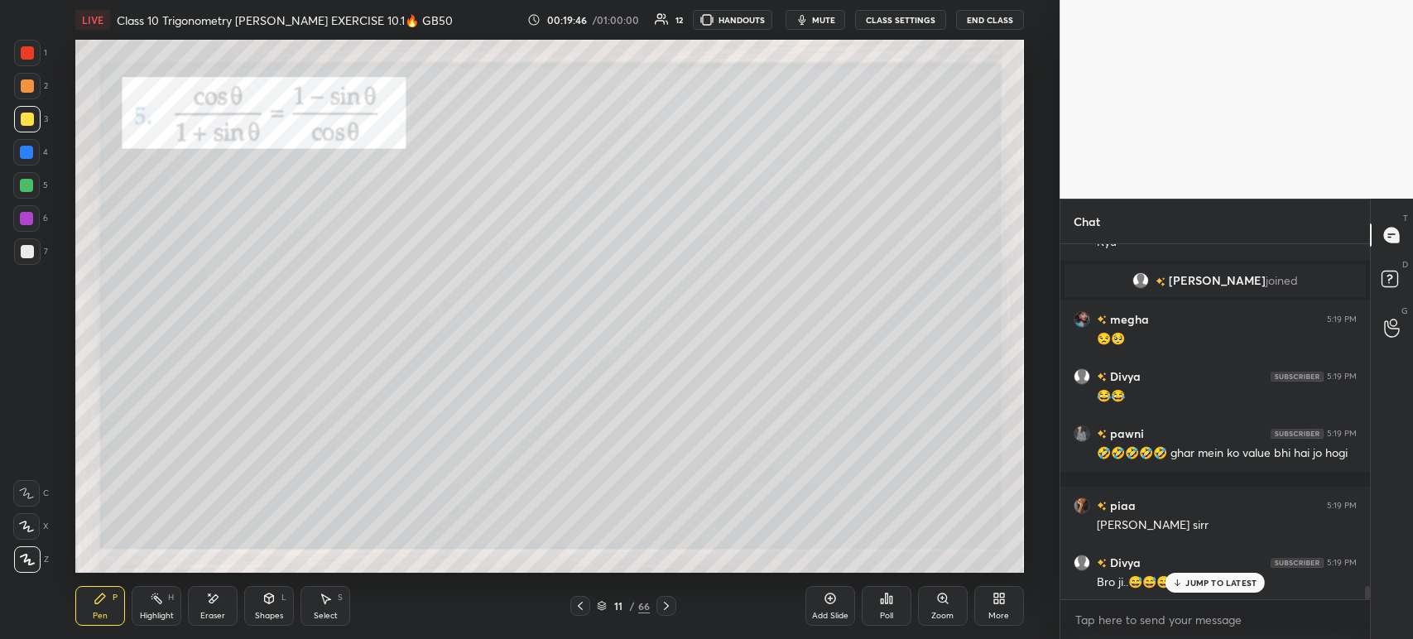
scroll to position [8993, 0]
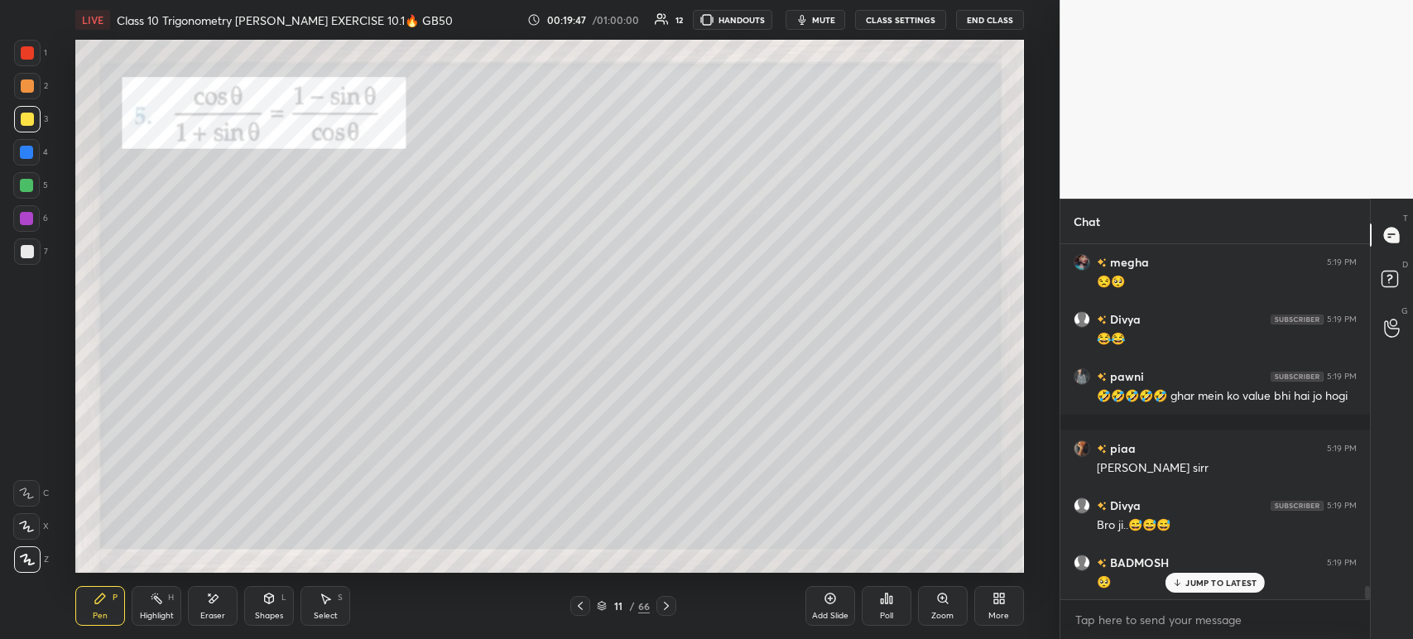
click at [676, 609] on div "11 / 66" at bounding box center [622, 606] width 365 height 20
click at [675, 608] on div at bounding box center [667, 606] width 20 height 20
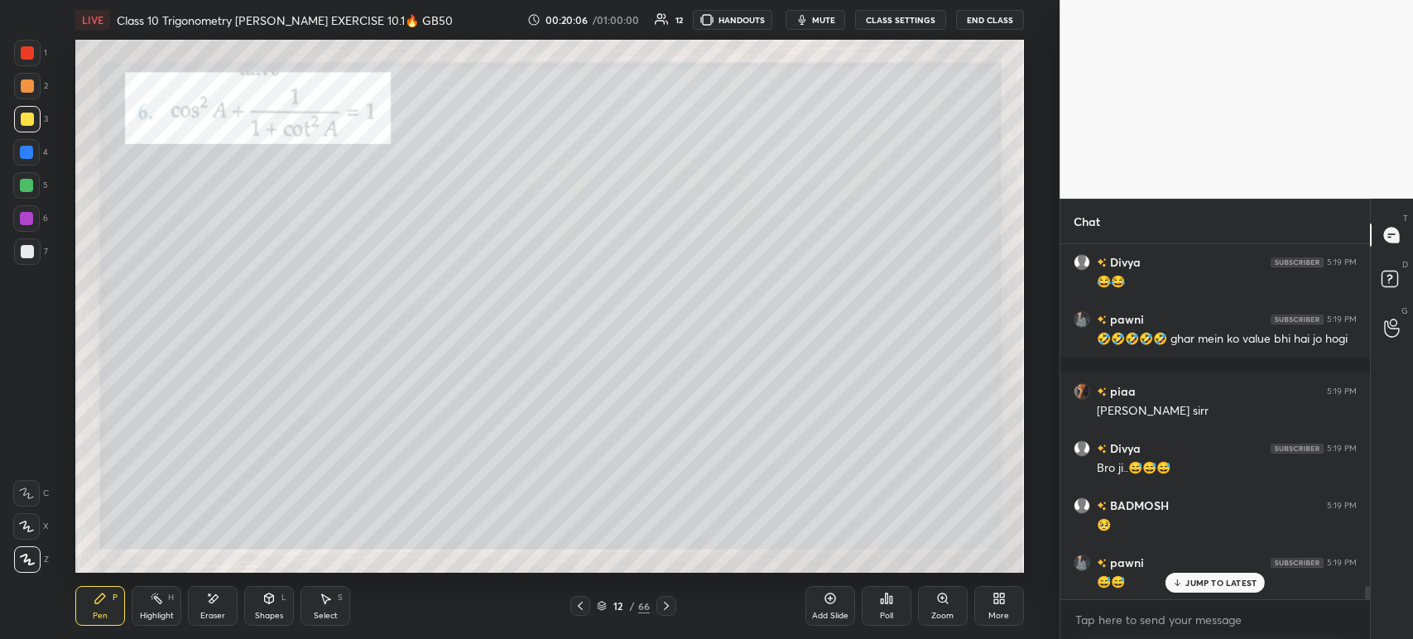
scroll to position [9107, 0]
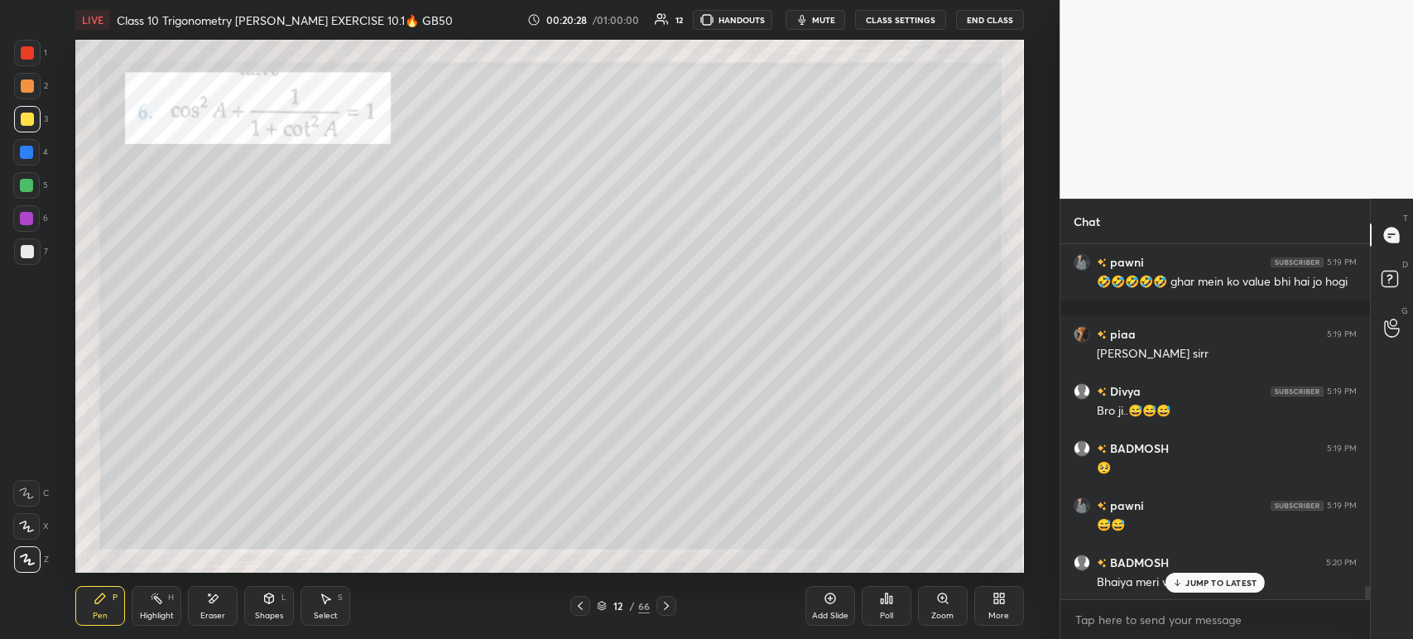
click at [33, 93] on div at bounding box center [27, 86] width 26 height 26
click at [27, 127] on div at bounding box center [27, 119] width 26 height 26
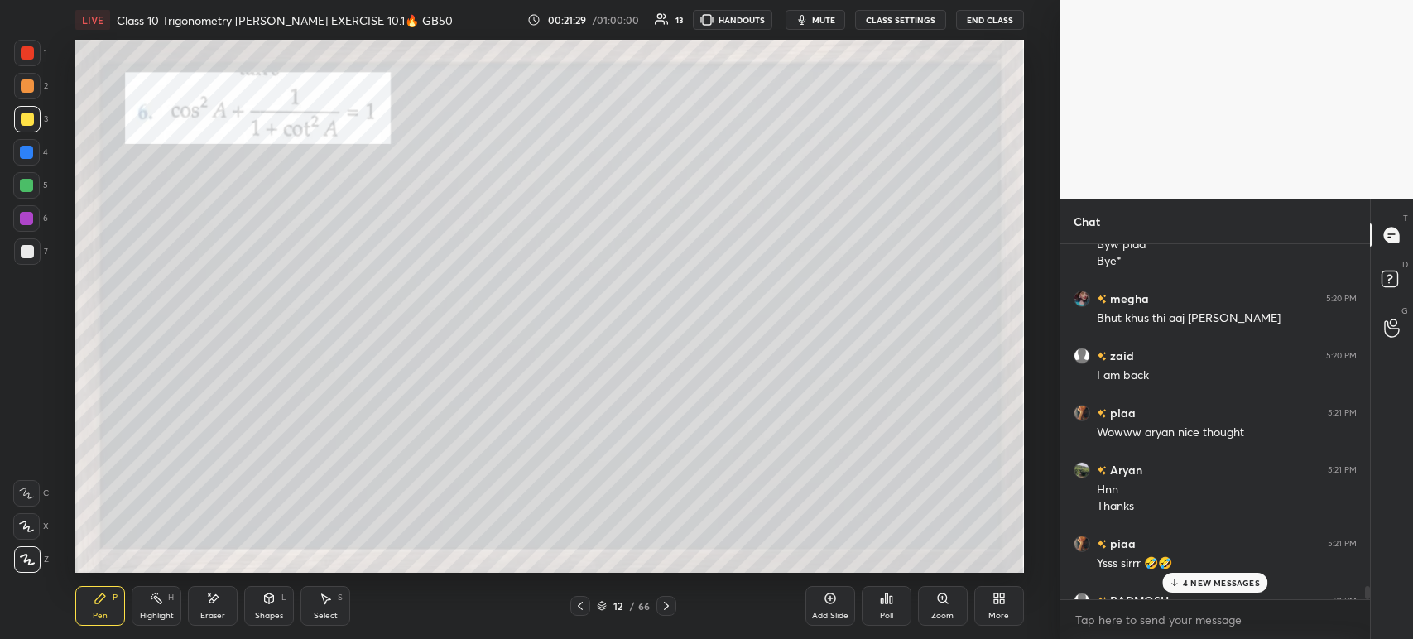
scroll to position [9799, 0]
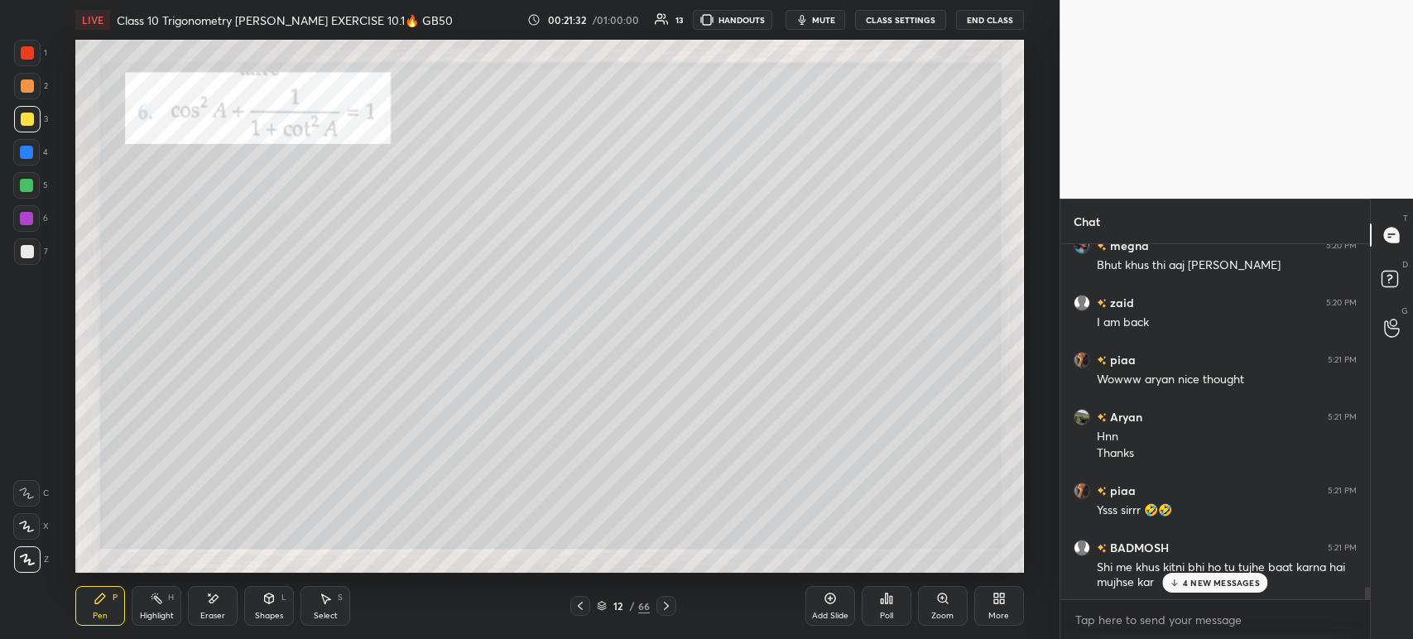
click at [662, 609] on icon at bounding box center [666, 605] width 13 height 13
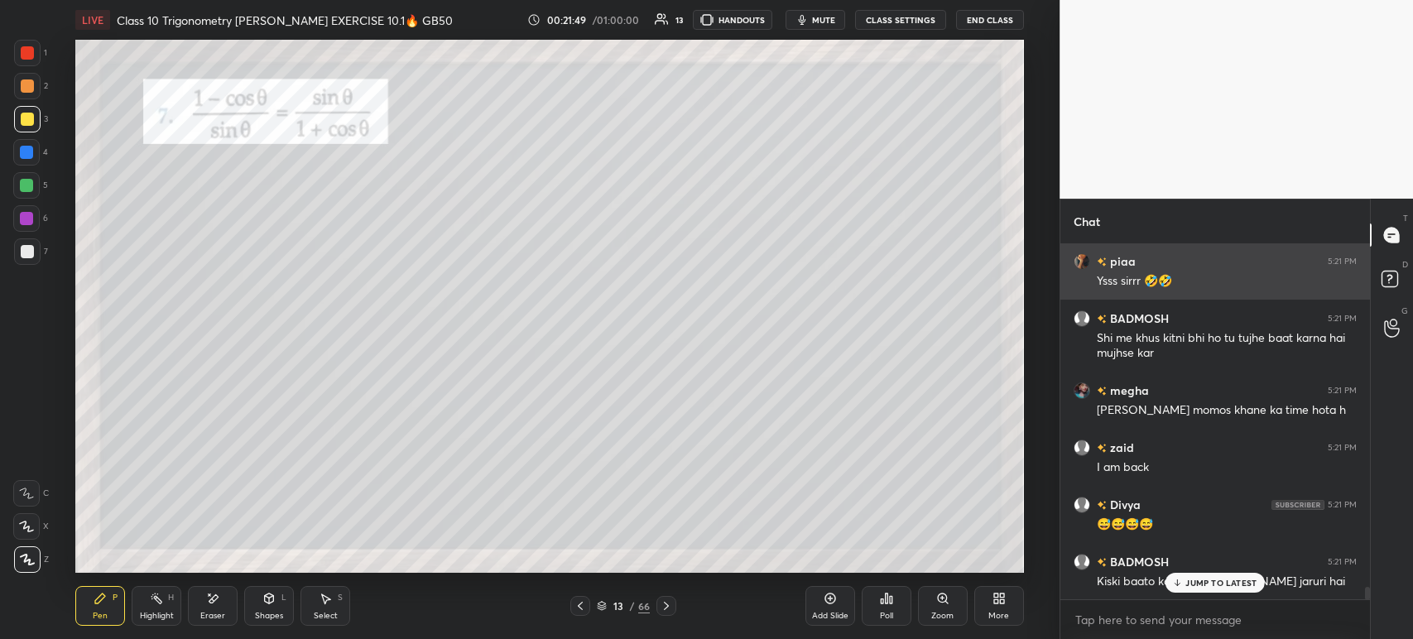
scroll to position [10084, 0]
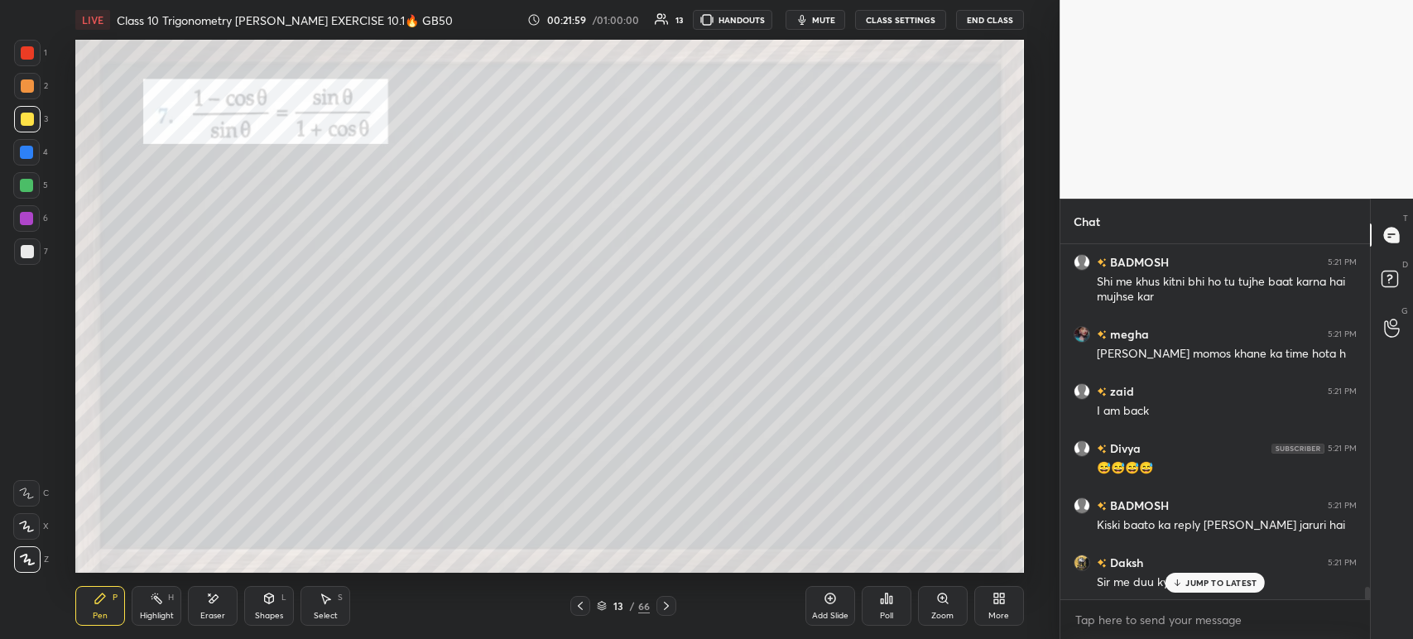
click at [42, 119] on div "3" at bounding box center [31, 119] width 34 height 26
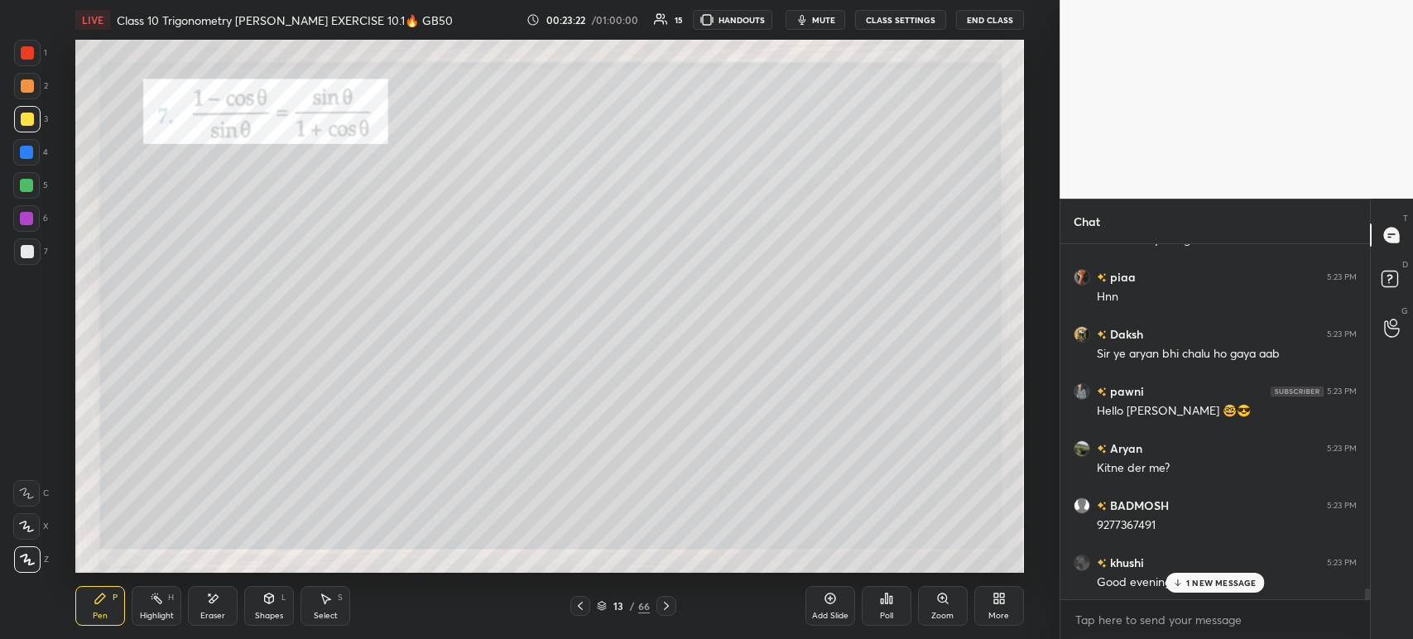
scroll to position [11311, 0]
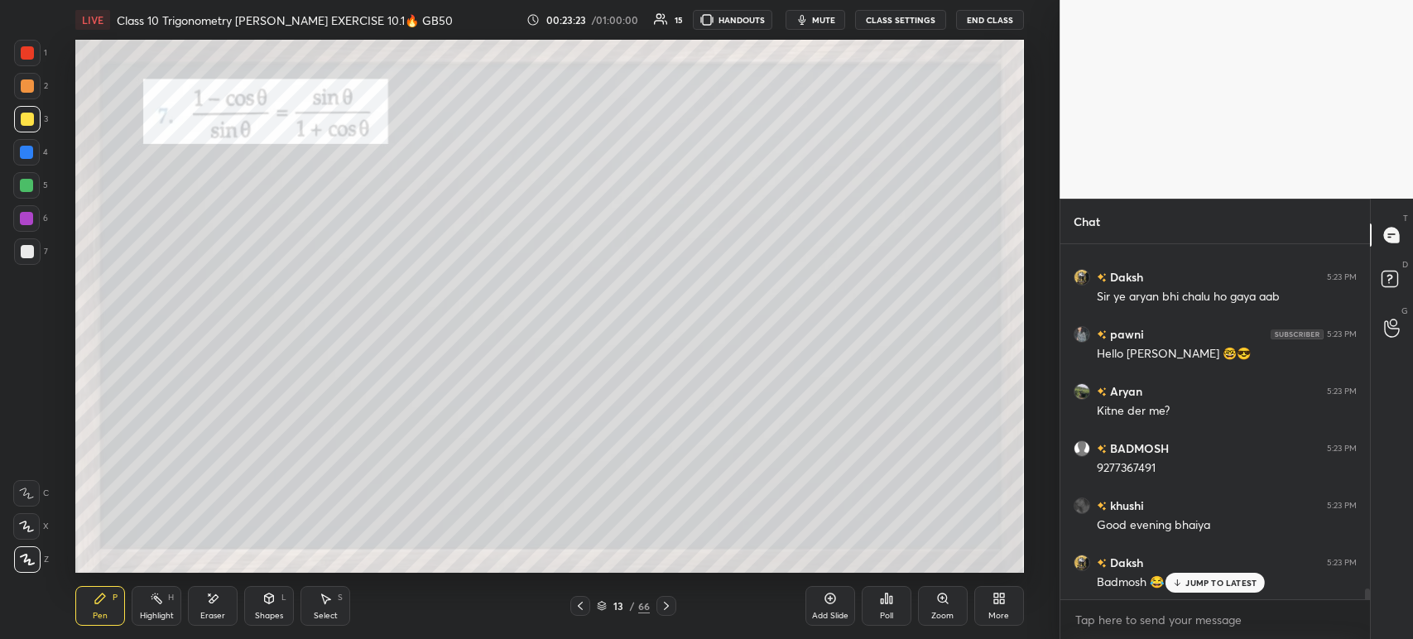
click at [669, 609] on icon at bounding box center [666, 605] width 13 height 13
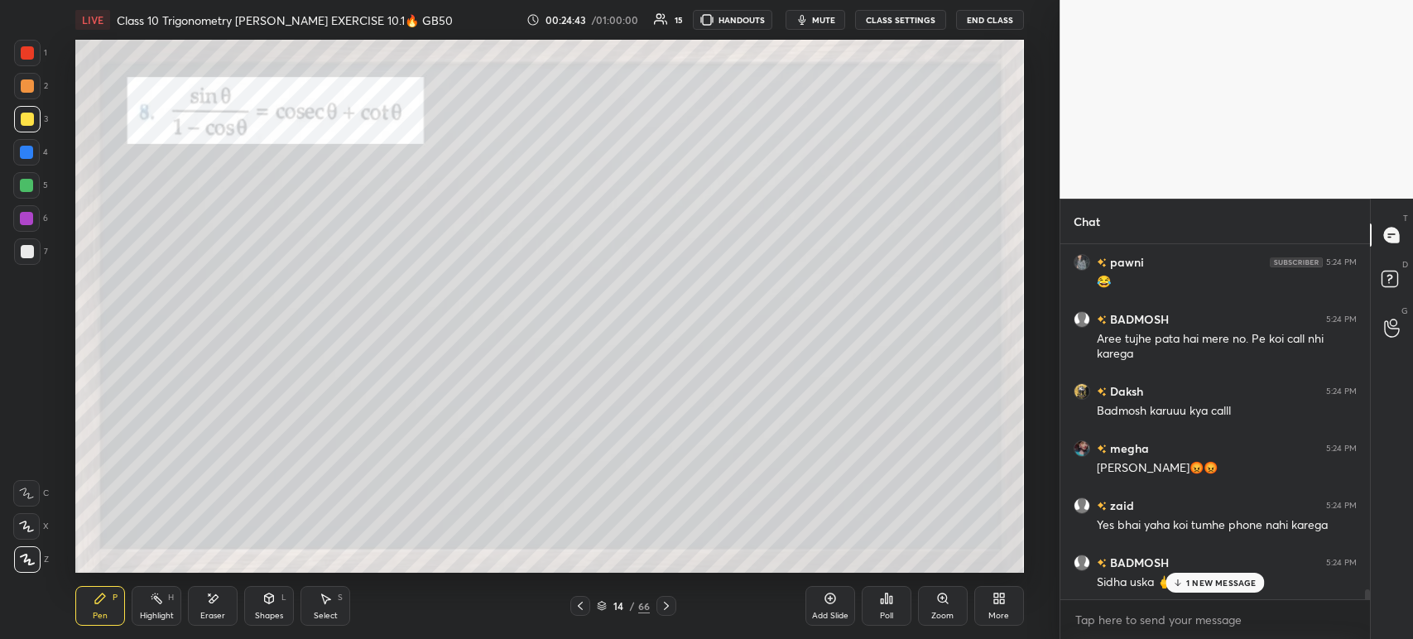
scroll to position [12427, 0]
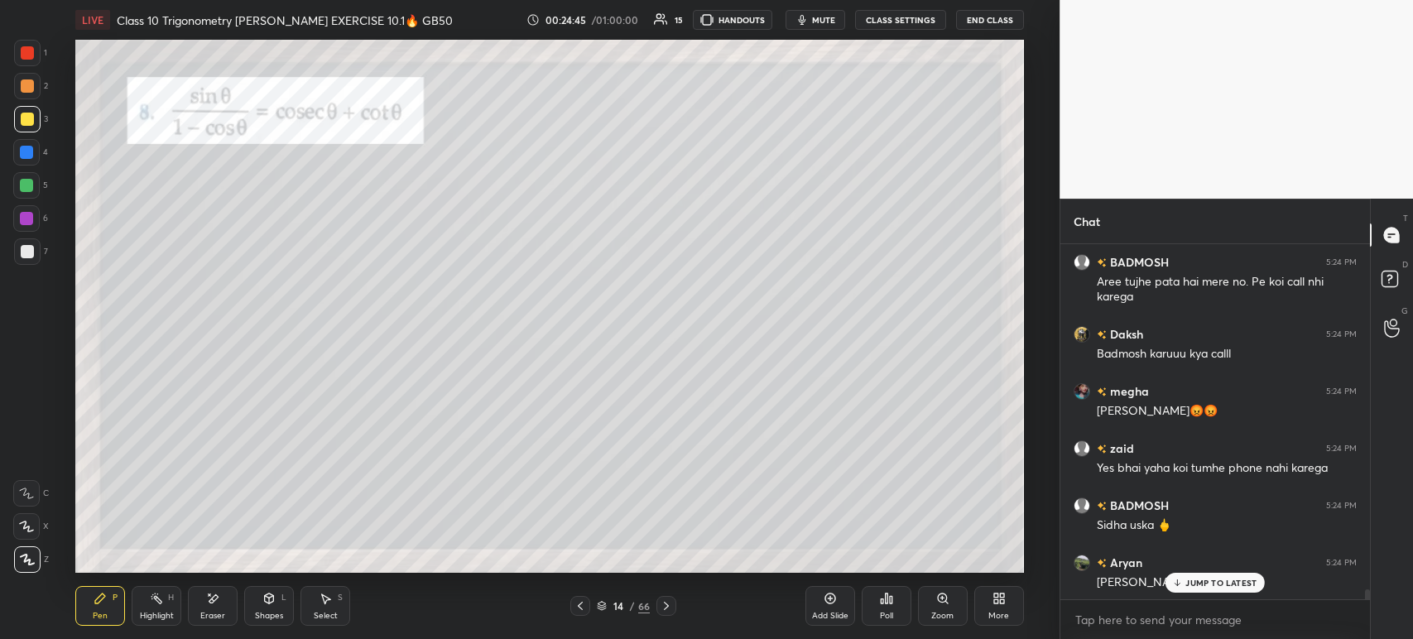
click at [669, 601] on icon at bounding box center [666, 605] width 13 height 13
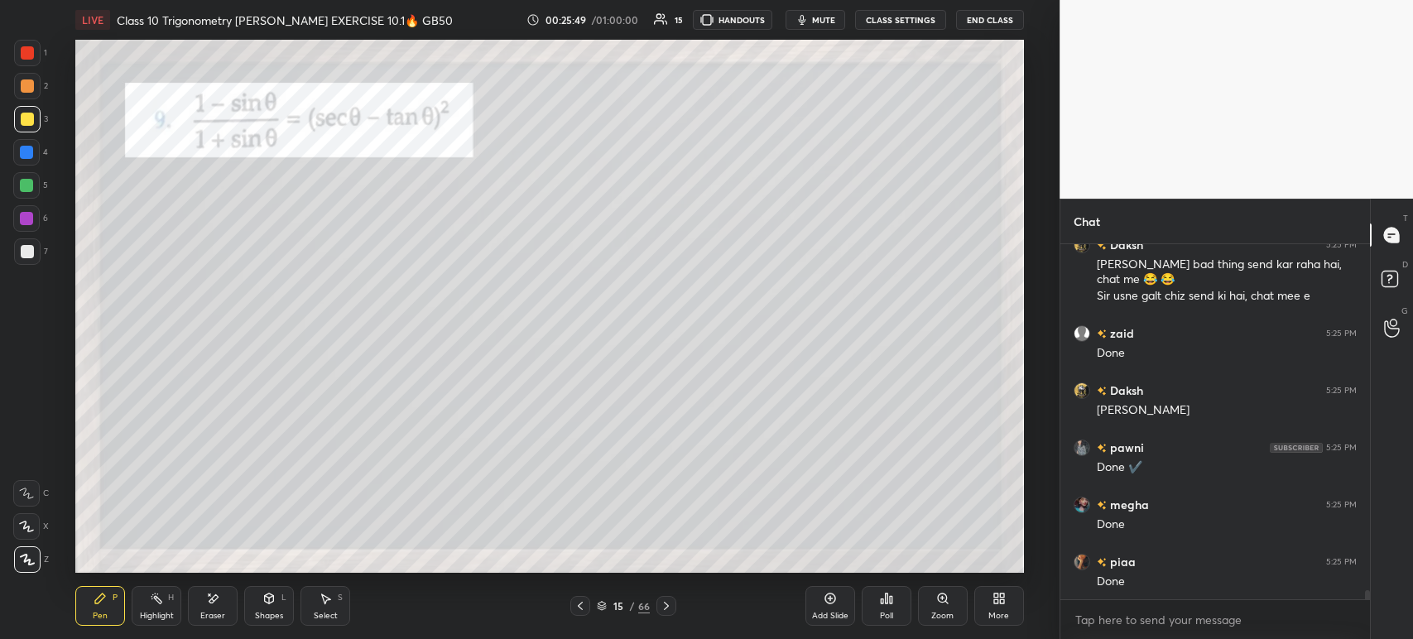
scroll to position [13330, 0]
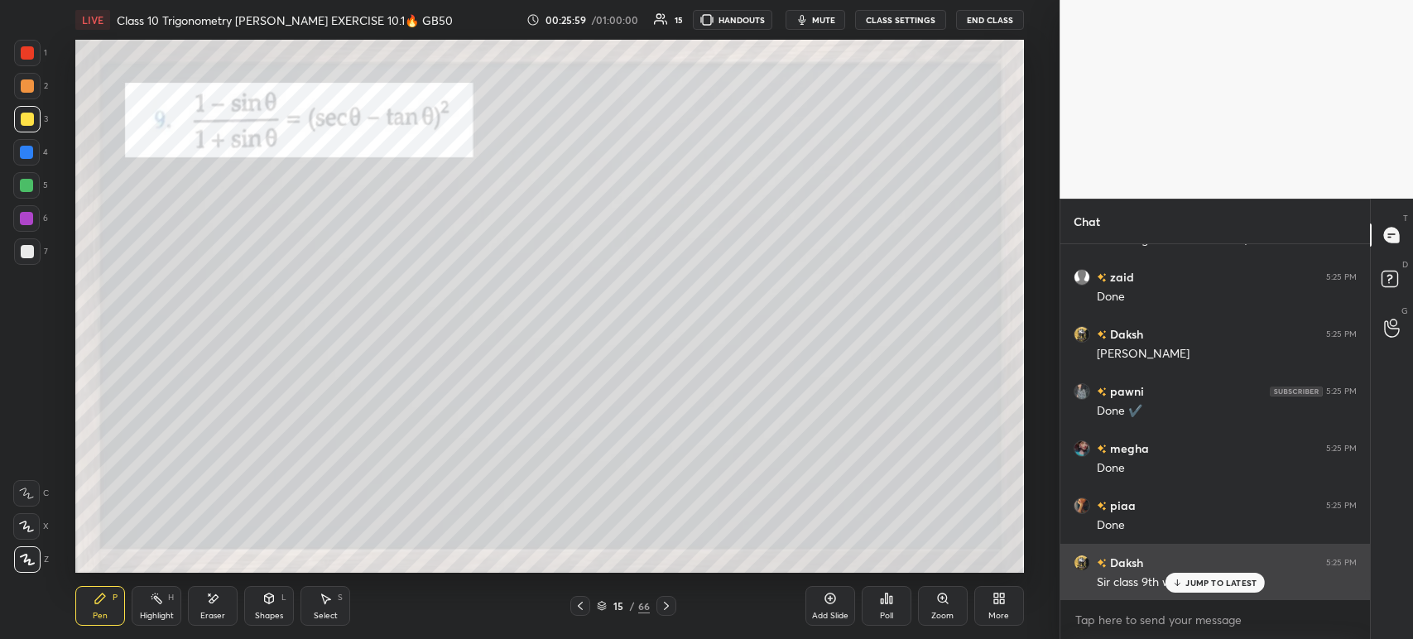
click at [1193, 589] on div "JUMP TO LATEST" at bounding box center [1215, 583] width 99 height 20
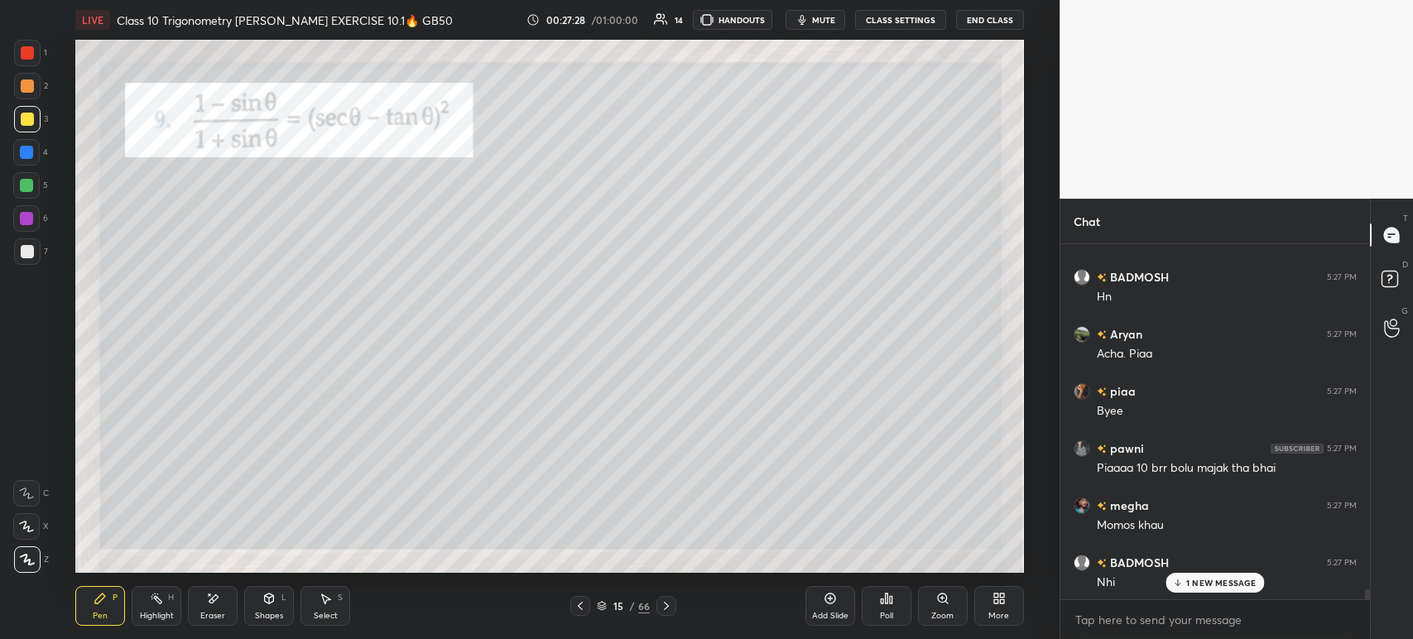
scroll to position [11944, 0]
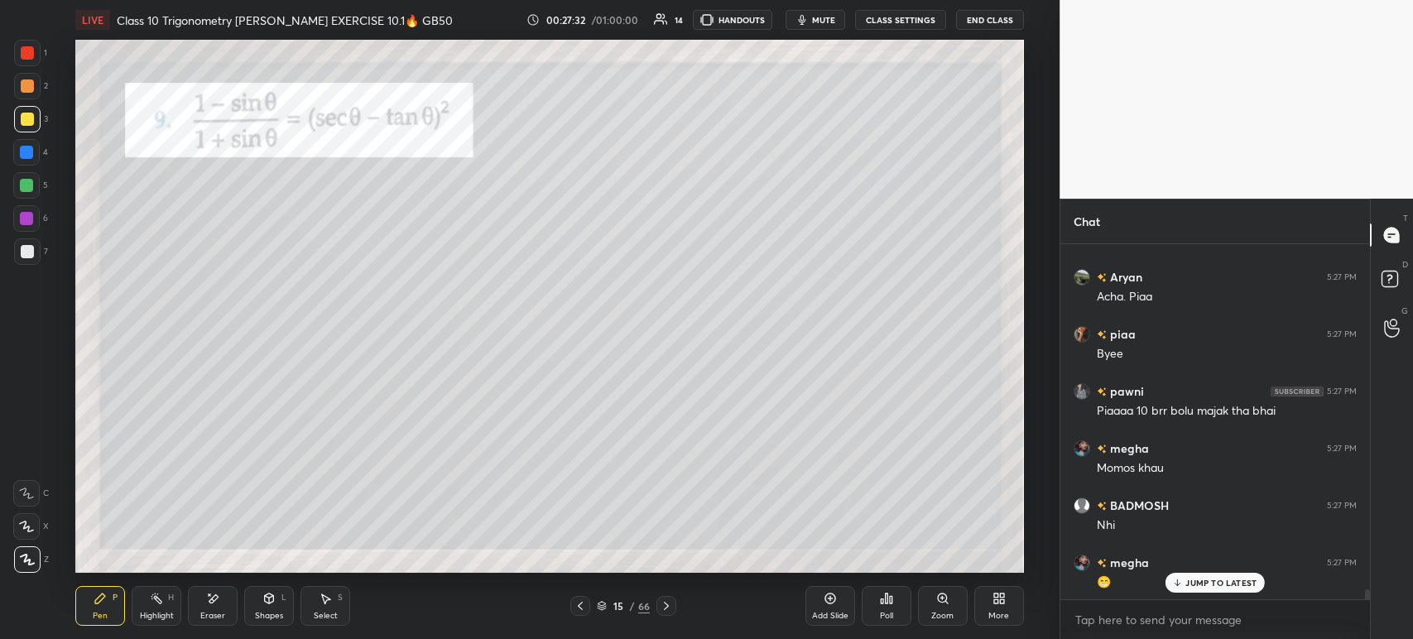
click at [662, 608] on icon at bounding box center [666, 605] width 13 height 13
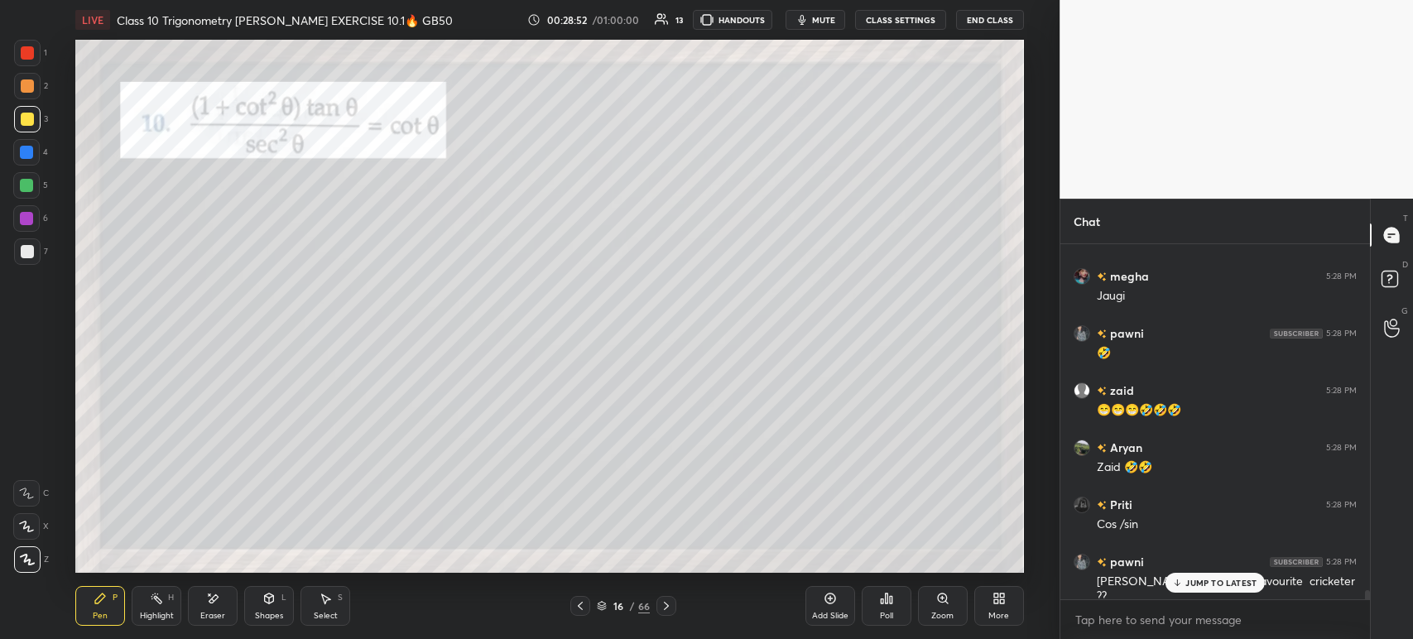
scroll to position [13330, 0]
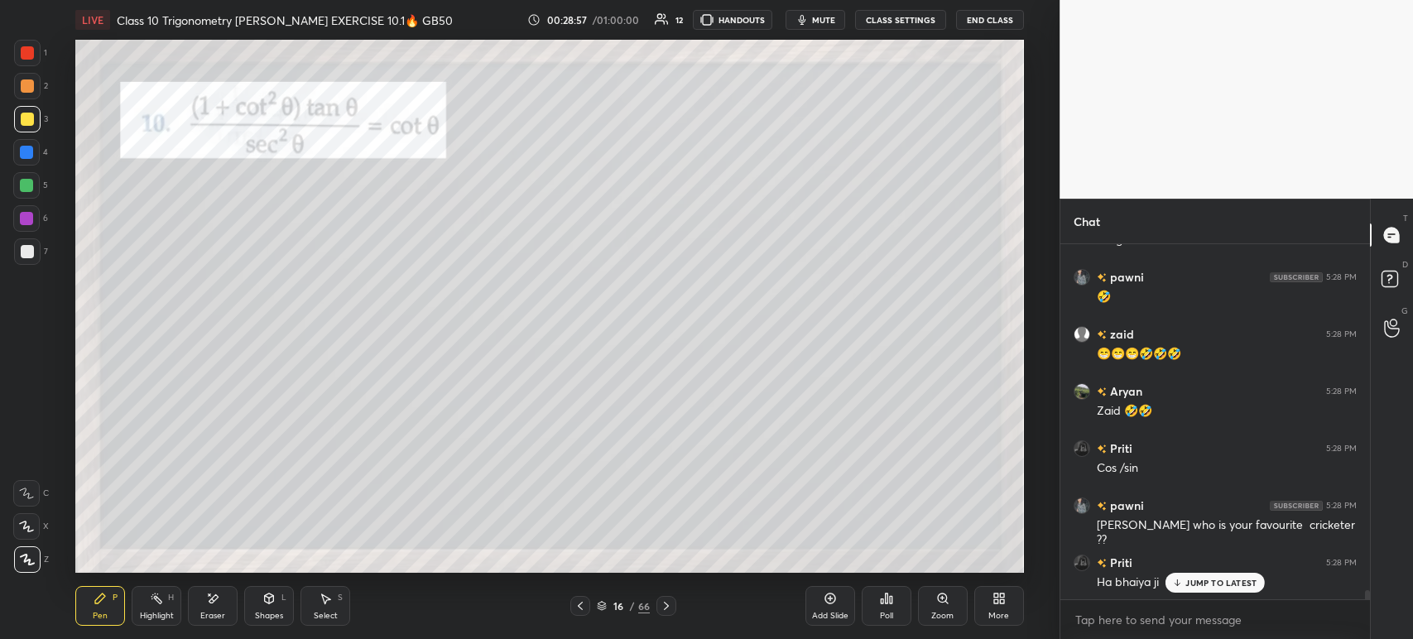
click at [667, 607] on icon at bounding box center [666, 606] width 5 height 8
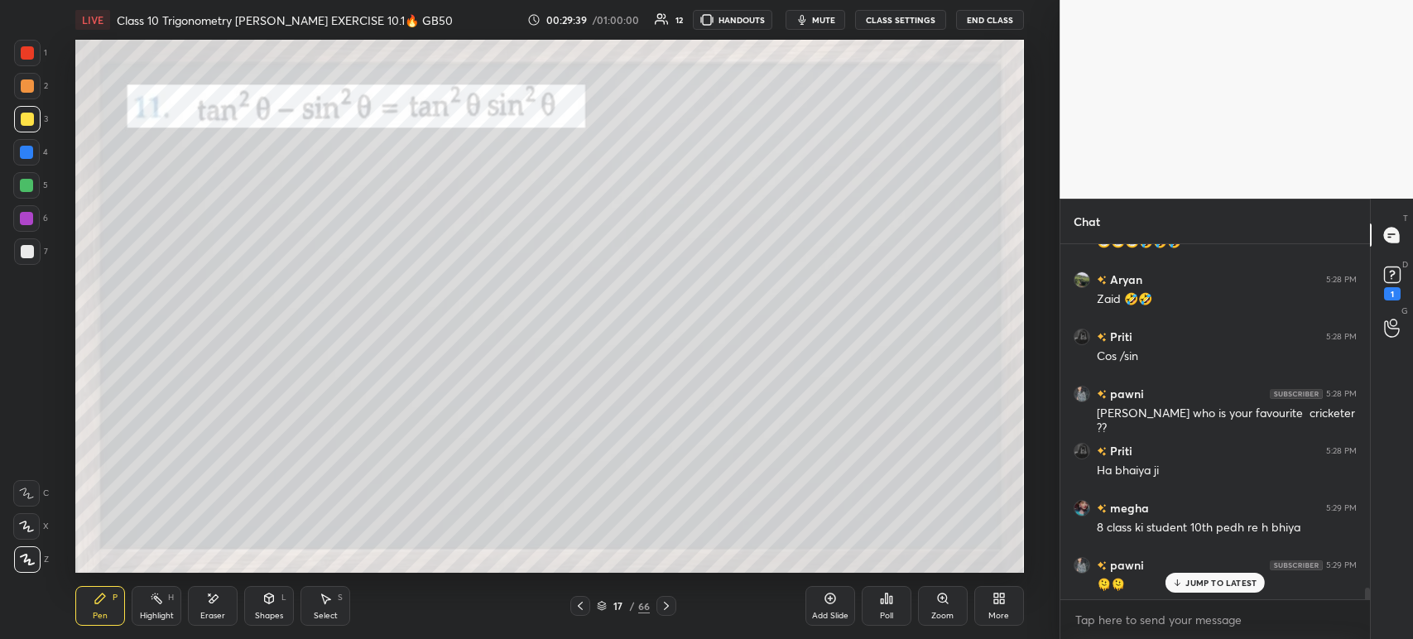
scroll to position [13440, 0]
click at [1398, 290] on div "1" at bounding box center [1392, 293] width 17 height 13
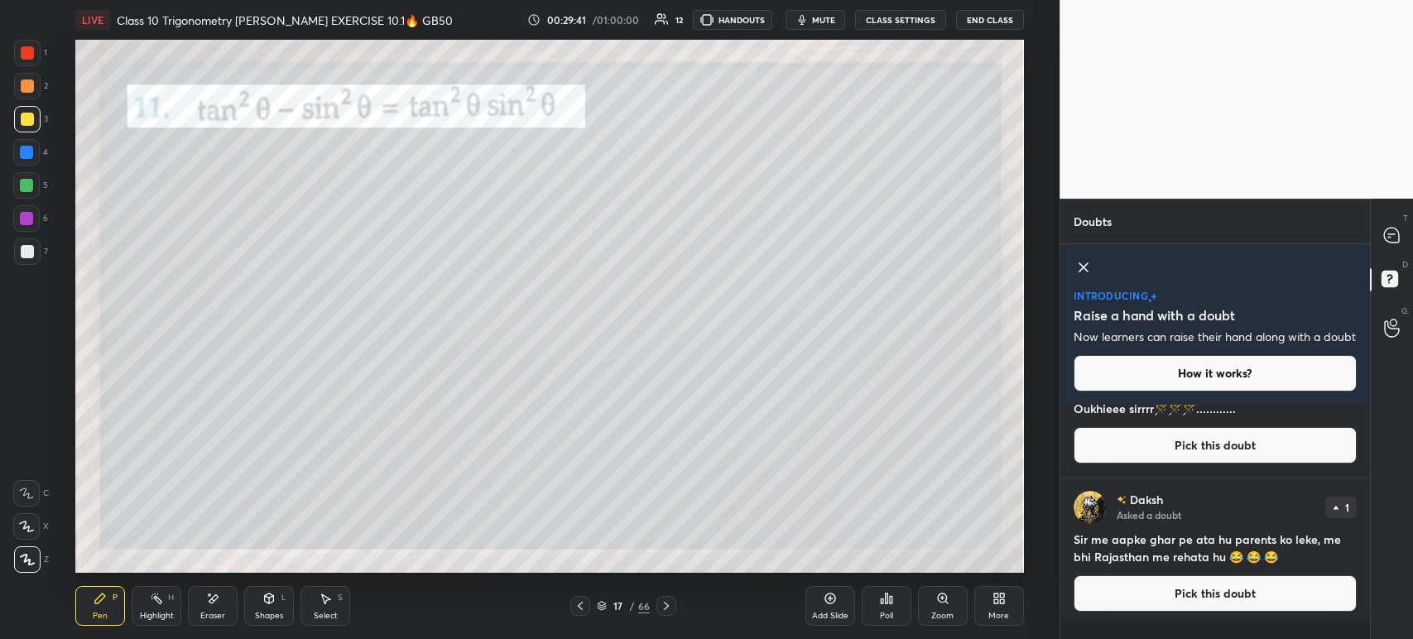
scroll to position [60, 0]
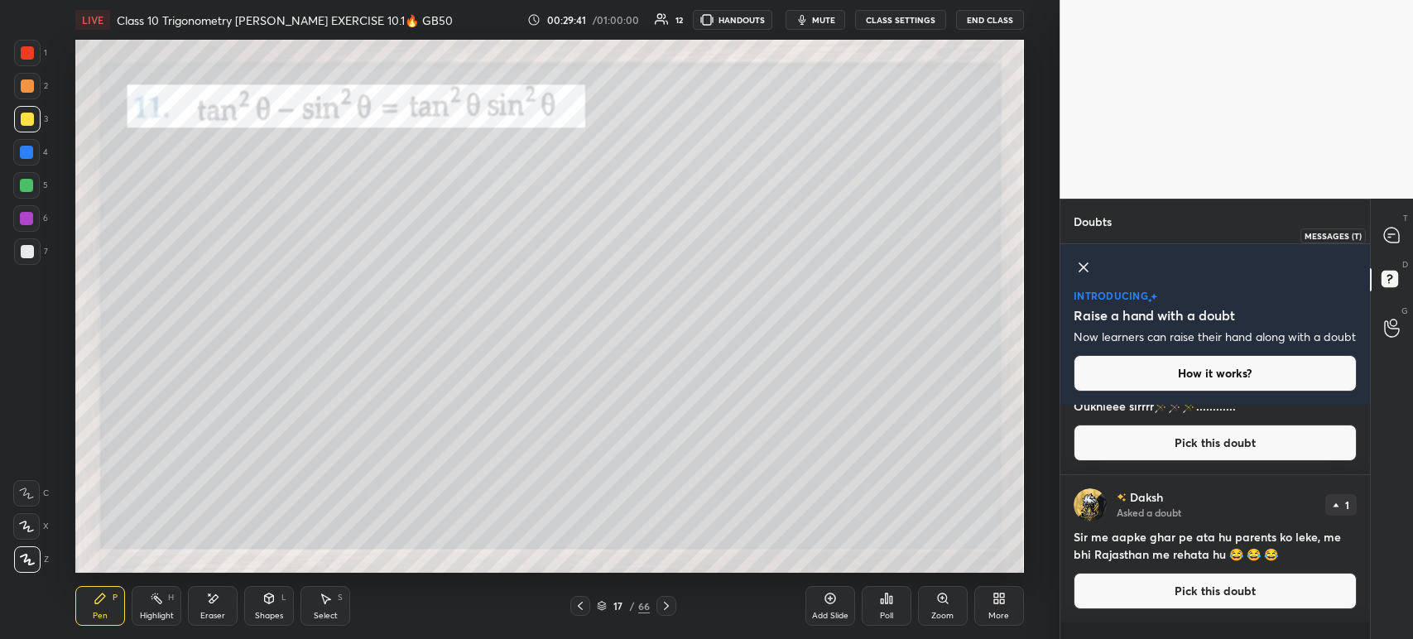
click at [1391, 237] on icon at bounding box center [1391, 235] width 15 height 15
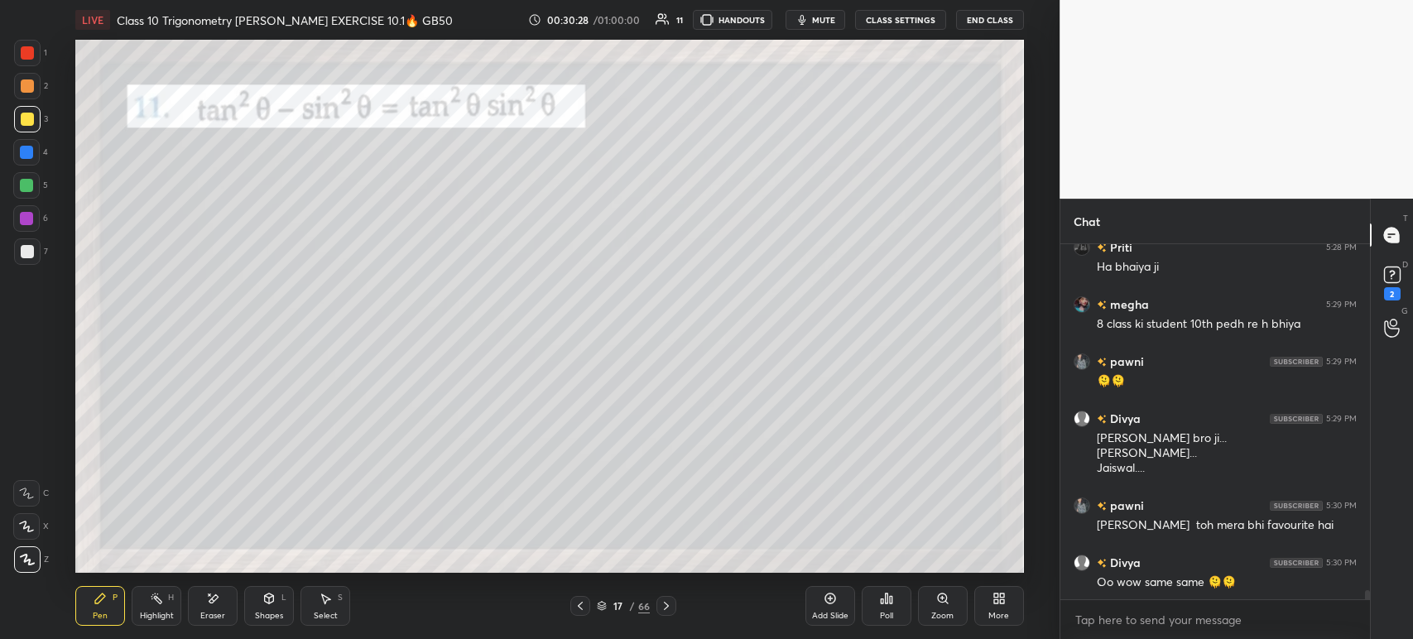
scroll to position [13038, 0]
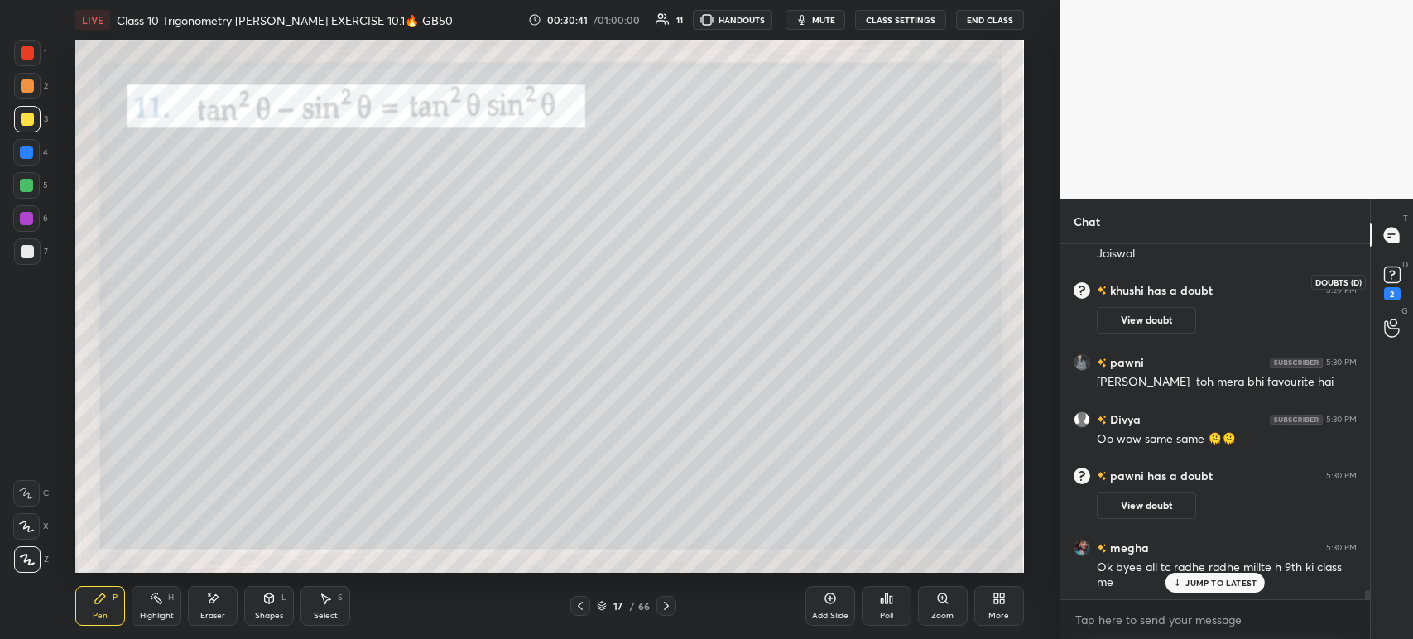
click at [1396, 286] on icon at bounding box center [1392, 274] width 25 height 25
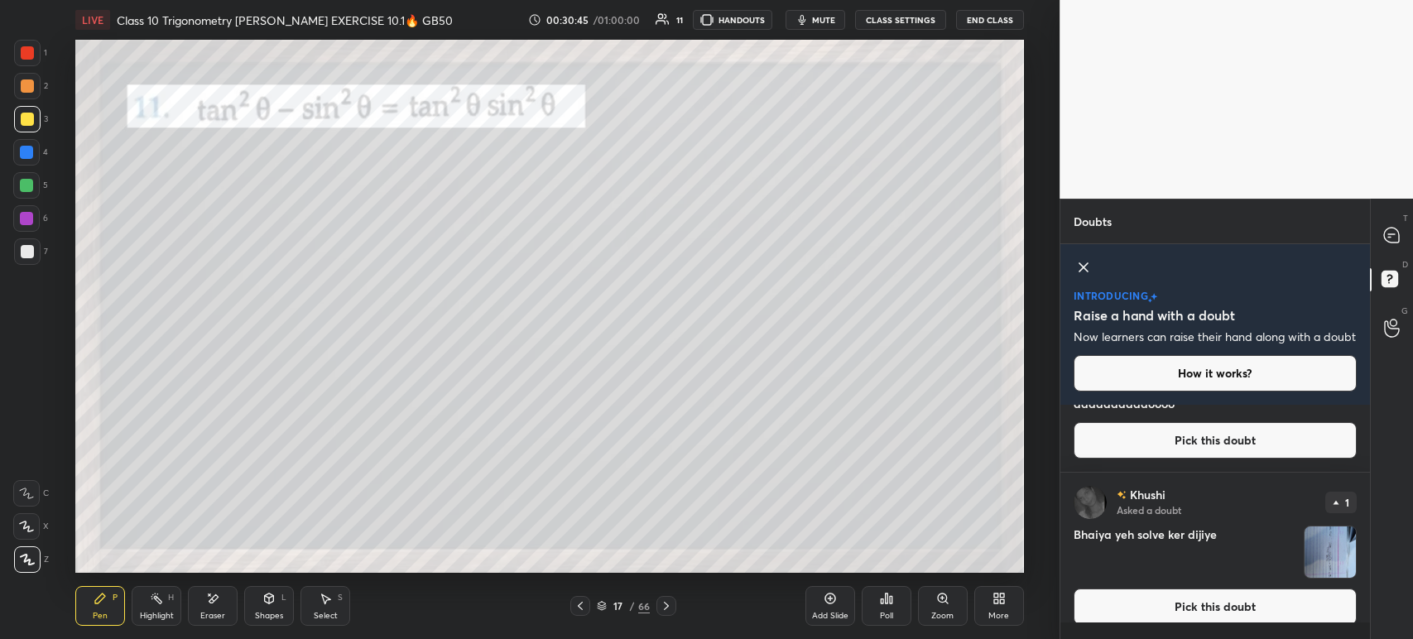
scroll to position [87, 0]
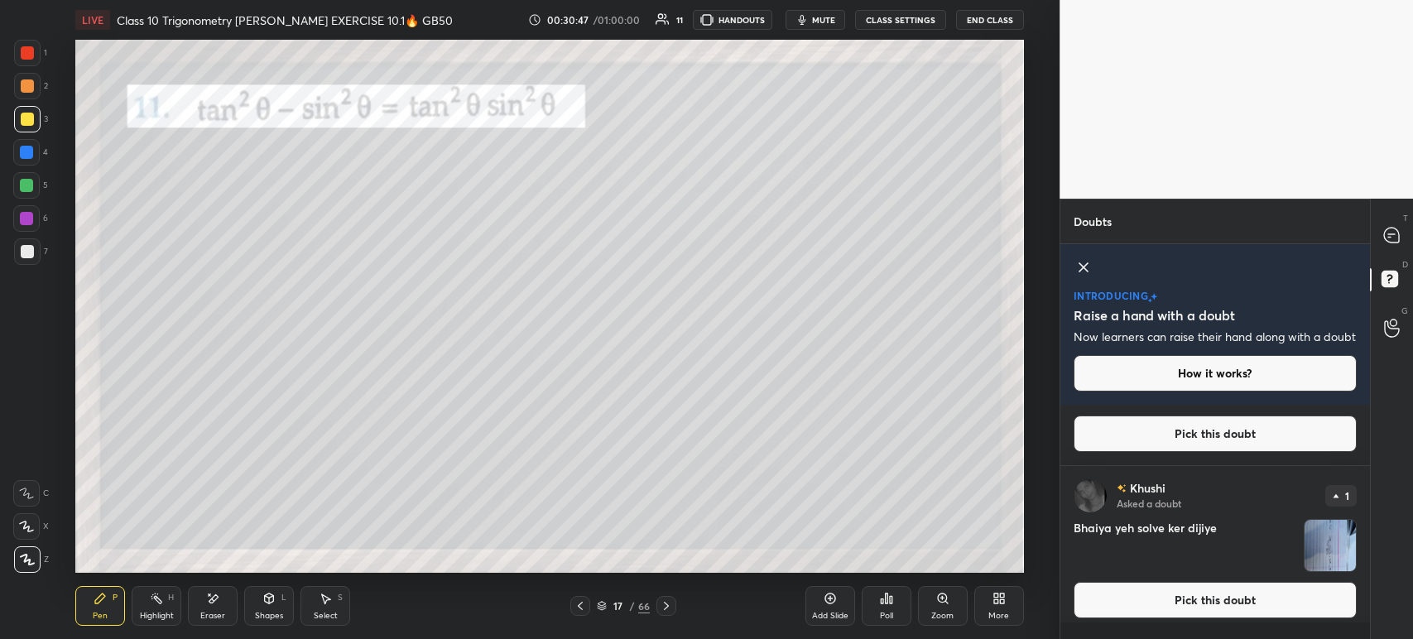
click at [1326, 571] on img "grid" at bounding box center [1330, 545] width 51 height 51
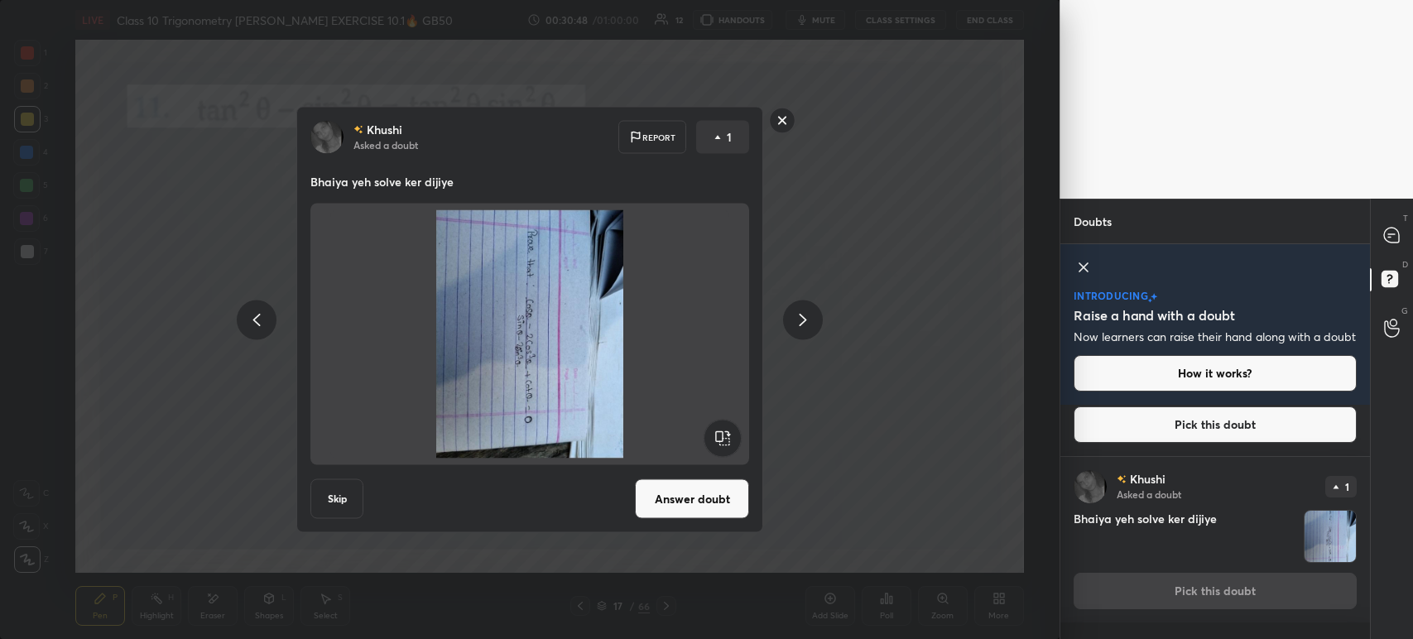
click at [725, 438] on rect at bounding box center [723, 438] width 37 height 37
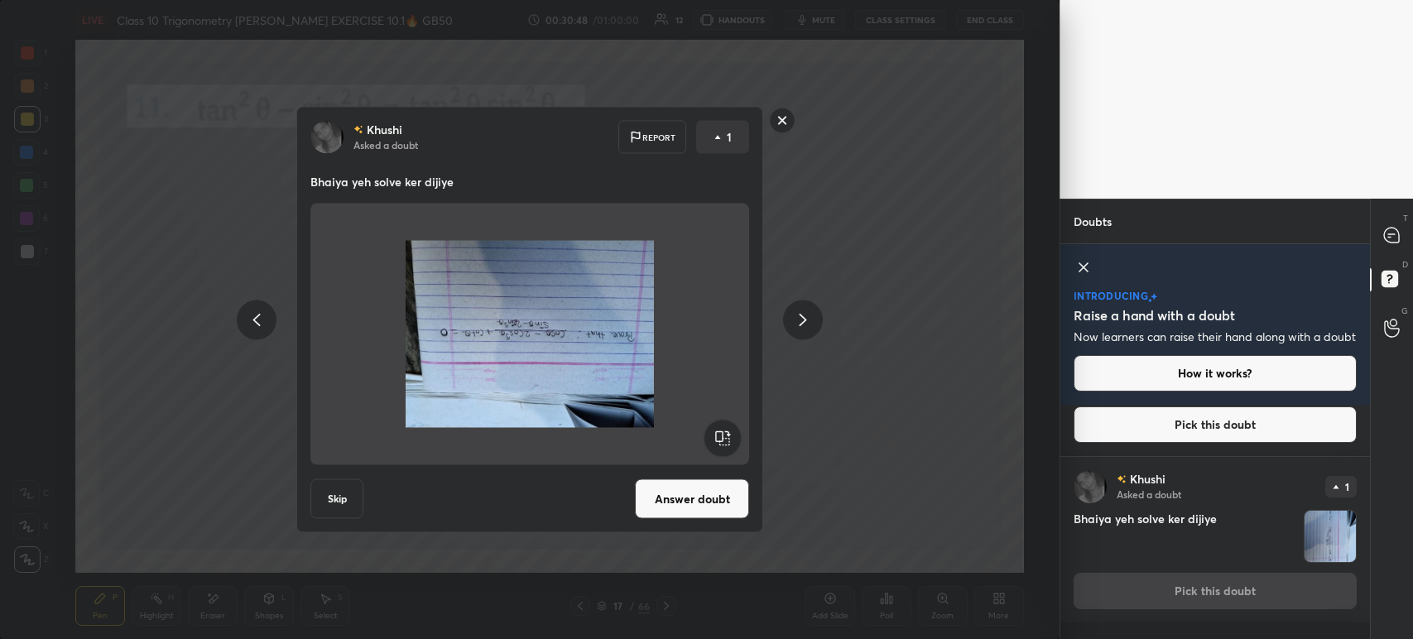
click at [721, 437] on rect at bounding box center [723, 438] width 37 height 37
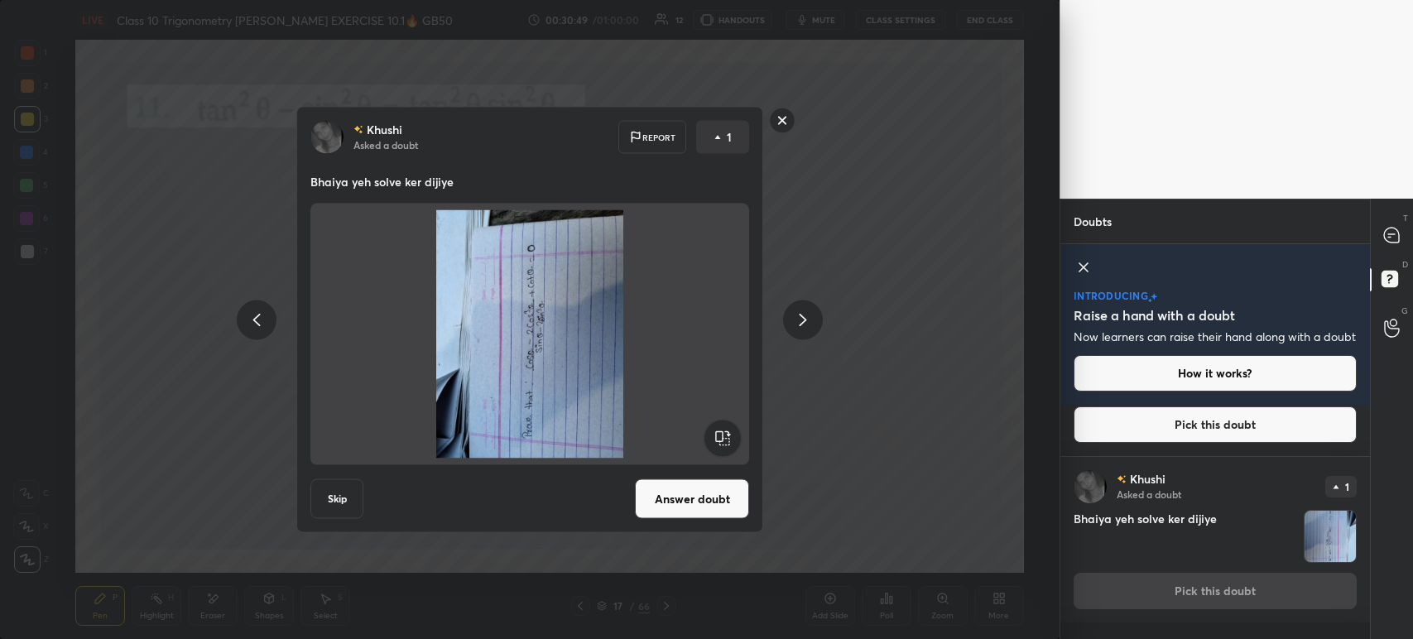
click at [717, 436] on rect at bounding box center [723, 438] width 37 height 37
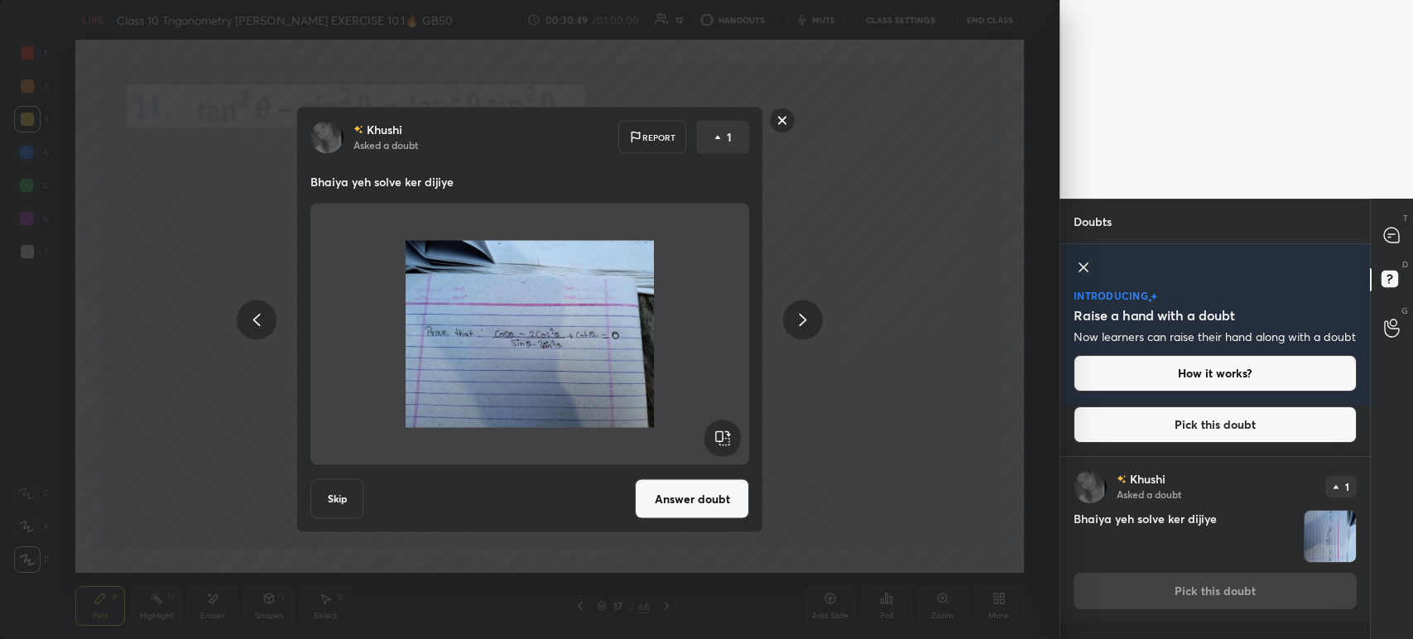
click at [669, 500] on button "Answer doubt" at bounding box center [692, 499] width 114 height 40
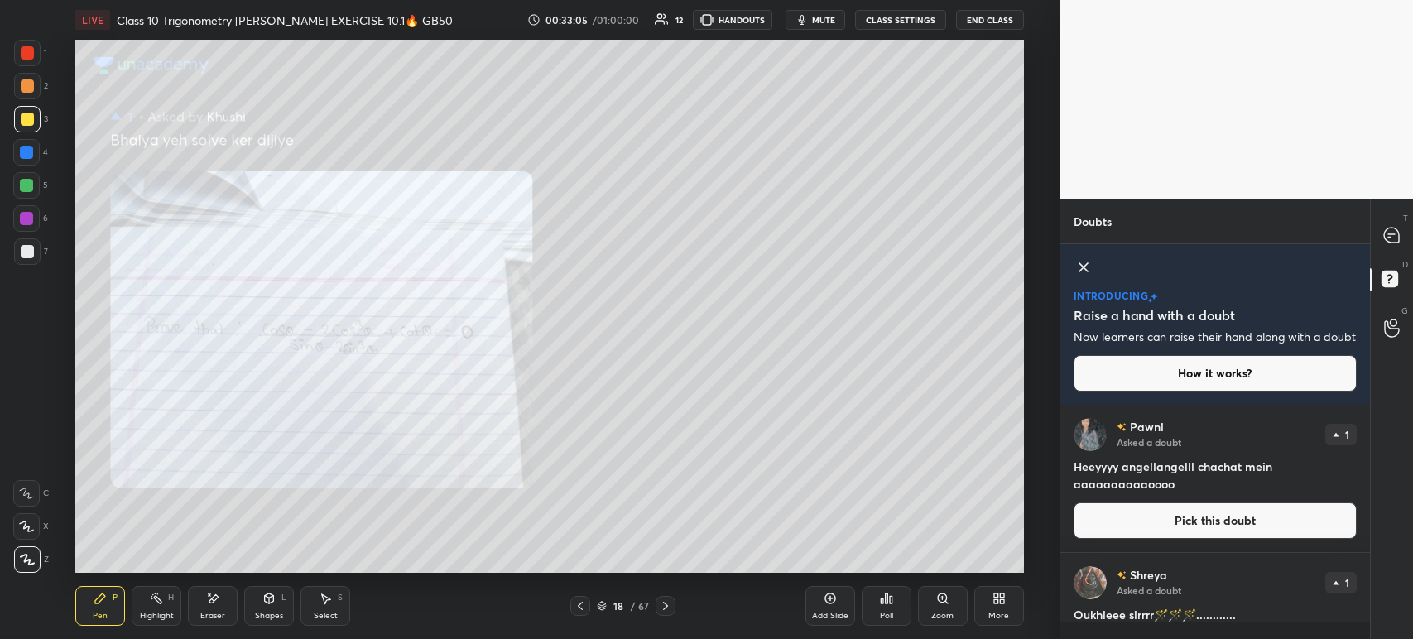
click at [16, 57] on div at bounding box center [27, 53] width 26 height 26
click at [28, 55] on div at bounding box center [27, 52] width 13 height 13
click at [1391, 249] on div at bounding box center [1392, 235] width 33 height 30
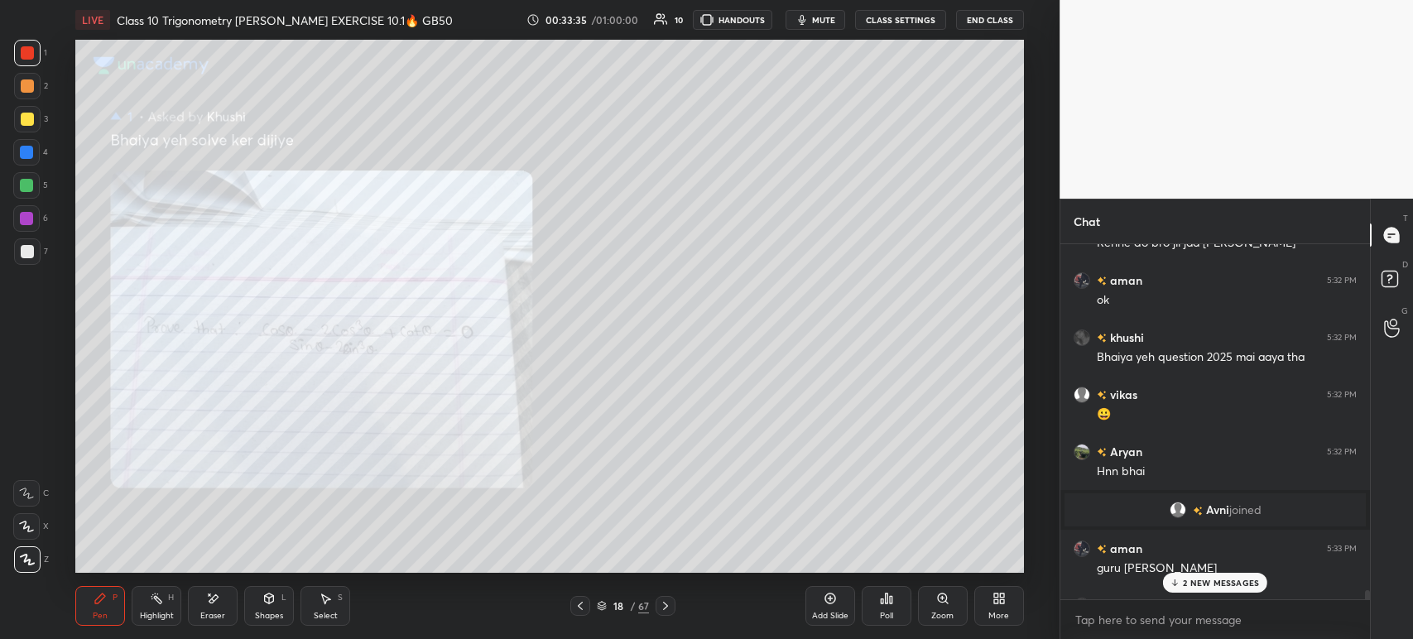
scroll to position [14399, 0]
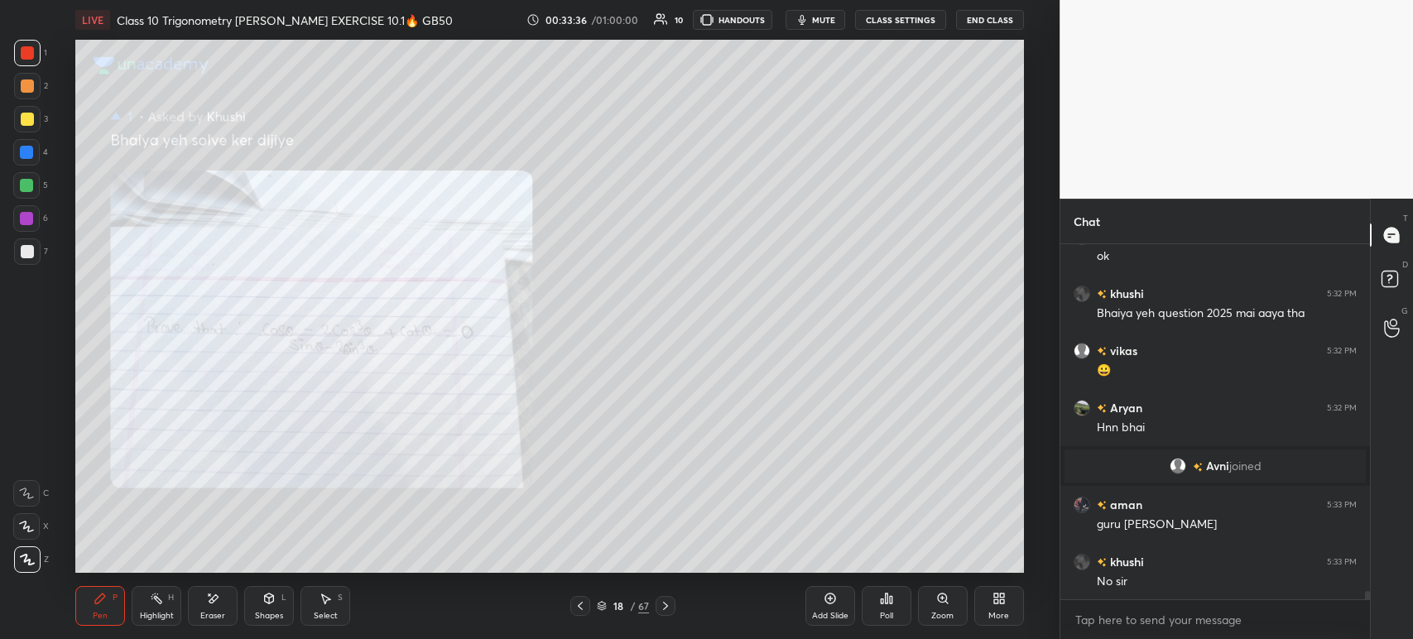
click at [662, 611] on icon at bounding box center [665, 605] width 13 height 13
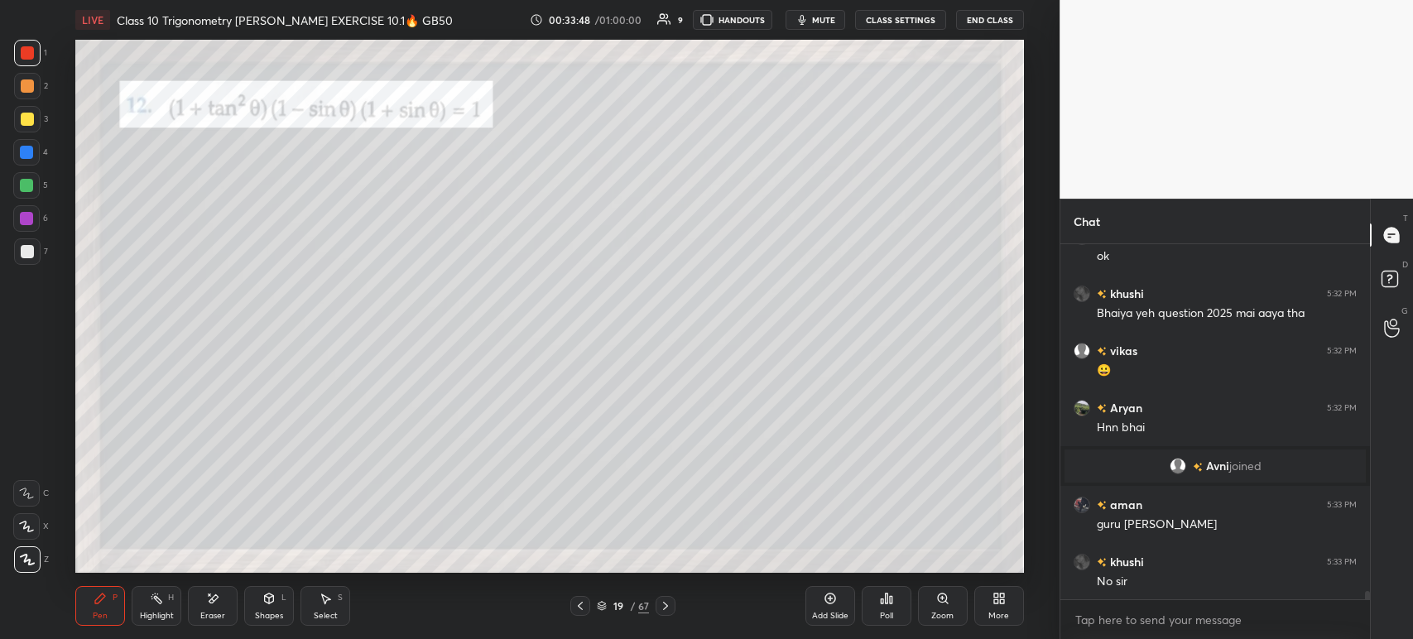
scroll to position [14438, 0]
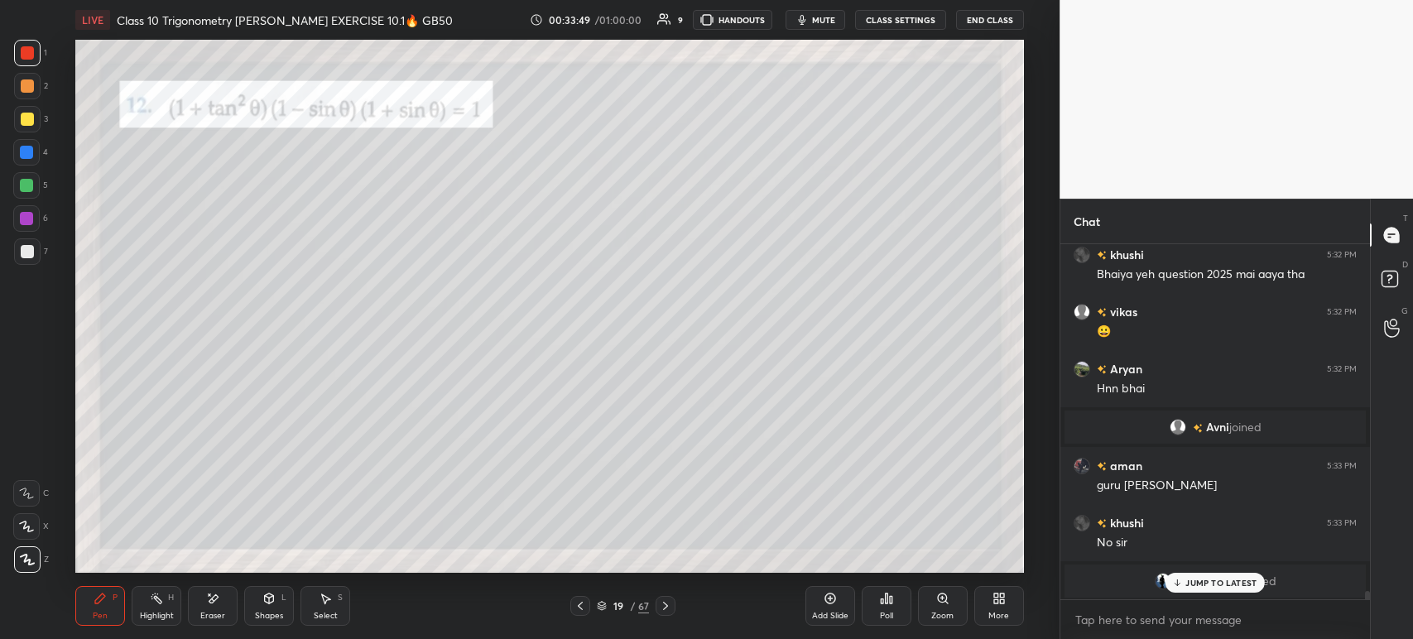
click at [31, 248] on div at bounding box center [27, 251] width 13 height 13
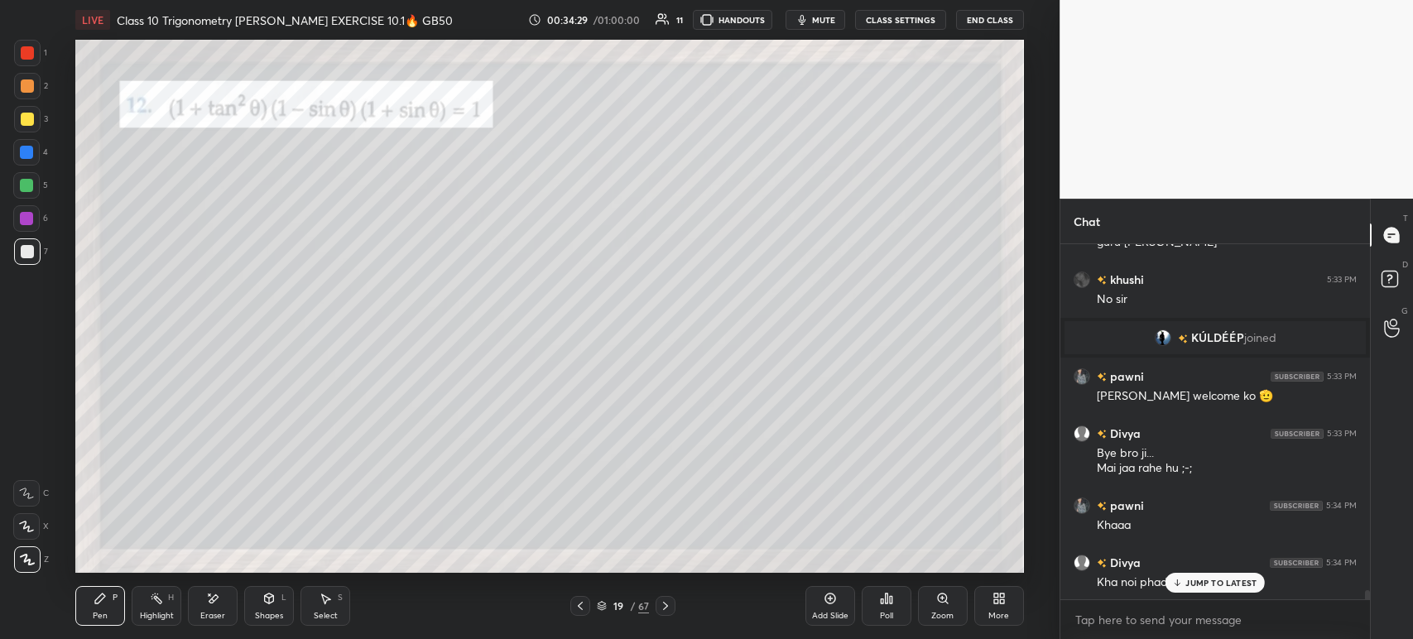
scroll to position [14076, 0]
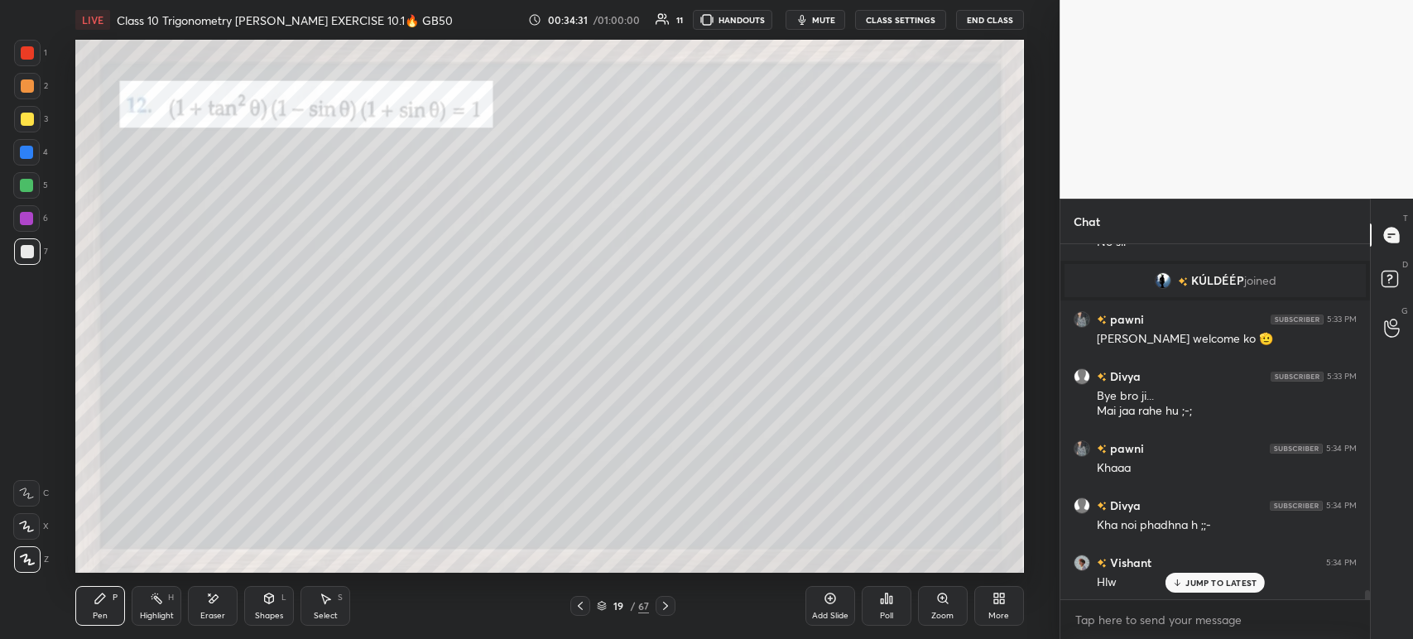
click at [669, 614] on div at bounding box center [666, 606] width 20 height 20
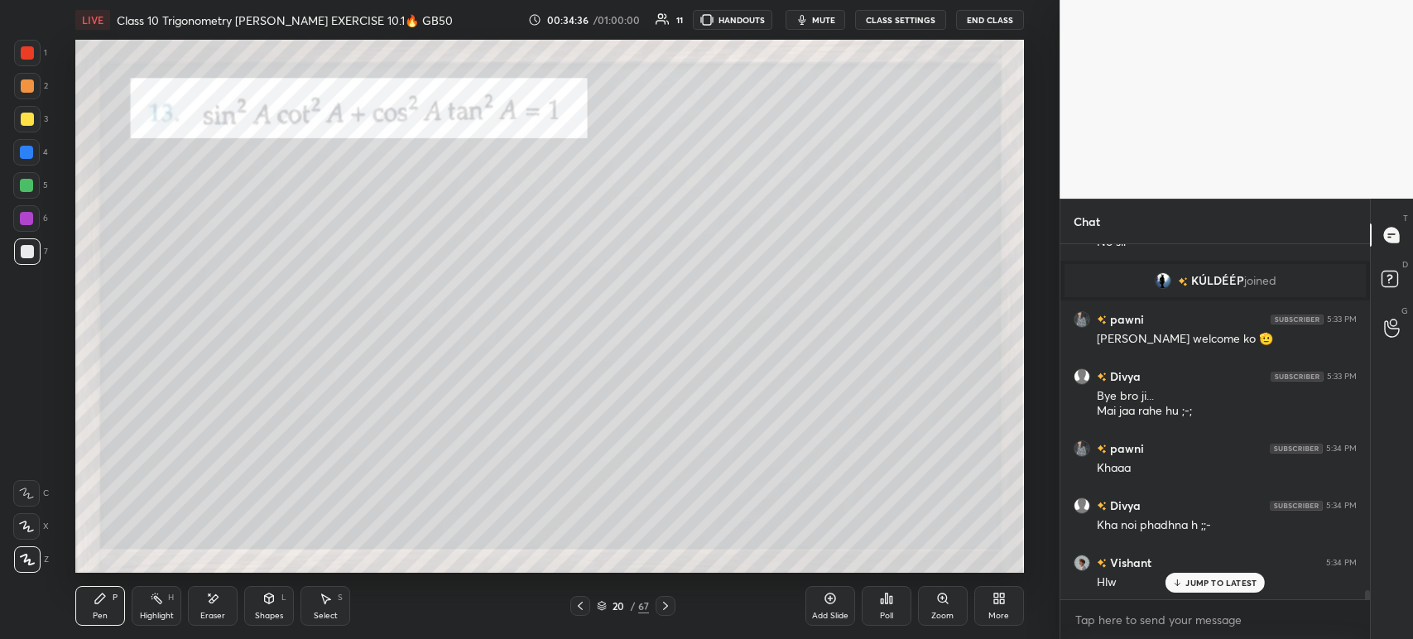
click at [23, 51] on div at bounding box center [27, 52] width 13 height 13
click at [16, 111] on div at bounding box center [27, 119] width 26 height 26
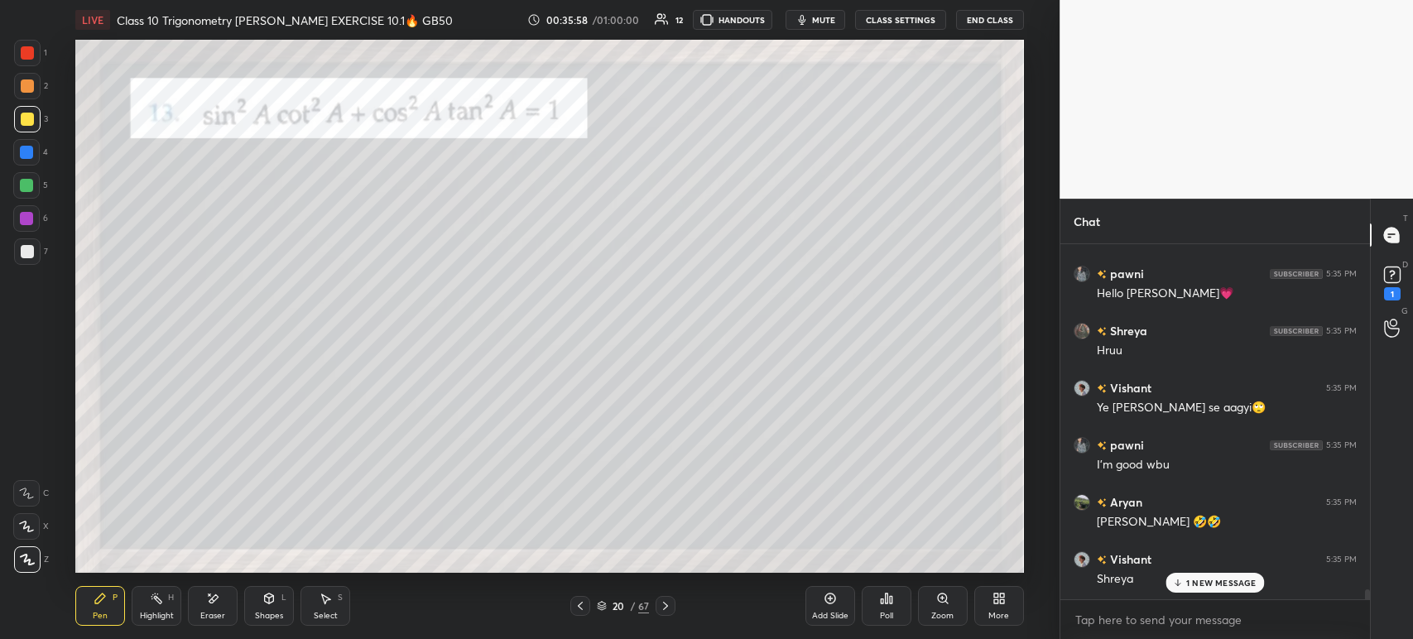
scroll to position [15165, 0]
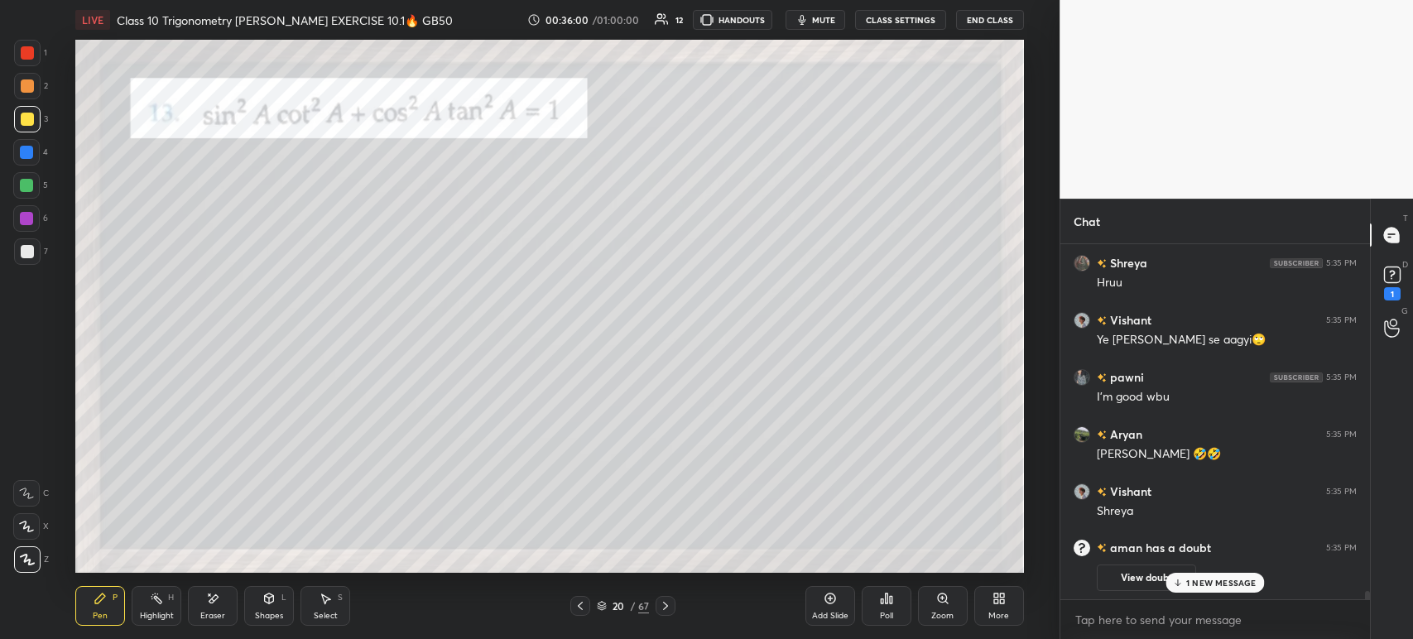
click at [663, 606] on icon at bounding box center [665, 605] width 13 height 13
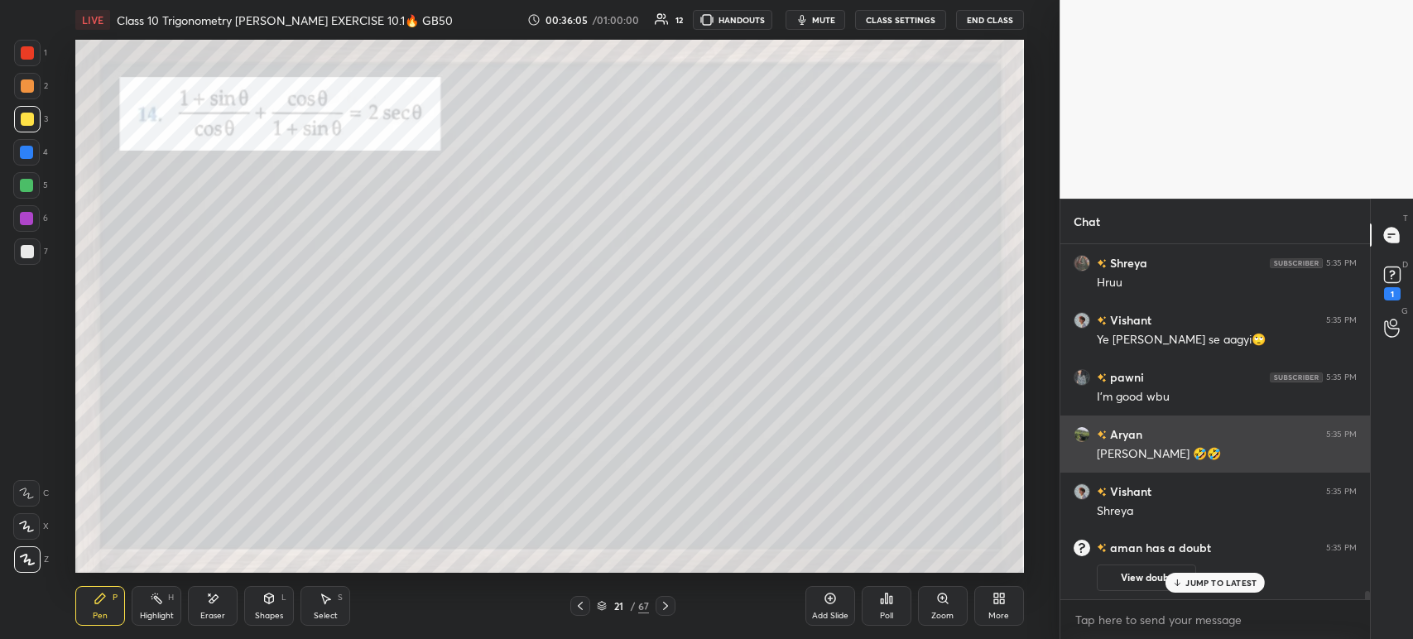
scroll to position [15222, 0]
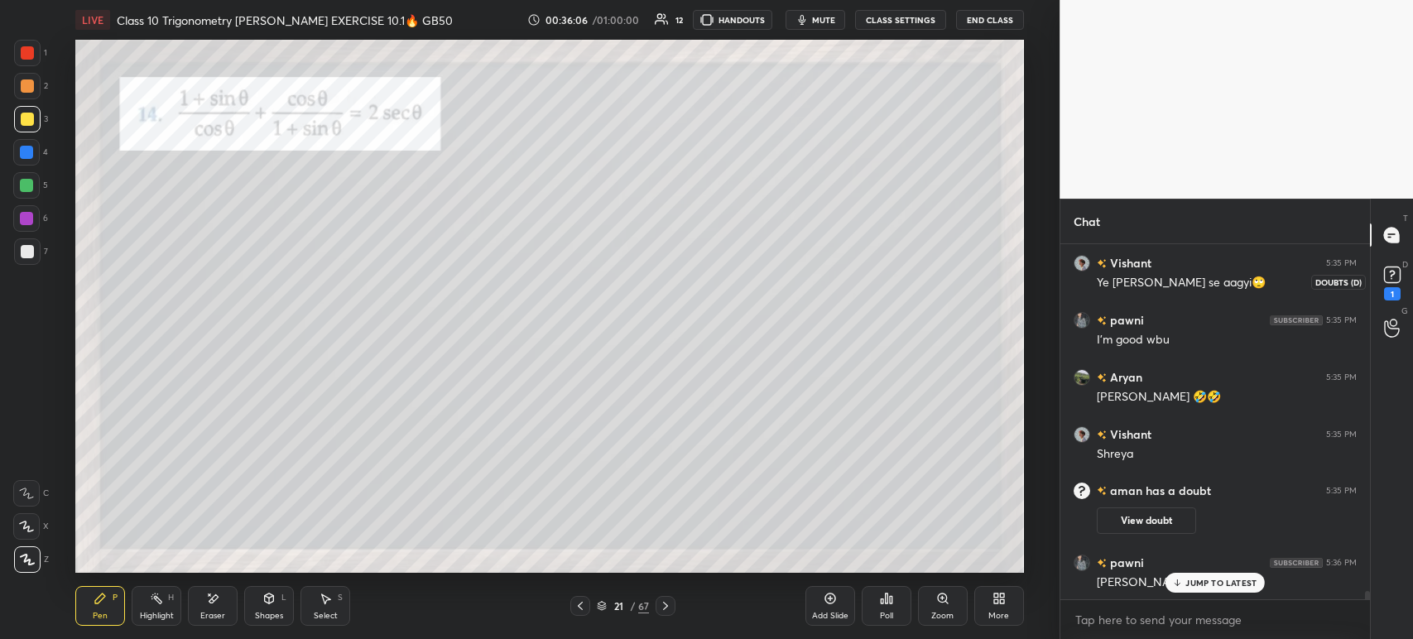
click at [1403, 278] on icon at bounding box center [1392, 274] width 25 height 25
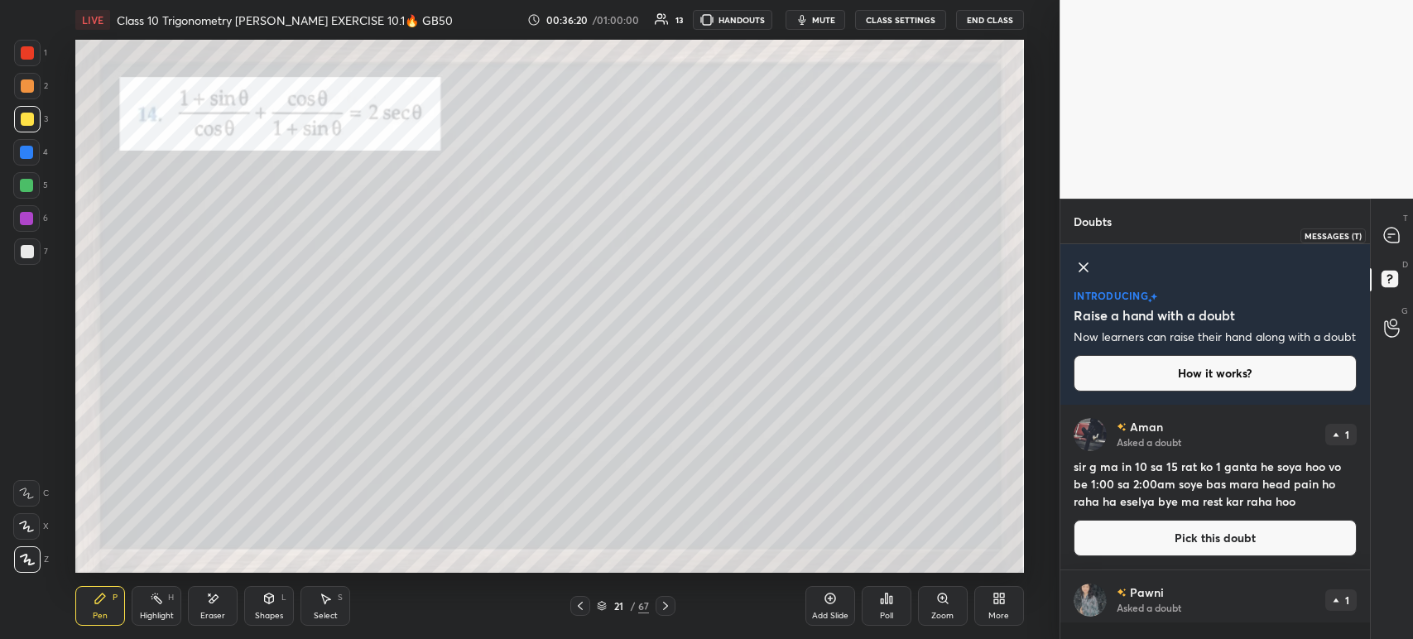
click at [1404, 253] on div "T Messages (T)" at bounding box center [1392, 235] width 42 height 46
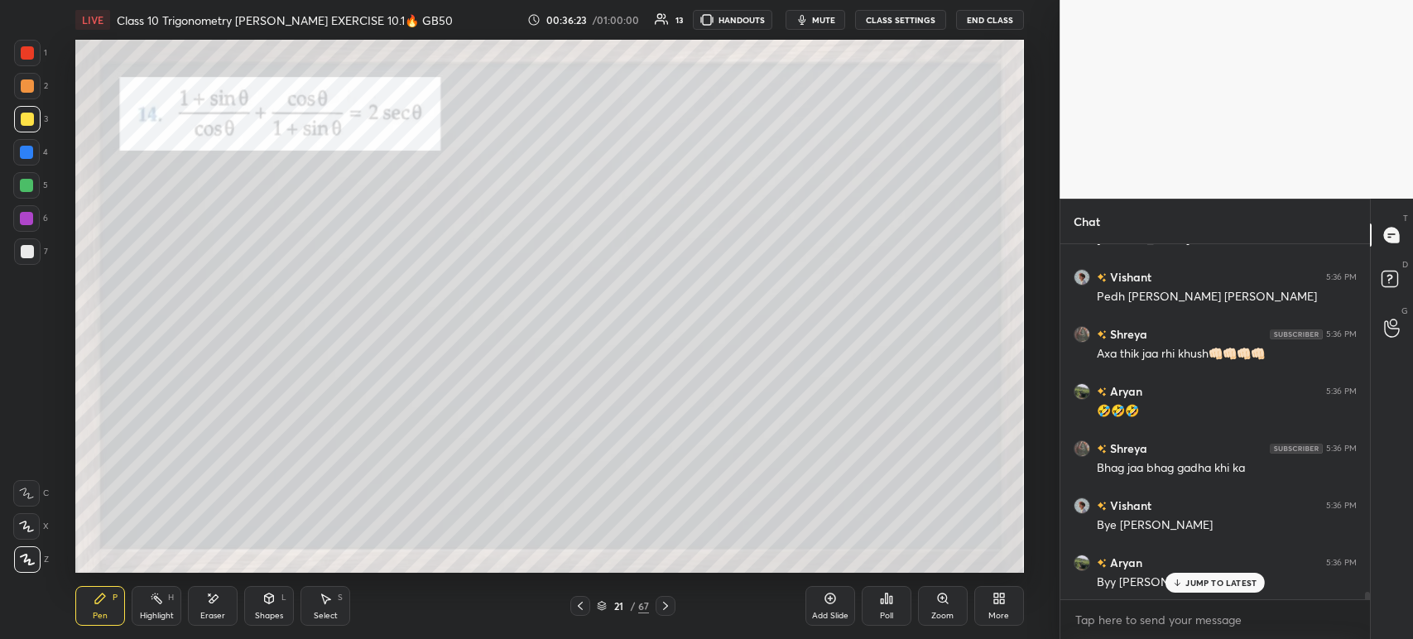
scroll to position [15884, 0]
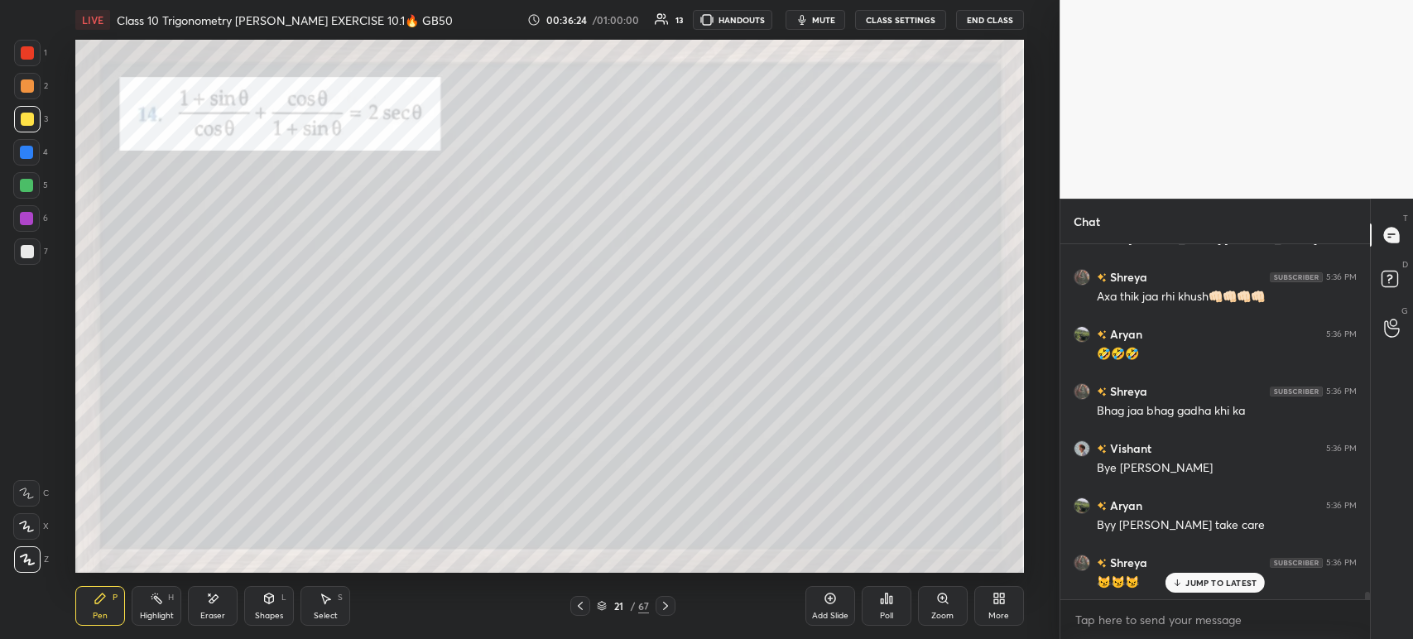
click at [28, 91] on div at bounding box center [27, 85] width 13 height 13
click at [22, 123] on div at bounding box center [27, 119] width 13 height 13
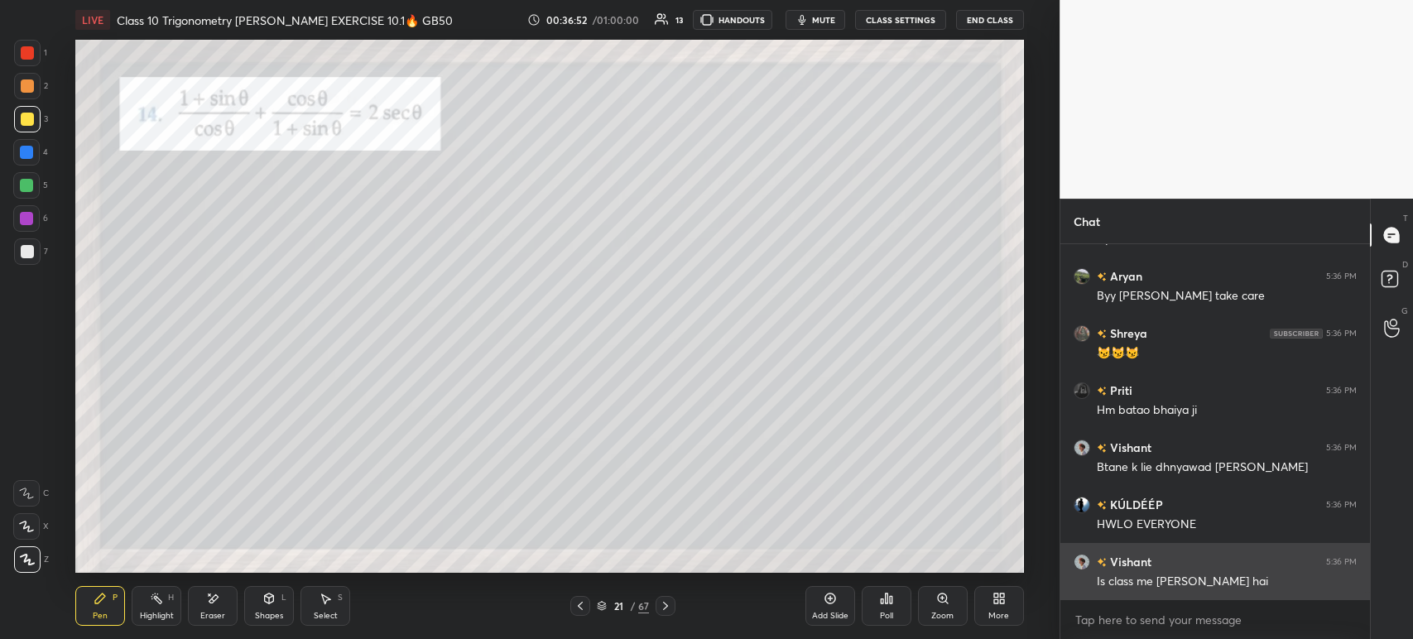
scroll to position [16170, 0]
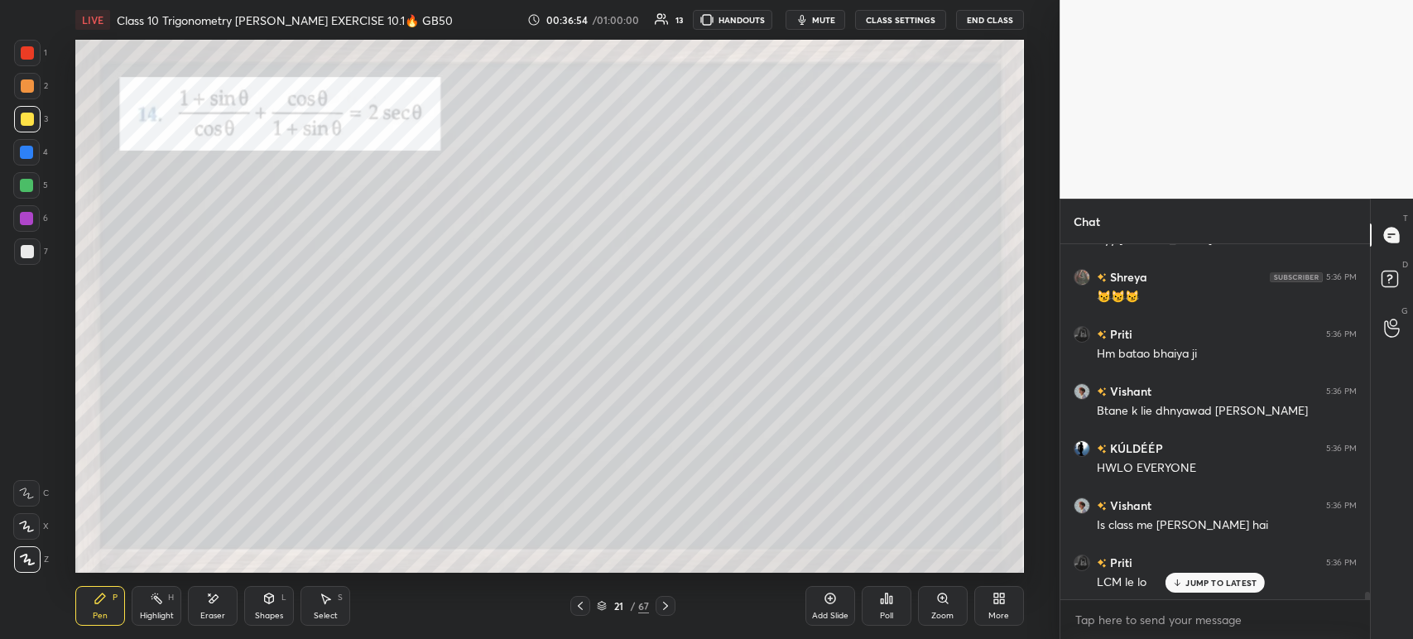
click at [31, 95] on div at bounding box center [27, 86] width 26 height 26
click at [26, 118] on div at bounding box center [27, 119] width 13 height 13
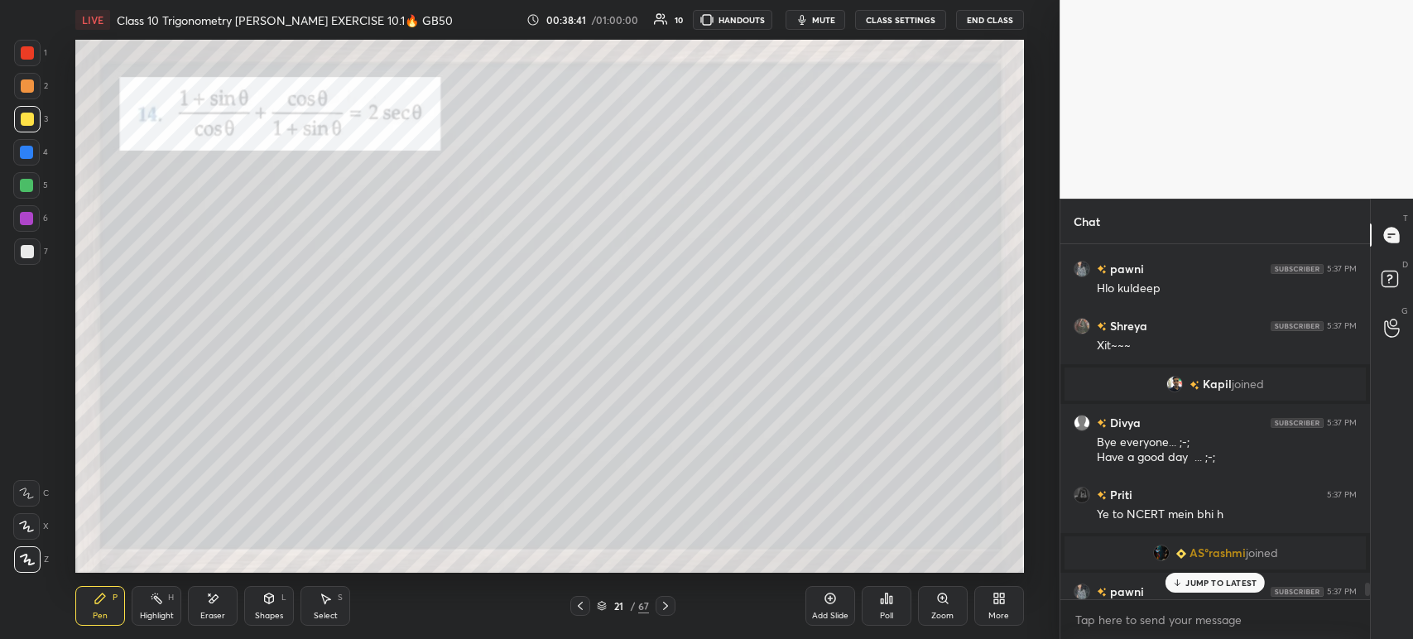
scroll to position [16863, 0]
click at [1178, 387] on img "grid" at bounding box center [1175, 384] width 17 height 17
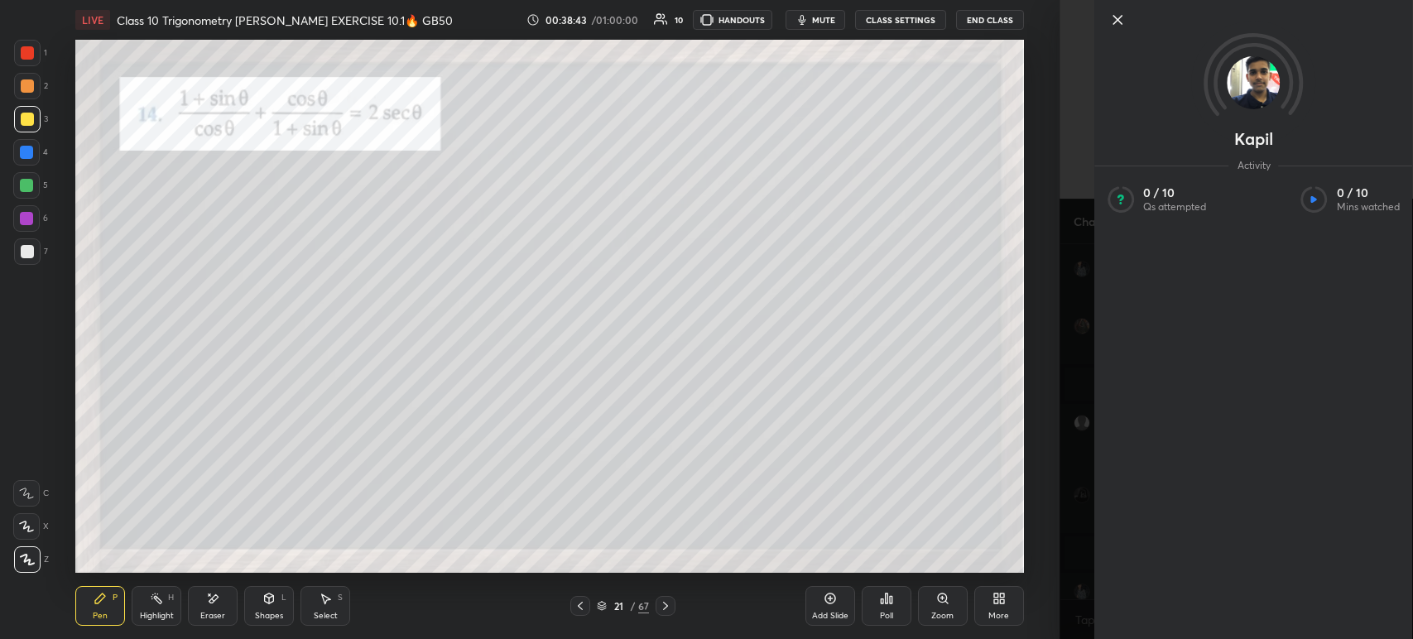
click at [1115, 23] on icon at bounding box center [1118, 20] width 8 height 8
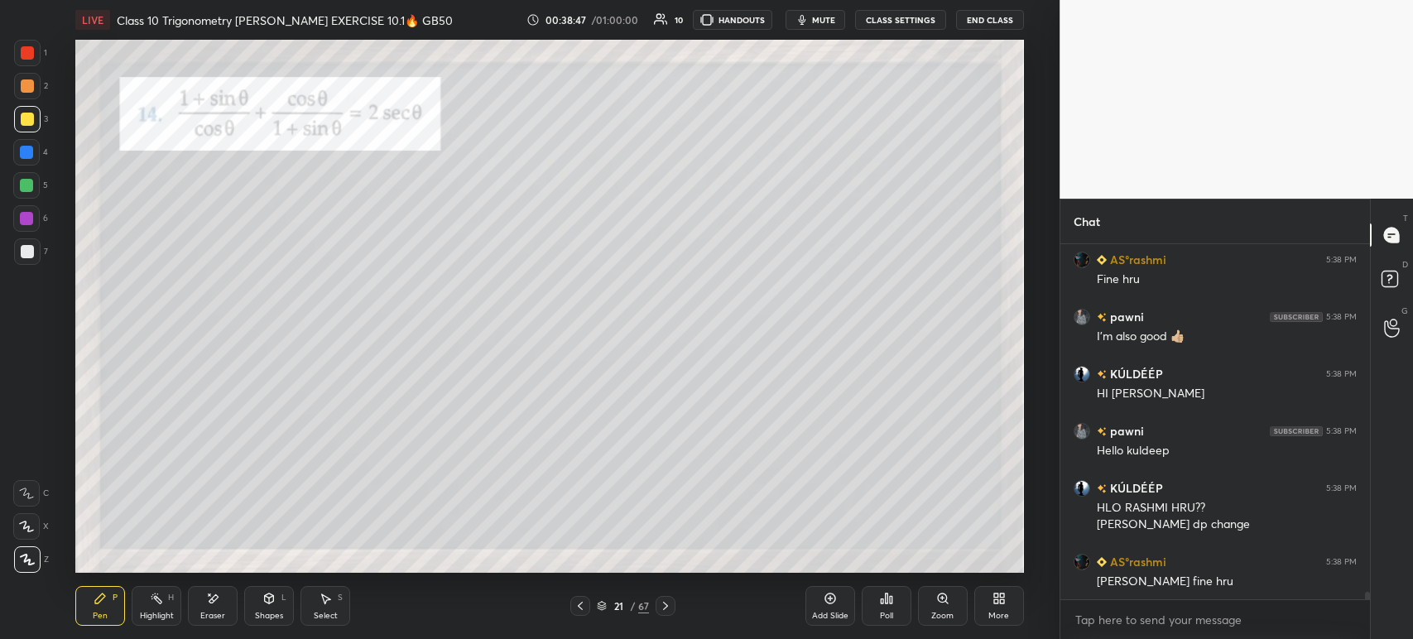
scroll to position [17416, 0]
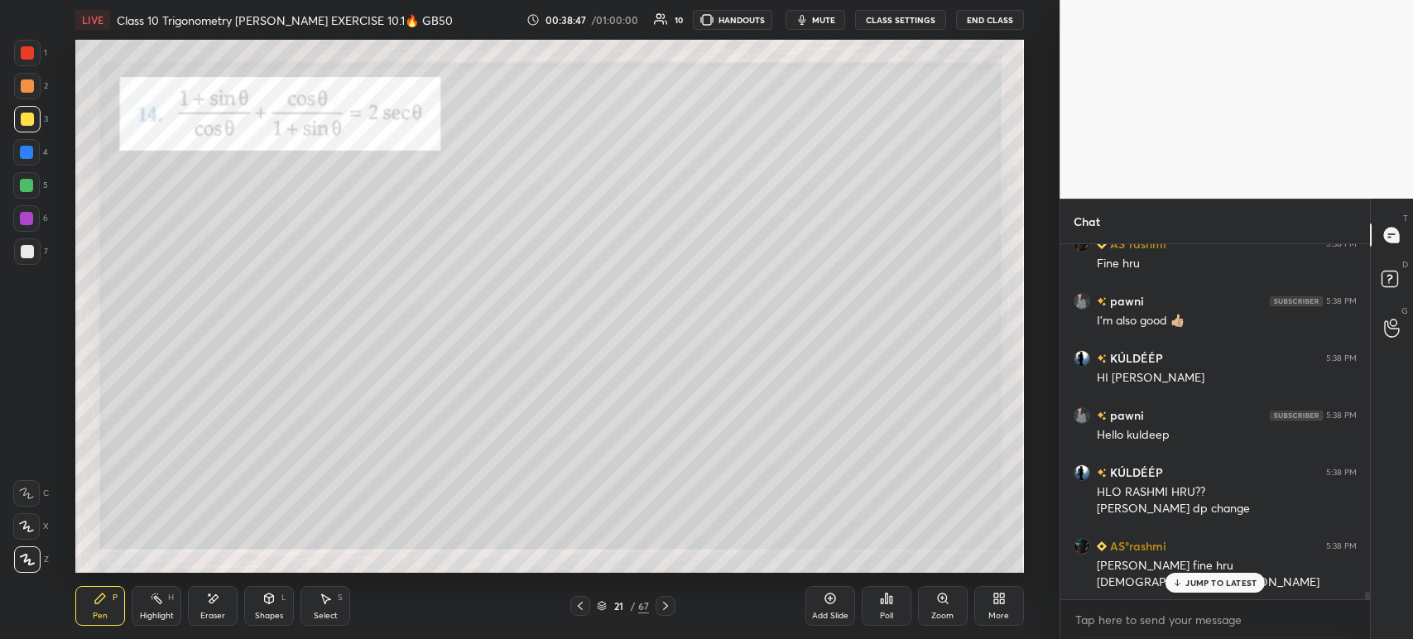
click at [666, 604] on icon at bounding box center [665, 605] width 13 height 13
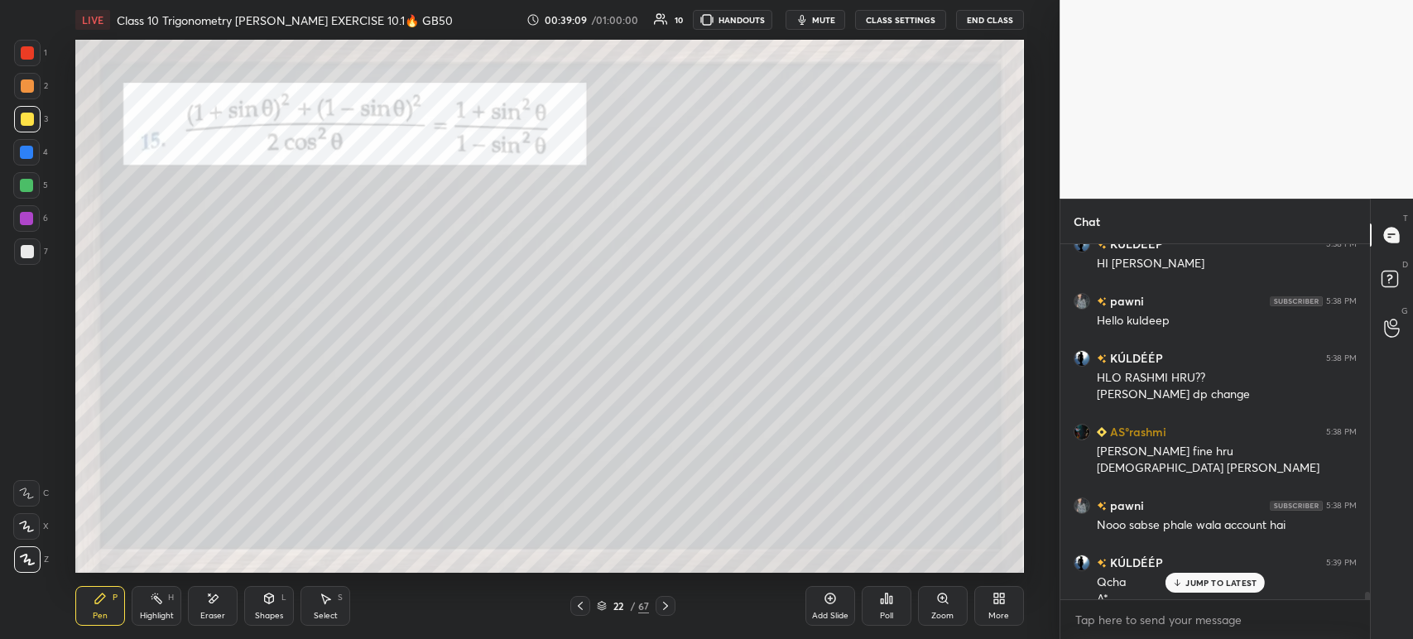
scroll to position [17547, 0]
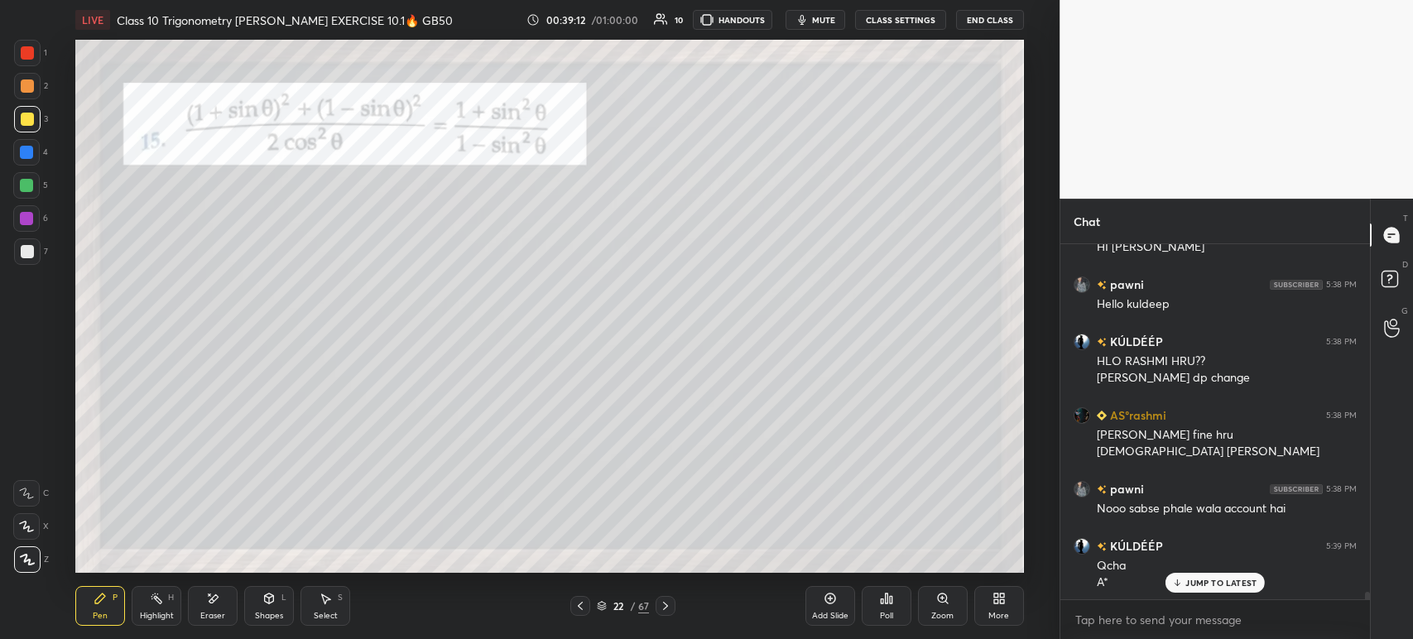
click at [25, 120] on div at bounding box center [27, 119] width 13 height 13
click at [26, 83] on div at bounding box center [27, 85] width 13 height 13
click at [27, 121] on div at bounding box center [27, 119] width 13 height 13
click at [29, 89] on div at bounding box center [27, 85] width 13 height 13
click at [26, 124] on div at bounding box center [27, 119] width 13 height 13
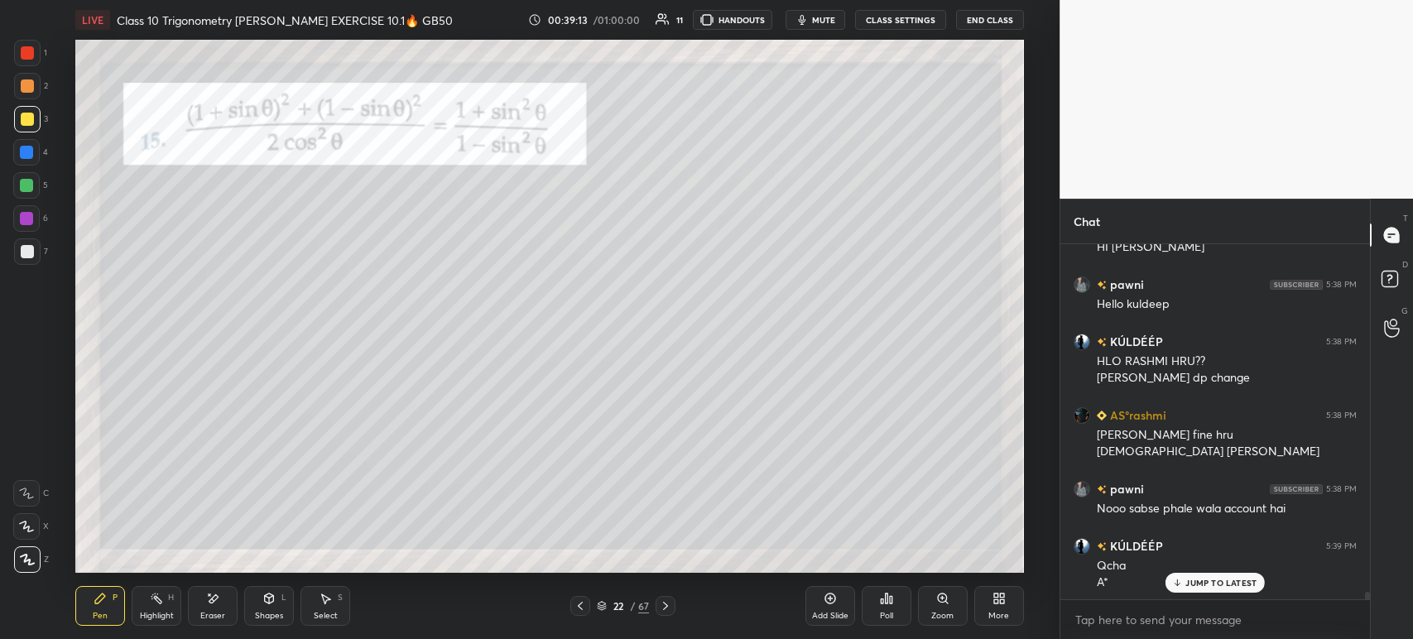
click at [24, 100] on div "2" at bounding box center [31, 89] width 34 height 33
click at [33, 130] on div at bounding box center [27, 119] width 26 height 26
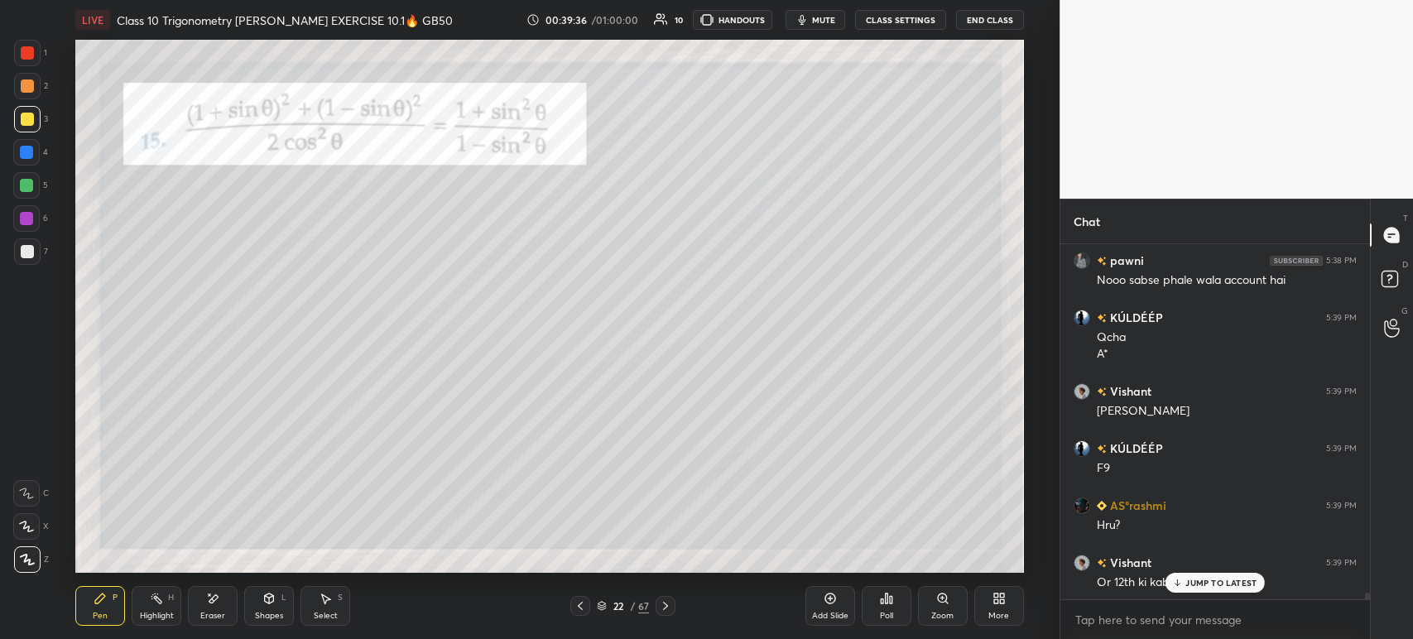
scroll to position [17832, 0]
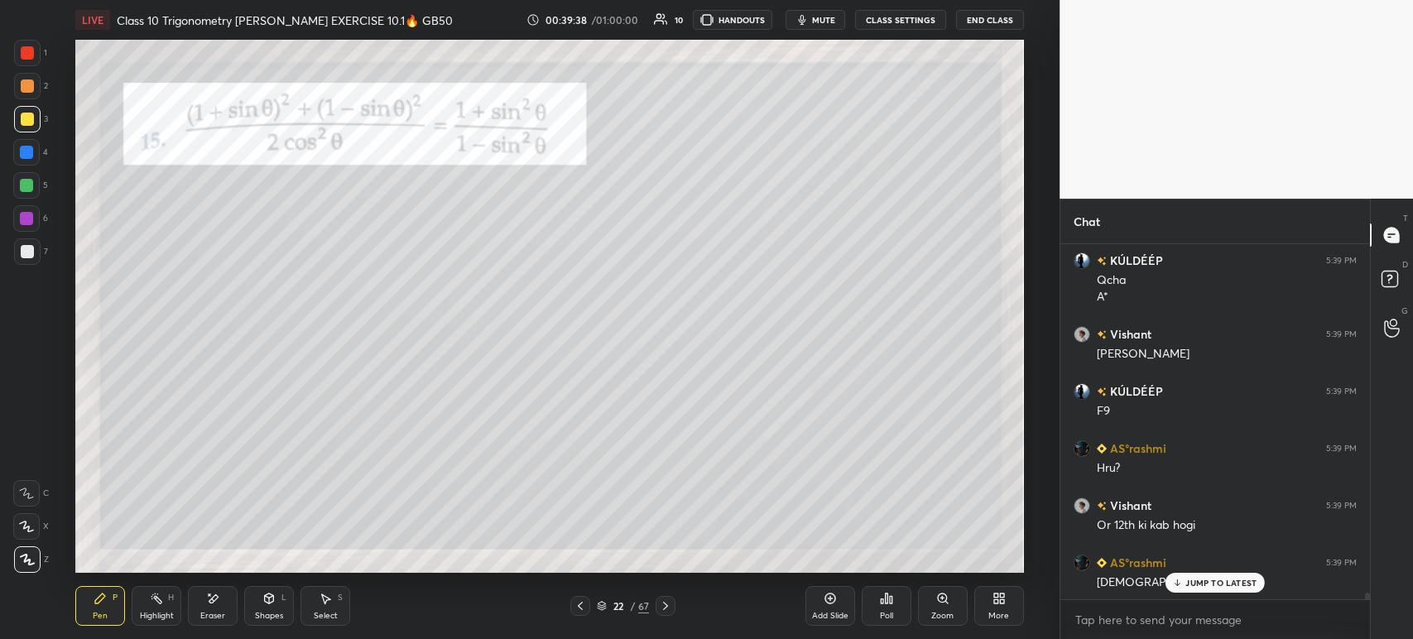
click at [28, 257] on div at bounding box center [27, 251] width 13 height 13
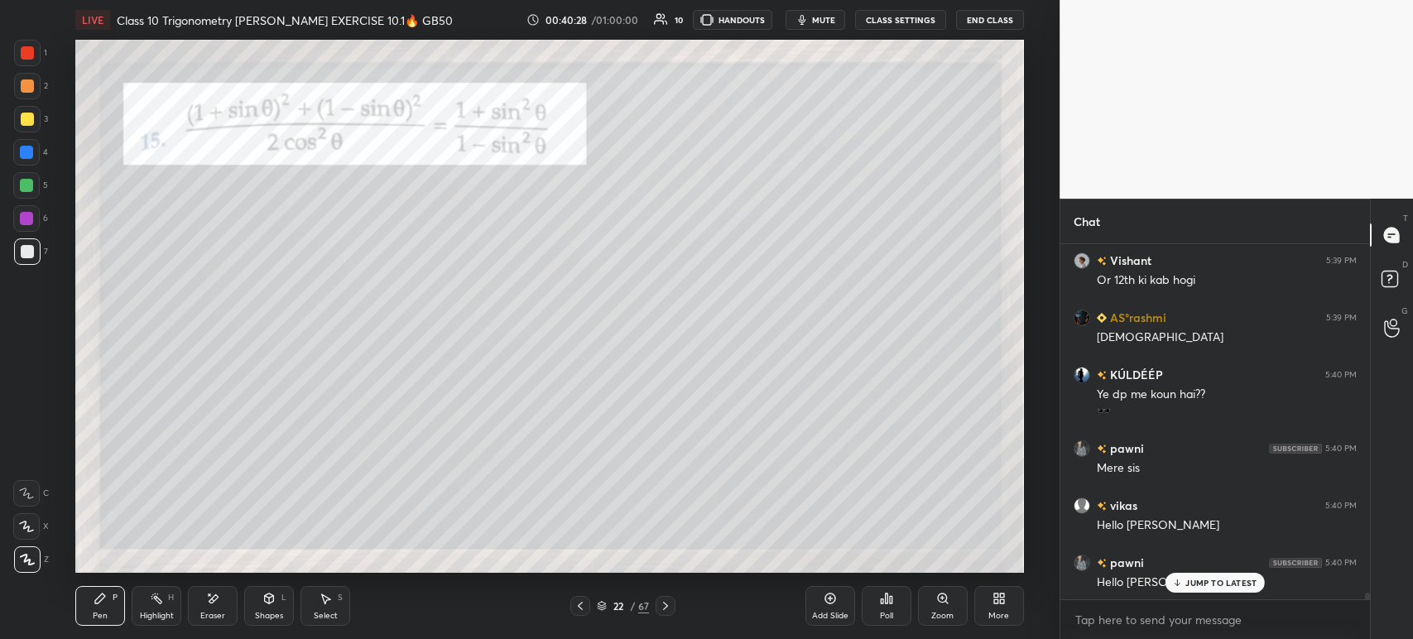
scroll to position [18135, 0]
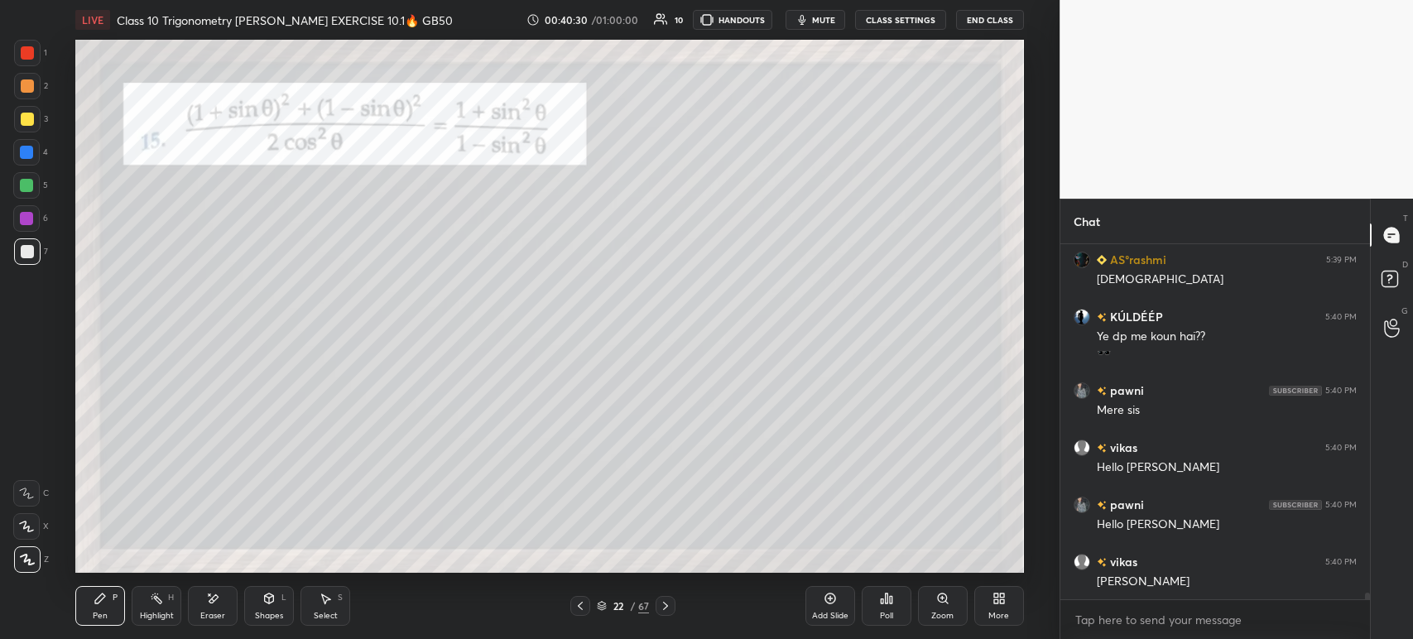
click at [32, 66] on div "1" at bounding box center [30, 56] width 33 height 33
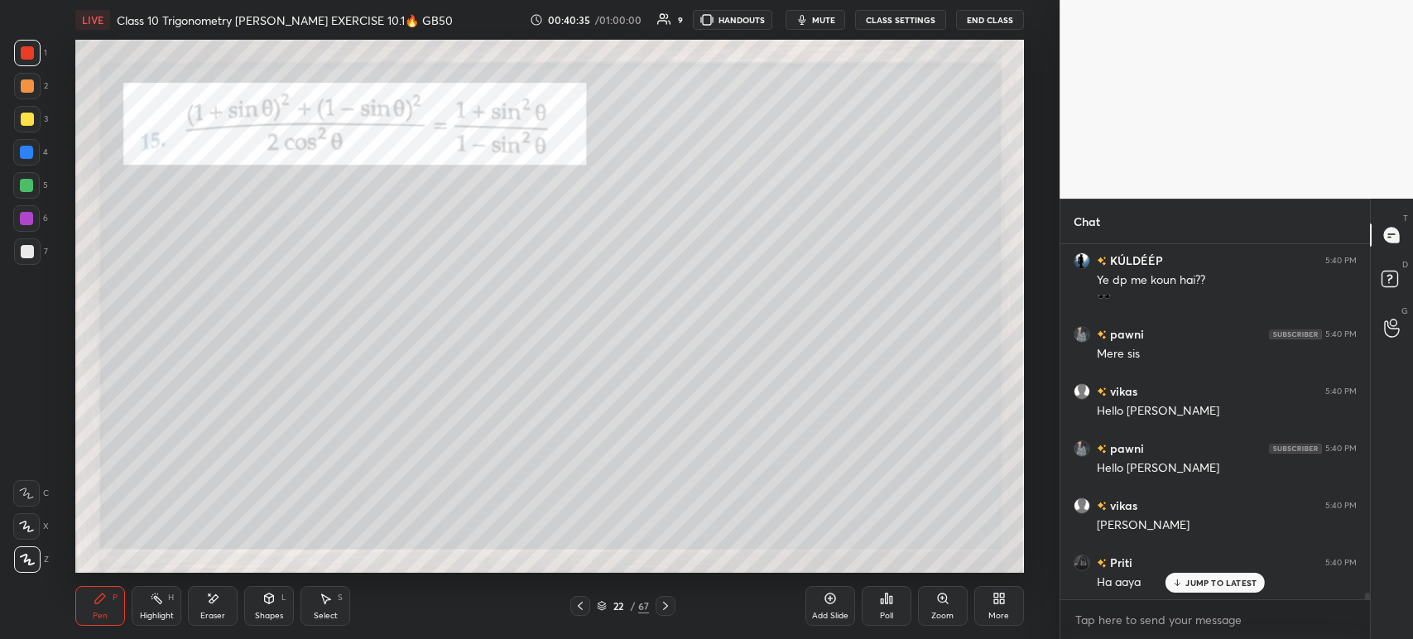
scroll to position [18249, 0]
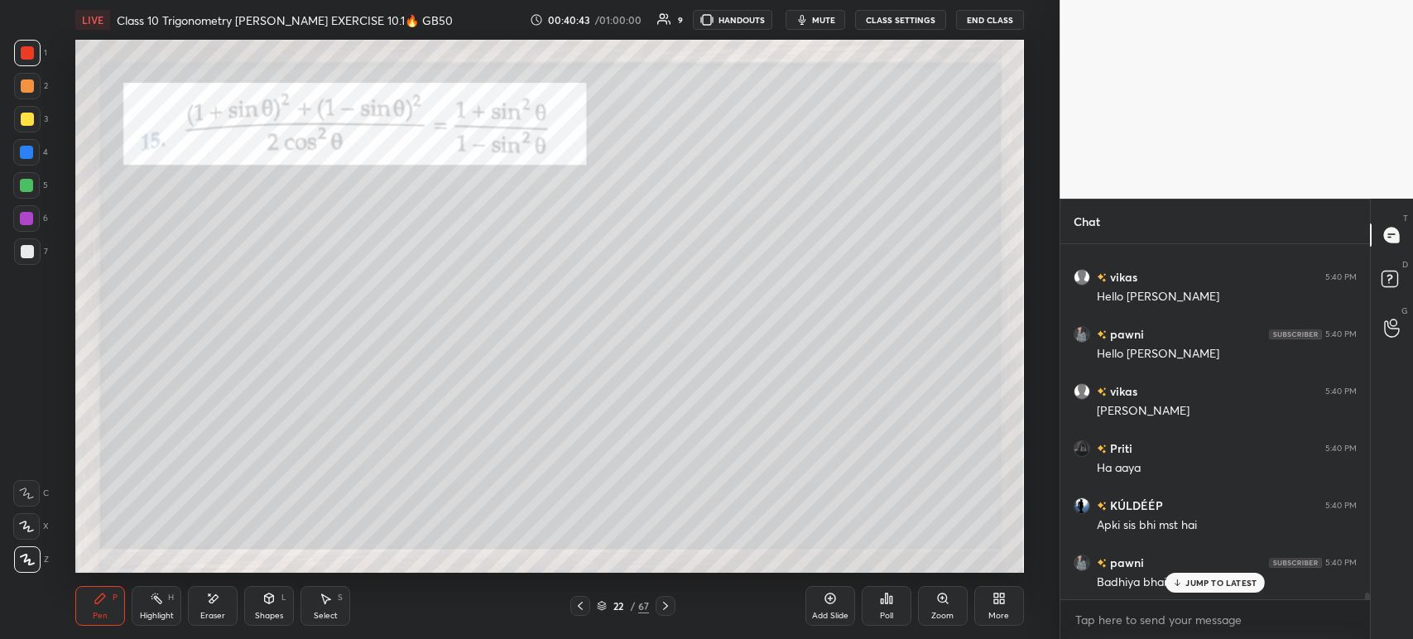
click at [33, 256] on div at bounding box center [27, 251] width 13 height 13
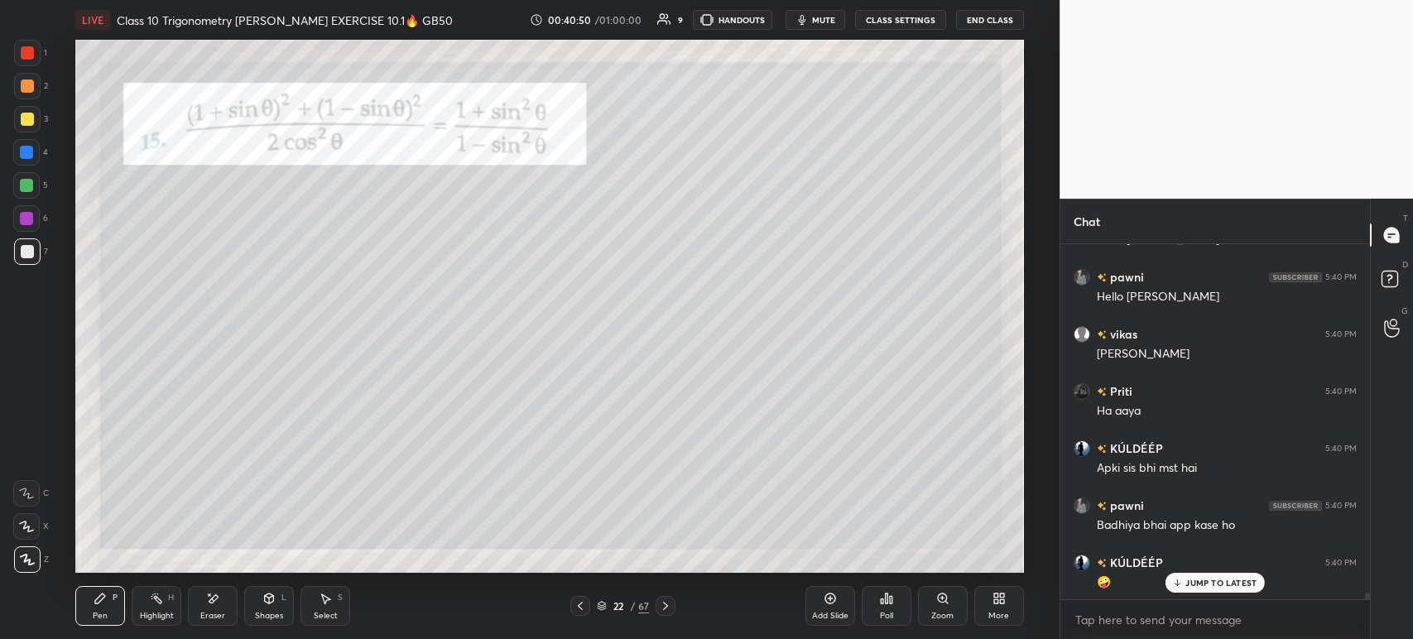
scroll to position [18420, 0]
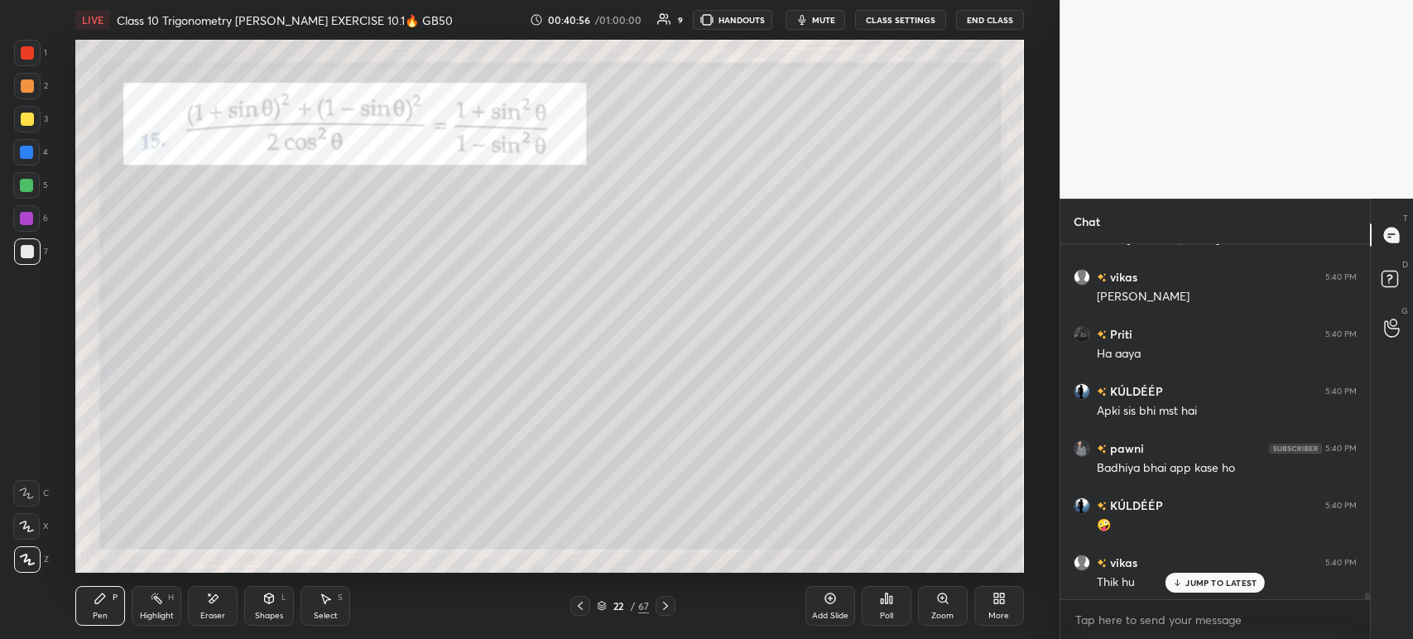
click at [668, 608] on icon at bounding box center [665, 605] width 13 height 13
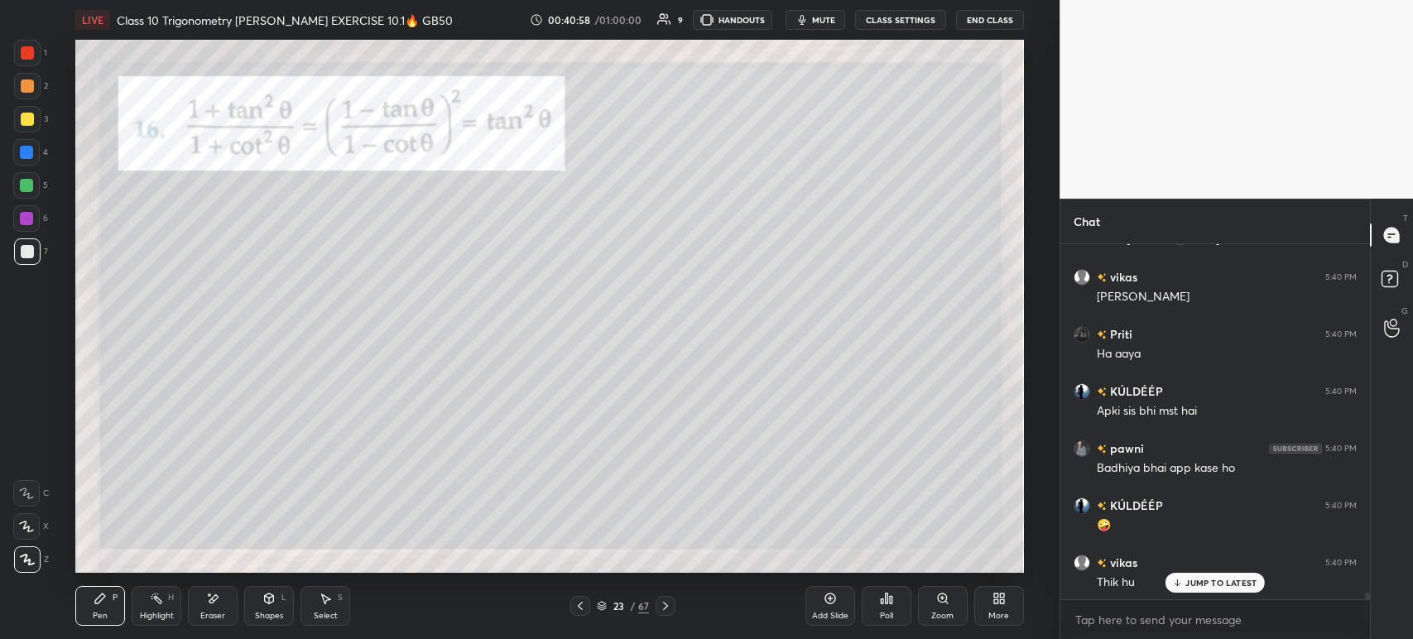
scroll to position [18477, 0]
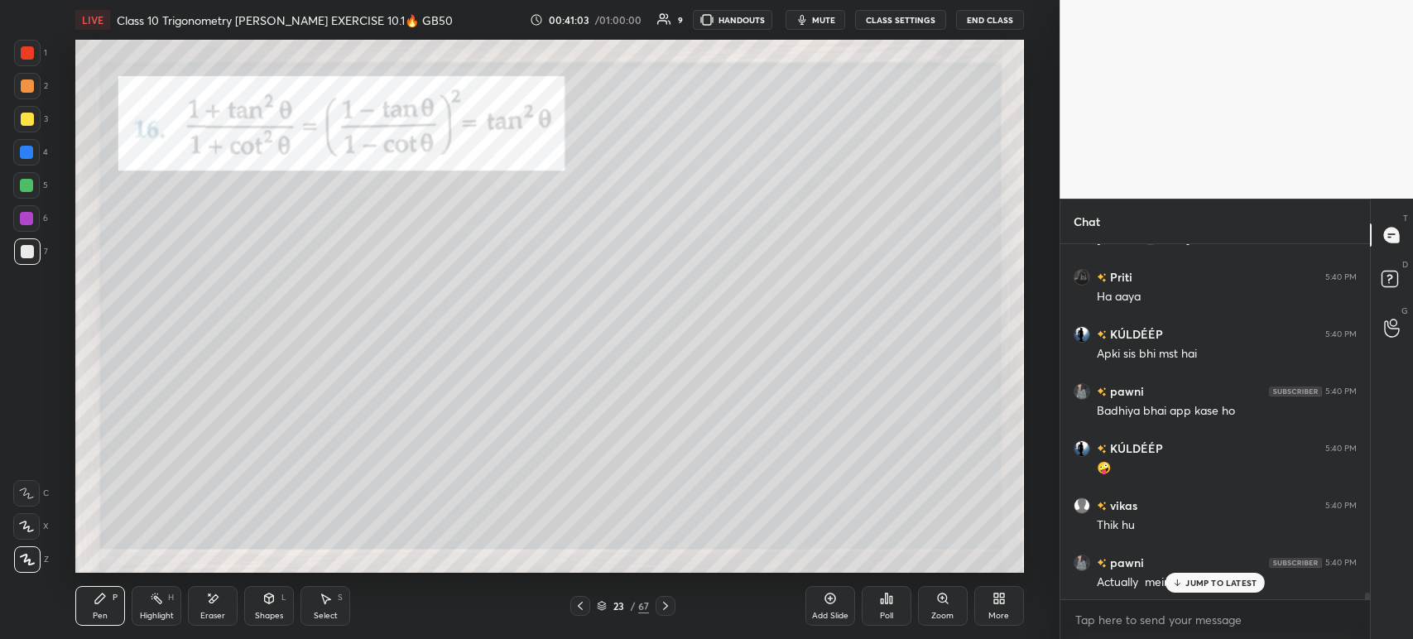
click at [671, 608] on icon at bounding box center [665, 605] width 13 height 13
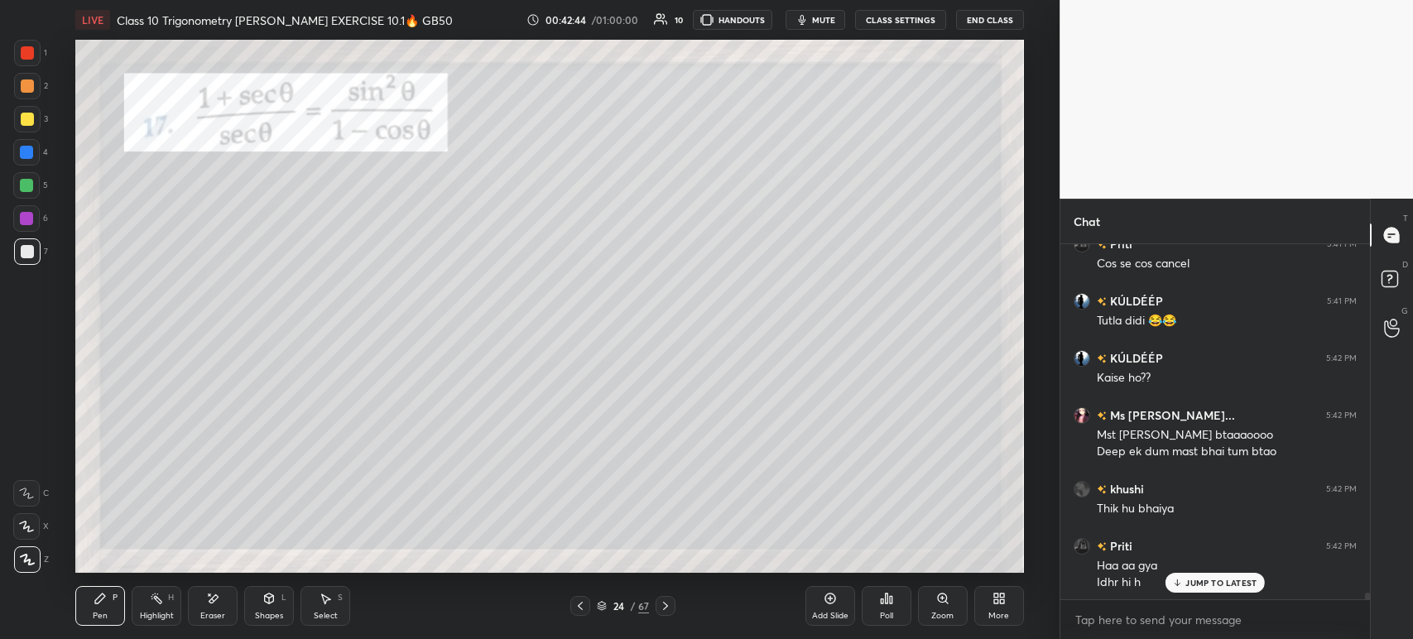
scroll to position [19766, 0]
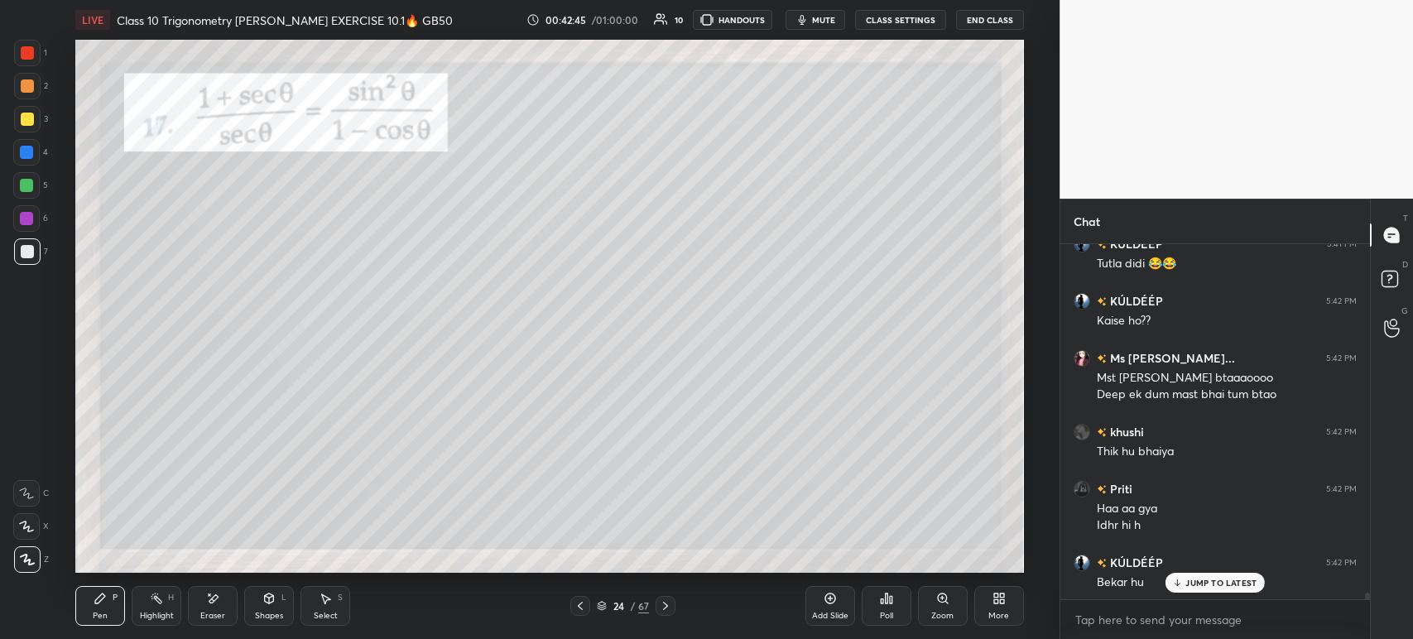
click at [670, 609] on icon at bounding box center [665, 605] width 13 height 13
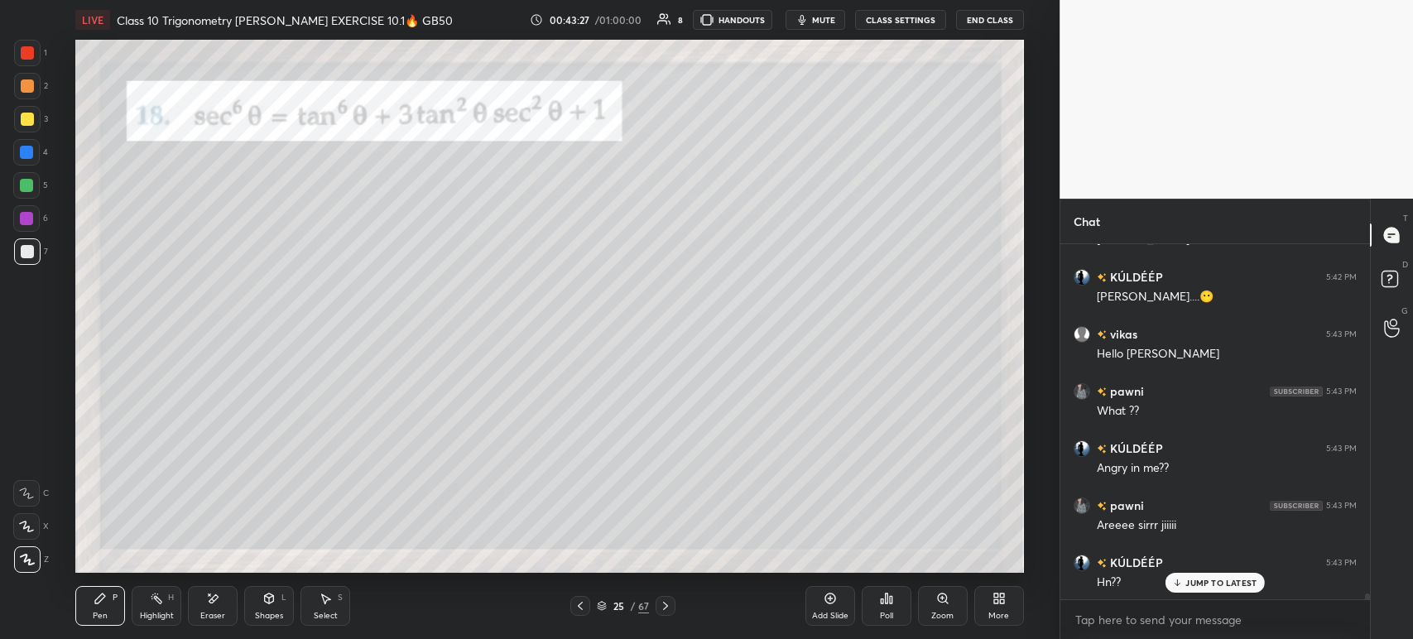
scroll to position [20395, 0]
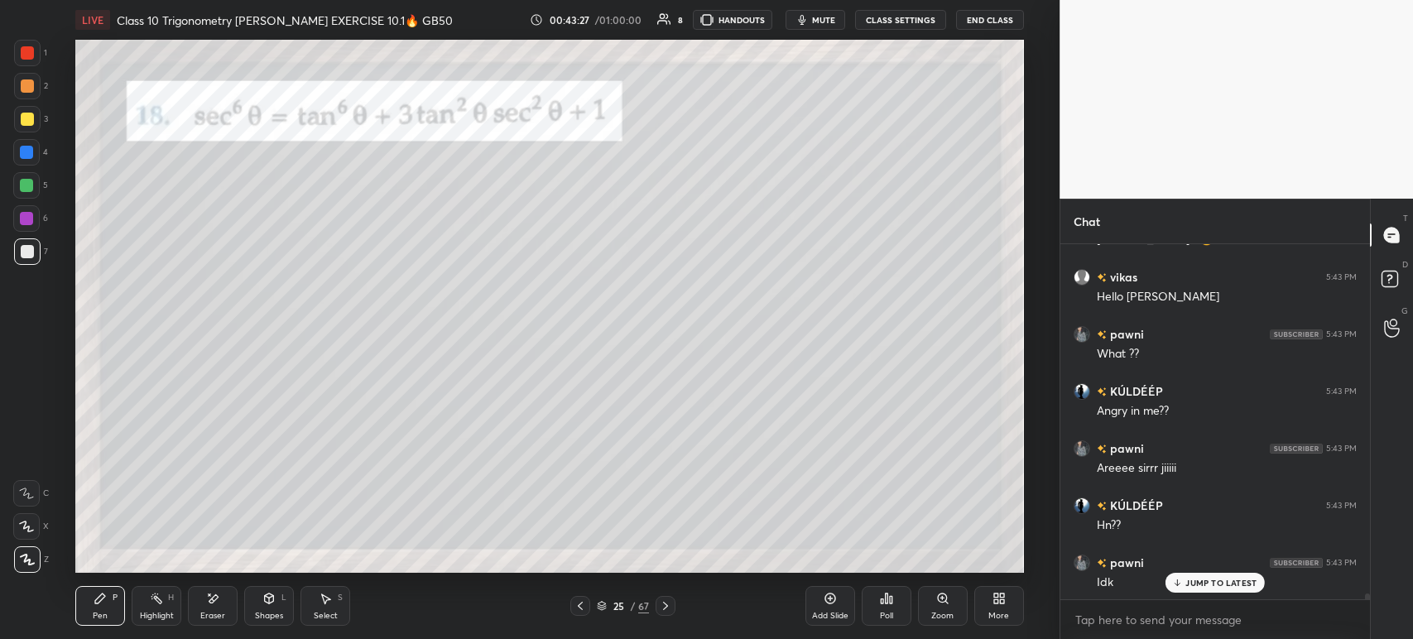
click at [36, 118] on div at bounding box center [27, 119] width 26 height 26
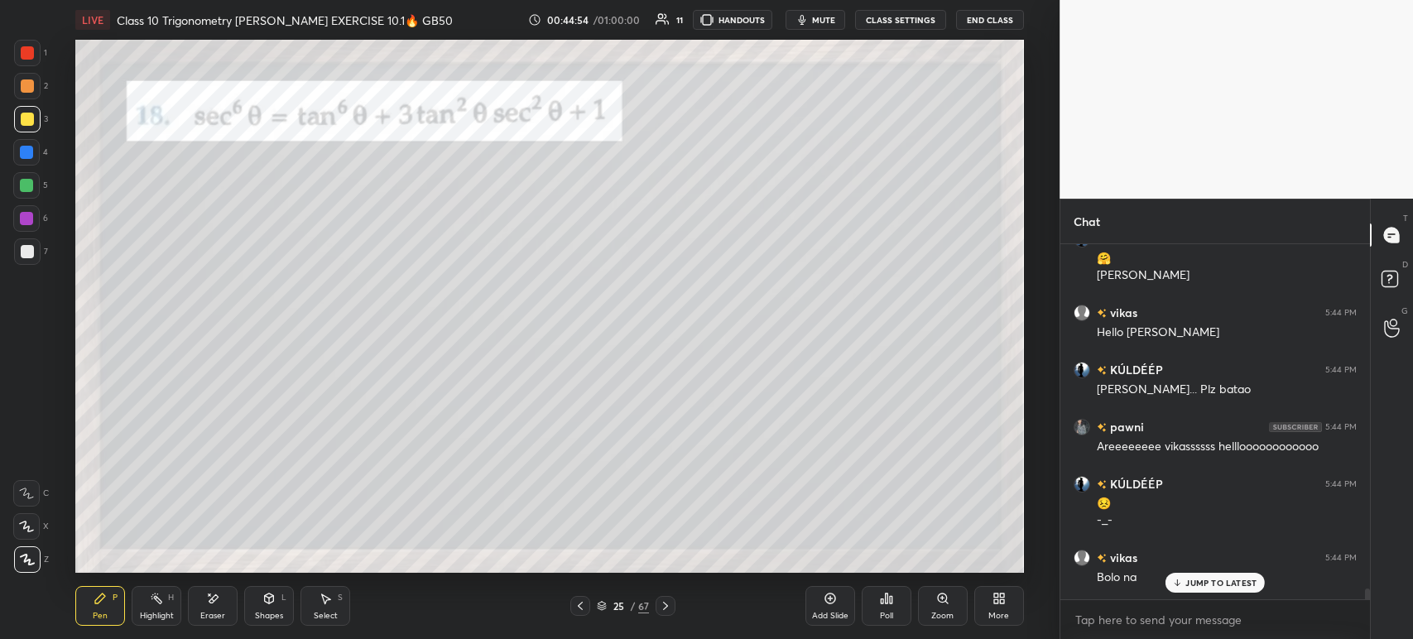
scroll to position [20880, 0]
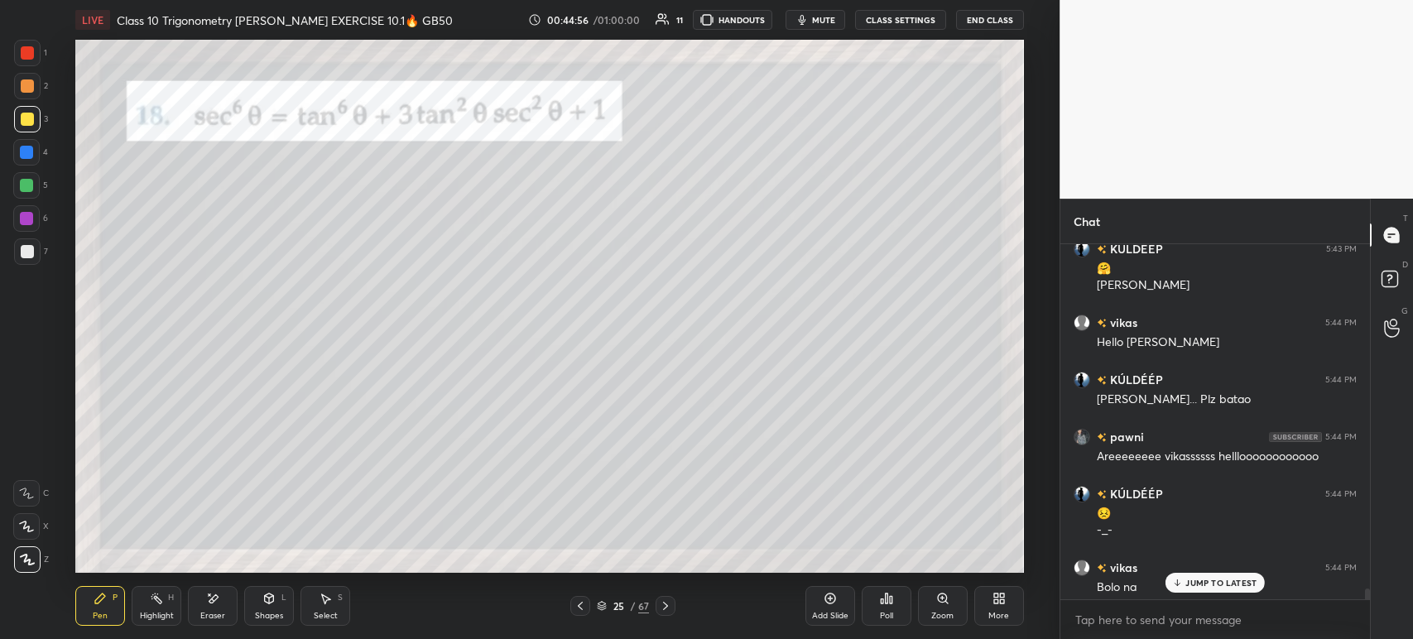
click at [662, 604] on icon at bounding box center [665, 605] width 13 height 13
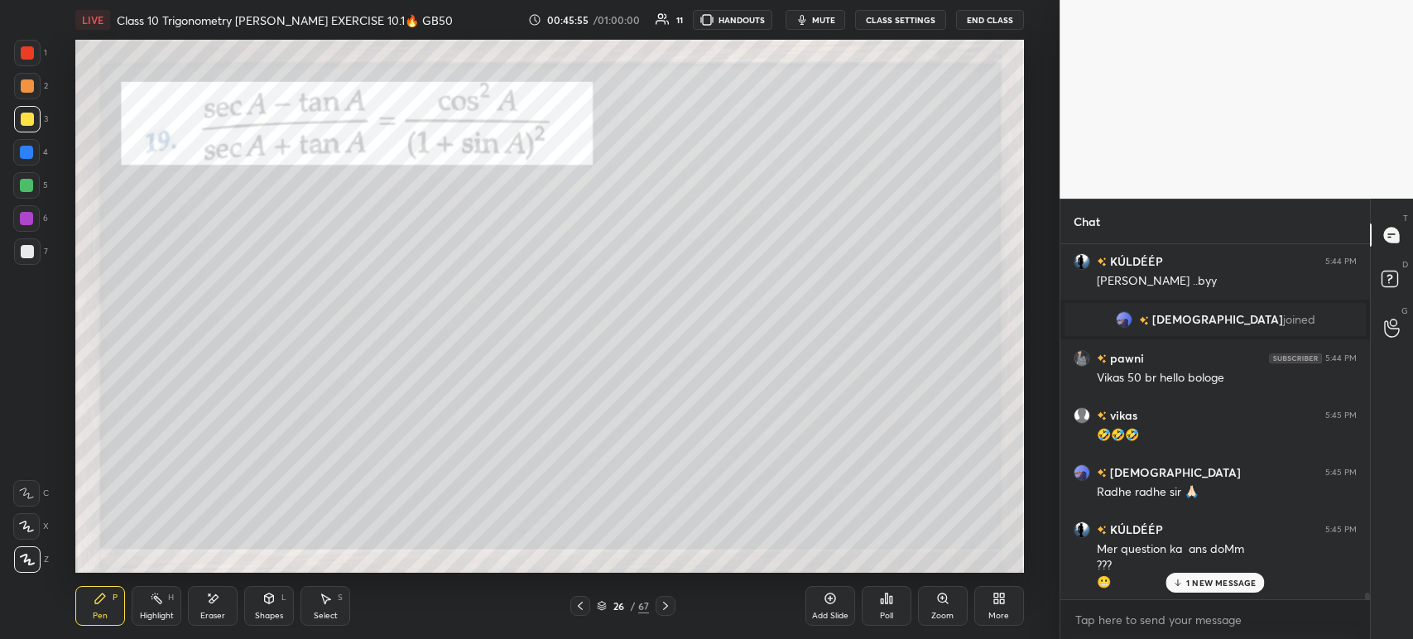
scroll to position [19236, 0]
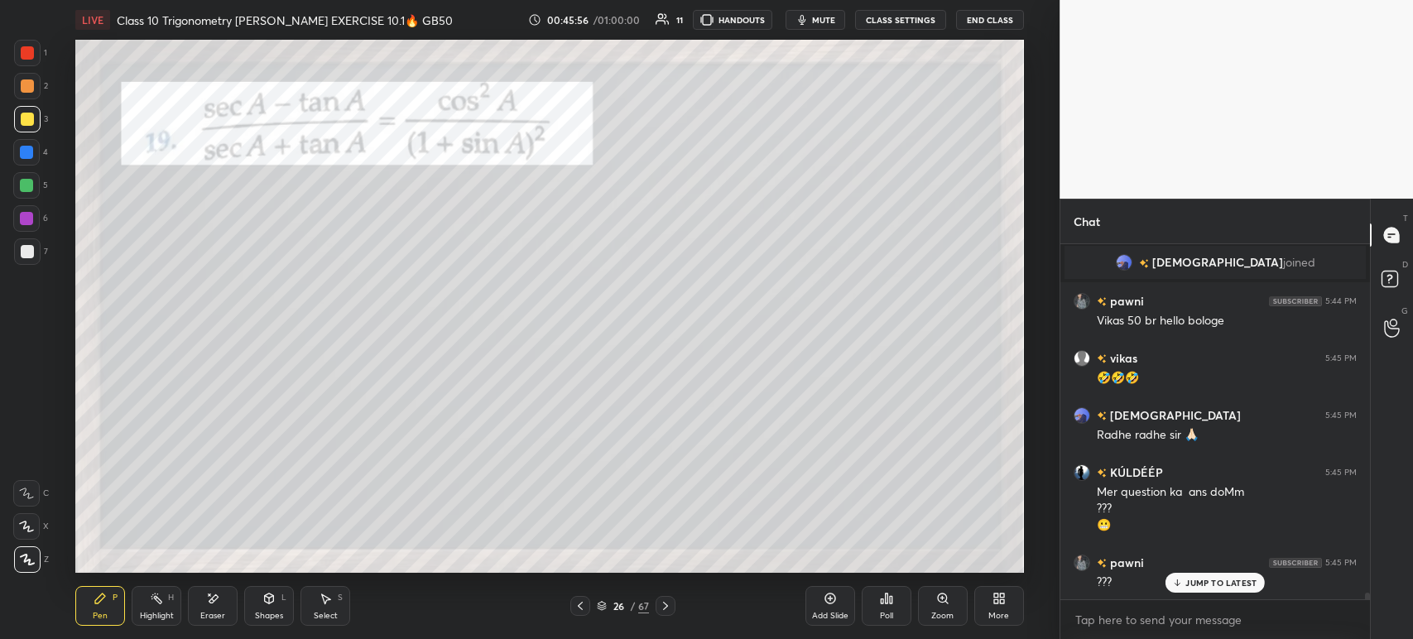
click at [1089, 623] on body "1 2 3 4 5 6 7 C X Z E E Erase all H H LIVE Class 10 Trigonometry [PERSON_NAME] …" at bounding box center [706, 319] width 1413 height 639
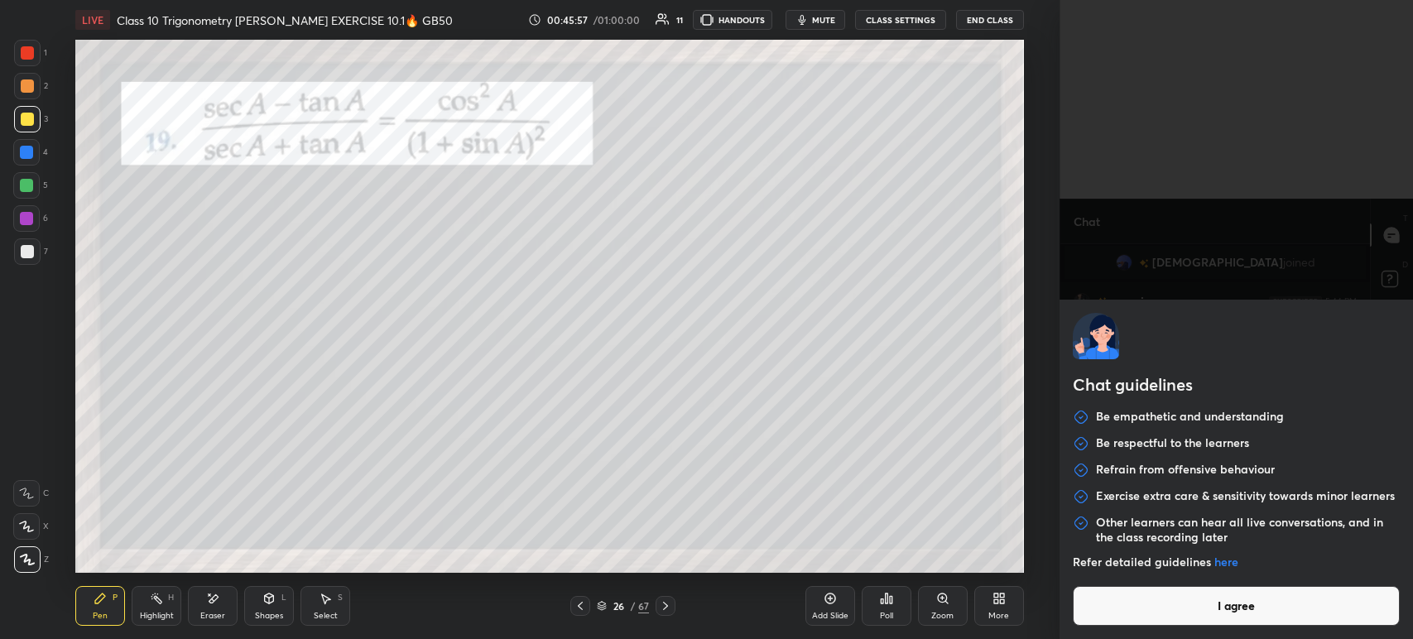
click at [1105, 612] on button "I agree" at bounding box center [1236, 606] width 327 height 40
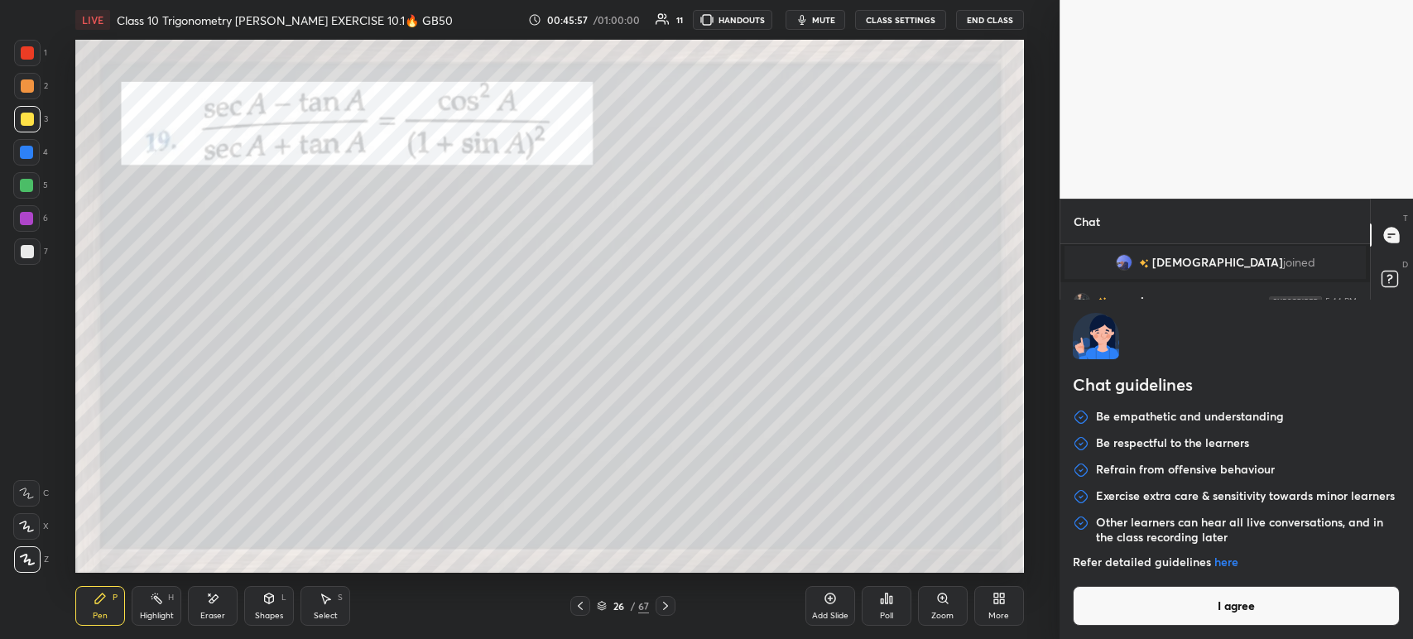
type textarea "x"
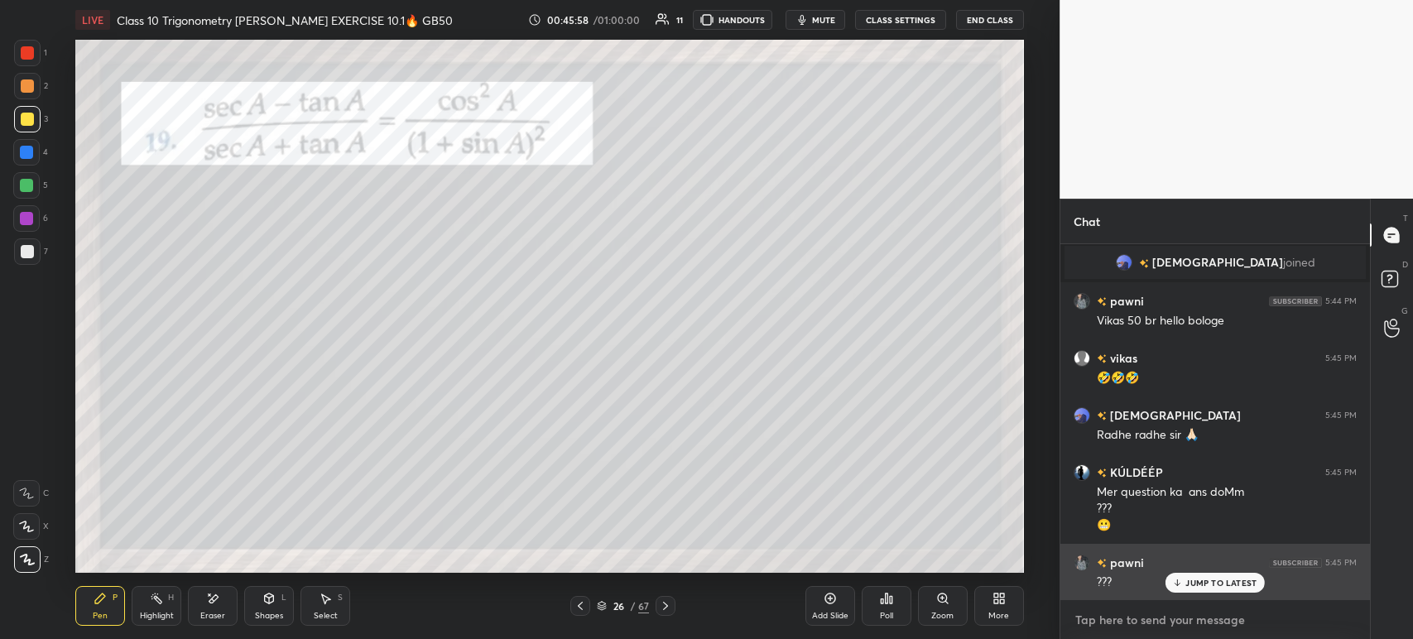
paste textarea "[URL][DOMAIN_NAME]"
type textarea "[URL][DOMAIN_NAME]"
type textarea "x"
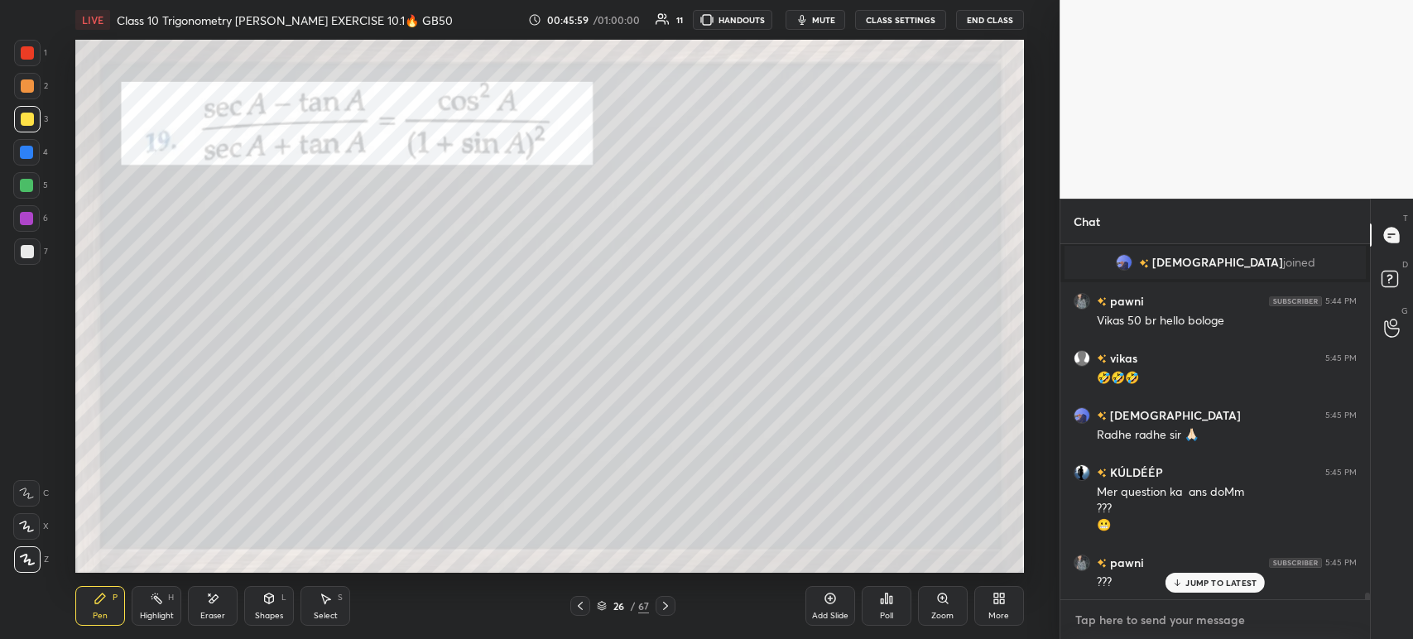
scroll to position [19329, 0]
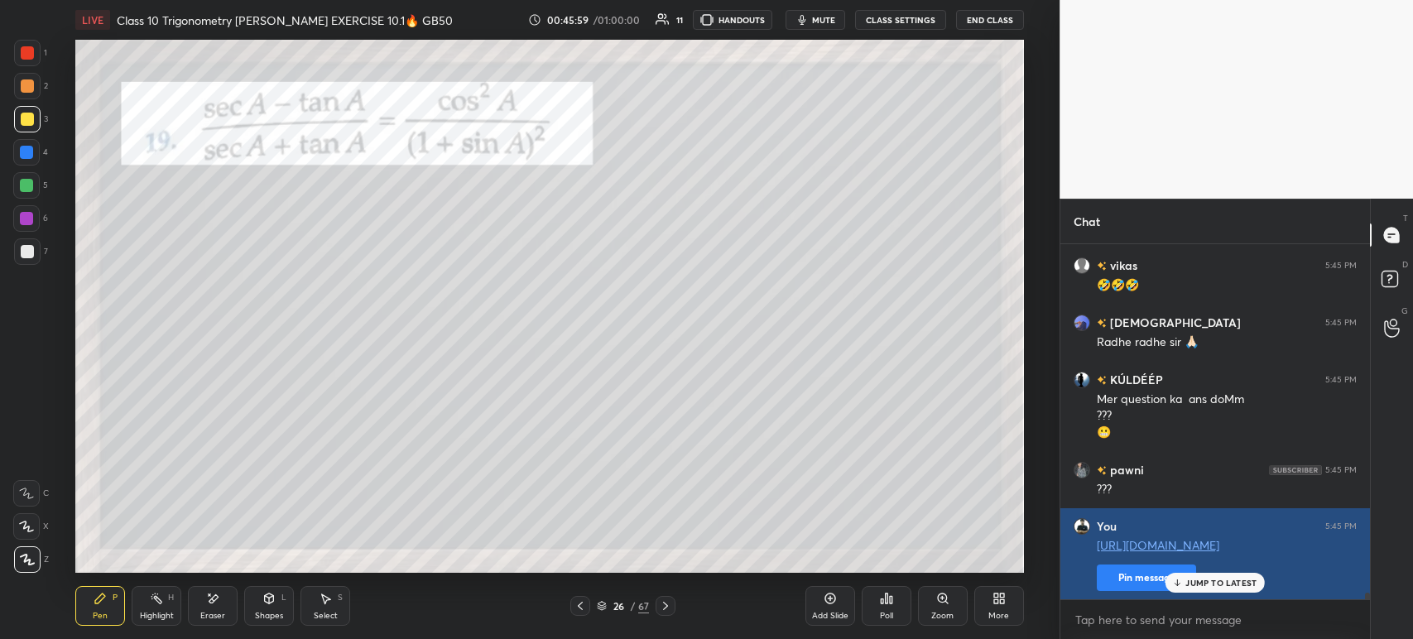
click at [1124, 577] on button "Pin message" at bounding box center [1146, 578] width 99 height 26
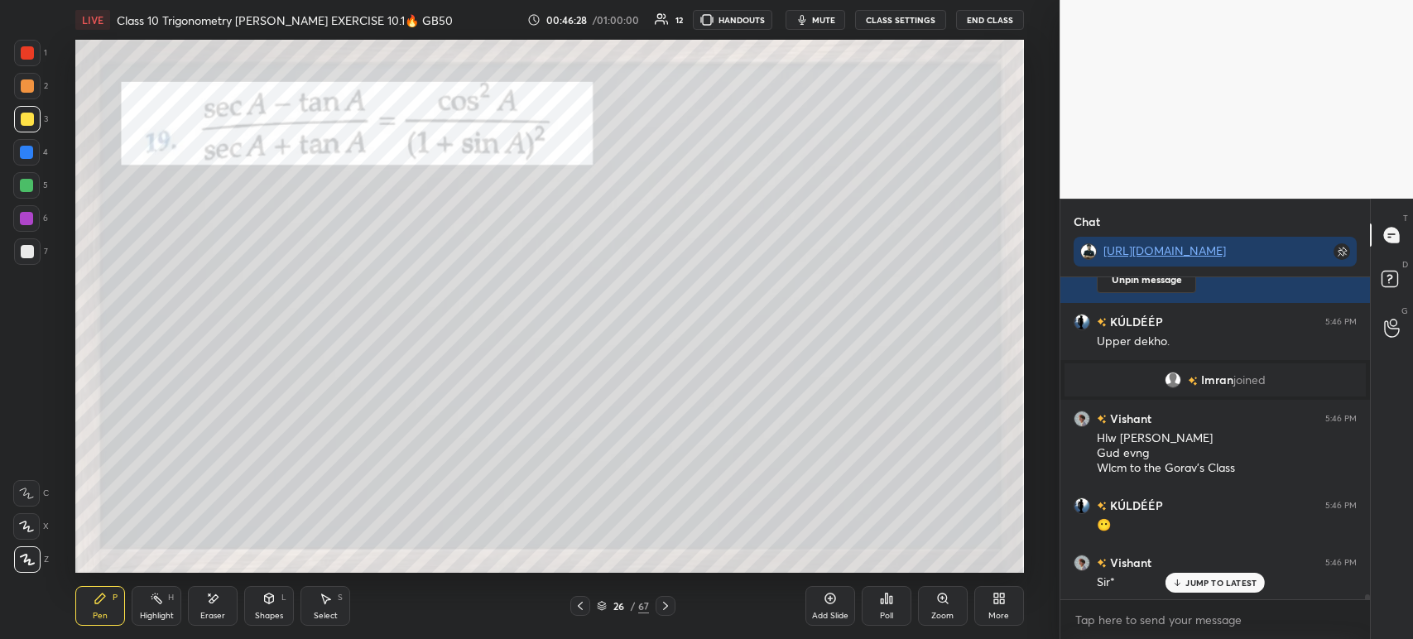
scroll to position [19511, 0]
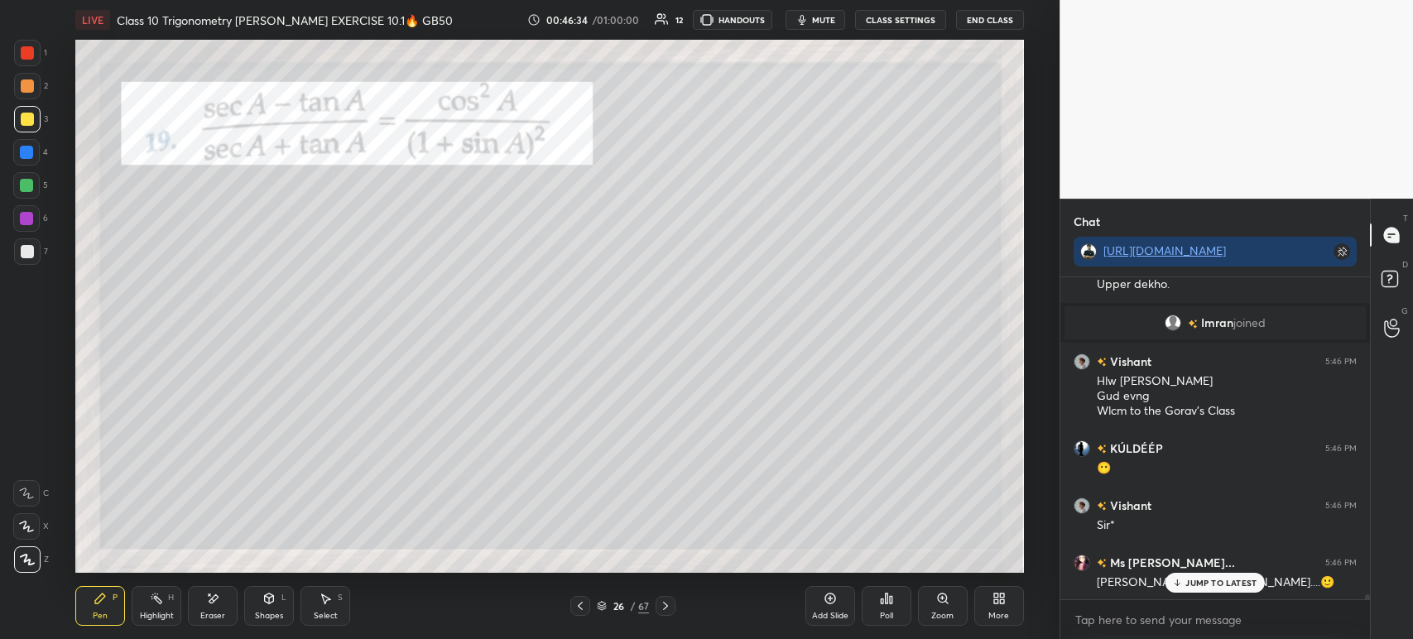
click at [38, 82] on div at bounding box center [27, 86] width 26 height 26
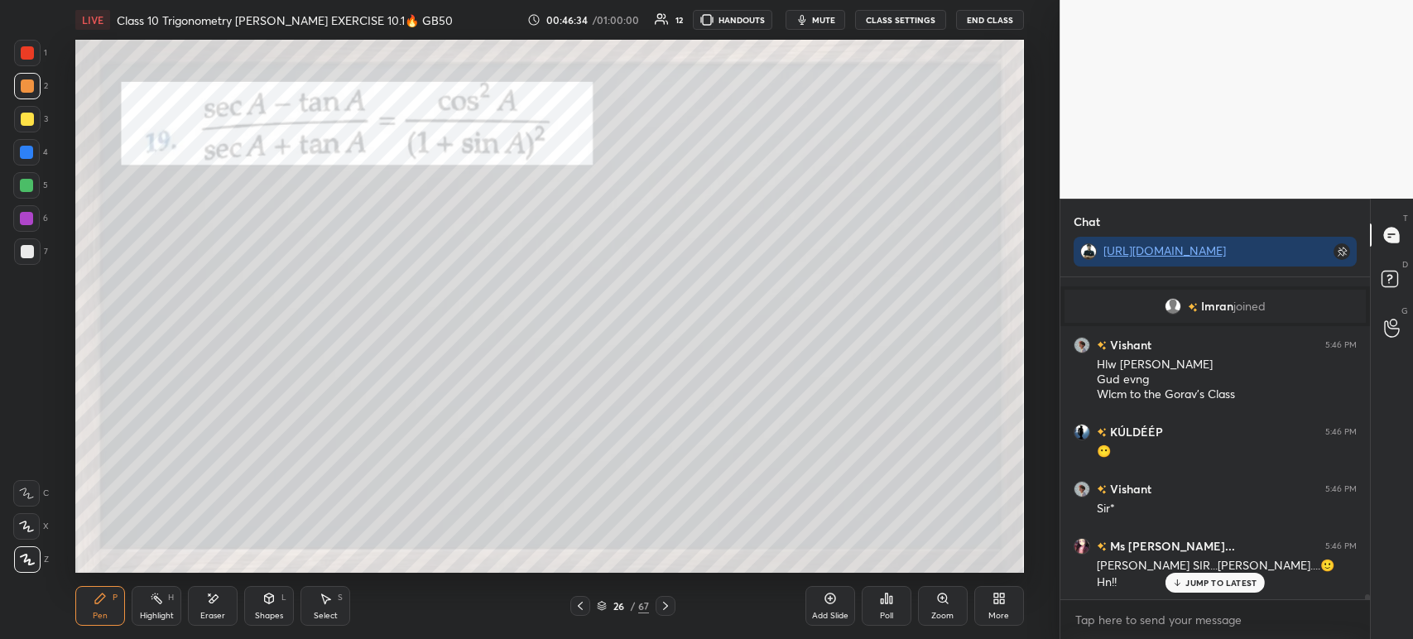
click at [30, 118] on div at bounding box center [27, 119] width 13 height 13
click at [27, 87] on div at bounding box center [27, 85] width 13 height 13
click at [35, 56] on div at bounding box center [27, 53] width 26 height 26
click at [25, 98] on div at bounding box center [27, 86] width 26 height 26
click at [31, 118] on div at bounding box center [27, 119] width 13 height 13
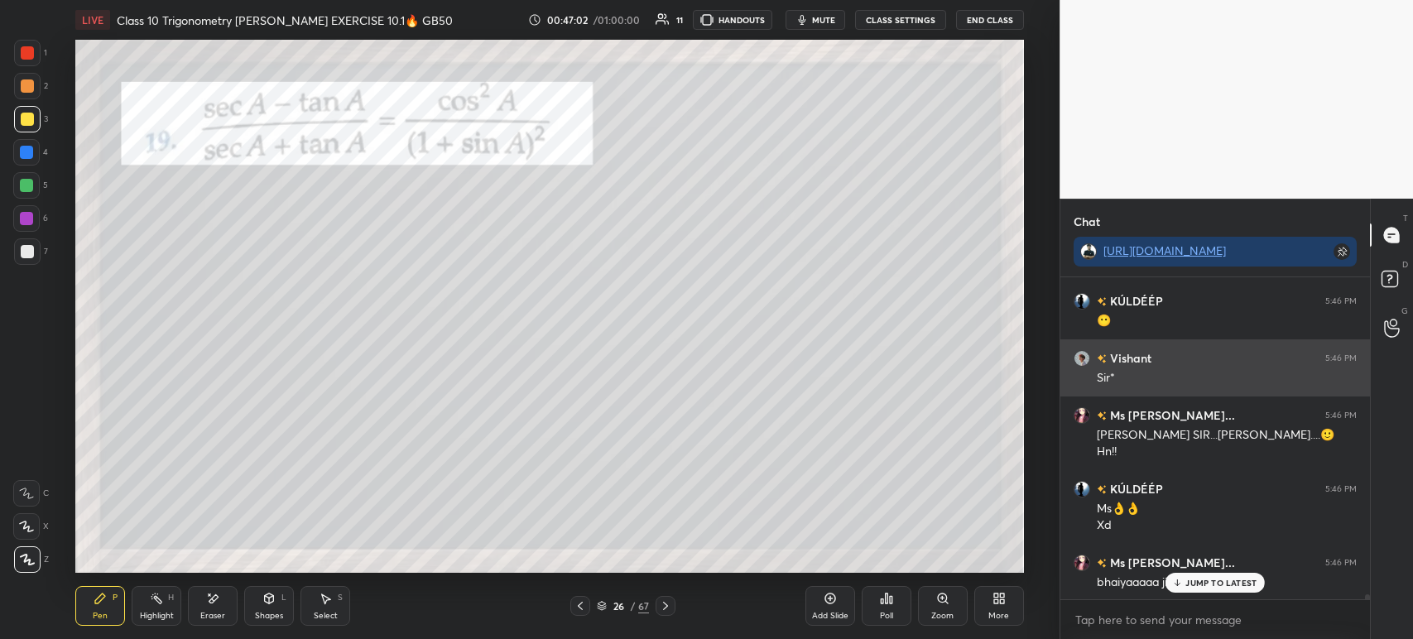
scroll to position [19716, 0]
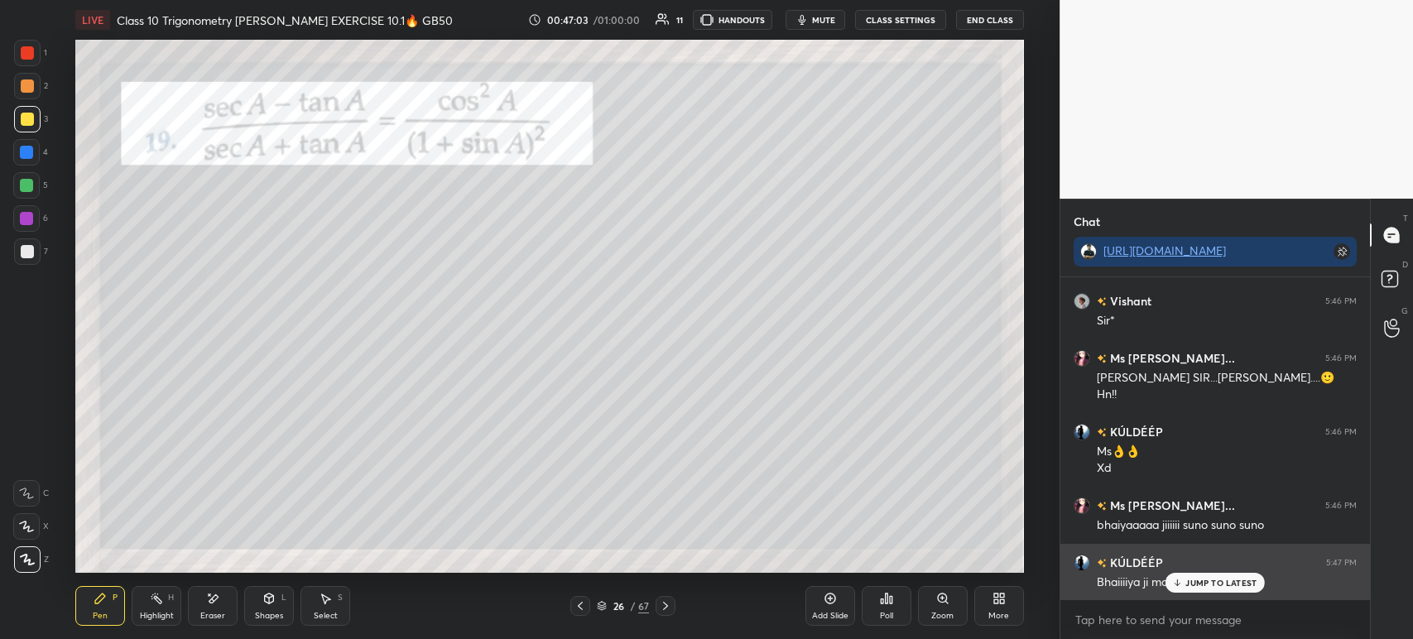
click at [1186, 581] on div "JUMP TO LATEST" at bounding box center [1215, 583] width 99 height 20
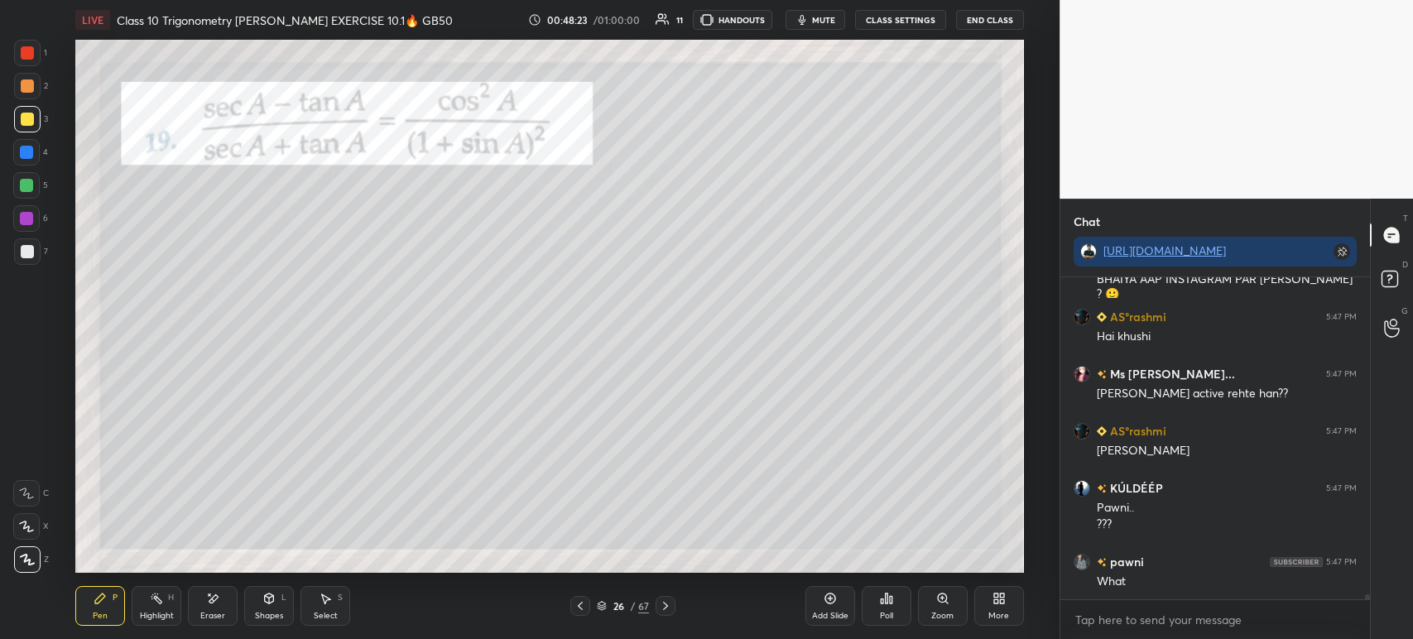
scroll to position [20132, 0]
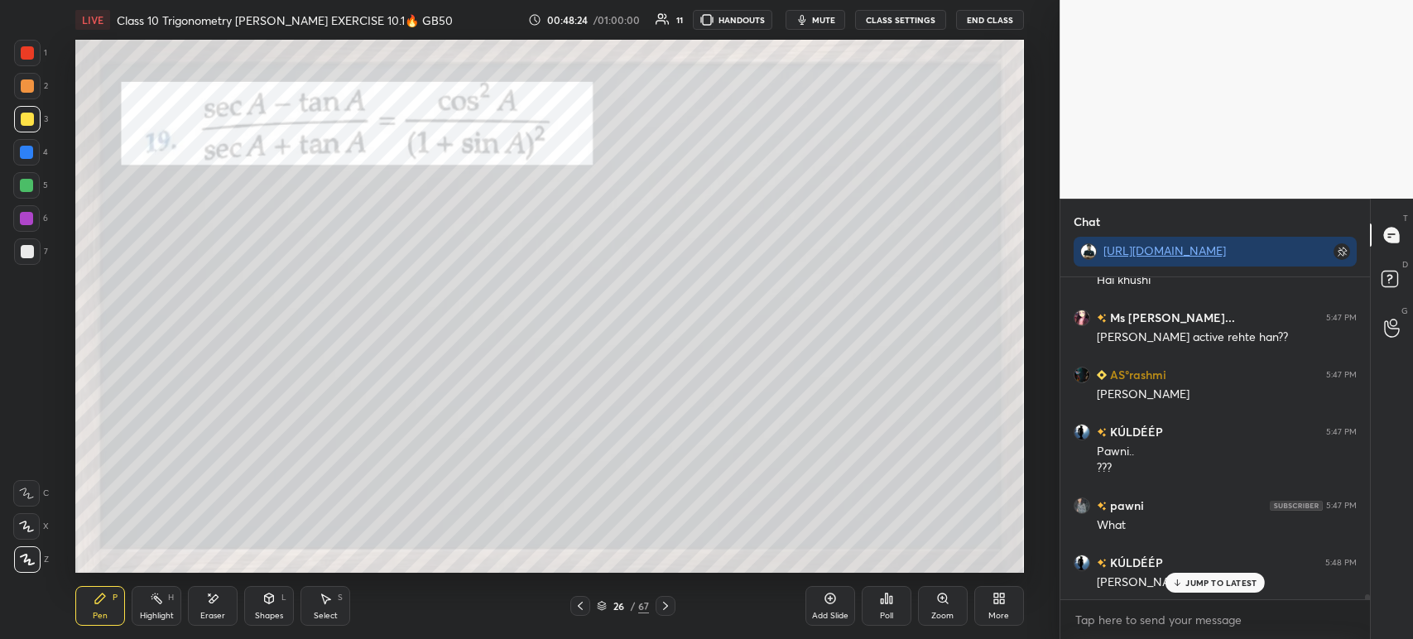
click at [670, 612] on icon at bounding box center [665, 605] width 13 height 13
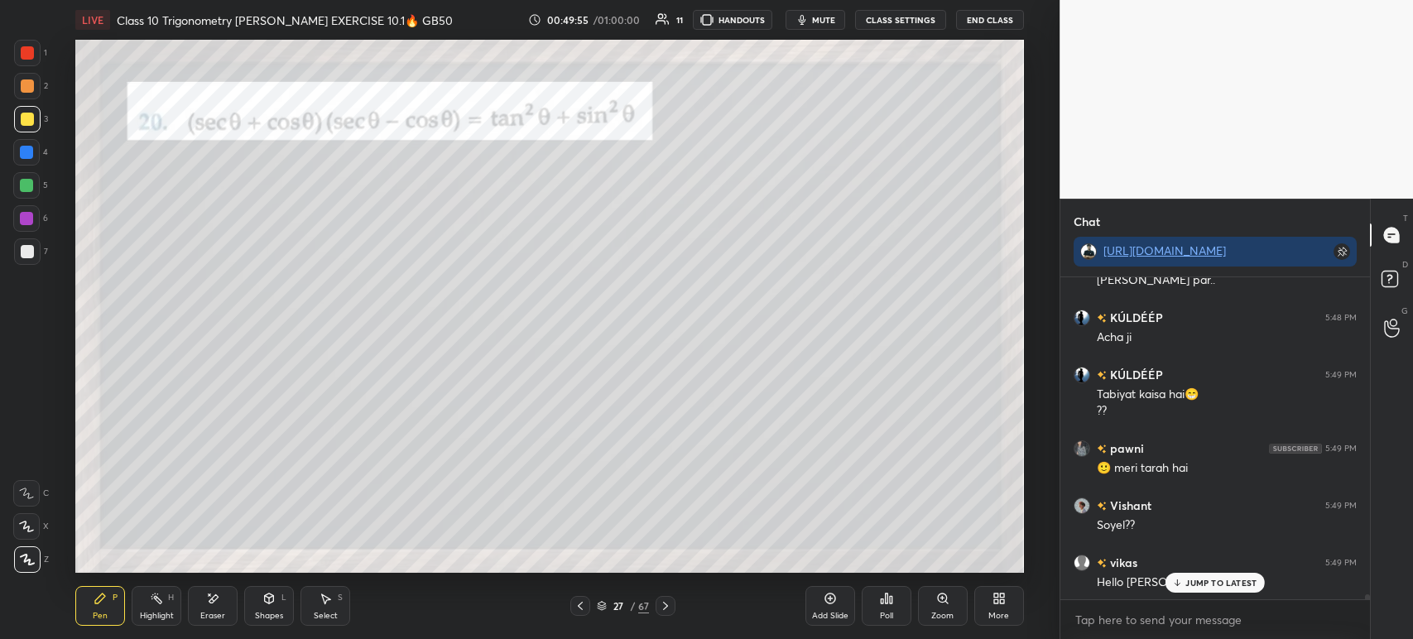
scroll to position [20654, 0]
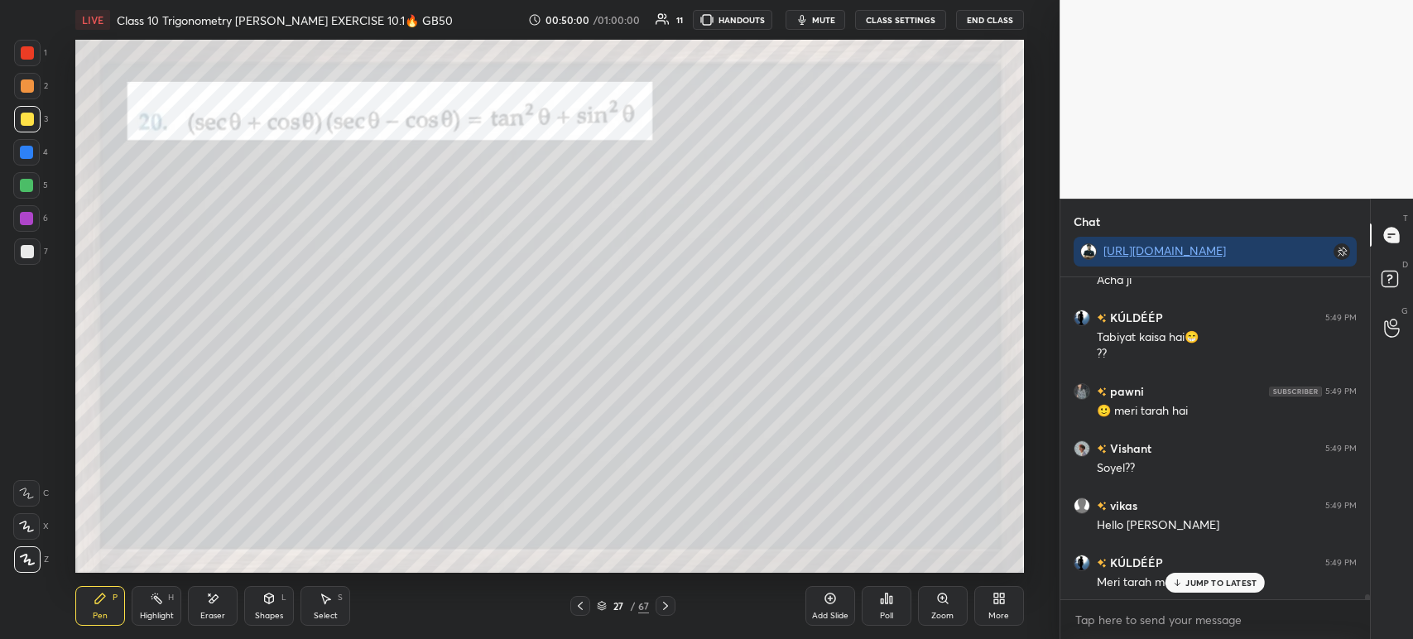
click at [672, 602] on div at bounding box center [666, 606] width 20 height 20
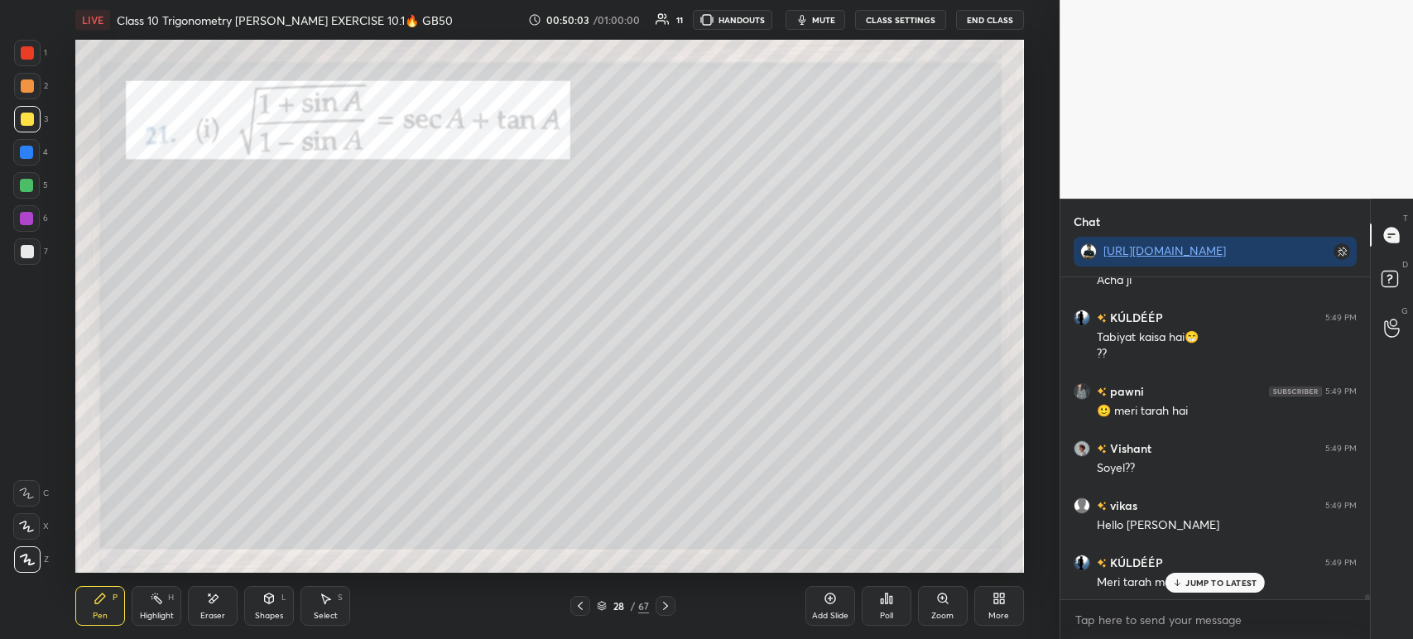
click at [671, 603] on icon at bounding box center [665, 605] width 13 height 13
click at [673, 607] on div at bounding box center [666, 606] width 20 height 20
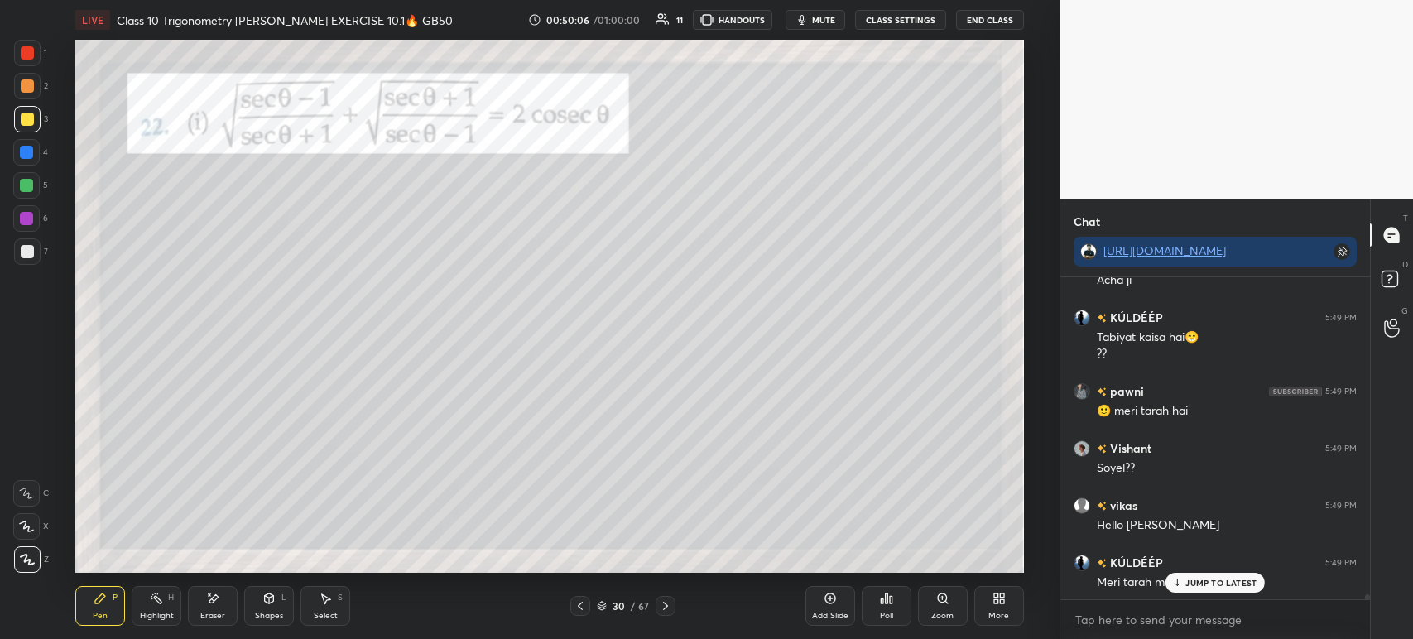
click at [673, 609] on div at bounding box center [666, 606] width 20 height 20
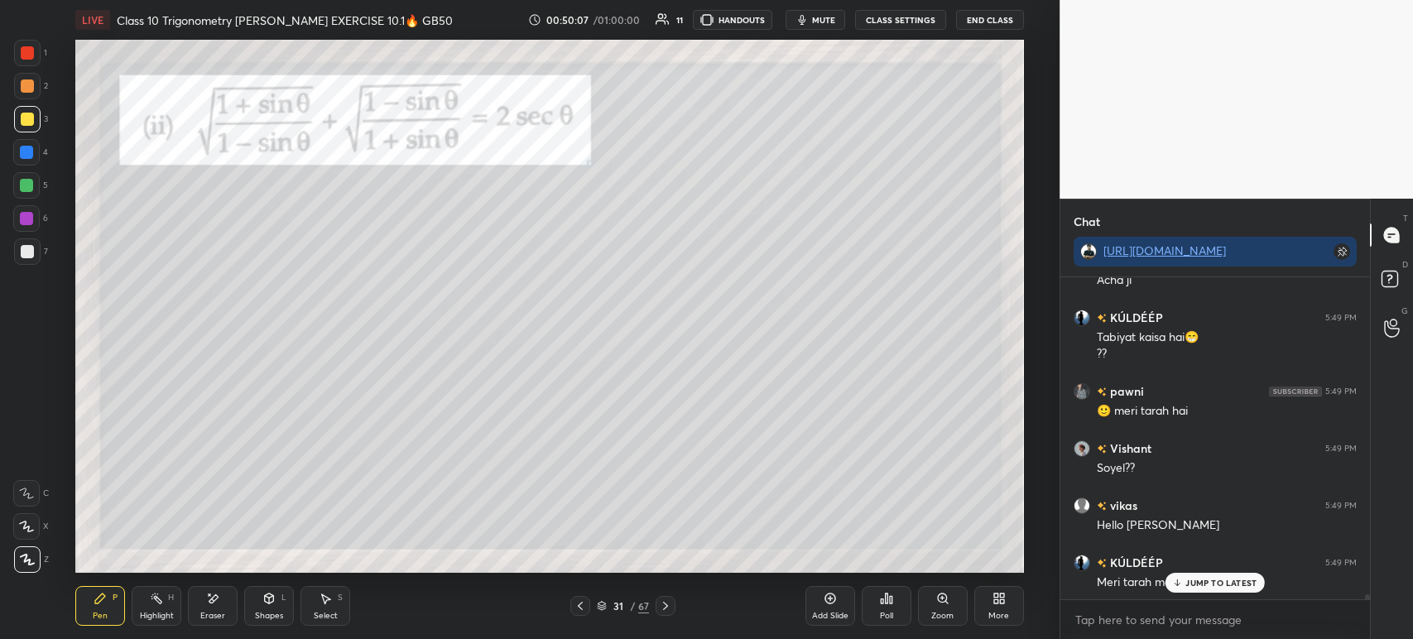
click at [683, 601] on div "31 / 67" at bounding box center [622, 606] width 365 height 20
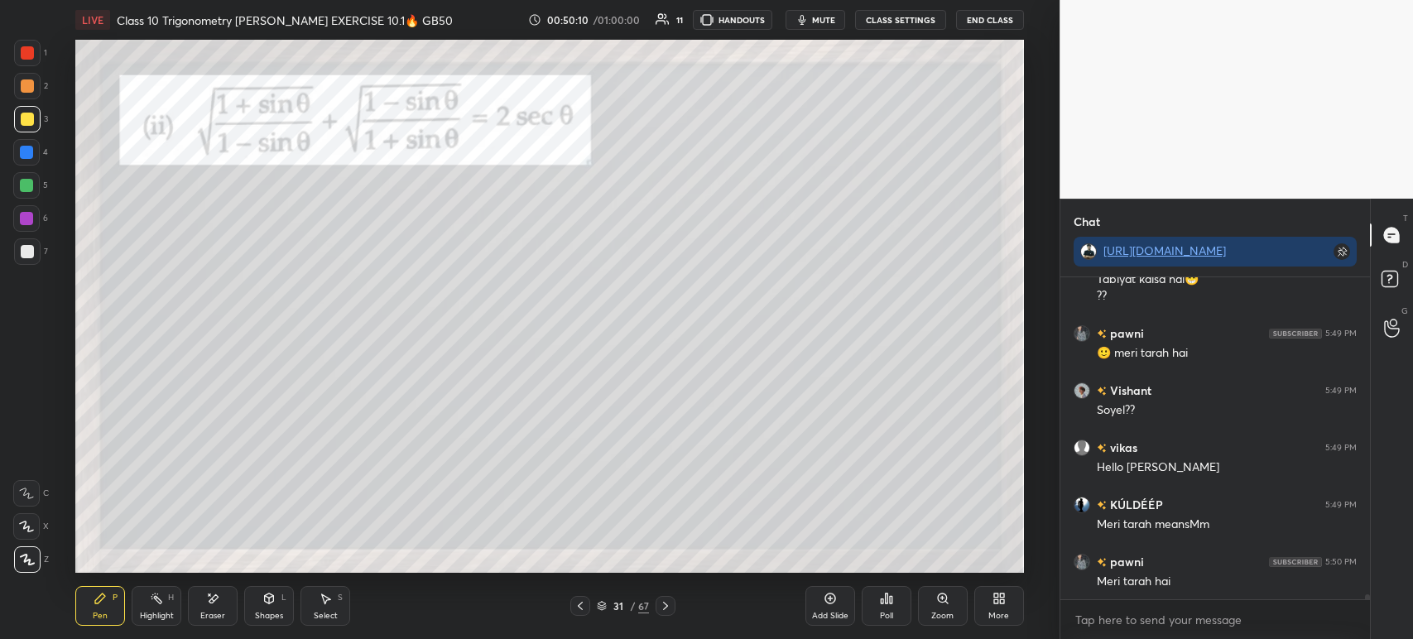
click at [669, 610] on icon at bounding box center [665, 605] width 13 height 13
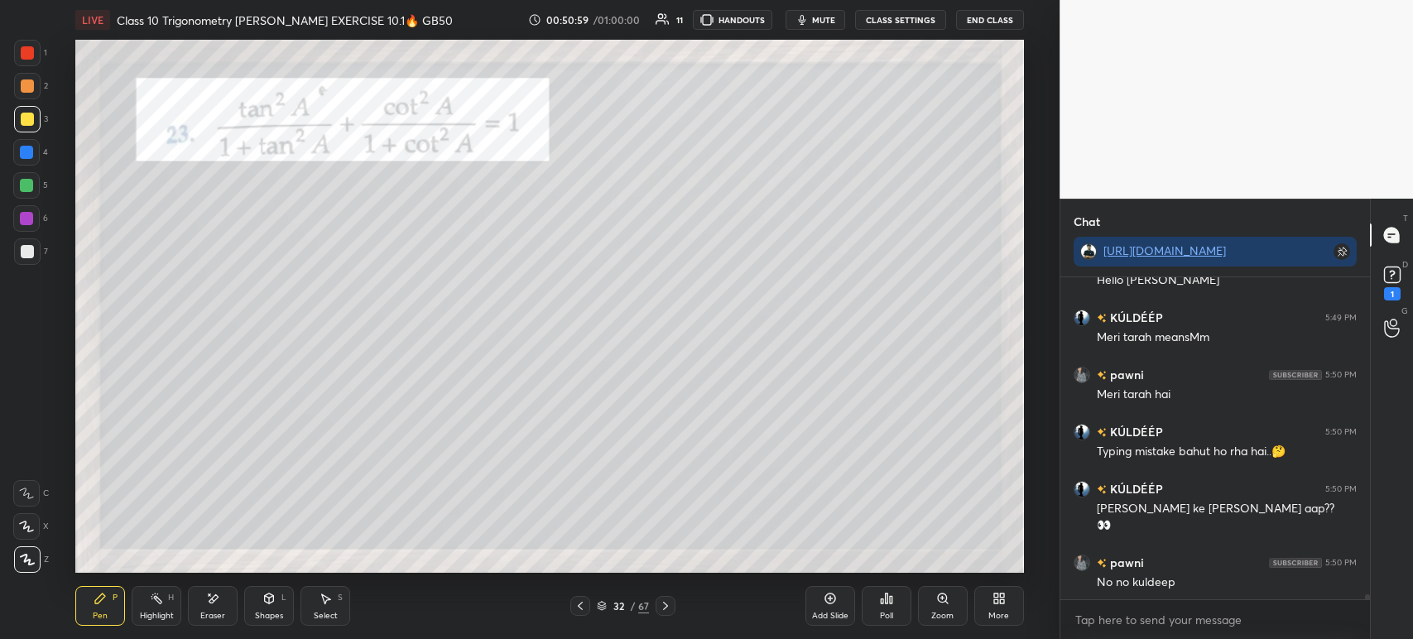
scroll to position [20957, 0]
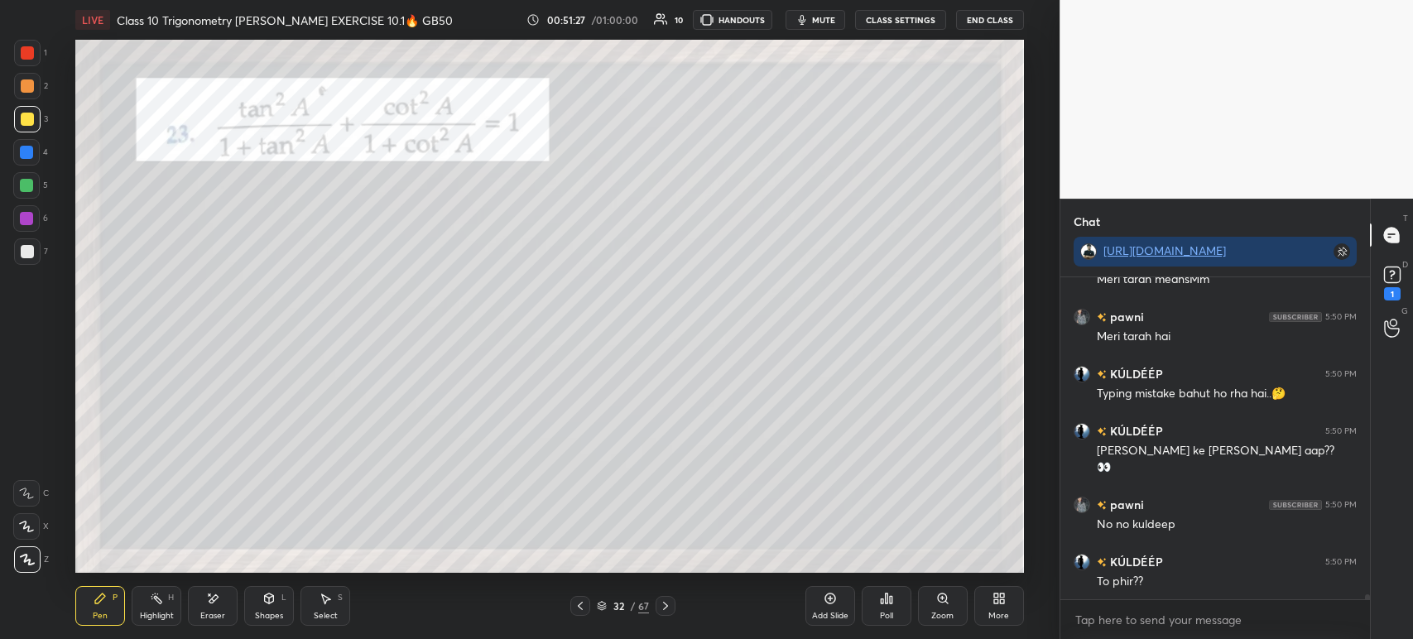
click at [1393, 290] on div "1" at bounding box center [1392, 293] width 17 height 13
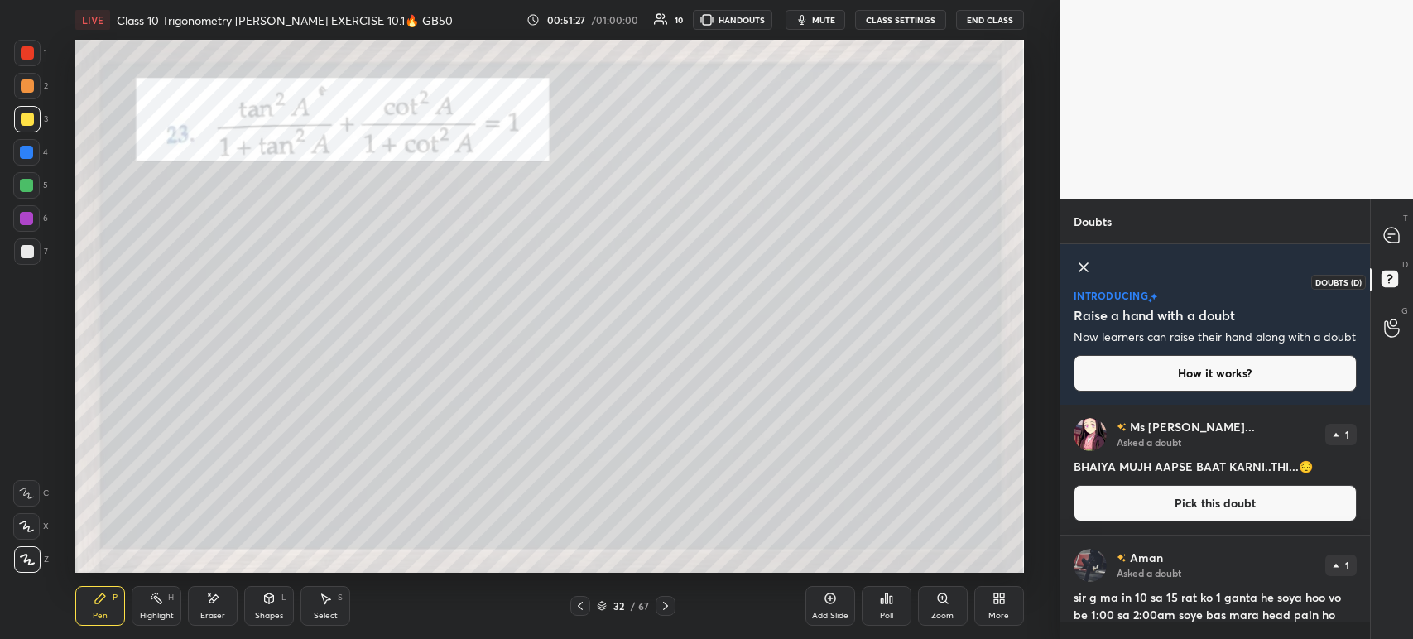
scroll to position [213, 305]
click at [1401, 253] on div "T Messages (T)" at bounding box center [1392, 235] width 42 height 46
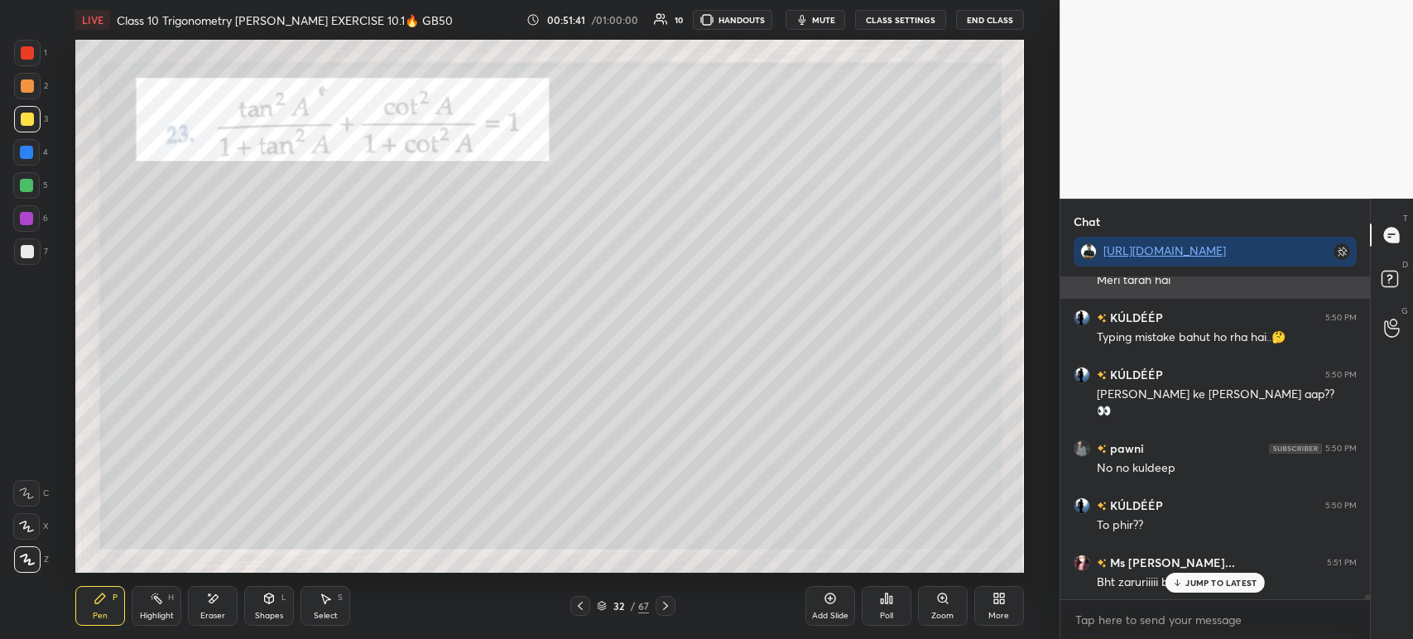
scroll to position [21295, 0]
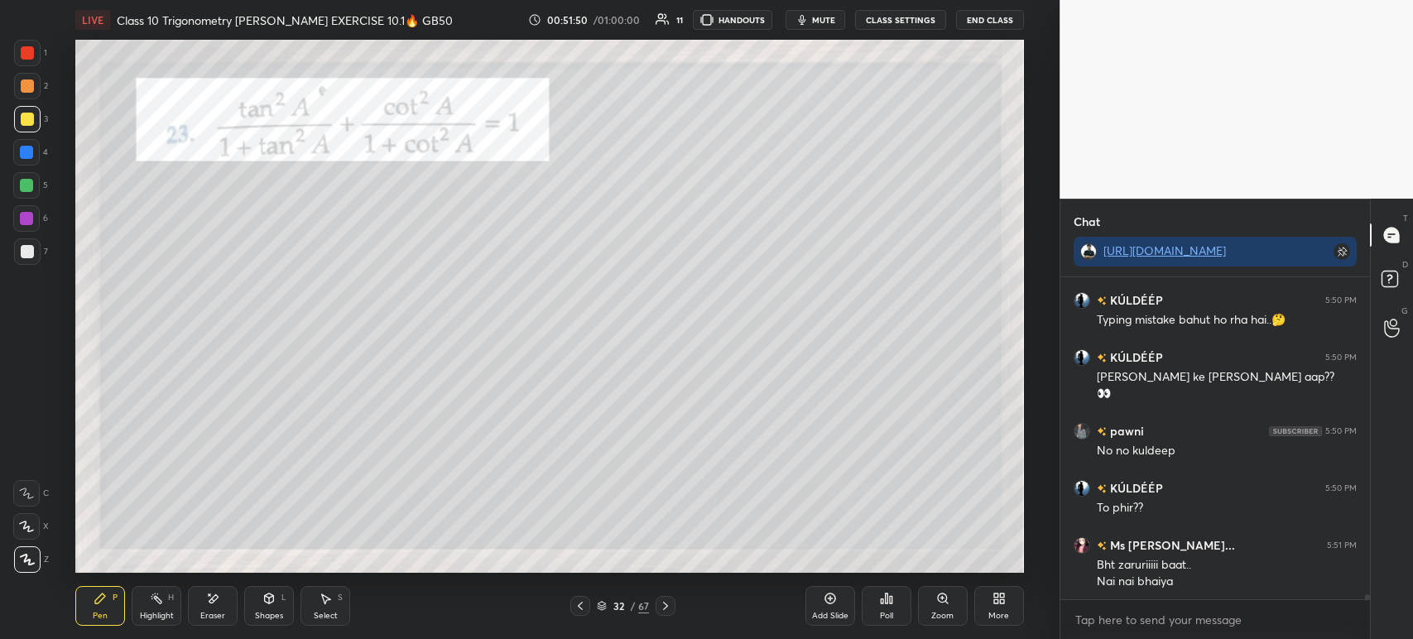
click at [663, 606] on icon at bounding box center [665, 605] width 13 height 13
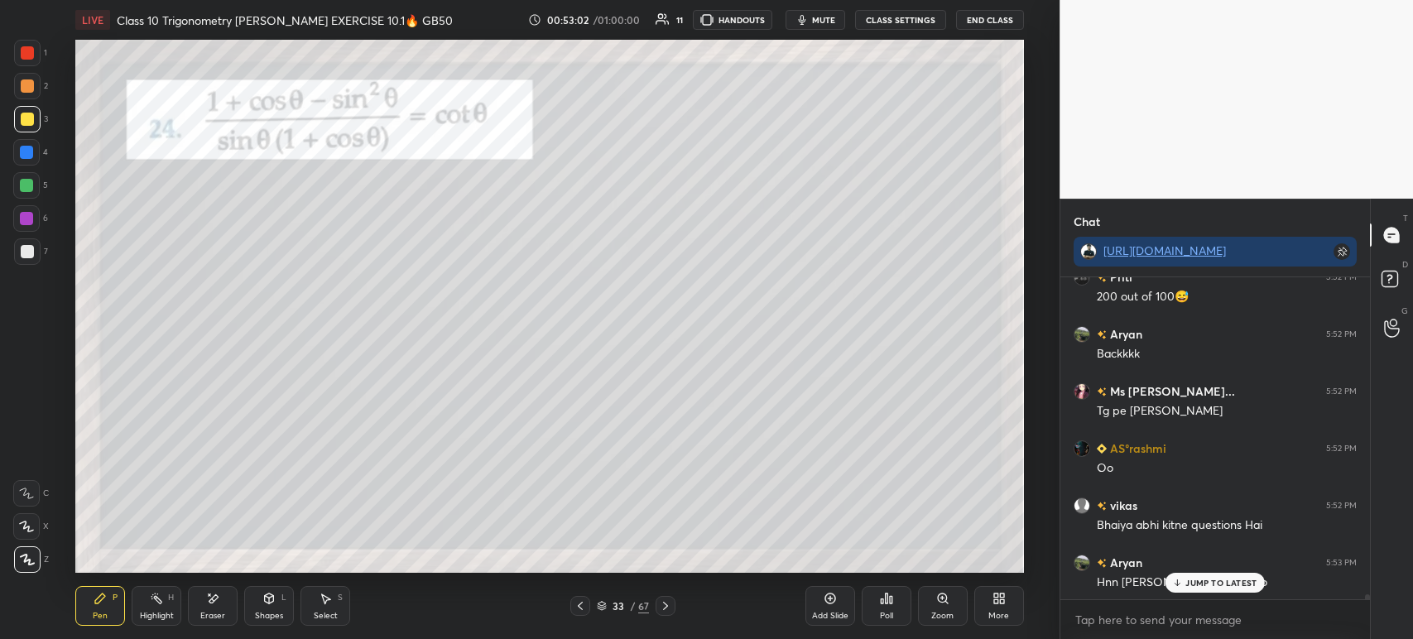
scroll to position [22348, 0]
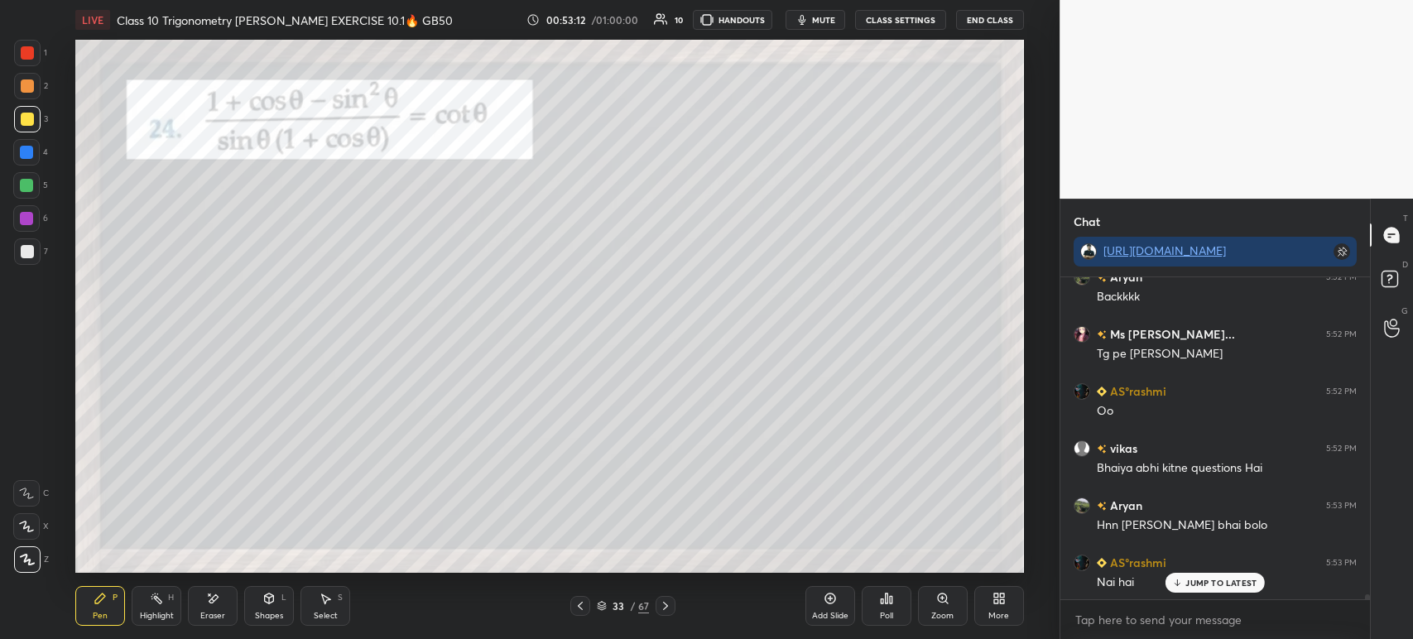
click at [36, 59] on div at bounding box center [27, 53] width 26 height 26
click at [27, 252] on div at bounding box center [27, 251] width 13 height 13
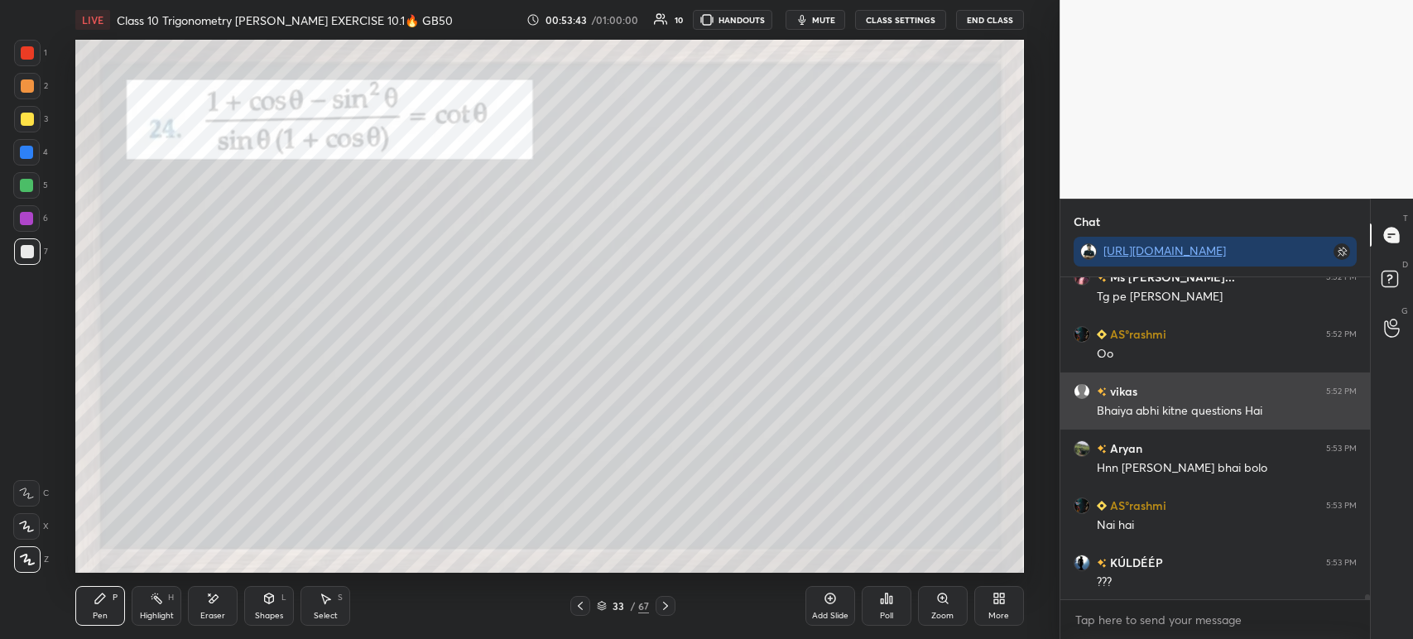
scroll to position [22406, 0]
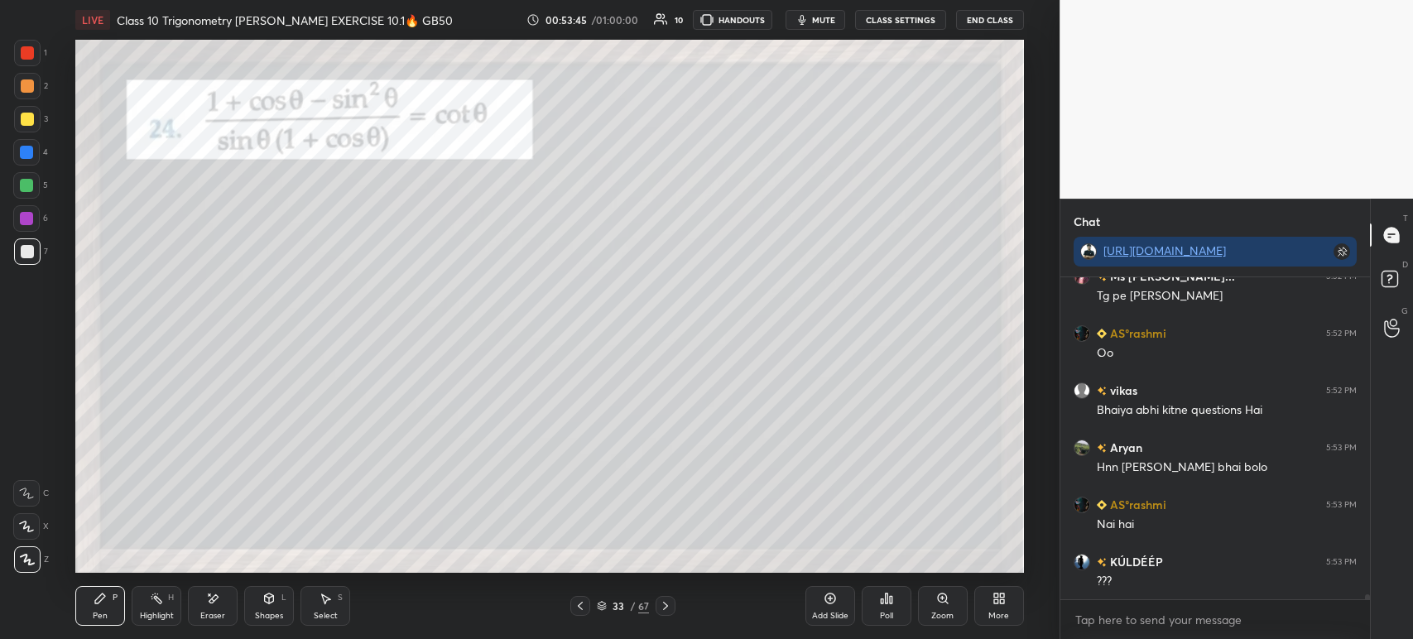
click at [666, 604] on icon at bounding box center [665, 605] width 13 height 13
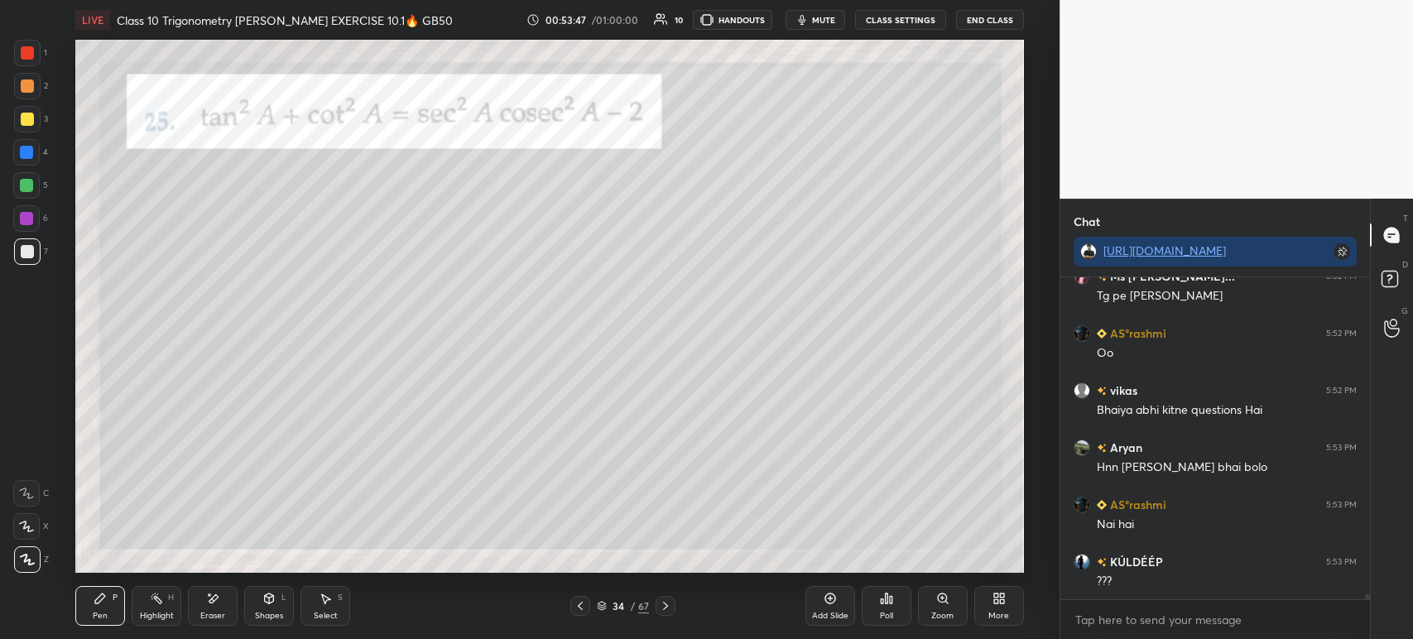
scroll to position [22477, 0]
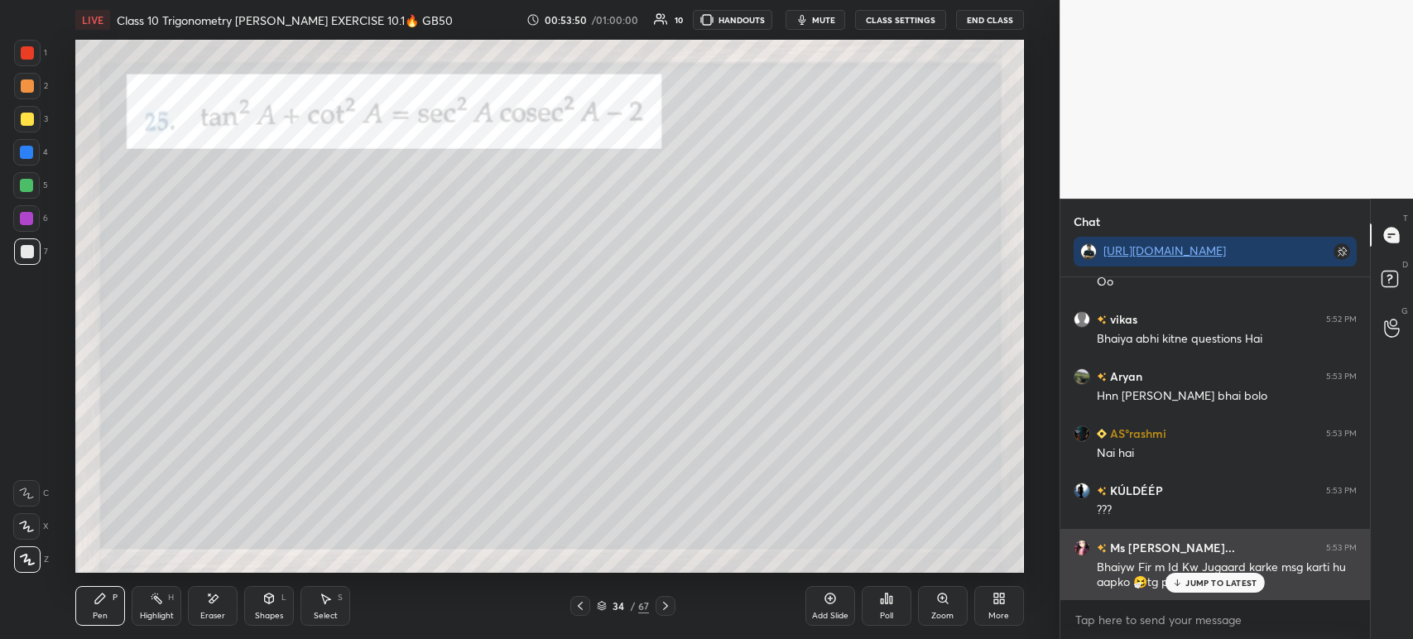
click at [1205, 584] on p "JUMP TO LATEST" at bounding box center [1221, 583] width 71 height 10
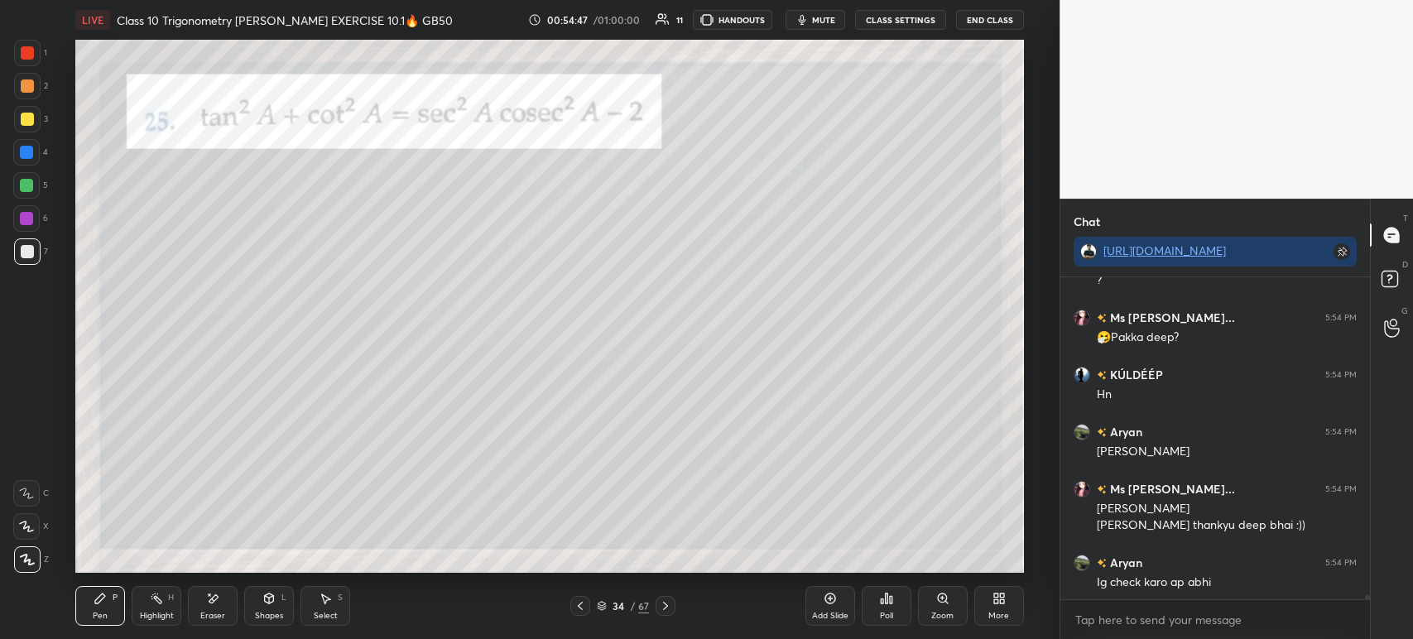
scroll to position [22911, 0]
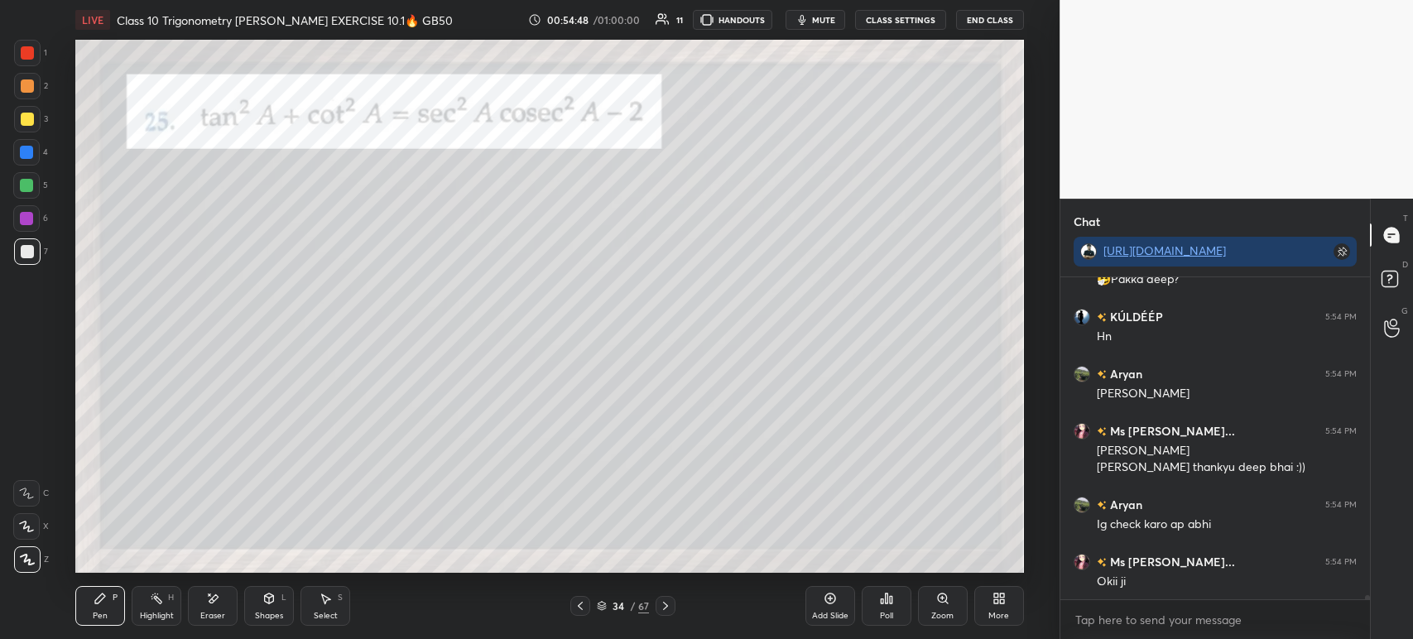
click at [1029, 224] on div "Setting up your live class Poll for secs No correct answer Start poll" at bounding box center [550, 306] width 994 height 533
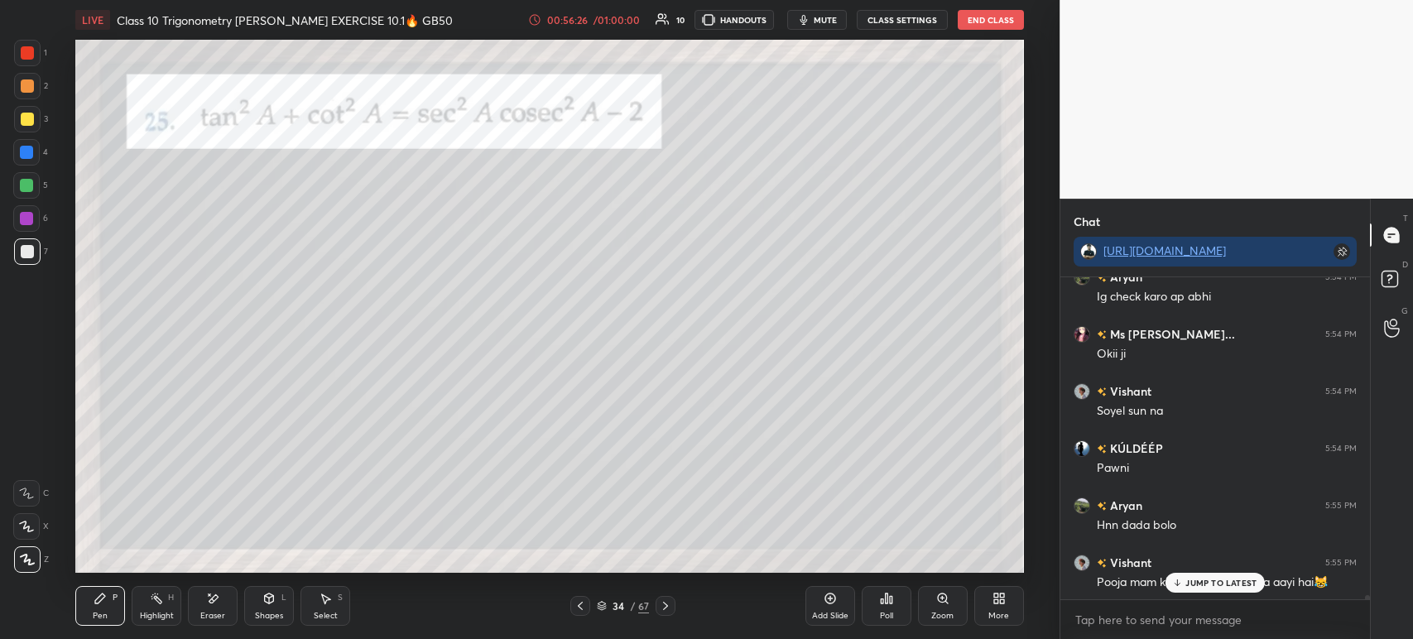
scroll to position [23210, 0]
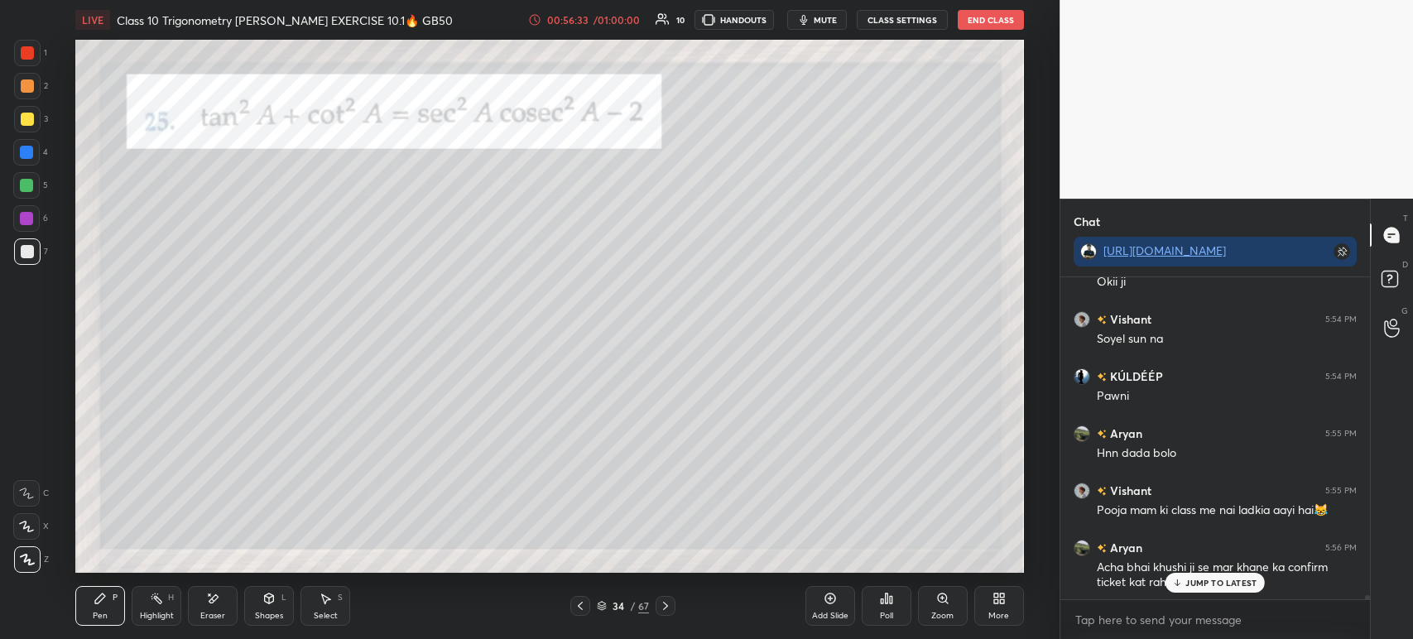
click at [663, 607] on icon at bounding box center [665, 605] width 13 height 13
click at [663, 606] on icon at bounding box center [665, 605] width 13 height 13
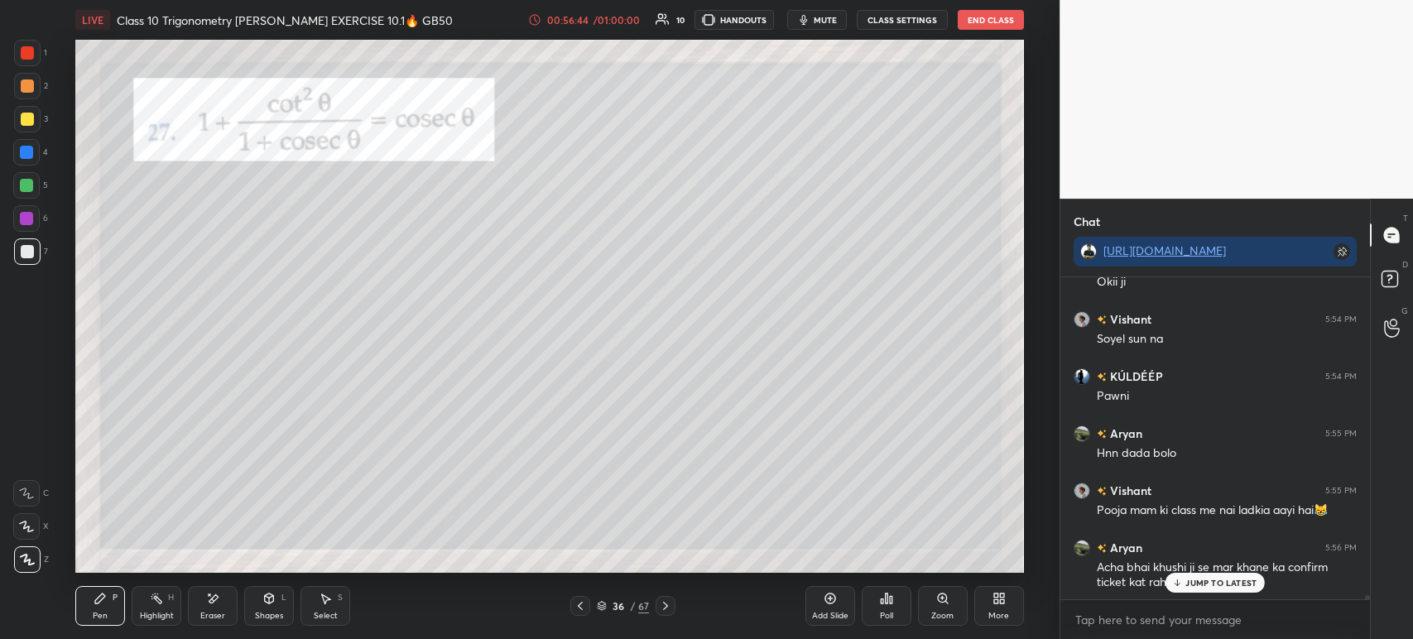
click at [893, 594] on icon at bounding box center [886, 598] width 13 height 13
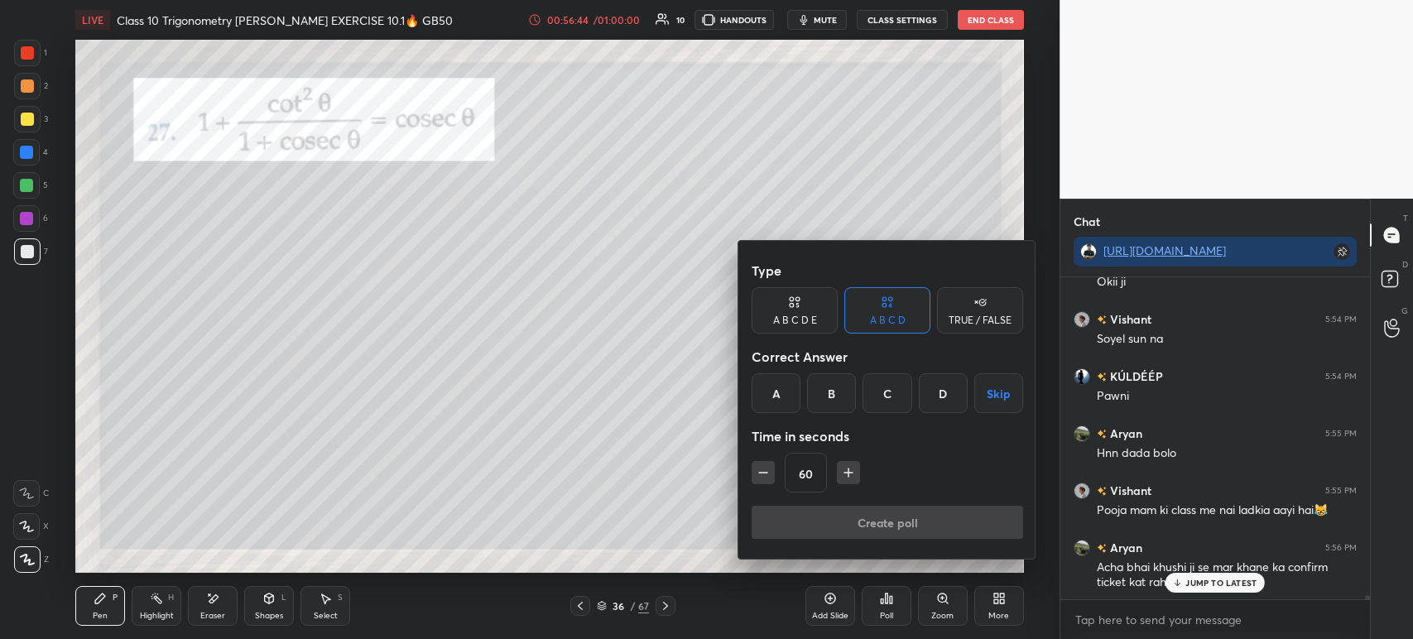
click at [886, 604] on div at bounding box center [706, 319] width 1413 height 639
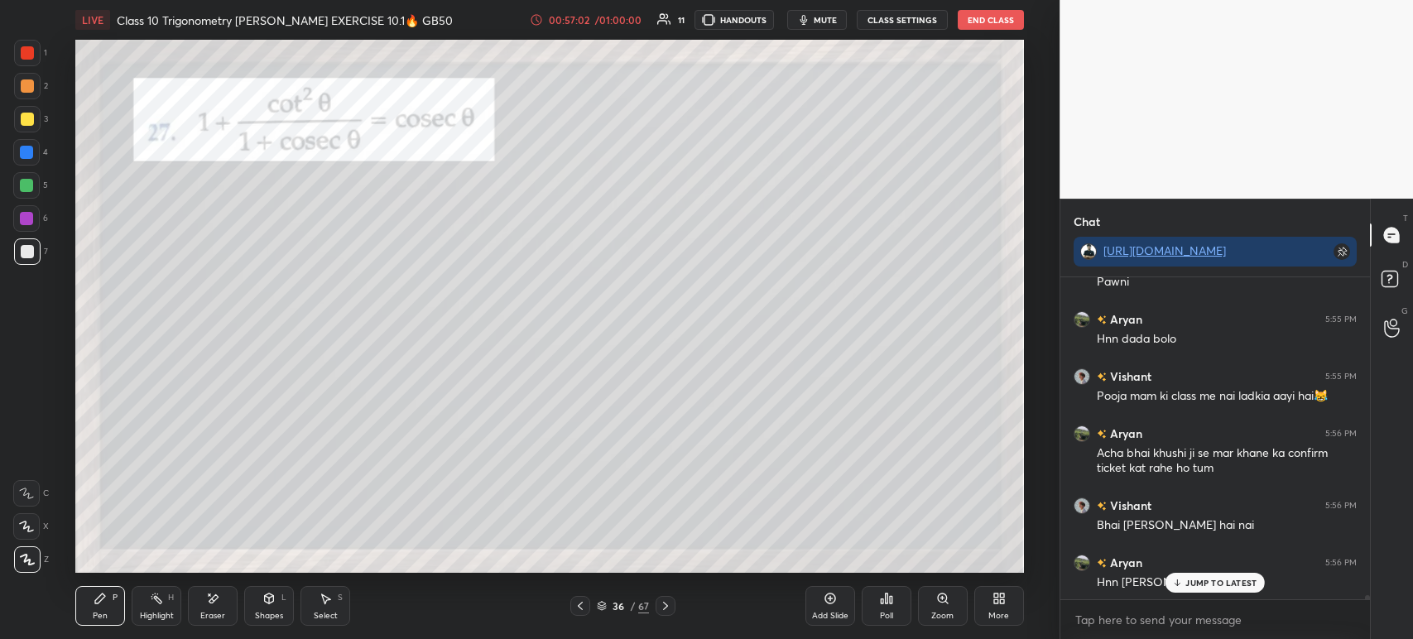
scroll to position [23382, 0]
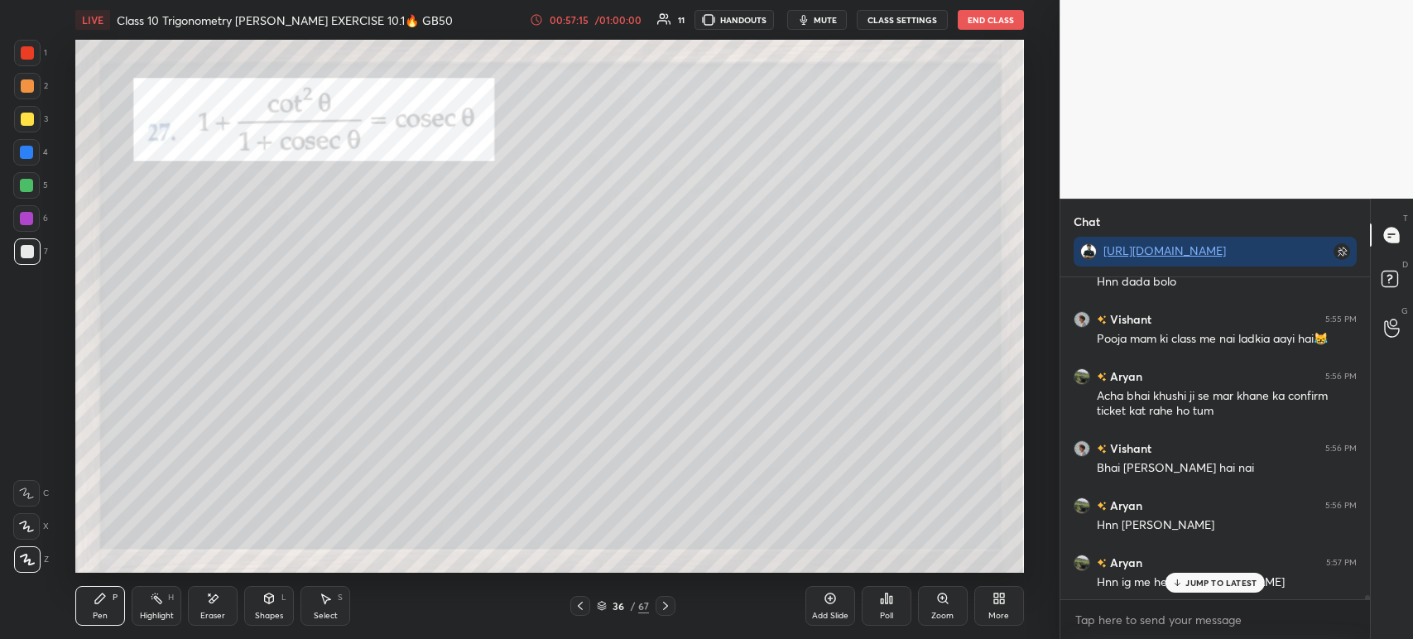
click at [215, 614] on div "Eraser" at bounding box center [212, 616] width 25 height 8
click at [103, 614] on div "Pen" at bounding box center [100, 616] width 15 height 8
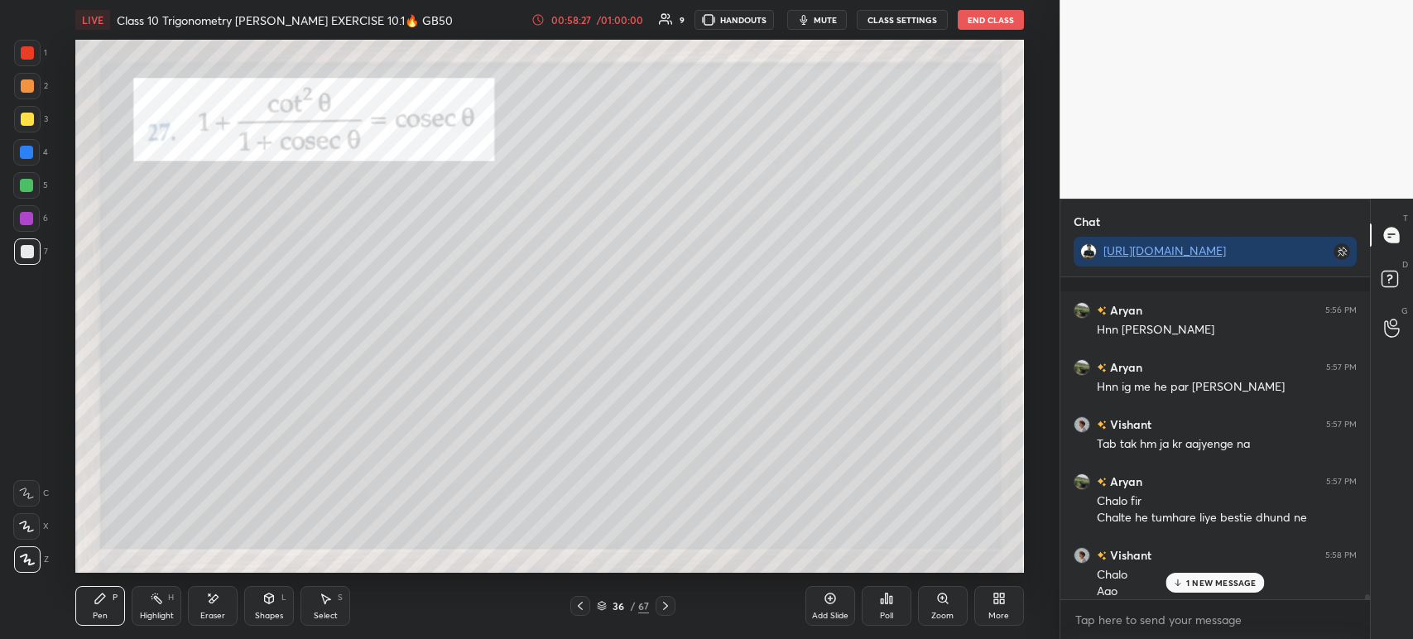
scroll to position [23684, 0]
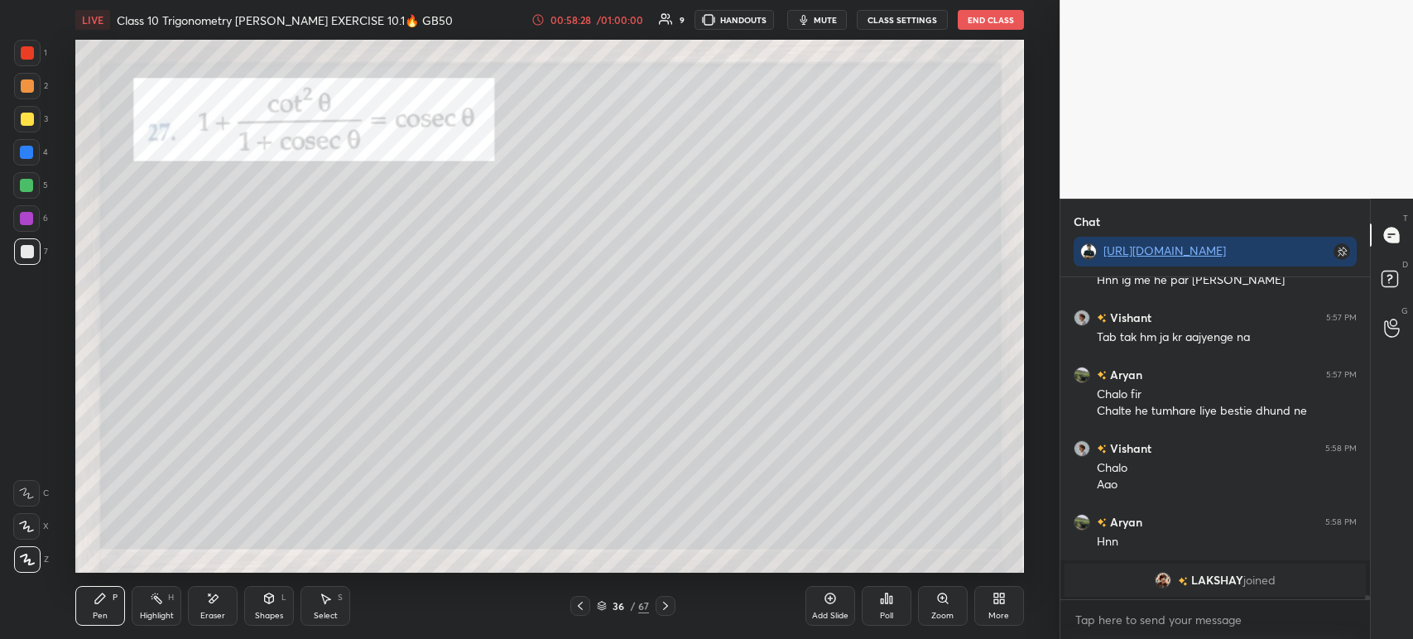
click at [662, 605] on icon at bounding box center [665, 605] width 13 height 13
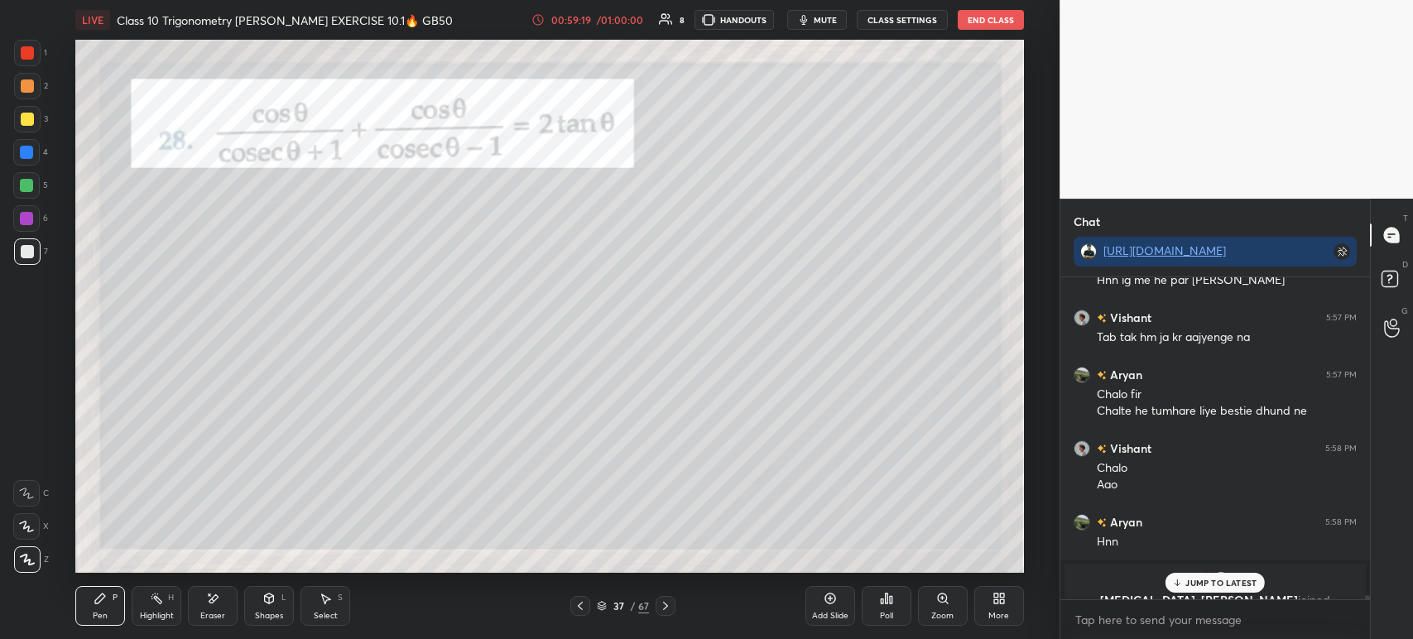
scroll to position [23703, 0]
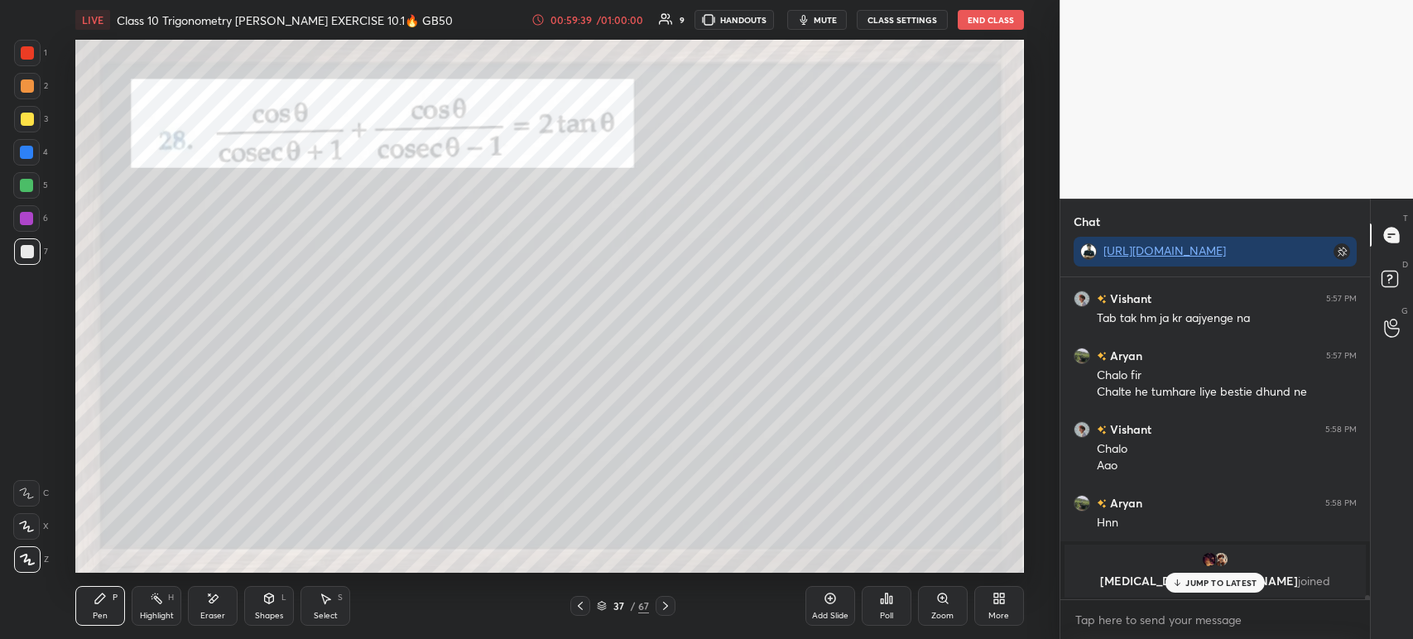
click at [1196, 591] on div "JUMP TO LATEST" at bounding box center [1215, 583] width 99 height 20
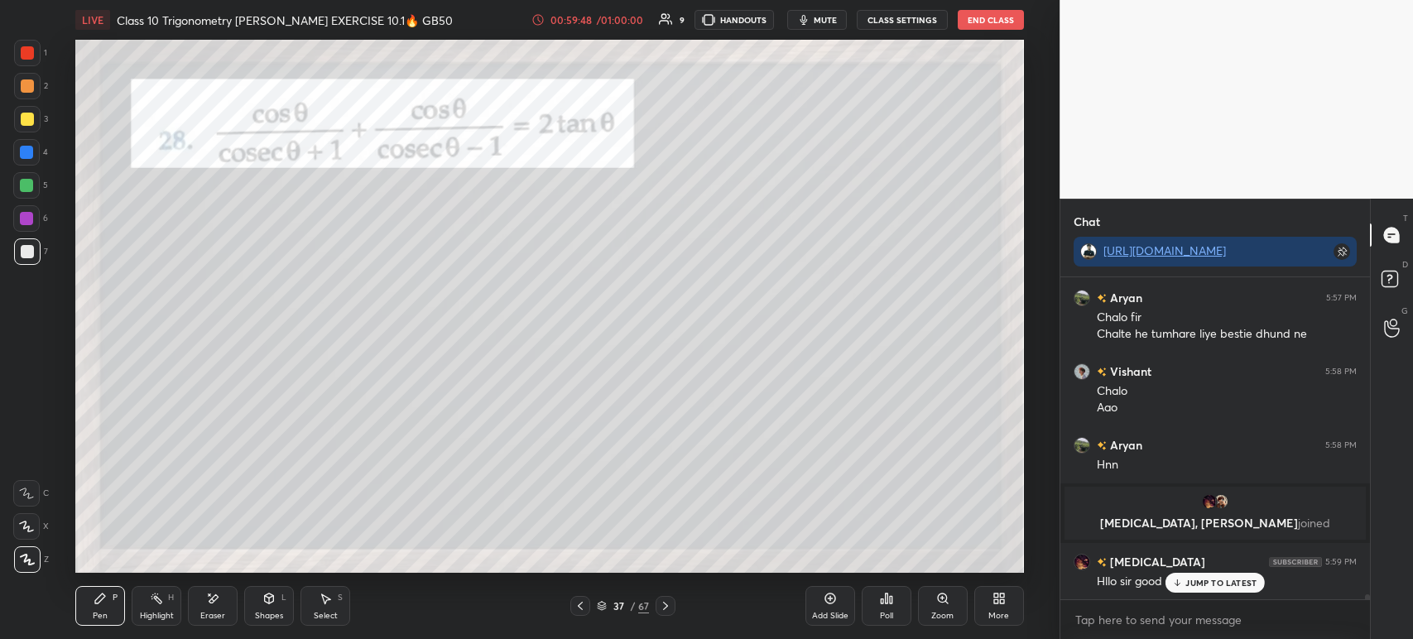
scroll to position [22190, 0]
click at [1181, 583] on icon at bounding box center [1177, 583] width 11 height 10
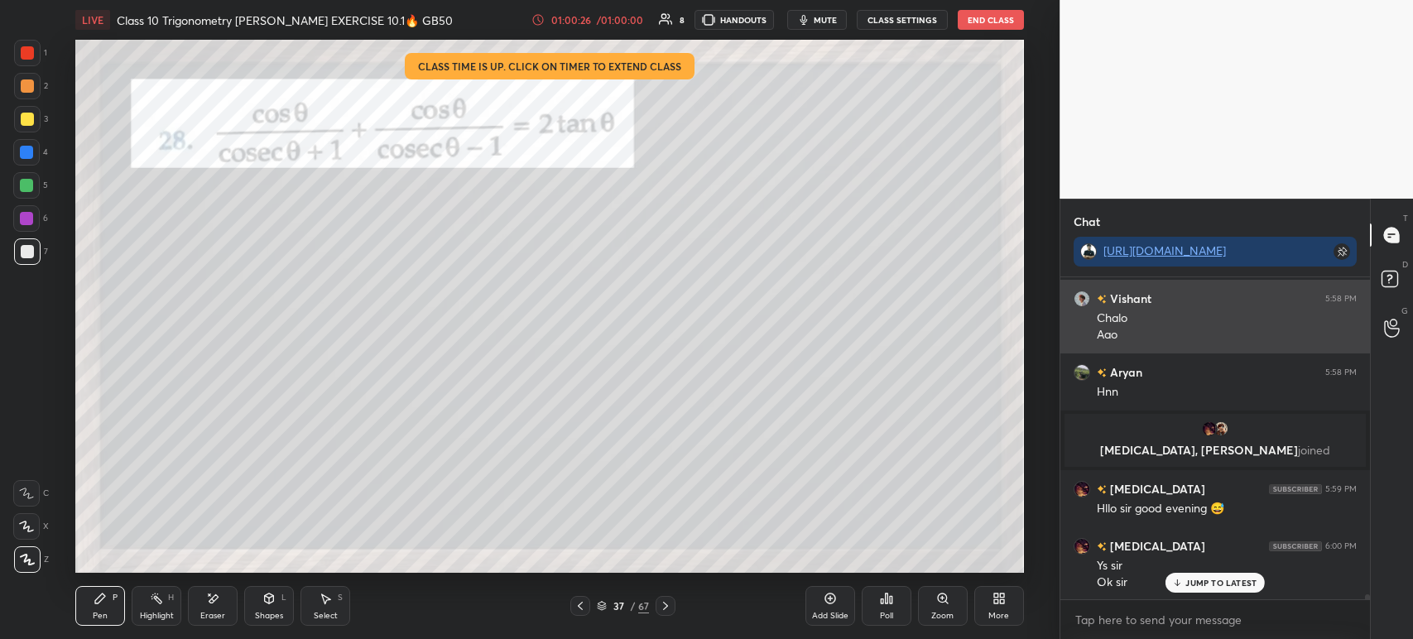
scroll to position [22280, 0]
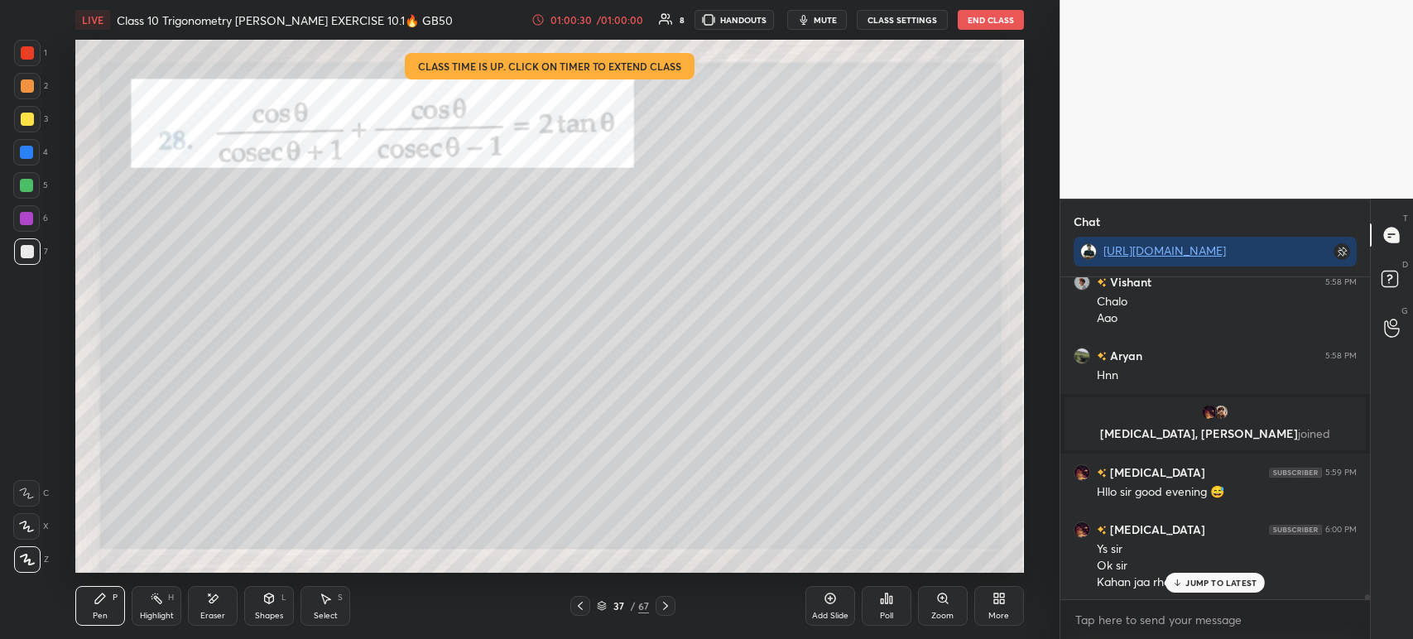
click at [1177, 576] on div "JUMP TO LATEST" at bounding box center [1215, 583] width 99 height 20
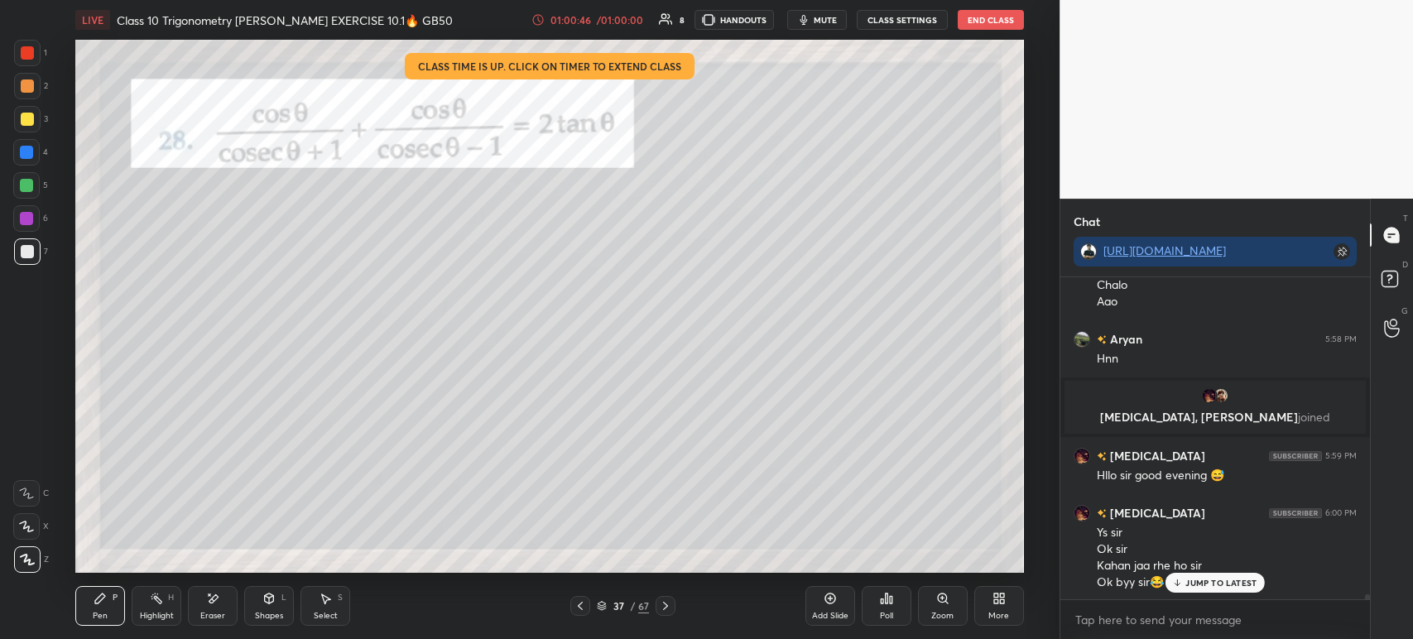
click at [985, 27] on button "End Class" at bounding box center [991, 20] width 66 height 20
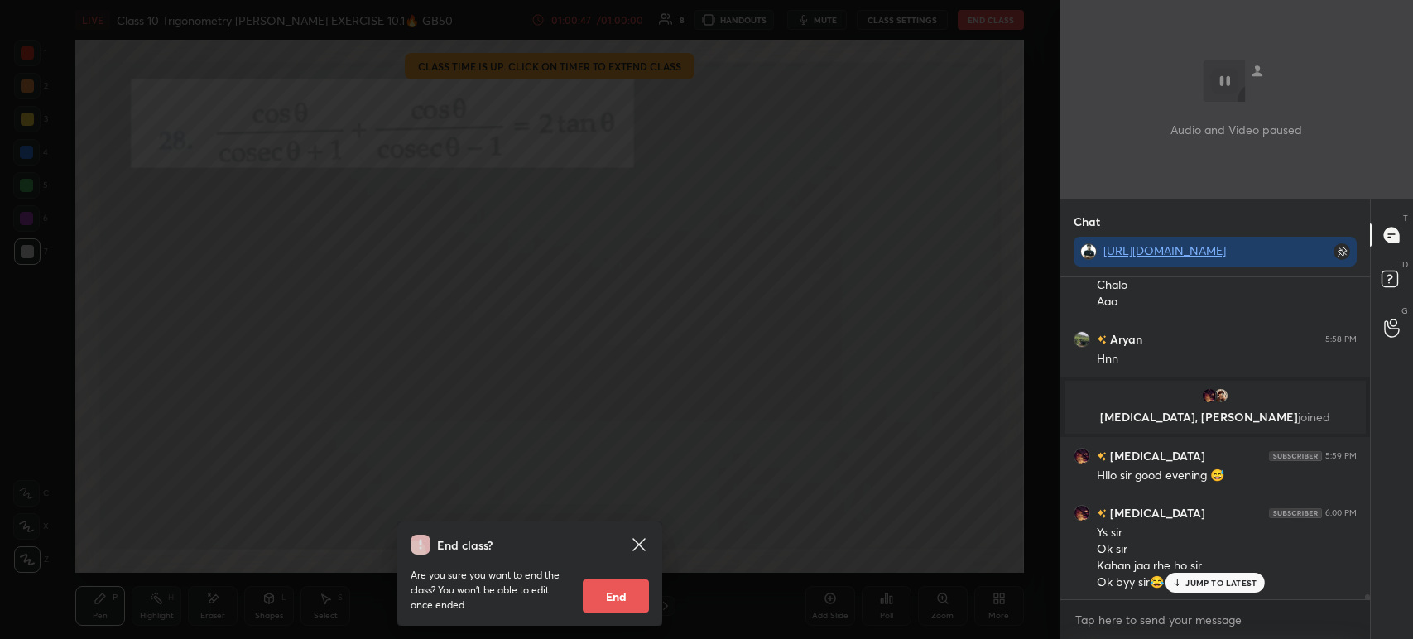
click at [599, 603] on button "End" at bounding box center [616, 596] width 66 height 33
type textarea "x"
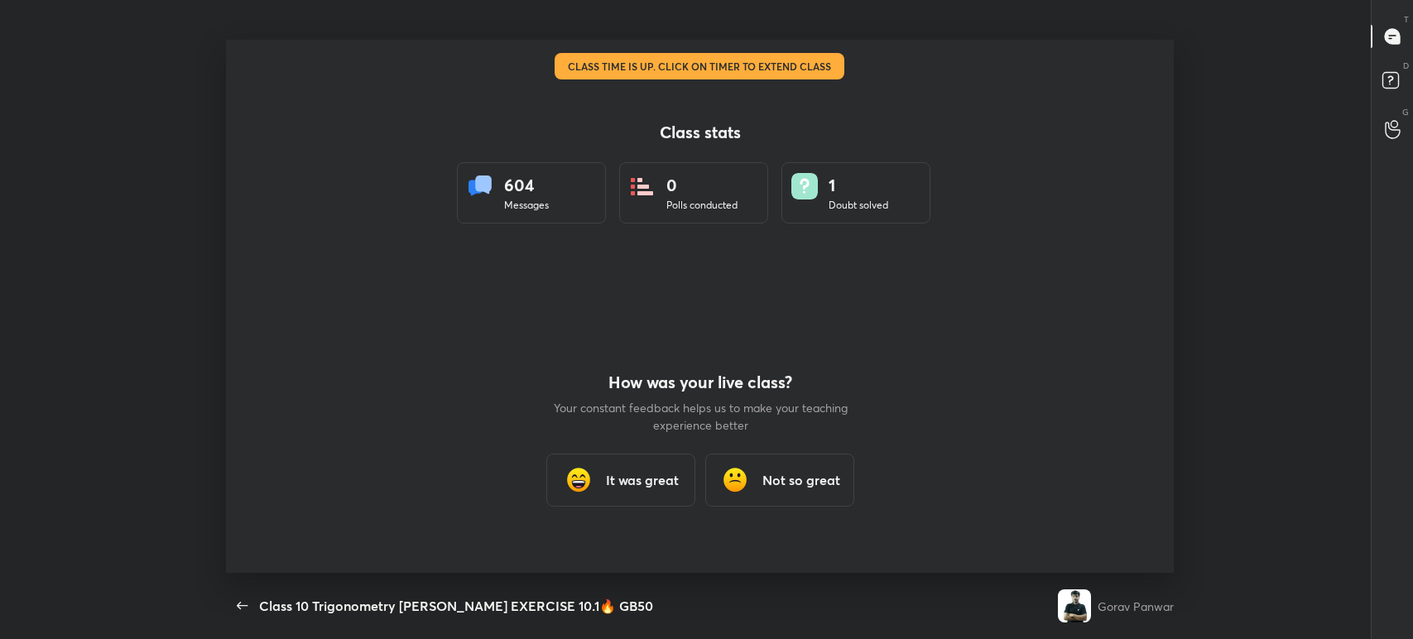
scroll to position [0, 0]
click at [624, 467] on div "It was great" at bounding box center [620, 480] width 149 height 53
